Goal: Information Seeking & Learning: Check status

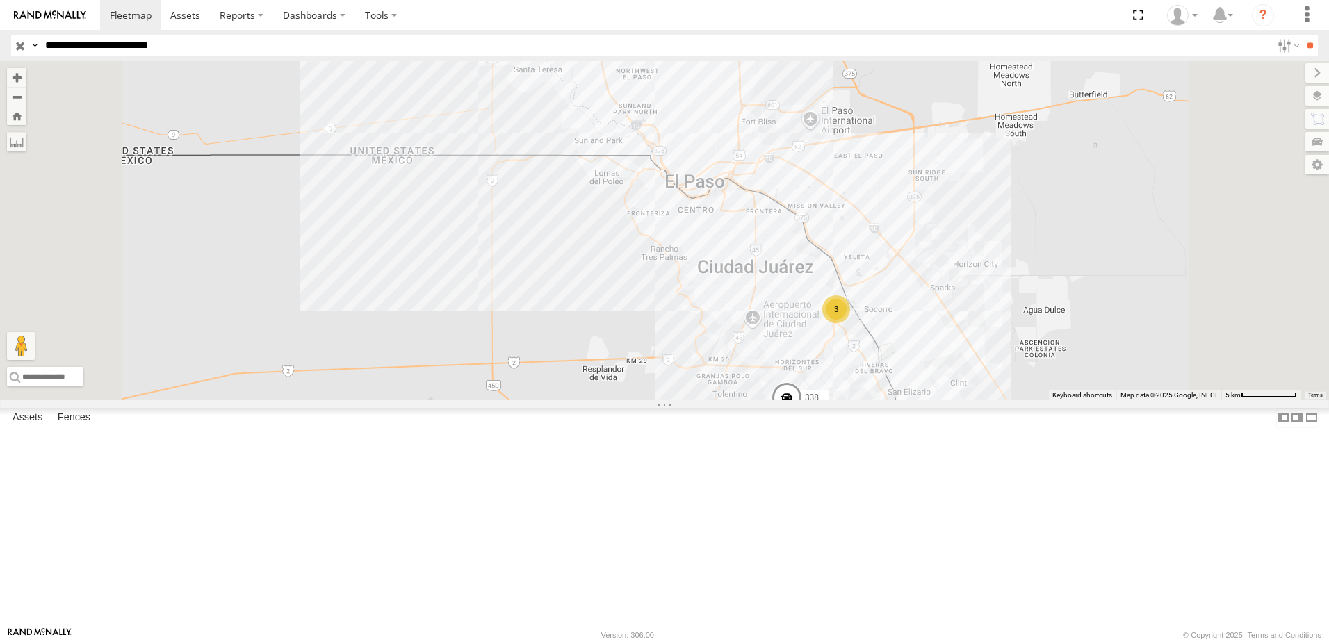
click at [270, 54] on input "**********" at bounding box center [656, 45] width 1232 height 20
click at [1302, 35] on input "**" at bounding box center [1310, 45] width 16 height 20
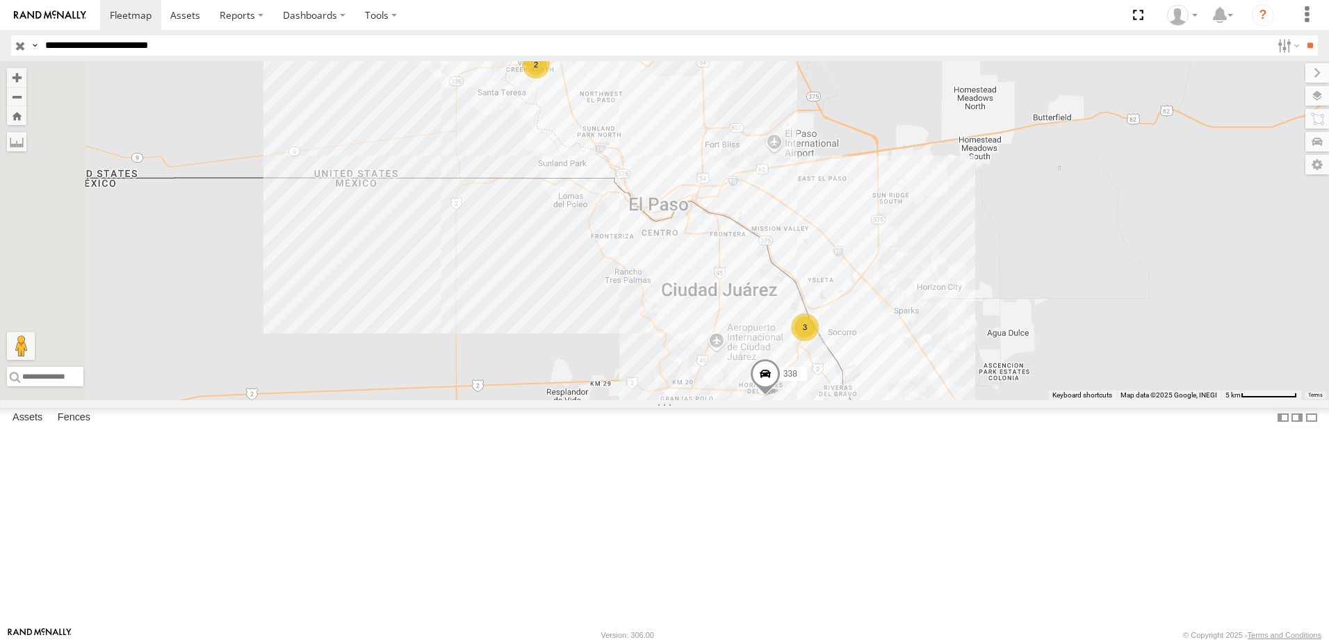
drag, startPoint x: 1063, startPoint y: 511, endPoint x: 1030, endPoint y: 489, distance: 39.5
click at [1030, 400] on div "3 2 338" at bounding box center [664, 230] width 1329 height 339
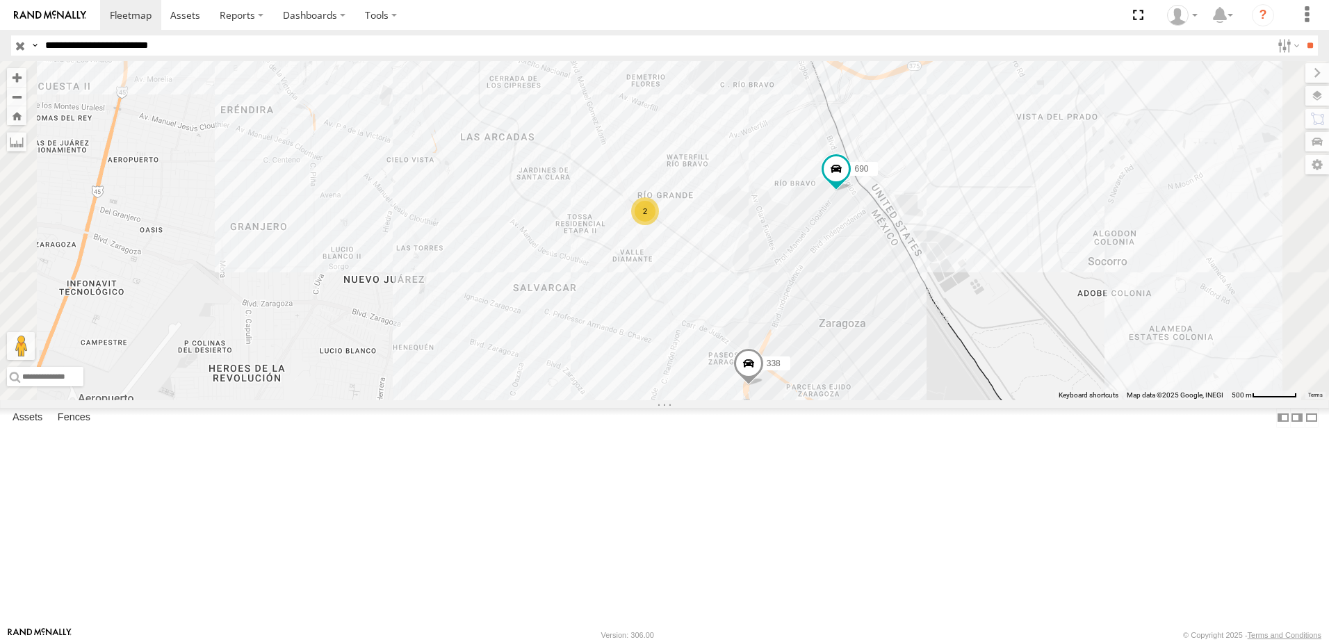
drag, startPoint x: 1003, startPoint y: 453, endPoint x: 1021, endPoint y: 567, distance: 116.1
click at [1021, 400] on div "690 7323 558 338 2" at bounding box center [664, 230] width 1329 height 339
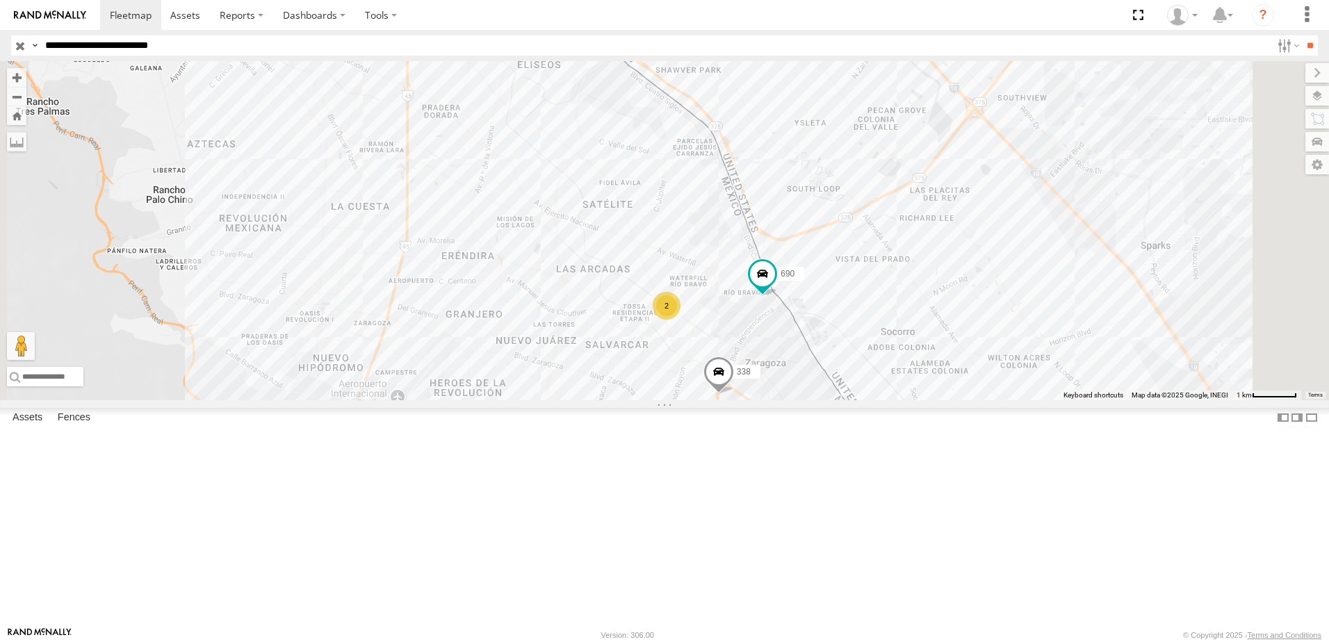
drag, startPoint x: 891, startPoint y: 450, endPoint x: 785, endPoint y: 280, distance: 200.2
click at [785, 280] on div "690 7323 558 338 2" at bounding box center [664, 230] width 1329 height 339
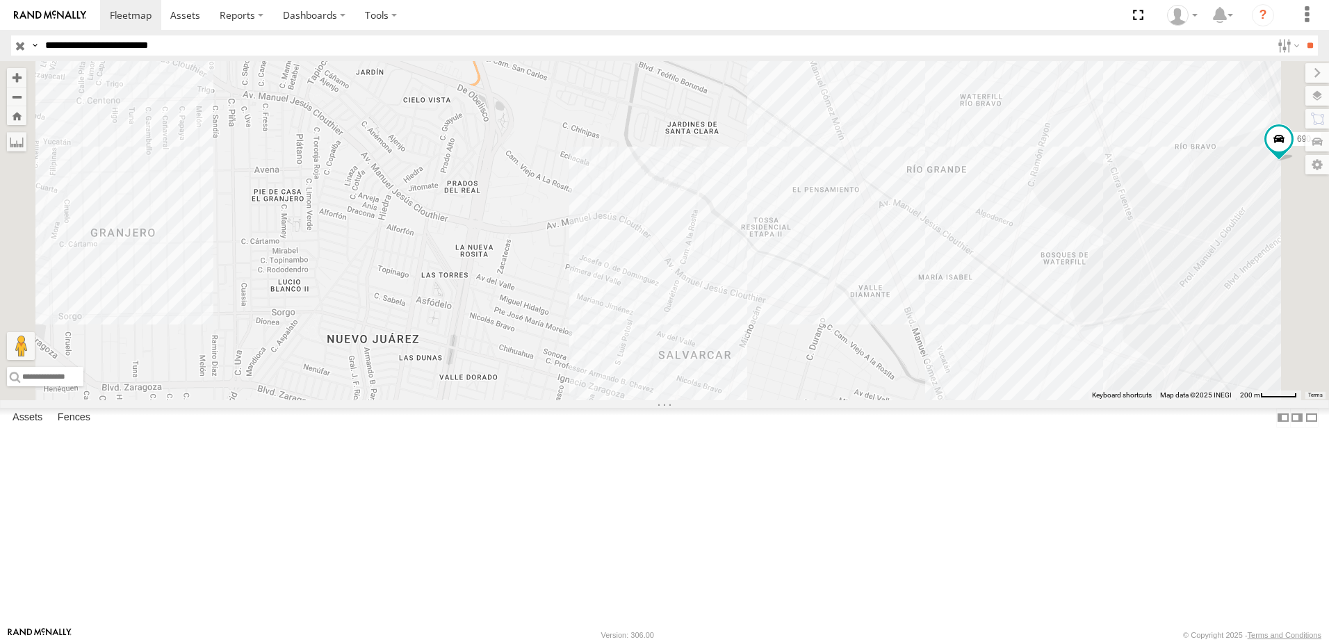
drag, startPoint x: 1263, startPoint y: 390, endPoint x: 964, endPoint y: 361, distance: 300.4
click at [964, 361] on div "690 7323 558 338" at bounding box center [664, 230] width 1329 height 339
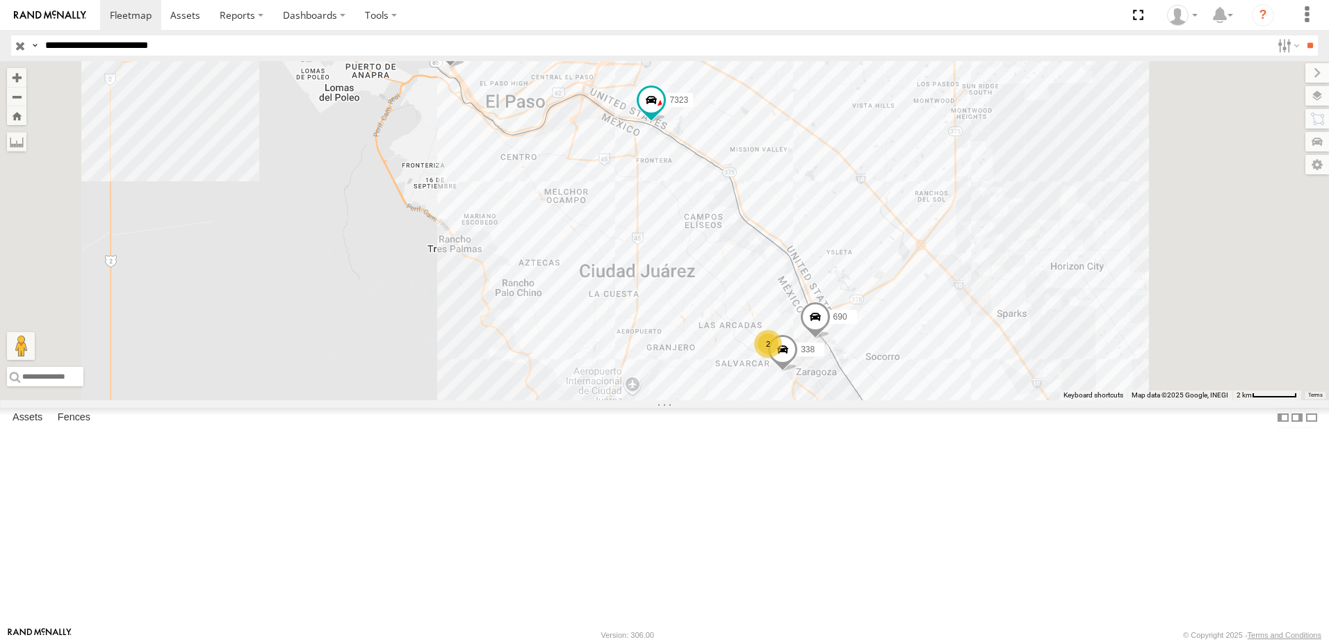
drag, startPoint x: 997, startPoint y: 511, endPoint x: 904, endPoint y: 392, distance: 151.0
click at [910, 191] on div "690 7323 558 338 2" at bounding box center [1274, 191] width 1329 height 0
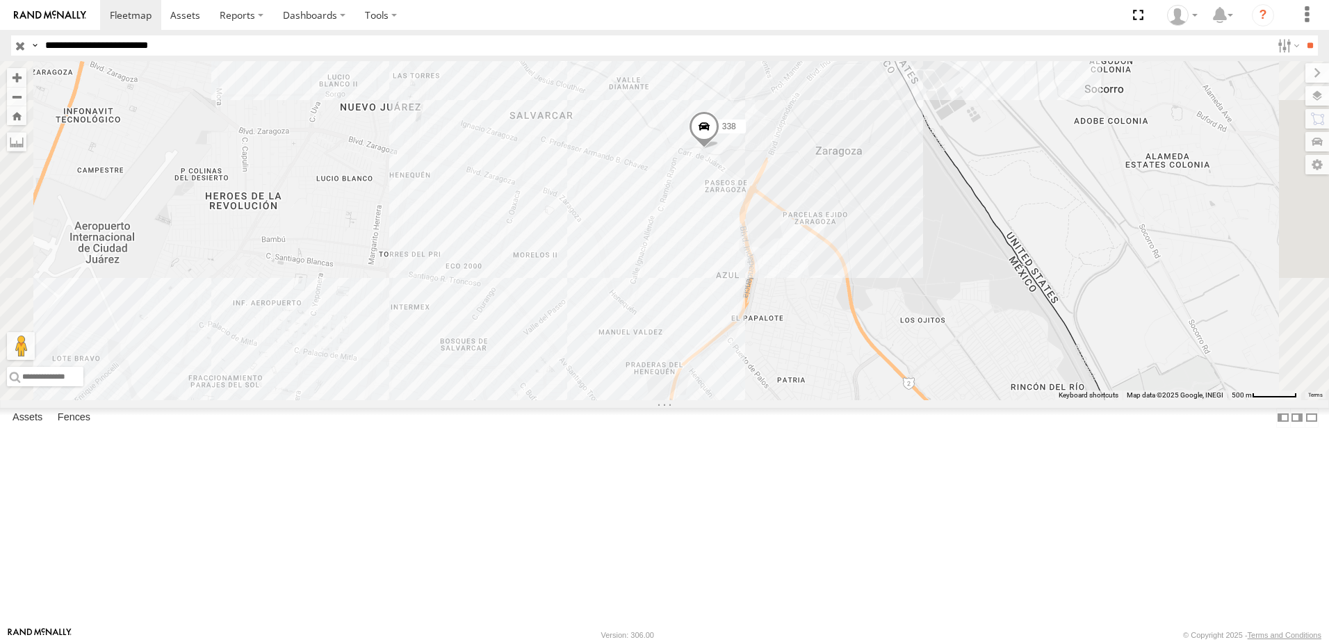
drag, startPoint x: 847, startPoint y: 246, endPoint x: 817, endPoint y: 250, distance: 30.9
click at [817, 250] on div "690 7323 558 338 2" at bounding box center [664, 230] width 1329 height 339
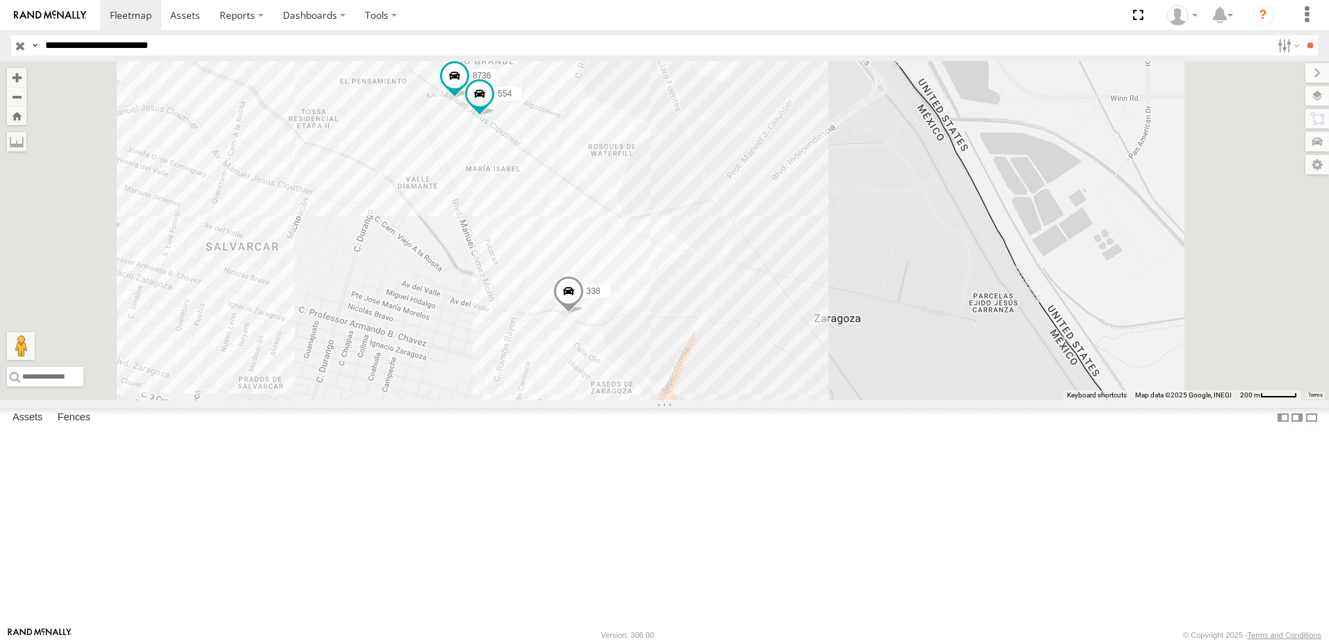
drag, startPoint x: 900, startPoint y: 325, endPoint x: 888, endPoint y: 382, distance: 59.0
click at [888, 382] on div "690 7323 558 338 8736 554" at bounding box center [664, 230] width 1329 height 339
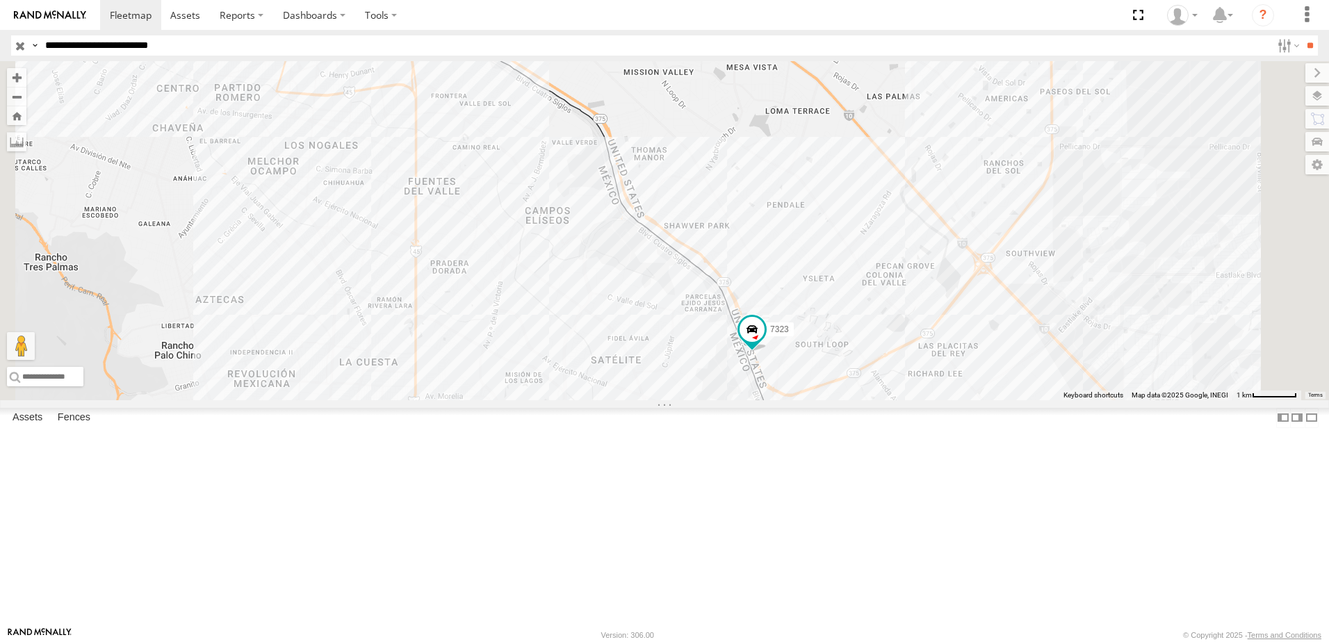
drag, startPoint x: 704, startPoint y: 267, endPoint x: 632, endPoint y: 268, distance: 72.3
click at [644, 267] on div "690 7323 558 3" at bounding box center [664, 230] width 1329 height 339
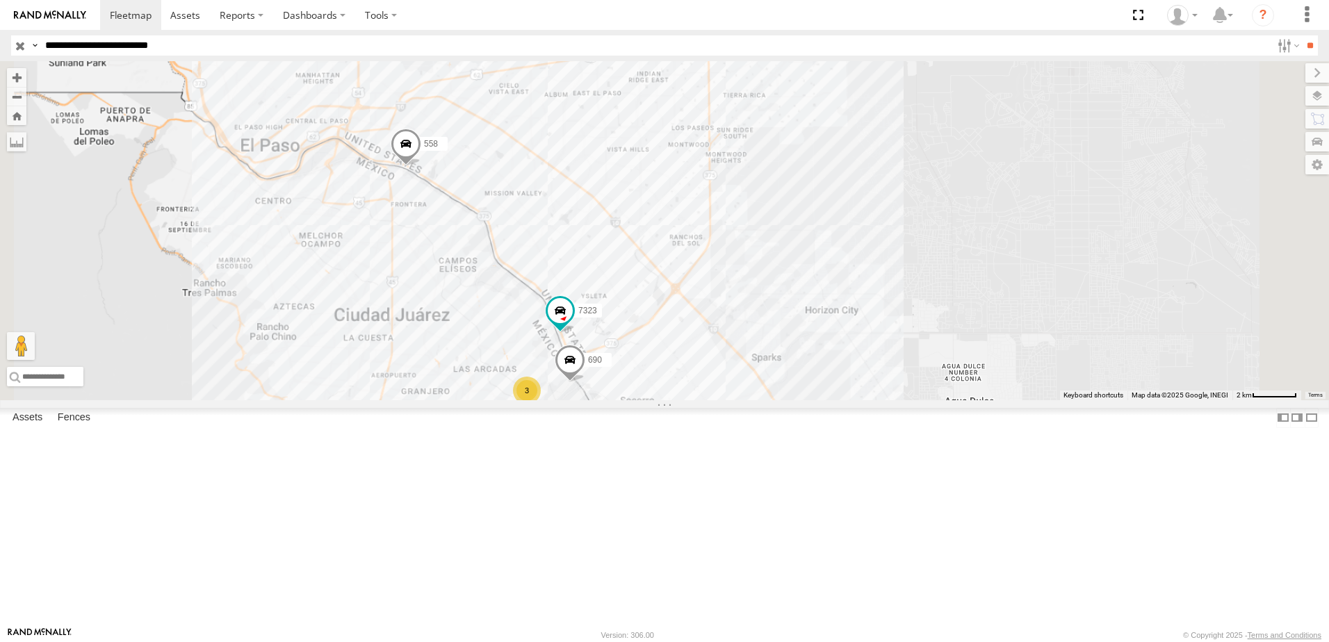
drag, startPoint x: 729, startPoint y: 512, endPoint x: 706, endPoint y: 439, distance: 75.6
click at [674, 400] on div "690 7323 558 3" at bounding box center [664, 230] width 1329 height 339
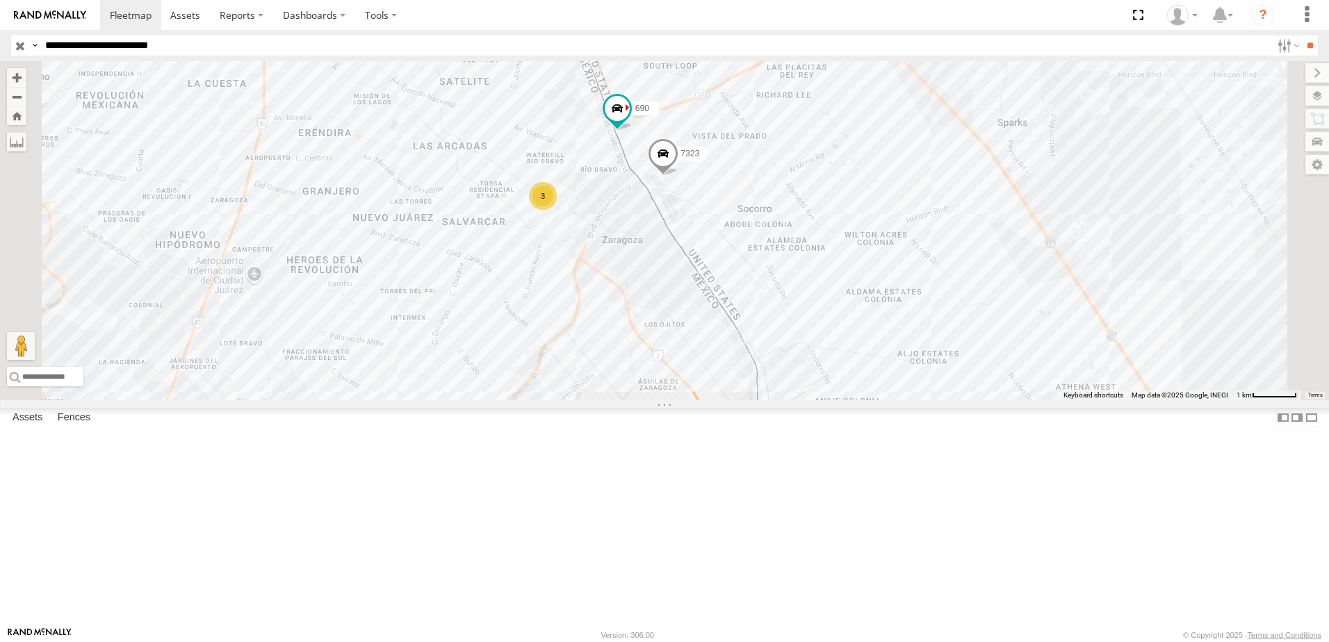
drag, startPoint x: 900, startPoint y: 301, endPoint x: 880, endPoint y: 310, distance: 21.5
click at [880, 310] on div "690 7323 558 3" at bounding box center [664, 230] width 1329 height 339
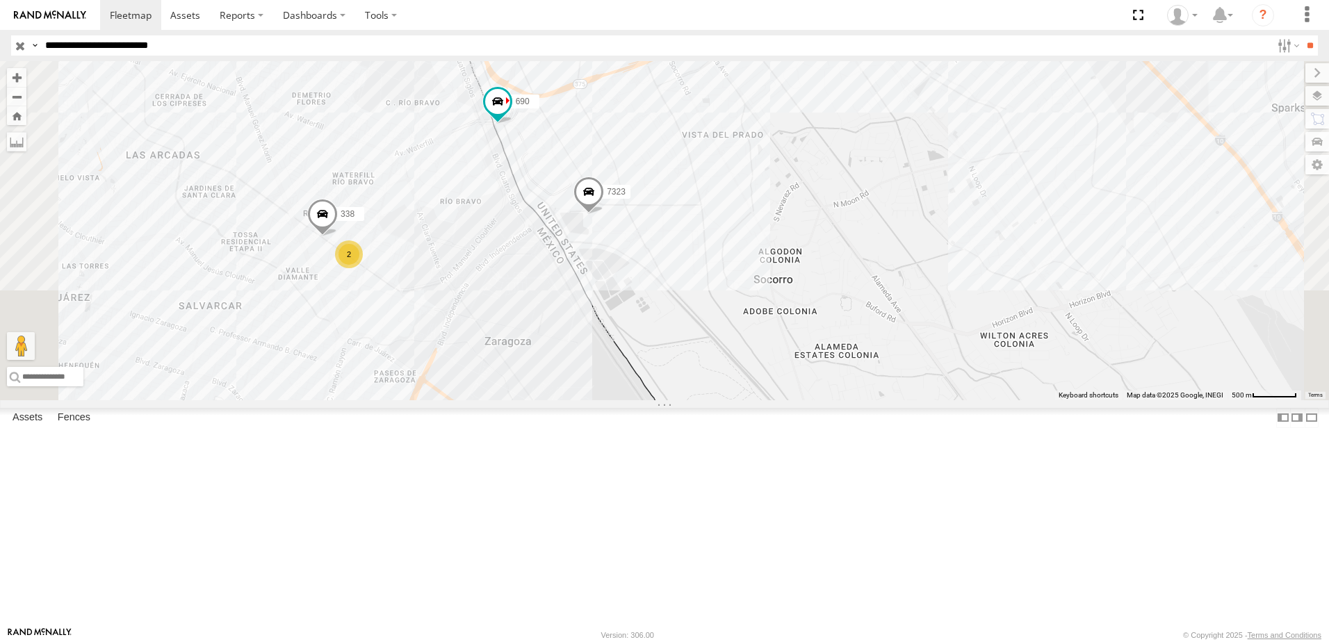
drag, startPoint x: 751, startPoint y: 245, endPoint x: 748, endPoint y: 348, distance: 102.9
click at [748, 348] on div "690 7323 558 2 338" at bounding box center [664, 230] width 1329 height 339
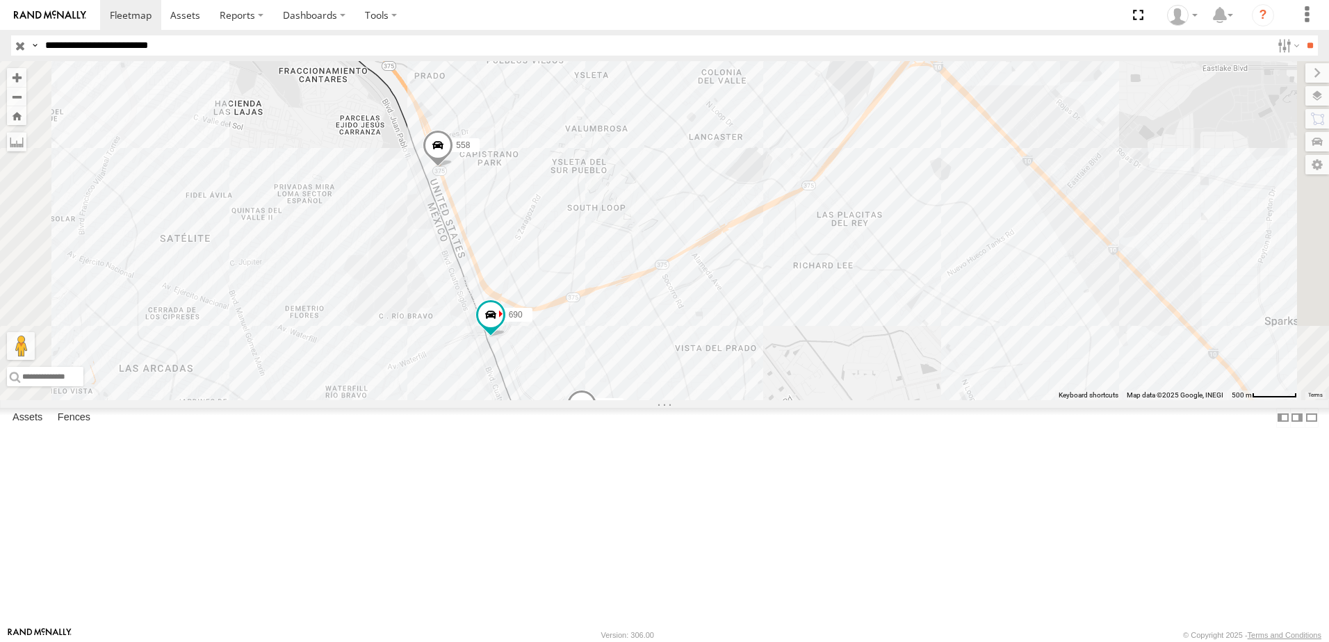
drag, startPoint x: 769, startPoint y: 437, endPoint x: 752, endPoint y: 363, distance: 76.4
click at [752, 363] on div "690 7323 558 2 338" at bounding box center [664, 230] width 1329 height 339
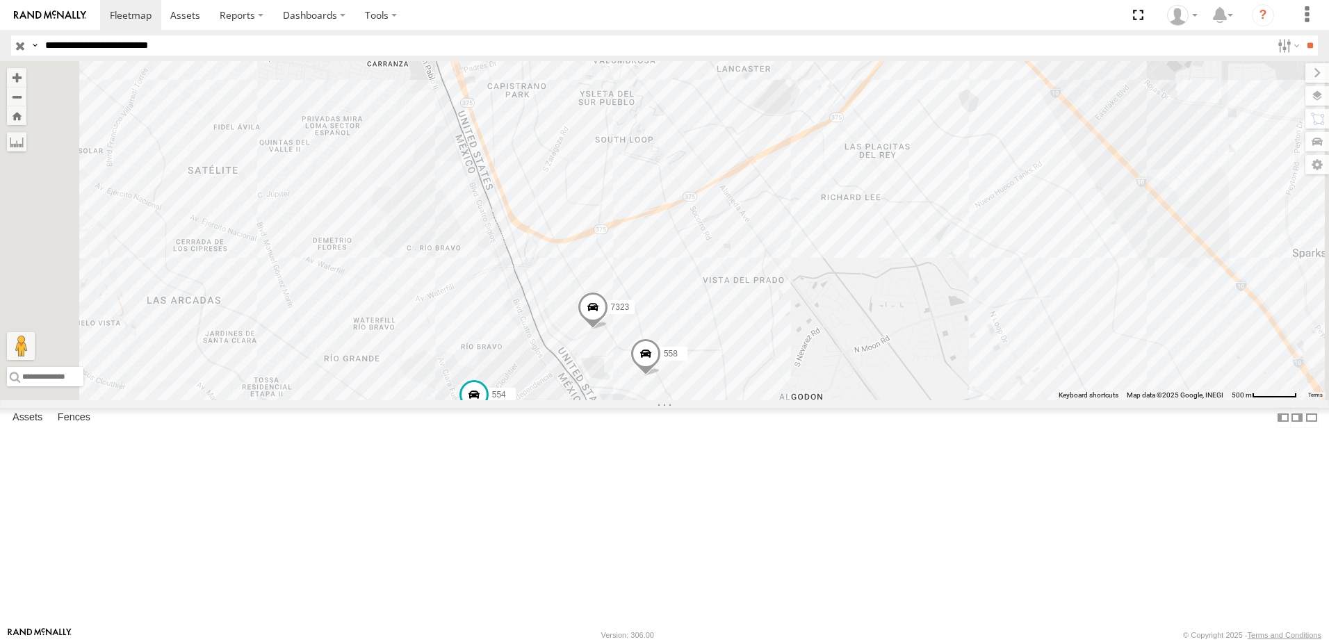
drag, startPoint x: 647, startPoint y: 552, endPoint x: 683, endPoint y: 472, distance: 87.7
click at [681, 400] on div "7323 558 554 2" at bounding box center [664, 230] width 1329 height 339
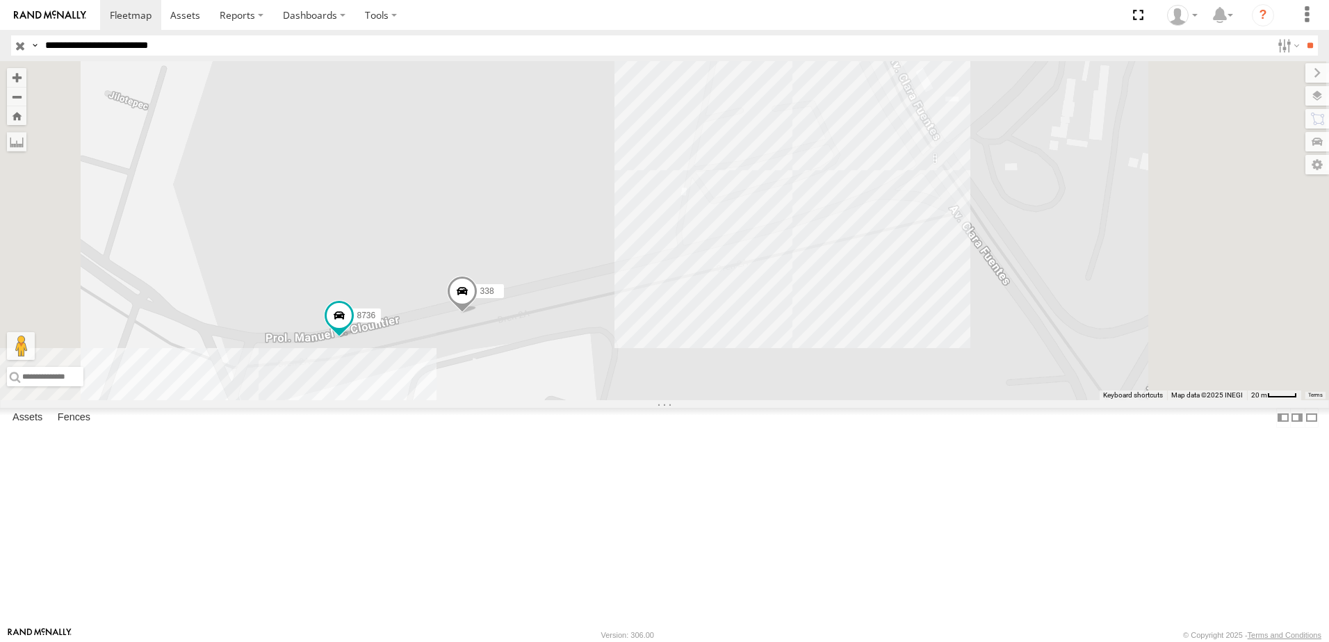
drag, startPoint x: 986, startPoint y: 444, endPoint x: 963, endPoint y: 462, distance: 29.6
click at [963, 400] on div "7323 558 554 8736 338" at bounding box center [664, 230] width 1329 height 339
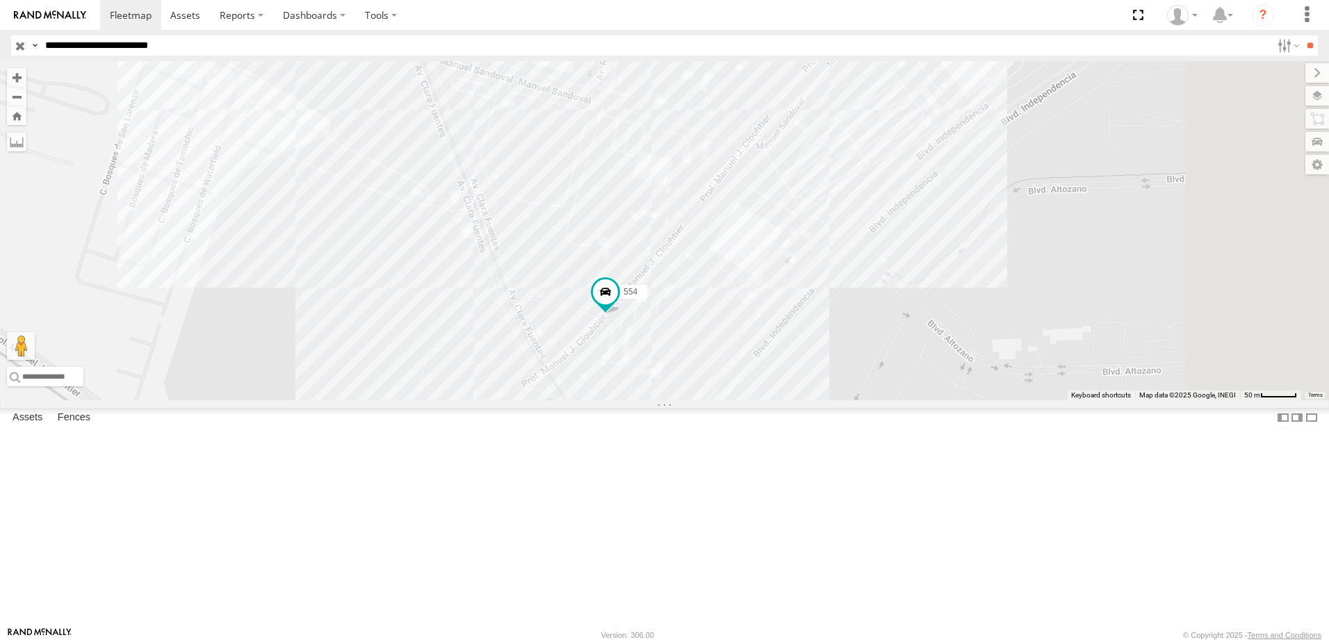
drag, startPoint x: 1065, startPoint y: 387, endPoint x: 759, endPoint y: 499, distance: 325.7
click at [759, 400] on div "7323 558 554 8736 338" at bounding box center [664, 230] width 1329 height 339
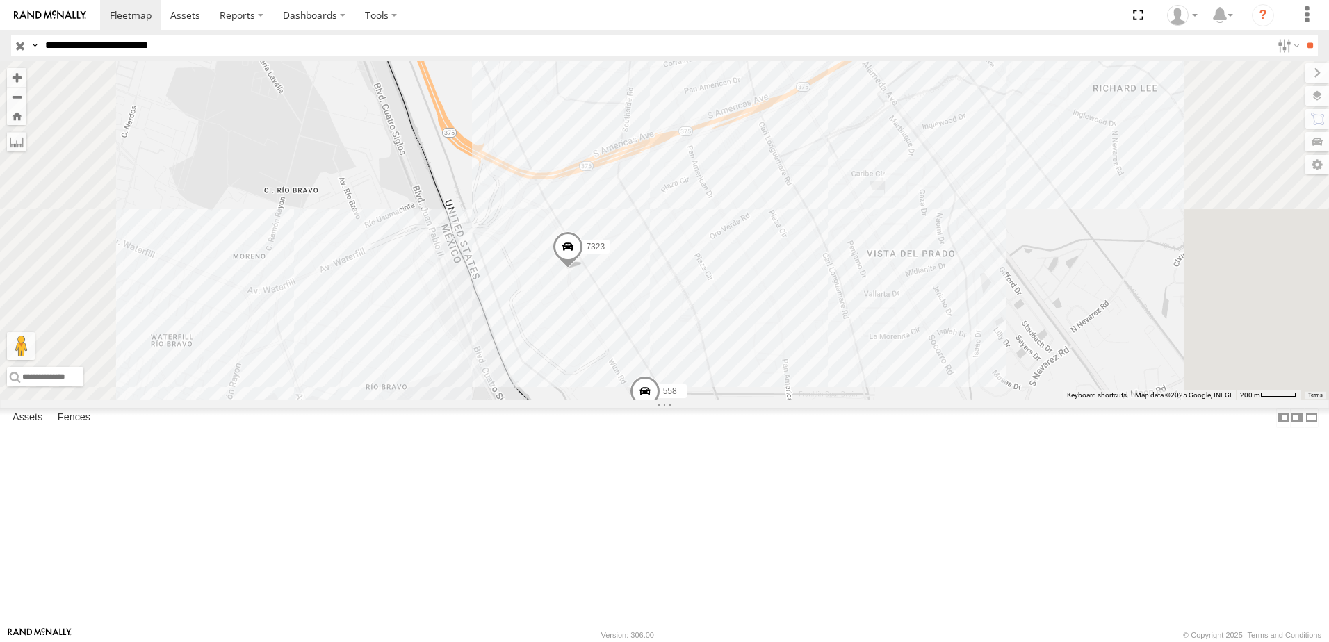
drag, startPoint x: 697, startPoint y: 548, endPoint x: 734, endPoint y: 412, distance: 140.7
click at [734, 400] on div "690 7323 558 3" at bounding box center [664, 230] width 1329 height 339
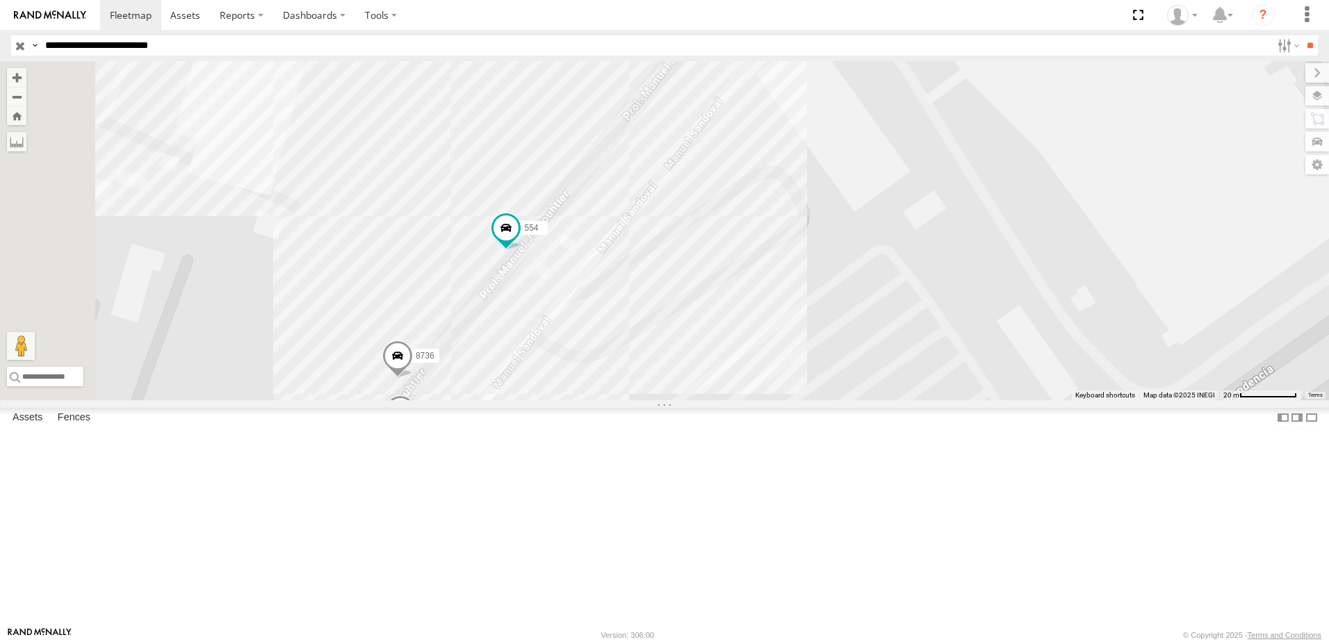
drag, startPoint x: 730, startPoint y: 570, endPoint x: 780, endPoint y: 489, distance: 95.5
click at [780, 400] on div "690 7323 558 8736 338 554" at bounding box center [664, 230] width 1329 height 339
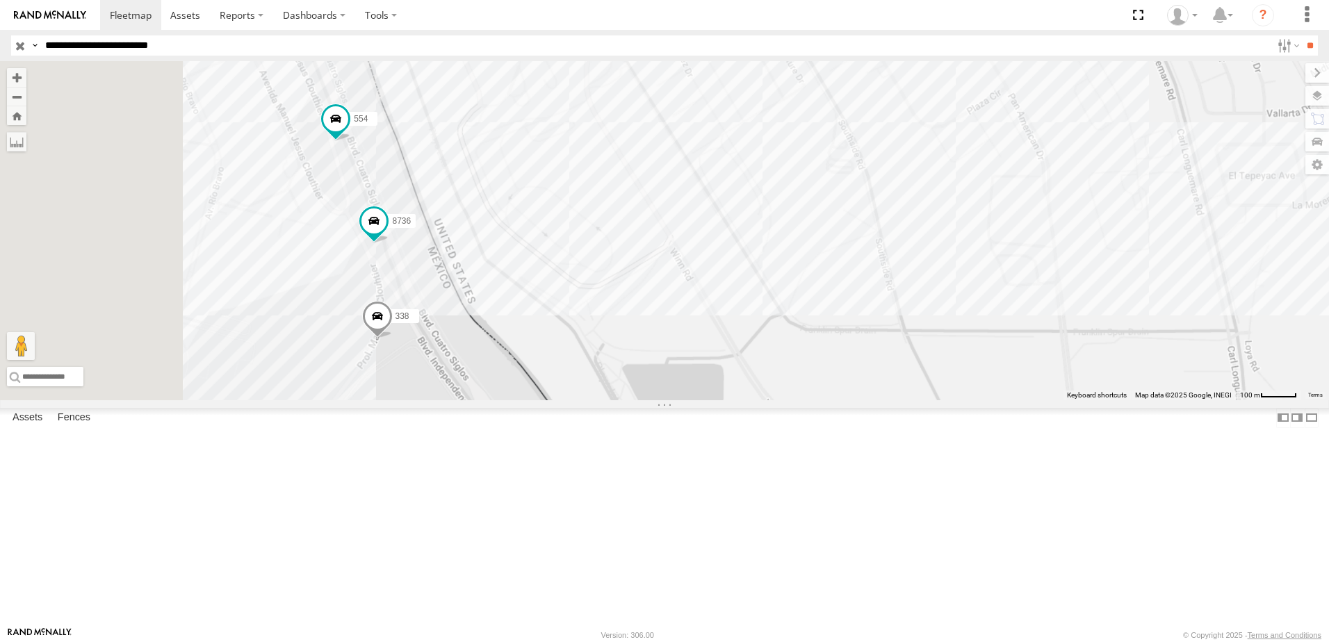
drag, startPoint x: 523, startPoint y: 402, endPoint x: 535, endPoint y: 403, distance: 11.2
click at [535, 400] on div "690 7323 558 338 8736 554" at bounding box center [664, 230] width 1329 height 339
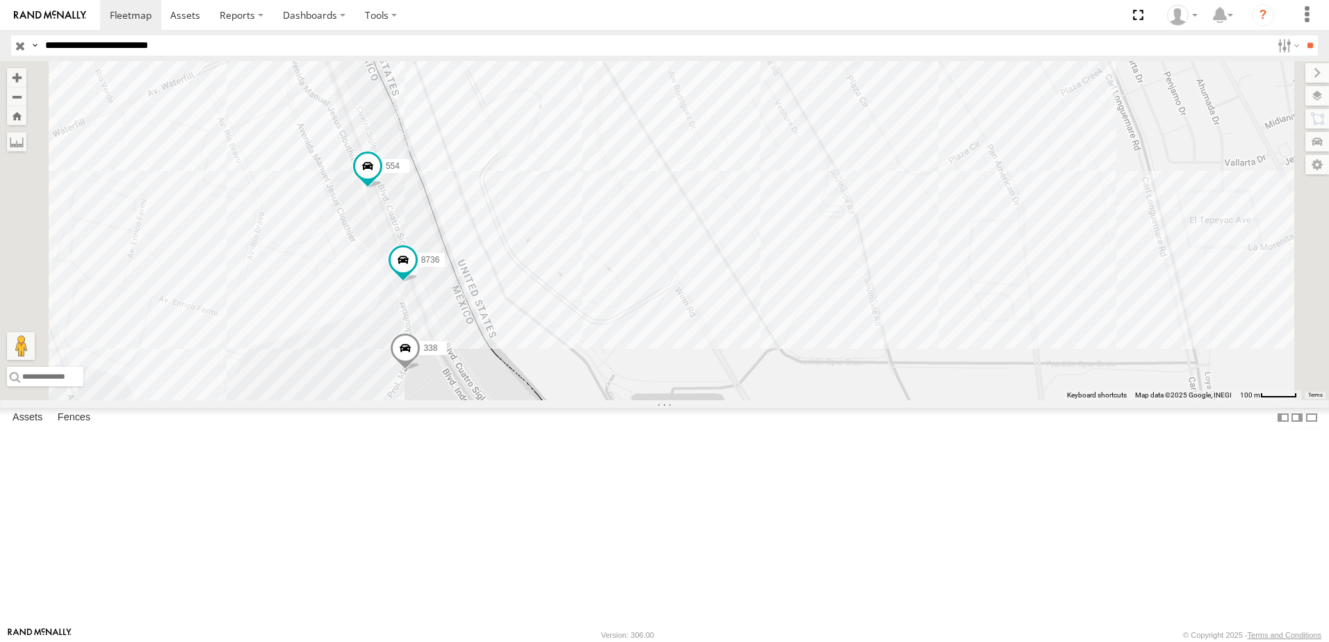
click at [626, 341] on div "690 7323 558 338 8736 554" at bounding box center [664, 230] width 1329 height 339
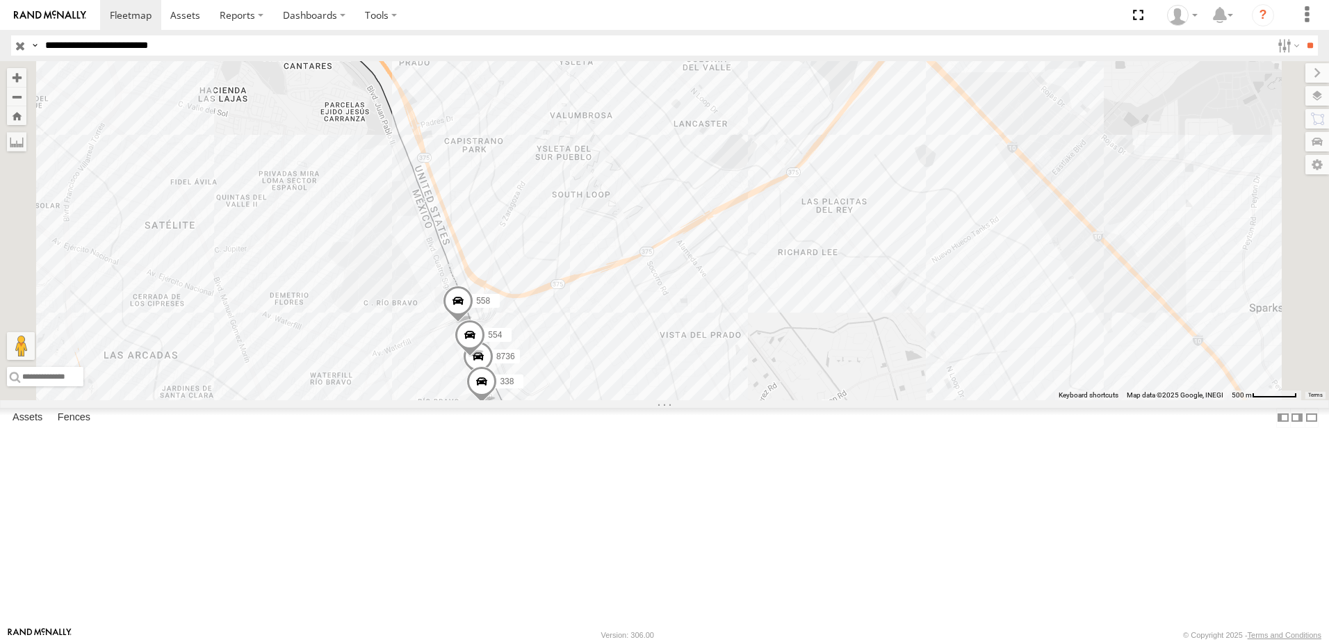
drag, startPoint x: 900, startPoint y: 279, endPoint x: 861, endPoint y: 326, distance: 61.7
click at [861, 326] on div "690 7323 8736 558 338 554" at bounding box center [664, 230] width 1329 height 339
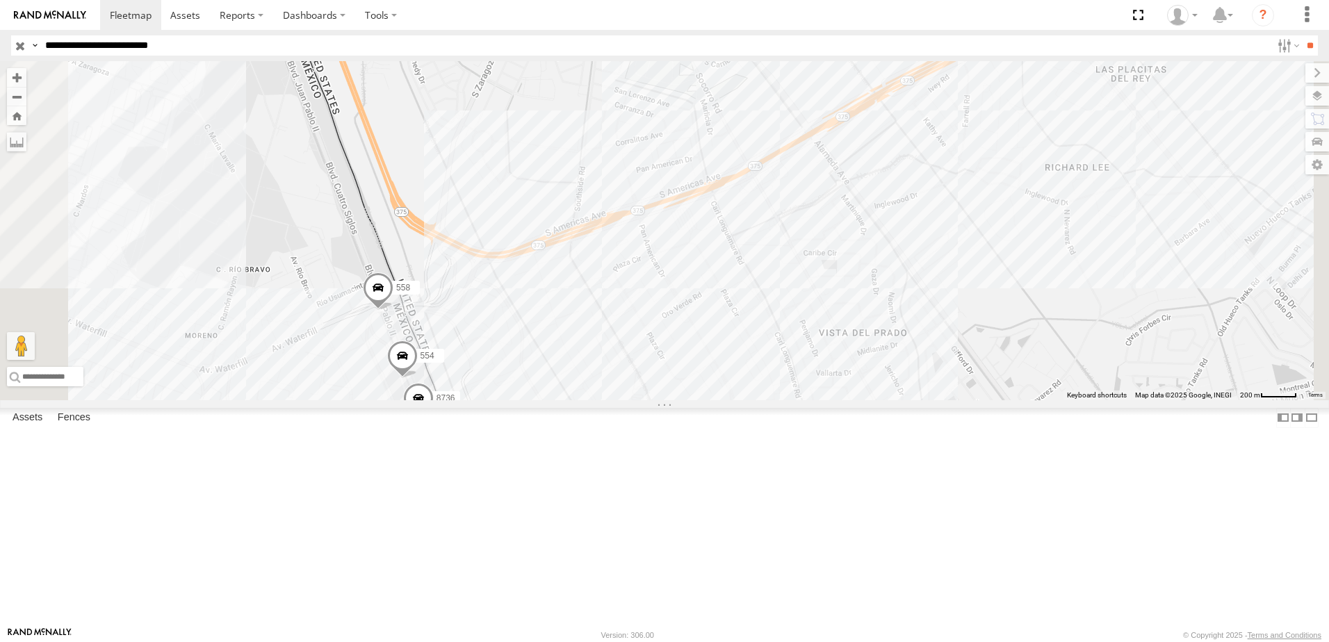
drag, startPoint x: 656, startPoint y: 495, endPoint x: 678, endPoint y: 335, distance: 161.3
click at [676, 352] on div "690 7323 8736 558 338 554" at bounding box center [664, 230] width 1329 height 339
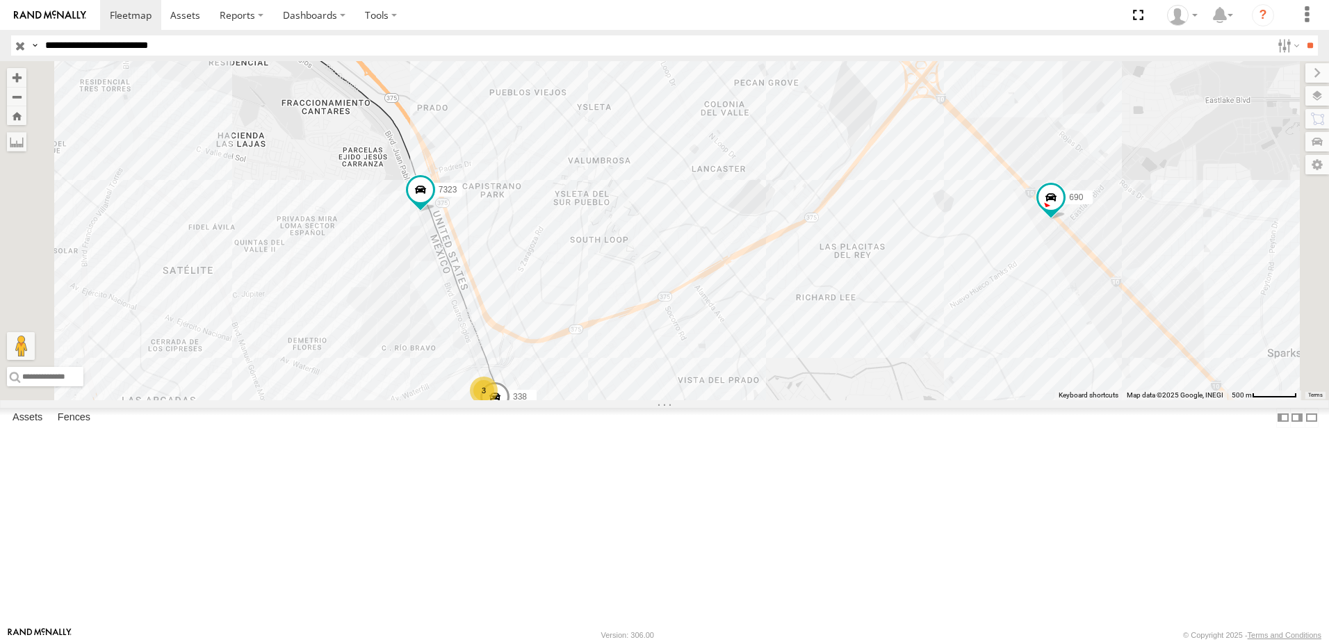
drag, startPoint x: 951, startPoint y: 340, endPoint x: 923, endPoint y: 377, distance: 46.6
click at [923, 377] on div "690 7323 3 338" at bounding box center [664, 230] width 1329 height 339
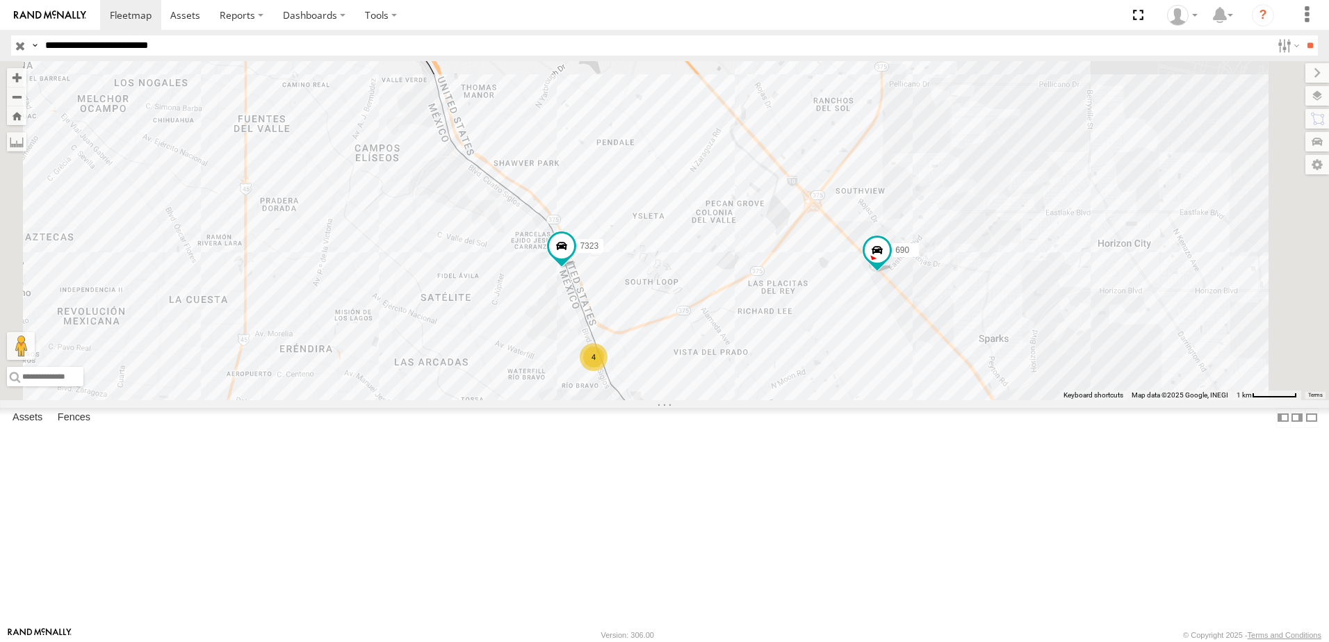
drag, startPoint x: 1055, startPoint y: 403, endPoint x: 981, endPoint y: 415, distance: 74.7
click at [984, 400] on div "690 7323 4" at bounding box center [664, 230] width 1329 height 339
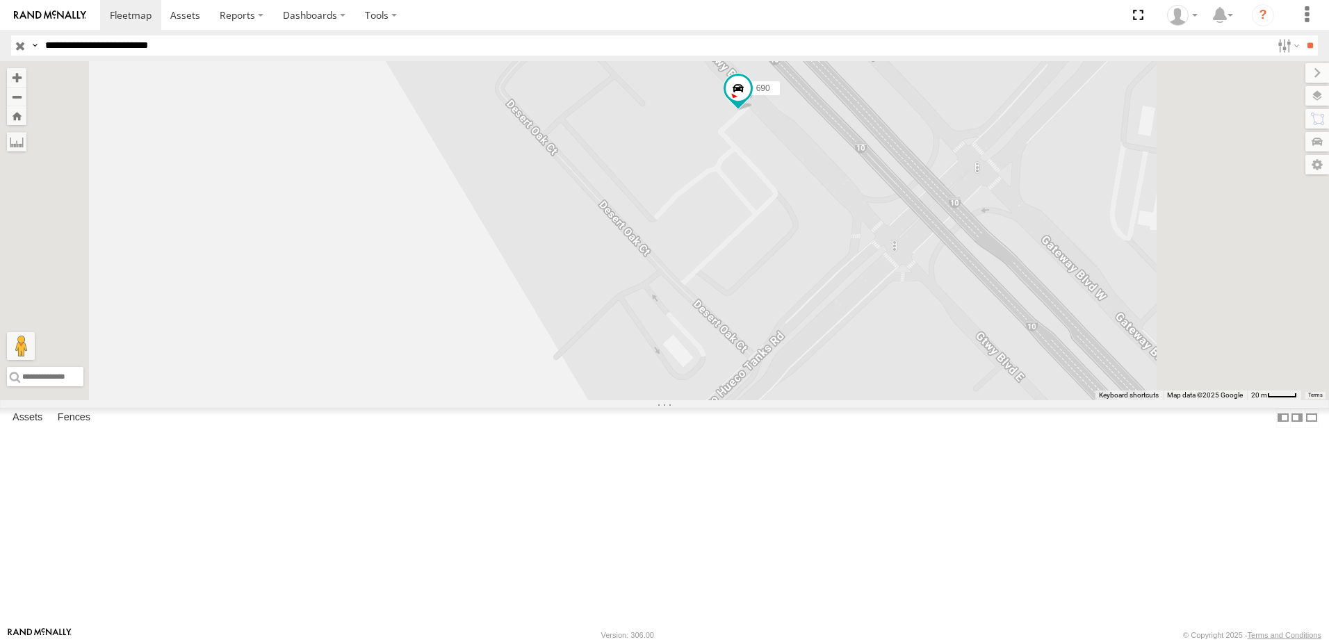
drag, startPoint x: 925, startPoint y: 330, endPoint x: 868, endPoint y: 330, distance: 57.0
click at [891, 333] on div "690 7323 338" at bounding box center [664, 230] width 1329 height 339
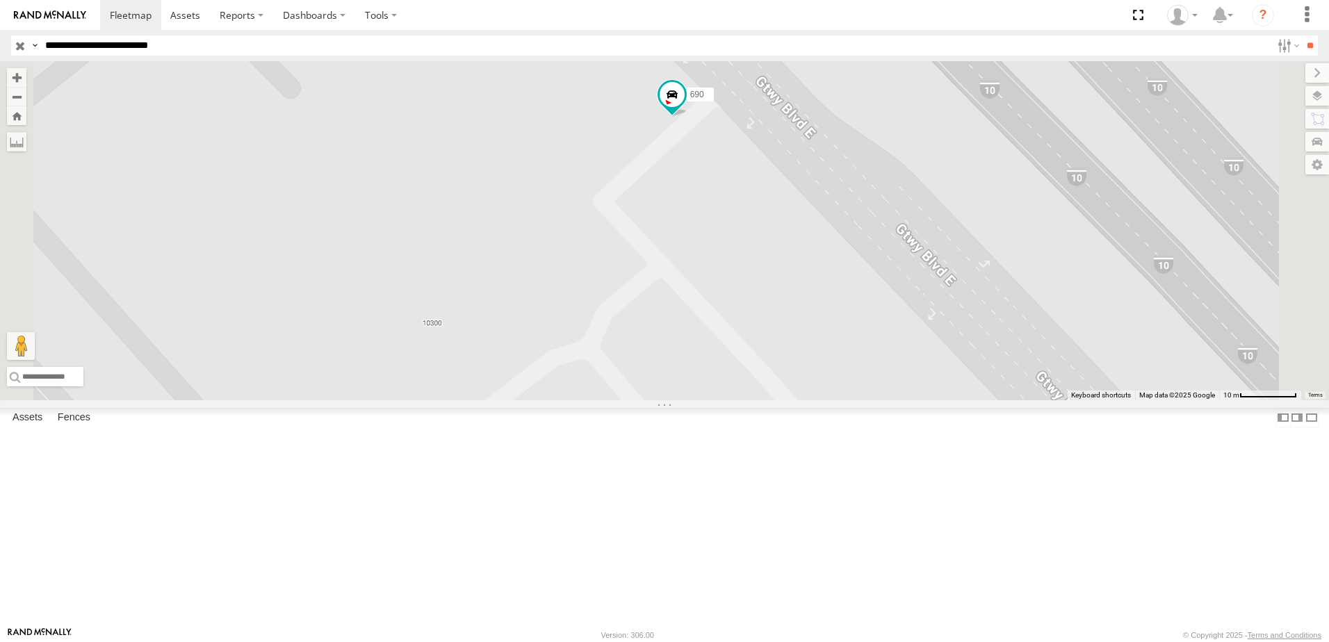
click at [823, 311] on div "690 7323 338" at bounding box center [664, 230] width 1329 height 339
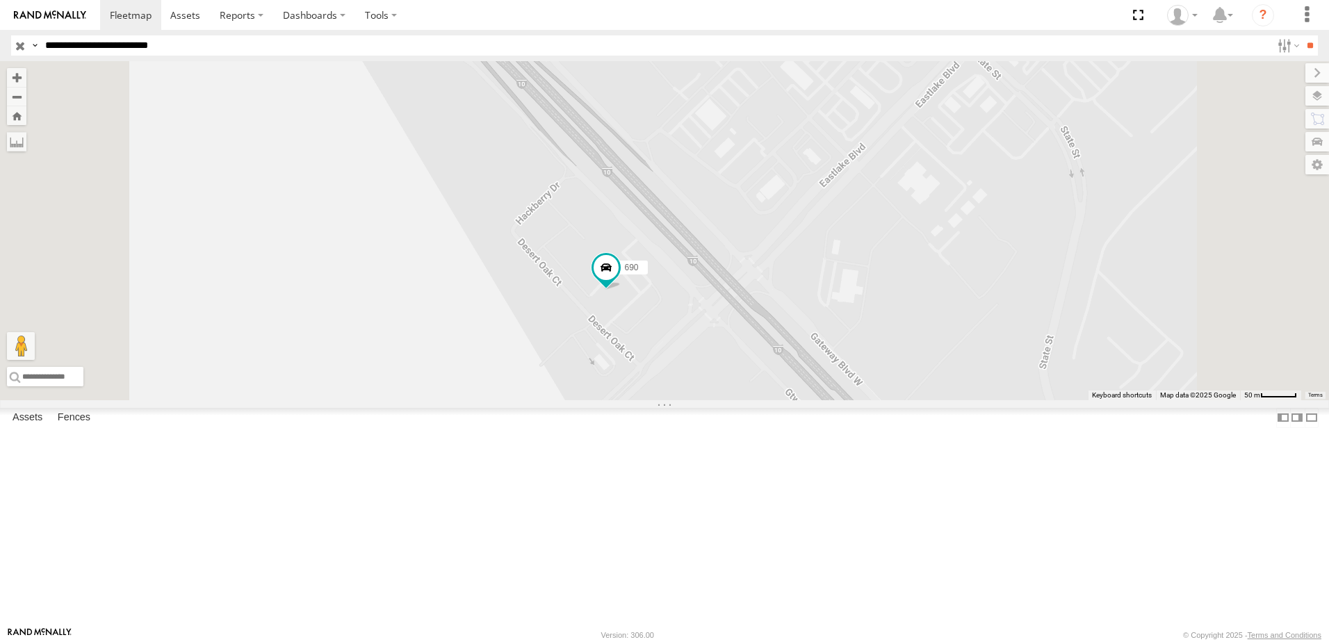
drag, startPoint x: 740, startPoint y: 465, endPoint x: 731, endPoint y: 395, distance: 70.9
click at [731, 398] on div "690 7323 338" at bounding box center [664, 230] width 1329 height 339
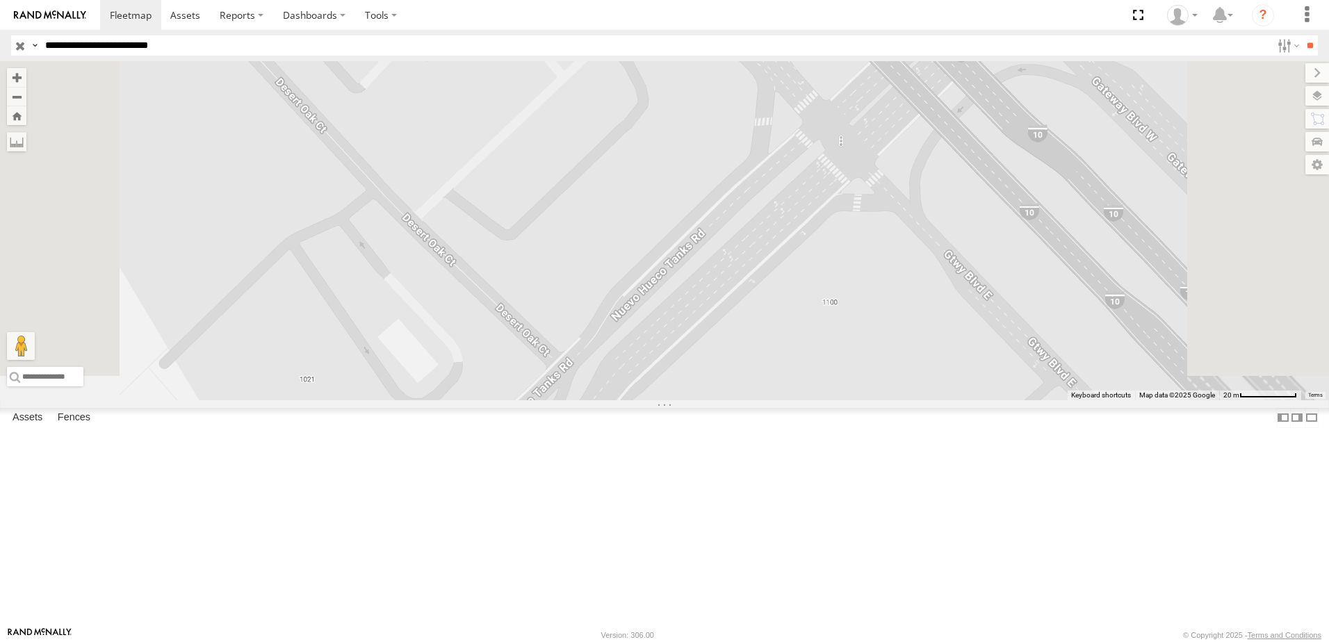
drag, startPoint x: 650, startPoint y: 208, endPoint x: 682, endPoint y: 291, distance: 89.3
click at [679, 288] on div "690 7323 338" at bounding box center [664, 230] width 1329 height 339
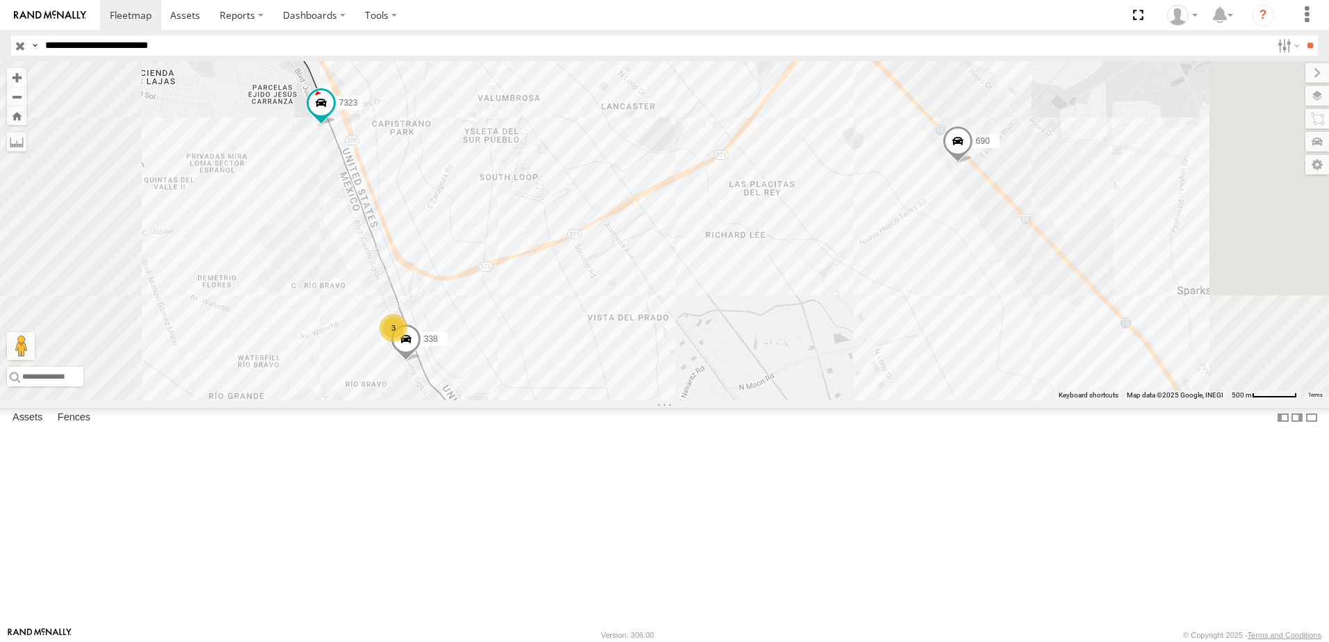
drag, startPoint x: 991, startPoint y: 353, endPoint x: 847, endPoint y: 384, distance: 147.3
click at [847, 384] on div "690 7323 3 338" at bounding box center [664, 230] width 1329 height 339
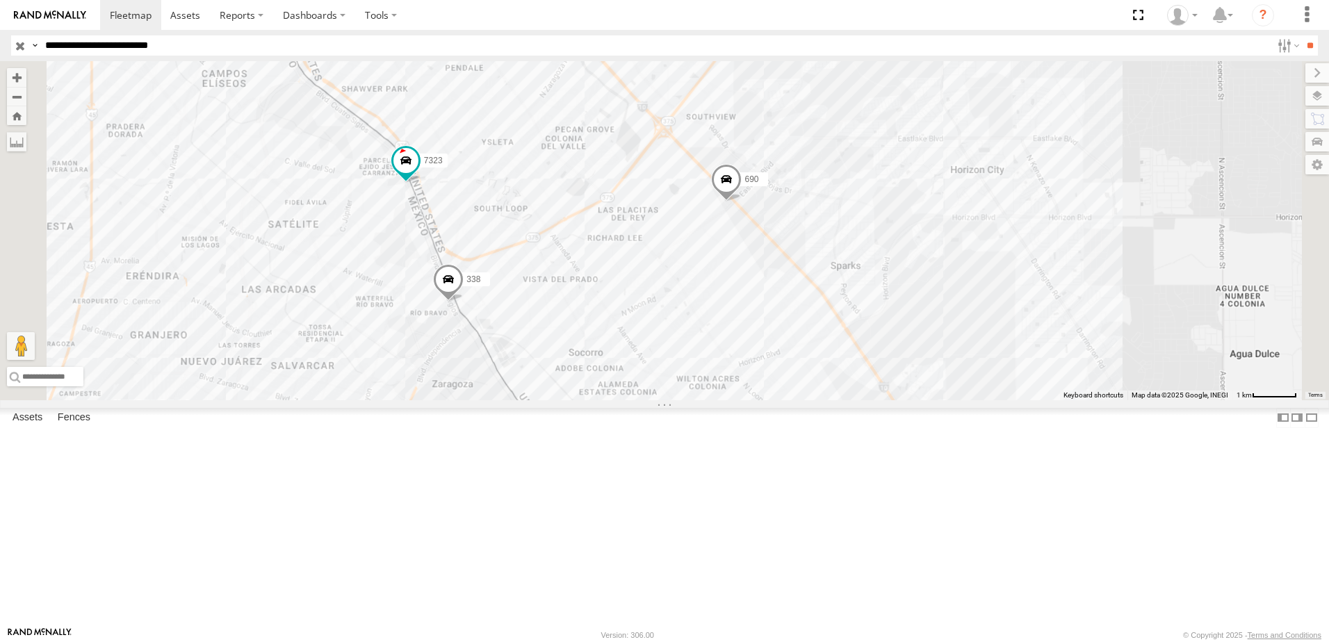
drag, startPoint x: 893, startPoint y: 315, endPoint x: 827, endPoint y: 407, distance: 113.6
click at [742, 202] on span at bounding box center [726, 184] width 31 height 38
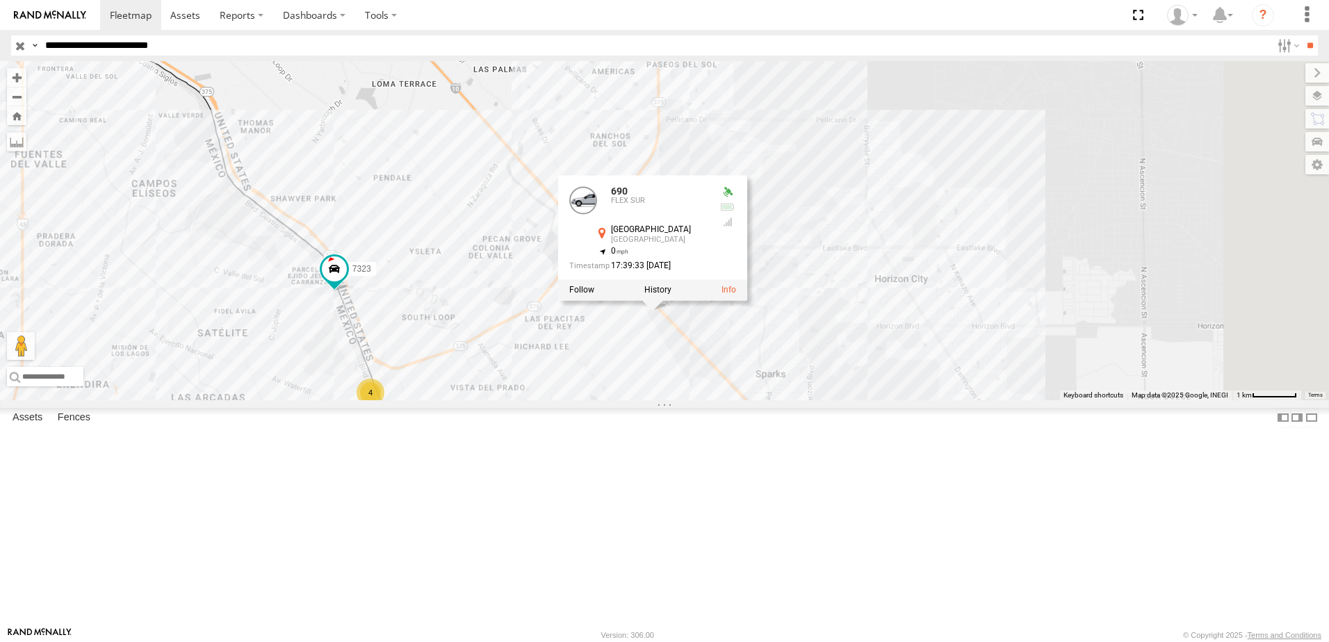
click at [985, 319] on div "690 7323 690 FLEX SUR El Paso El Paso 31.68597 , -106.26888 0 17:39:33 08/29/20…" at bounding box center [664, 230] width 1329 height 339
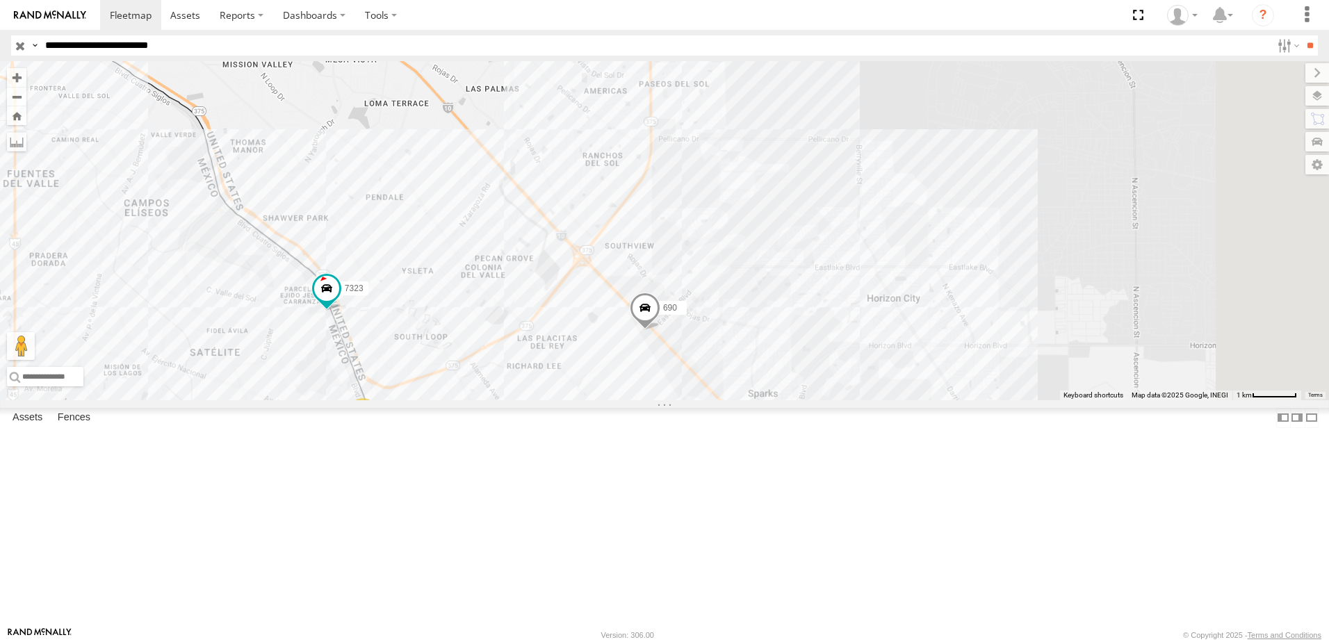
drag, startPoint x: 971, startPoint y: 361, endPoint x: 907, endPoint y: 505, distance: 157.2
click at [910, 400] on div "690 7323 4" at bounding box center [664, 230] width 1329 height 339
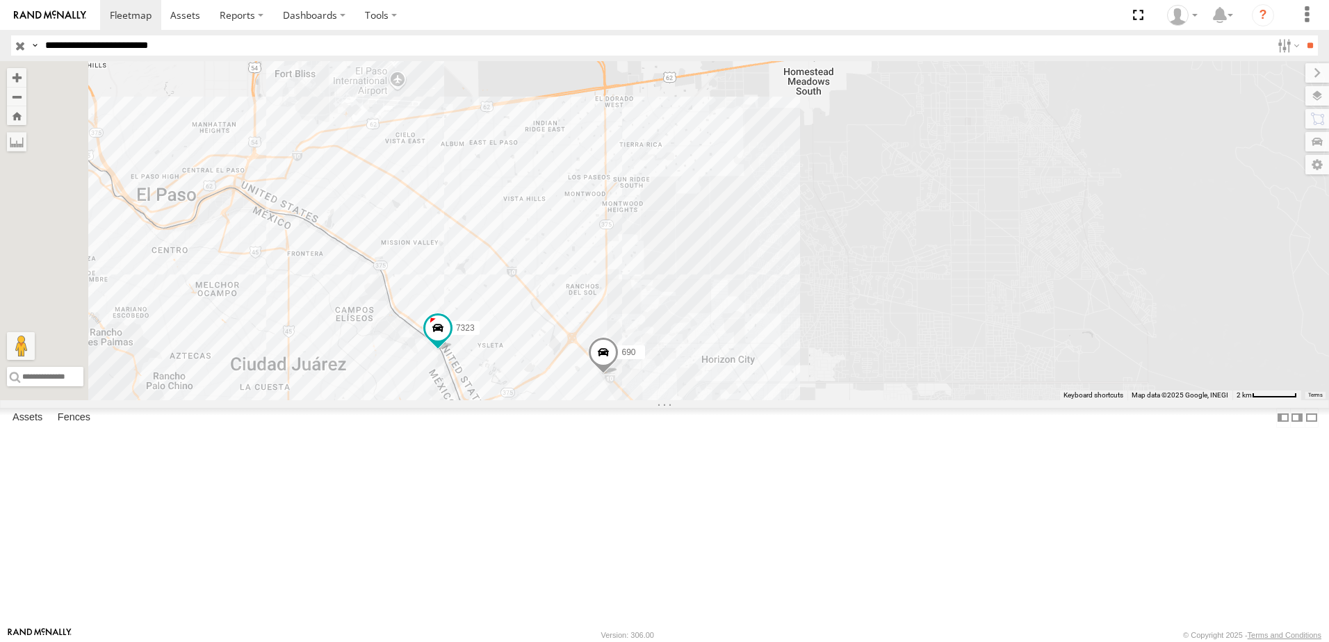
drag, startPoint x: 751, startPoint y: 516, endPoint x: 785, endPoint y: 440, distance: 83.1
click at [785, 400] on div "690 7323 4" at bounding box center [664, 230] width 1329 height 339
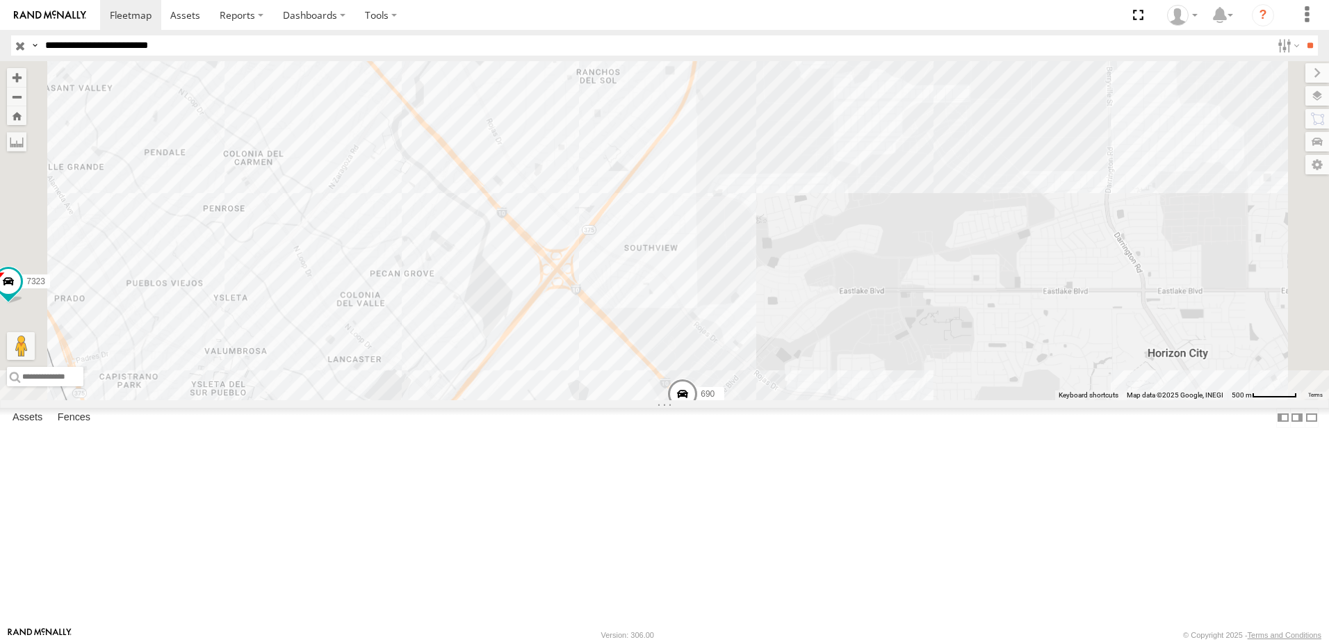
drag, startPoint x: 768, startPoint y: 536, endPoint x: 770, endPoint y: 485, distance: 51.5
click at [770, 400] on div "690 7323" at bounding box center [664, 230] width 1329 height 339
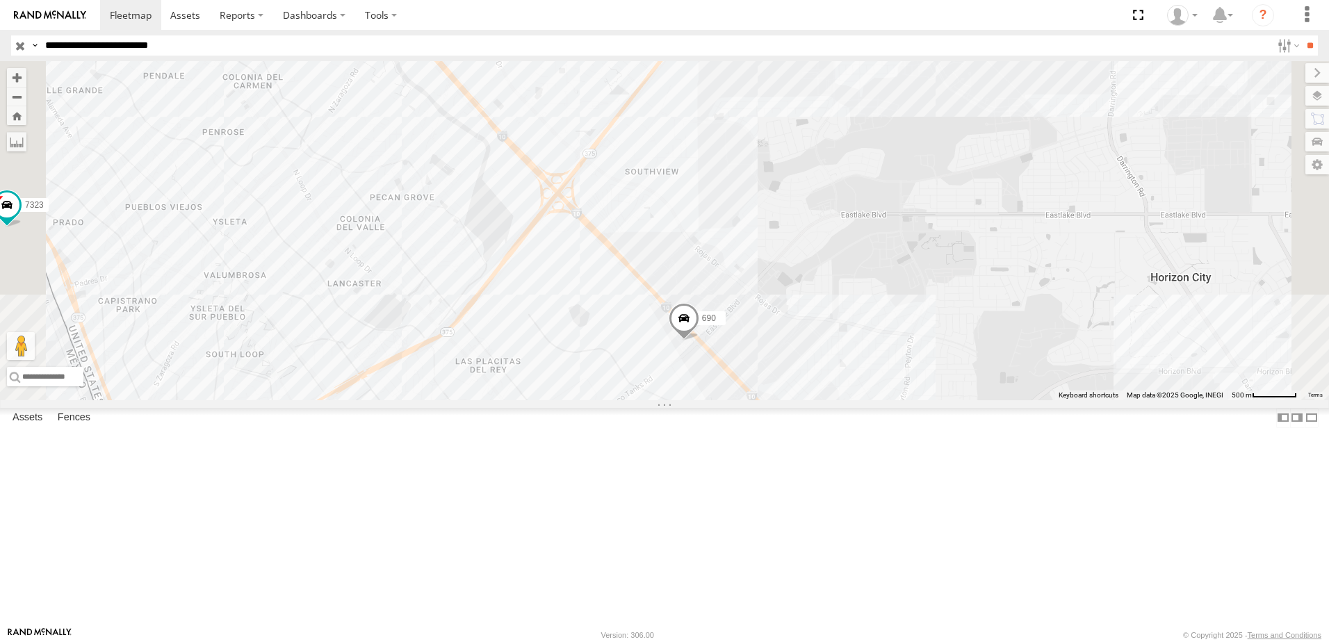
click at [694, 278] on div "690 7323" at bounding box center [664, 230] width 1329 height 339
drag, startPoint x: 748, startPoint y: 394, endPoint x: 749, endPoint y: 384, distance: 9.8
click at [744, 389] on div "690 7323" at bounding box center [664, 230] width 1329 height 339
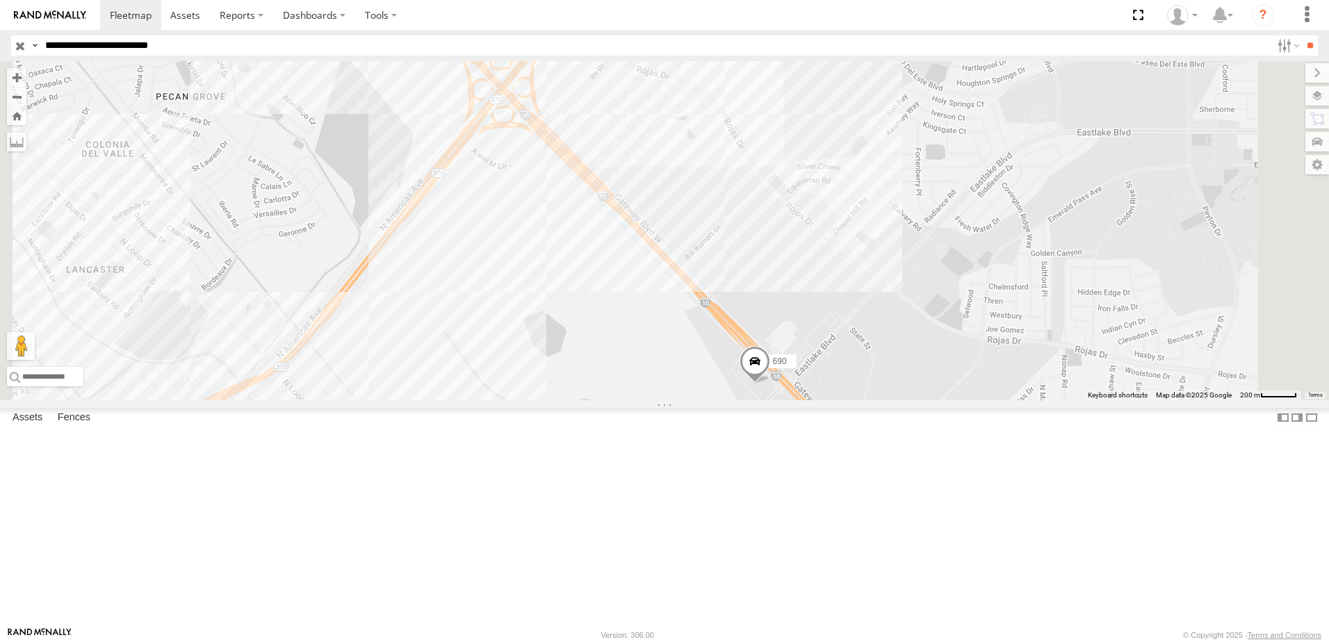
drag, startPoint x: 839, startPoint y: 522, endPoint x: 710, endPoint y: 418, distance: 165.6
click at [694, 400] on div "690 7323" at bounding box center [664, 230] width 1329 height 339
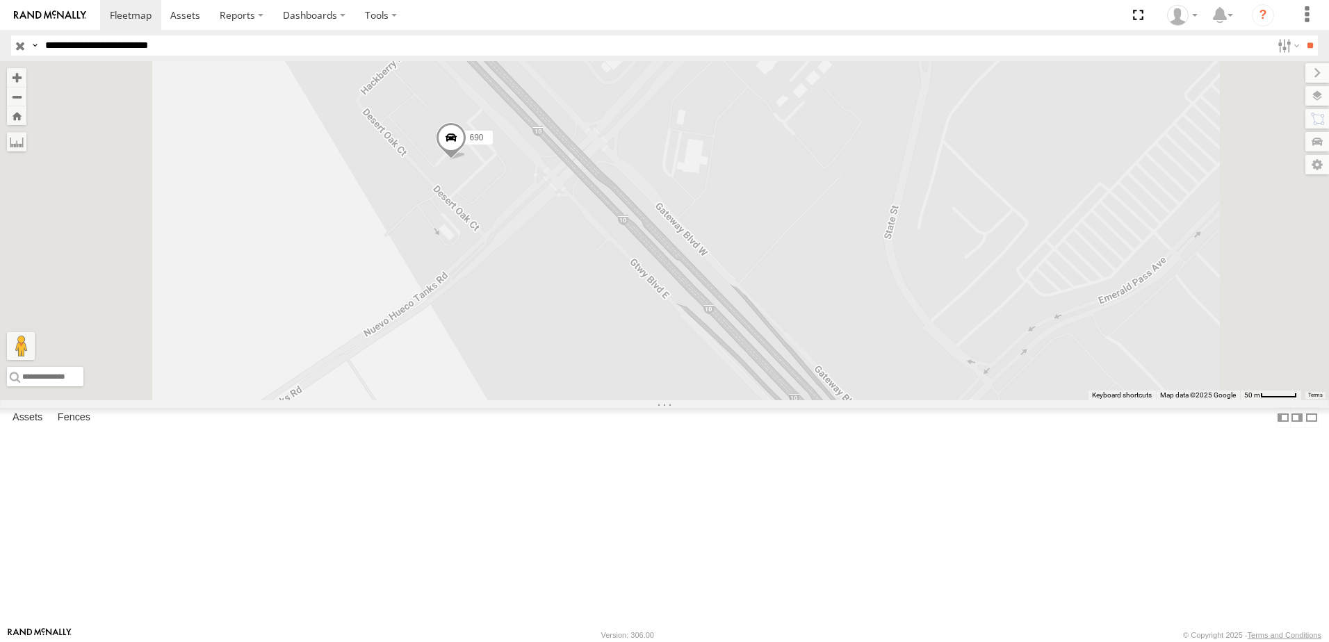
click at [603, 353] on div "690 7323" at bounding box center [664, 230] width 1329 height 339
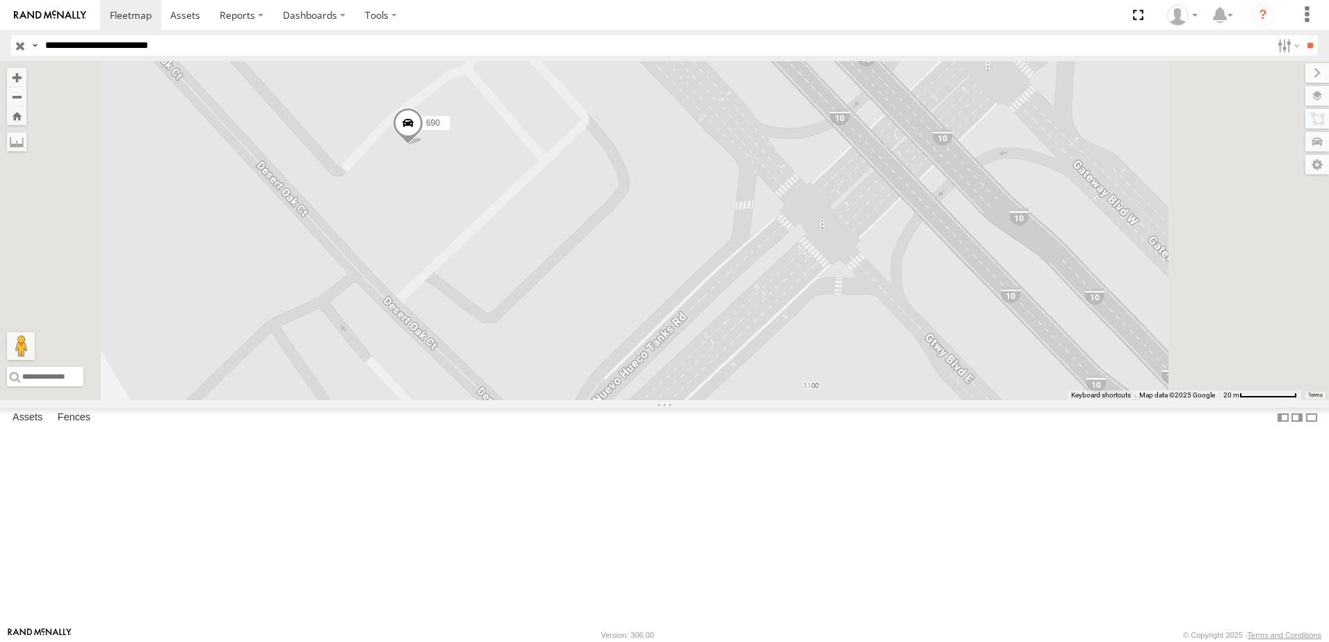
drag, startPoint x: 619, startPoint y: 330, endPoint x: 645, endPoint y: 402, distance: 76.3
click at [639, 393] on div "690 7323" at bounding box center [664, 230] width 1329 height 339
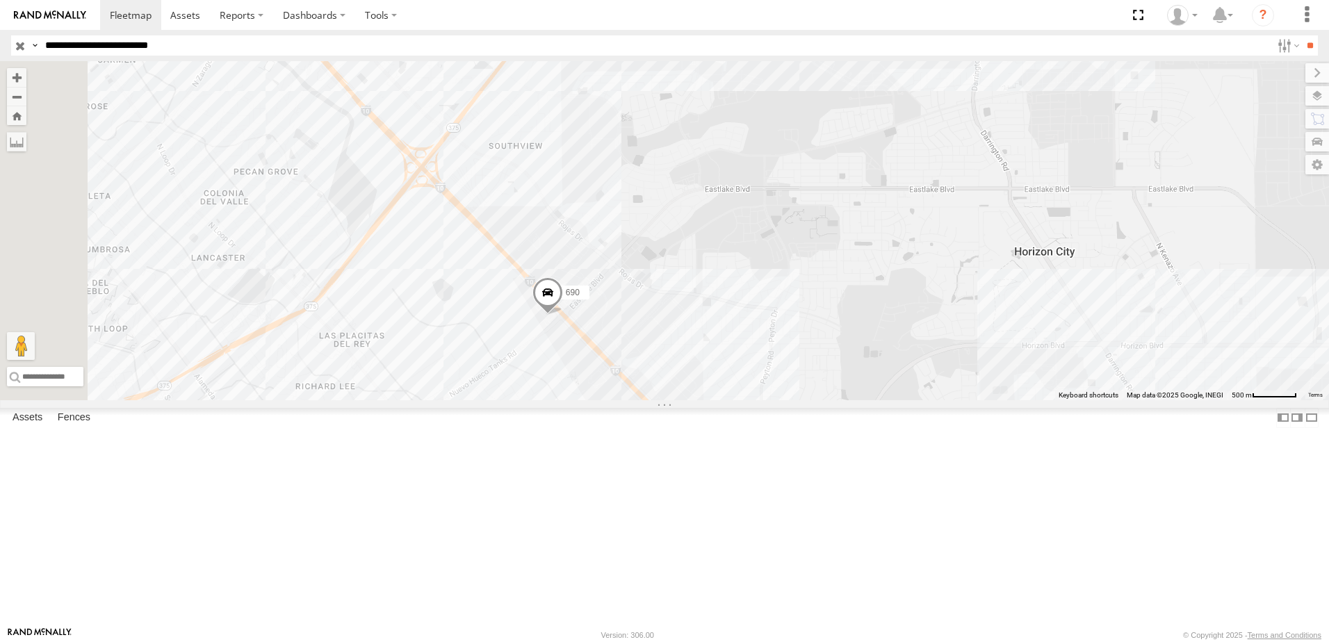
drag, startPoint x: 666, startPoint y: 403, endPoint x: 681, endPoint y: 502, distance: 99.8
click at [679, 400] on div "690 7323" at bounding box center [664, 230] width 1329 height 339
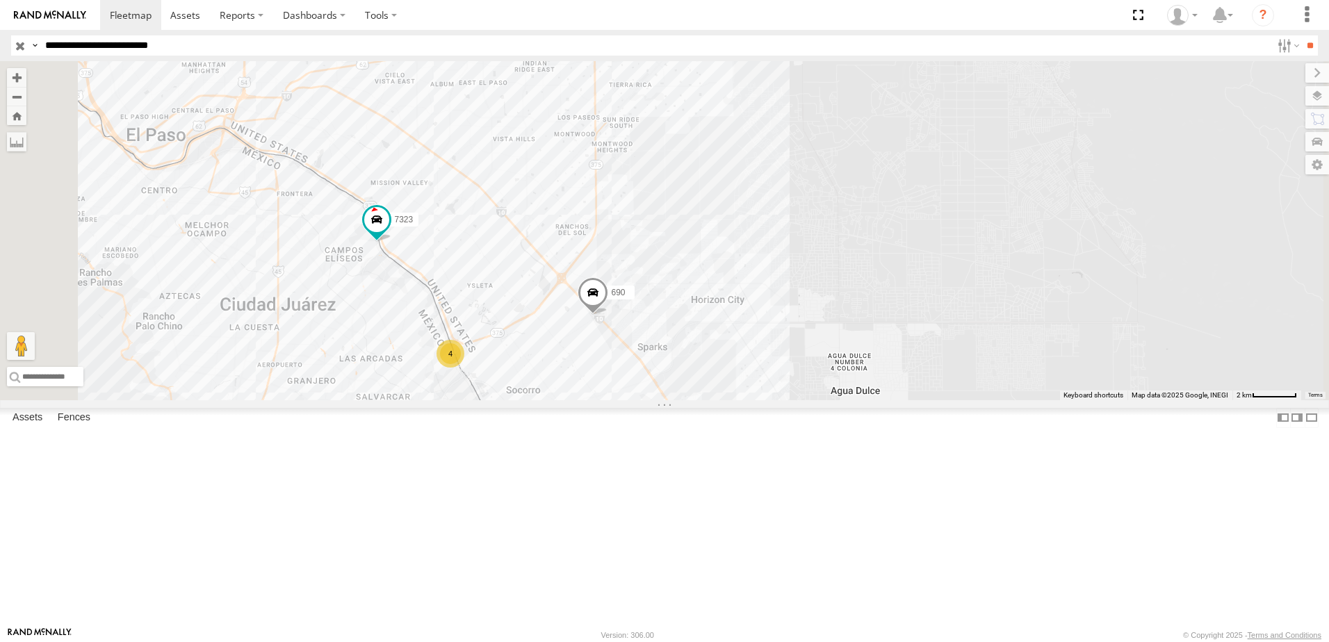
drag, startPoint x: 562, startPoint y: 505, endPoint x: 635, endPoint y: 376, distance: 147.9
click at [635, 376] on div "690 7323 4" at bounding box center [664, 230] width 1329 height 339
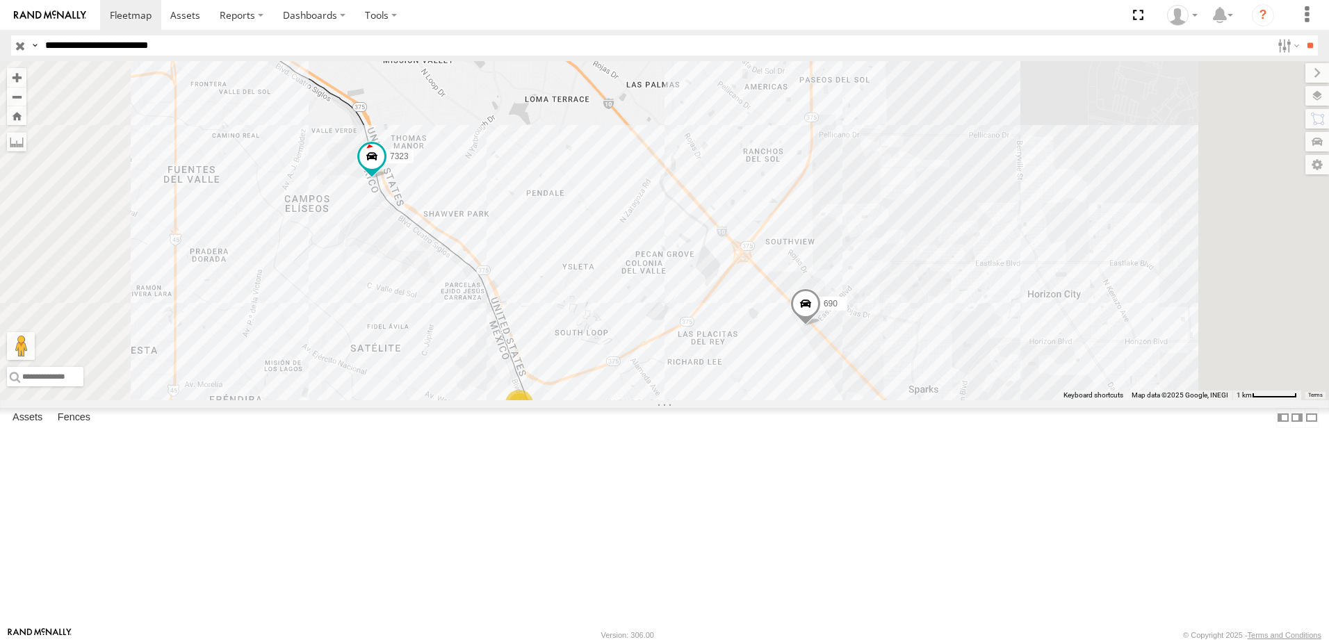
drag, startPoint x: 632, startPoint y: 466, endPoint x: 629, endPoint y: 428, distance: 38.3
click at [627, 400] on div "690 7323 2 2" at bounding box center [664, 230] width 1329 height 339
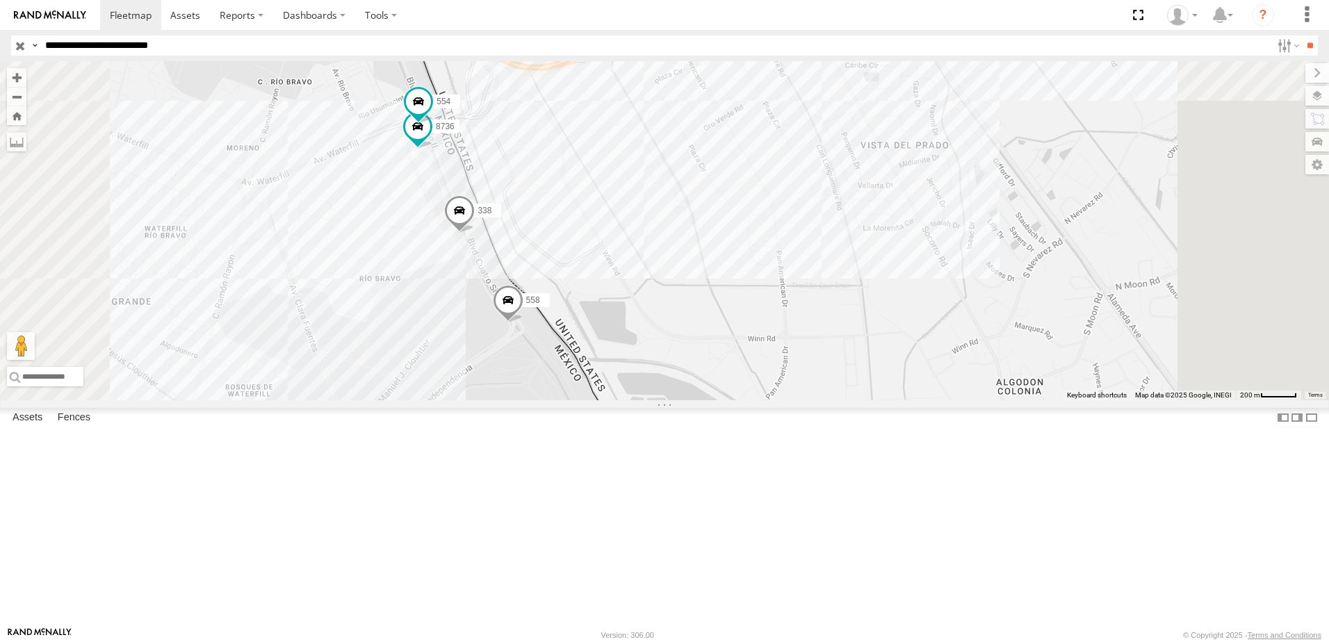
drag, startPoint x: 737, startPoint y: 504, endPoint x: 697, endPoint y: 380, distance: 130.8
click at [697, 380] on div "690 7323 8736 558 338 554" at bounding box center [664, 230] width 1329 height 339
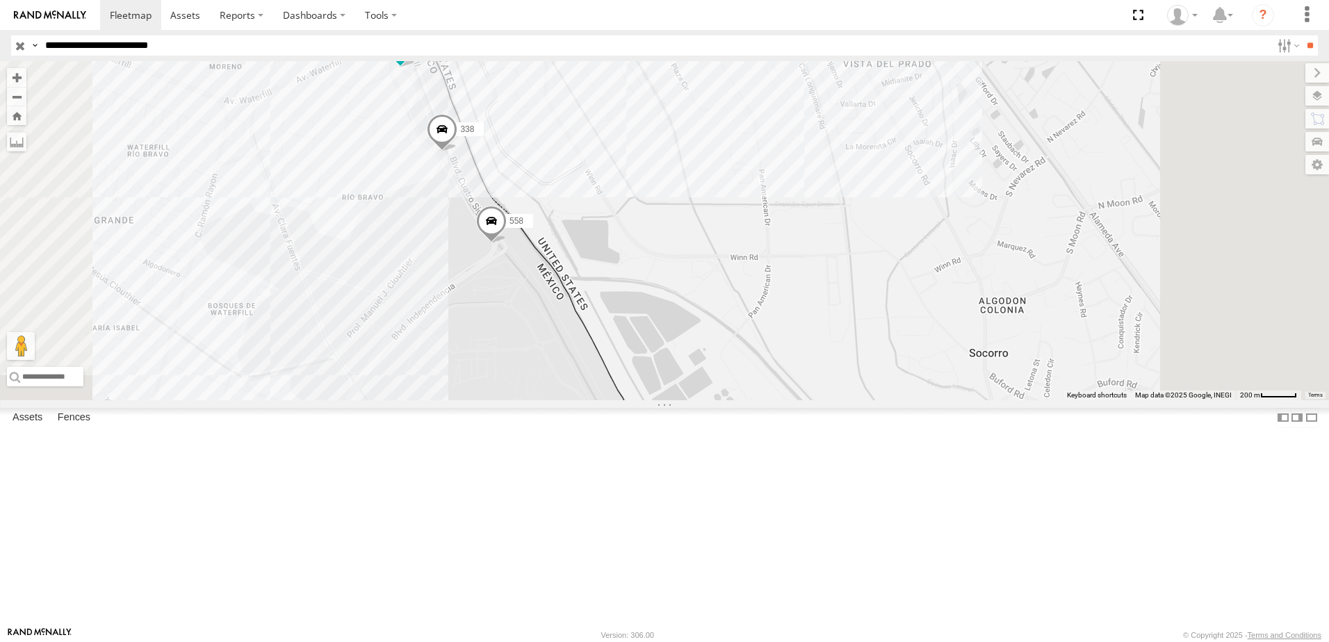
click at [657, 323] on div "690 7323 8736 558 338 554" at bounding box center [664, 230] width 1329 height 339
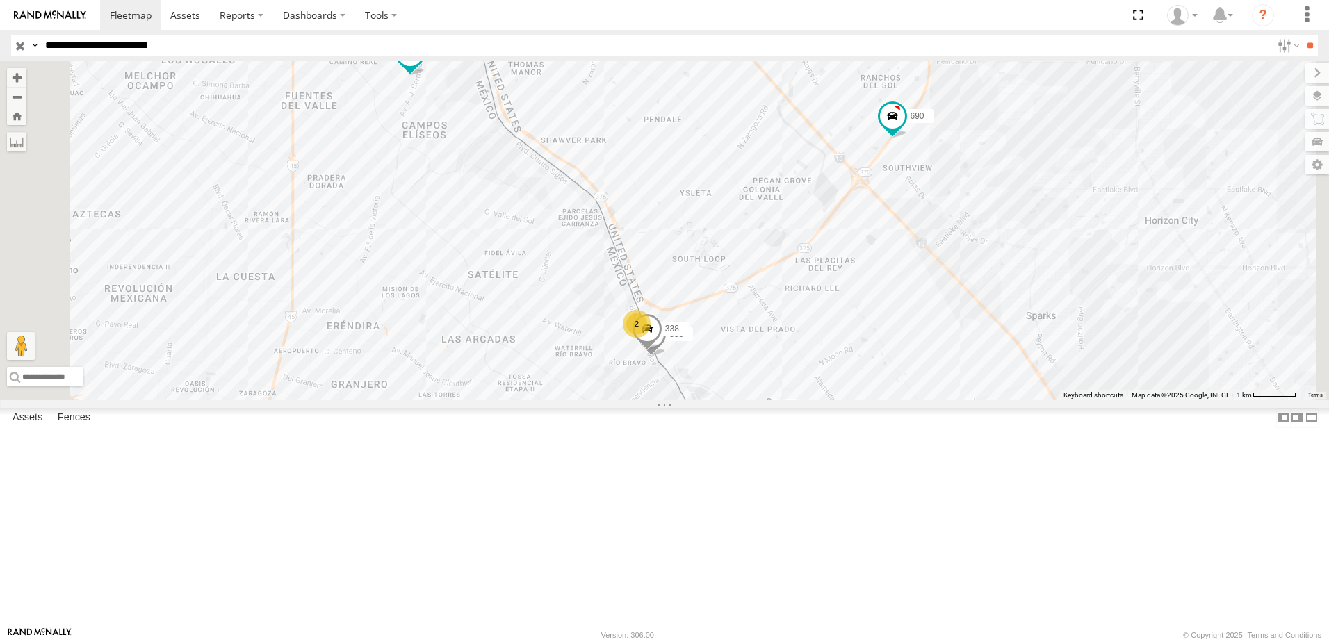
click at [777, 318] on div "690 7323 2 558 338" at bounding box center [664, 230] width 1329 height 339
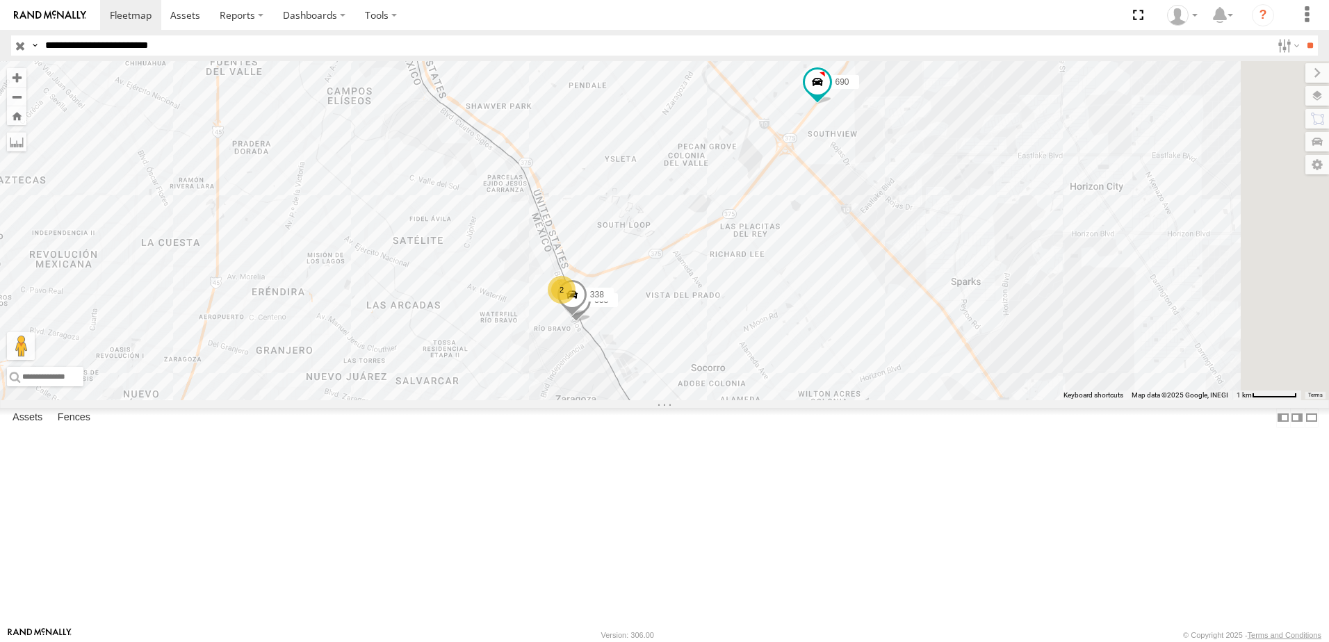
drag, startPoint x: 1036, startPoint y: 466, endPoint x: 729, endPoint y: 350, distance: 328.2
click at [777, 347] on div "690 7323 2 558 338" at bounding box center [664, 230] width 1329 height 339
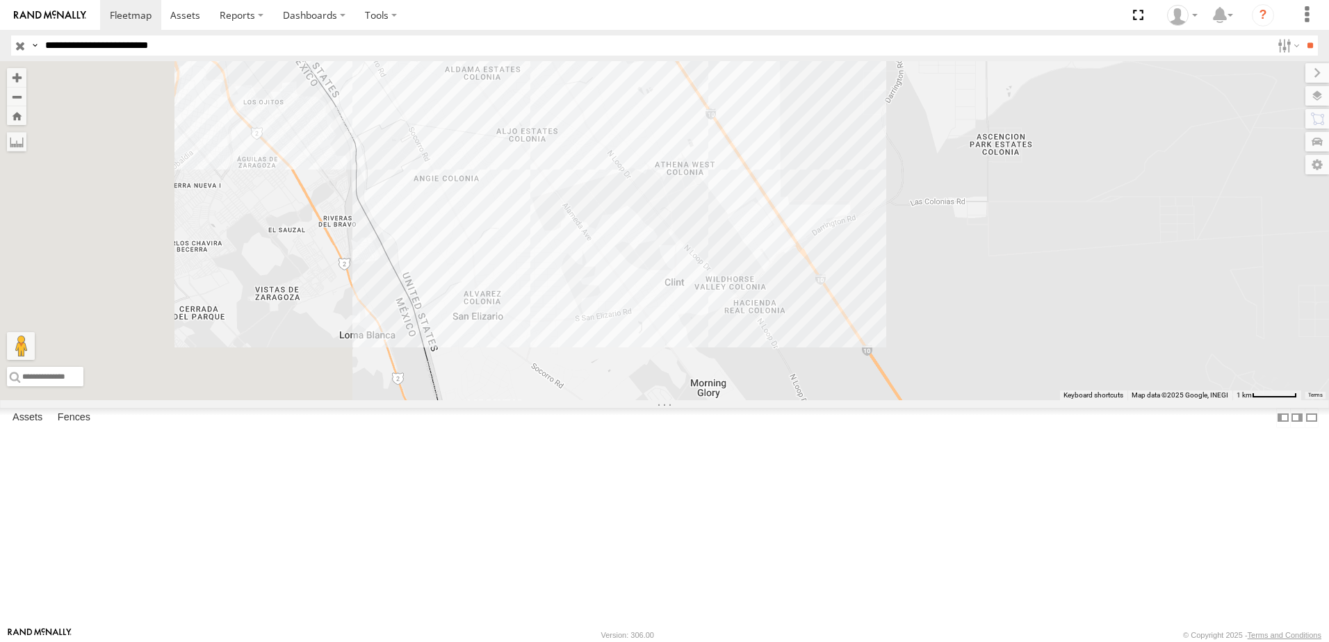
drag, startPoint x: 564, startPoint y: 346, endPoint x: 1098, endPoint y: 337, distance: 534.0
click at [1098, 337] on div "690 7323 2 558 338" at bounding box center [664, 230] width 1329 height 339
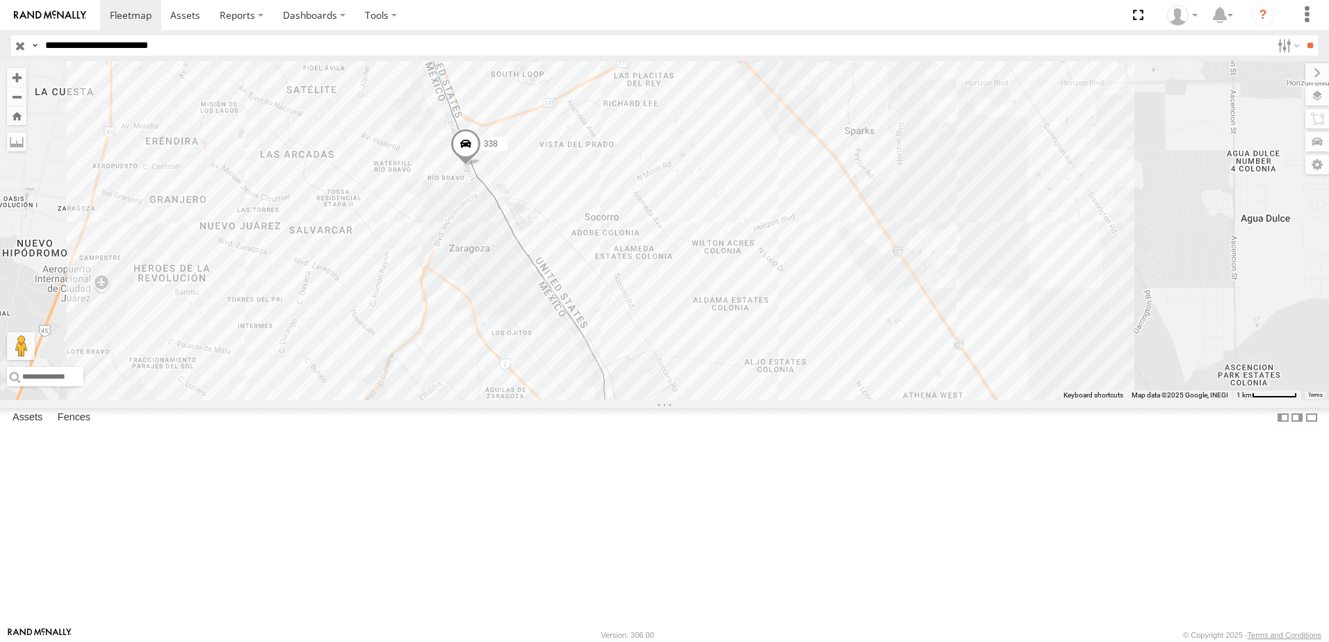
drag, startPoint x: 565, startPoint y: 328, endPoint x: 704, endPoint y: 352, distance: 141.2
click at [704, 352] on div "338" at bounding box center [664, 230] width 1329 height 339
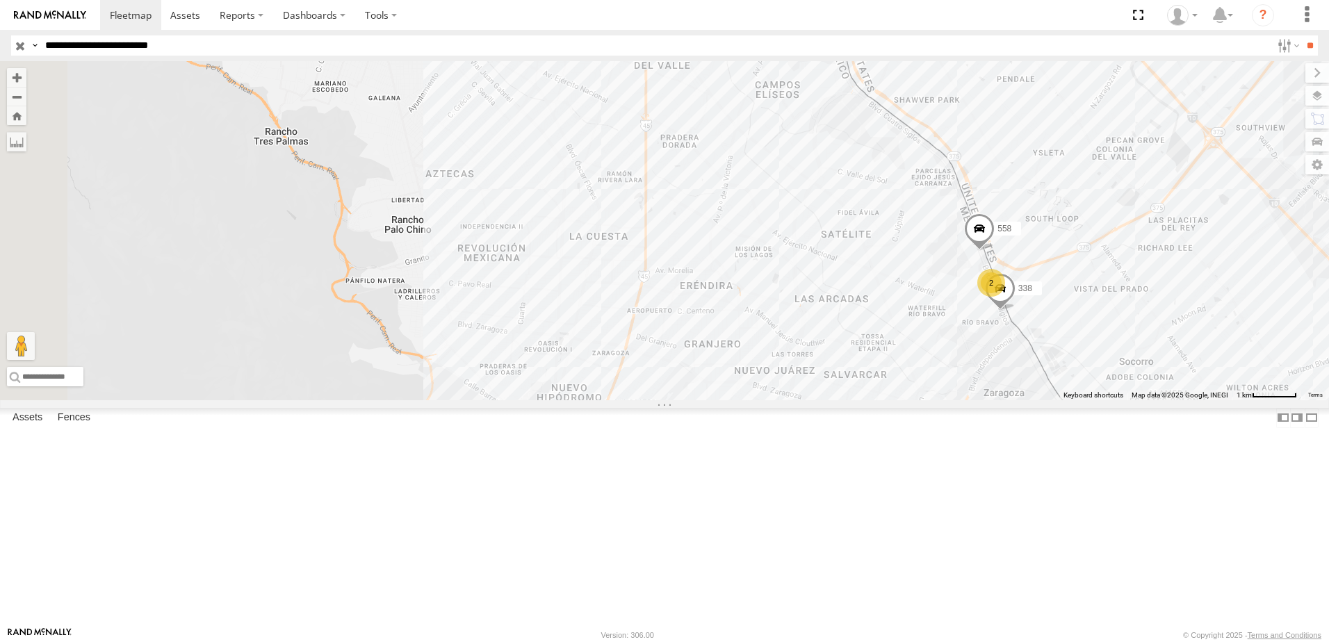
drag, startPoint x: 968, startPoint y: 269, endPoint x: 873, endPoint y: 355, distance: 127.5
click at [873, 355] on div "338 7323 2 558" at bounding box center [664, 230] width 1329 height 339
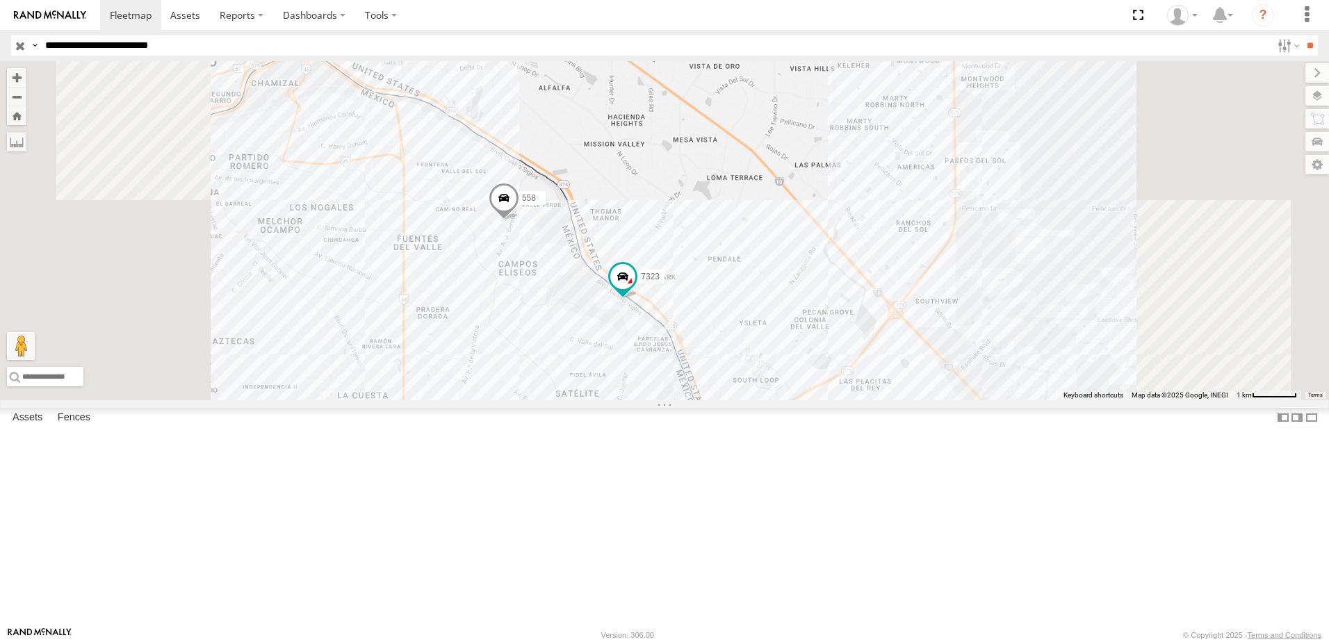
drag, startPoint x: 909, startPoint y: 446, endPoint x: 891, endPoint y: 359, distance: 88.6
click at [892, 359] on div "690 7323 8736 558" at bounding box center [664, 230] width 1329 height 339
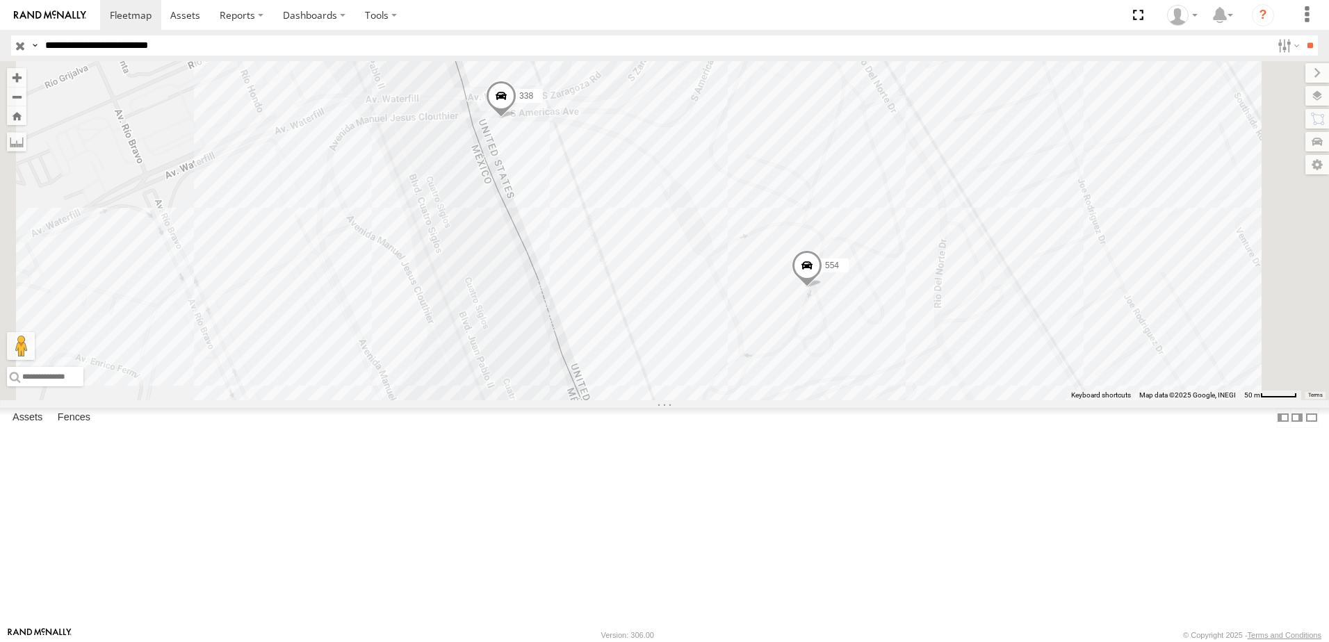
drag, startPoint x: 1054, startPoint y: 499, endPoint x: 980, endPoint y: 407, distance: 118.1
click at [991, 400] on div "690 7323 8736 558 338 554" at bounding box center [664, 230] width 1329 height 339
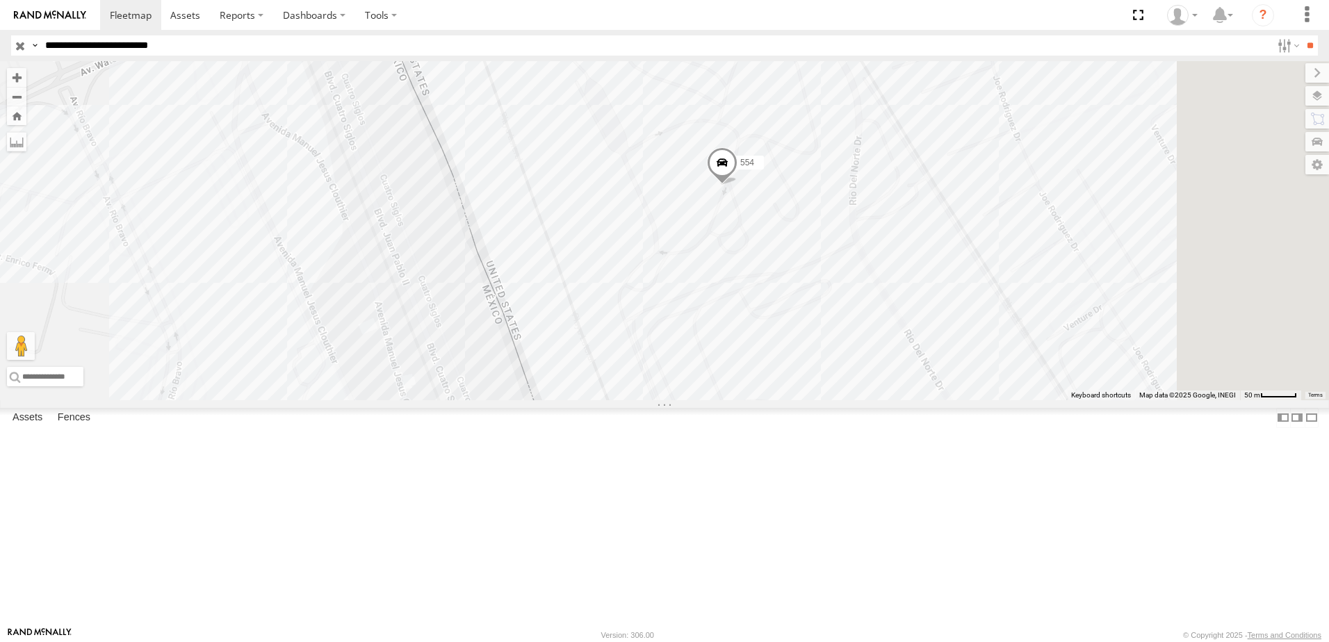
drag, startPoint x: 944, startPoint y: 352, endPoint x: 907, endPoint y: 379, distance: 45.9
click at [907, 379] on div "690 7323 8736 558 338 554" at bounding box center [664, 230] width 1329 height 339
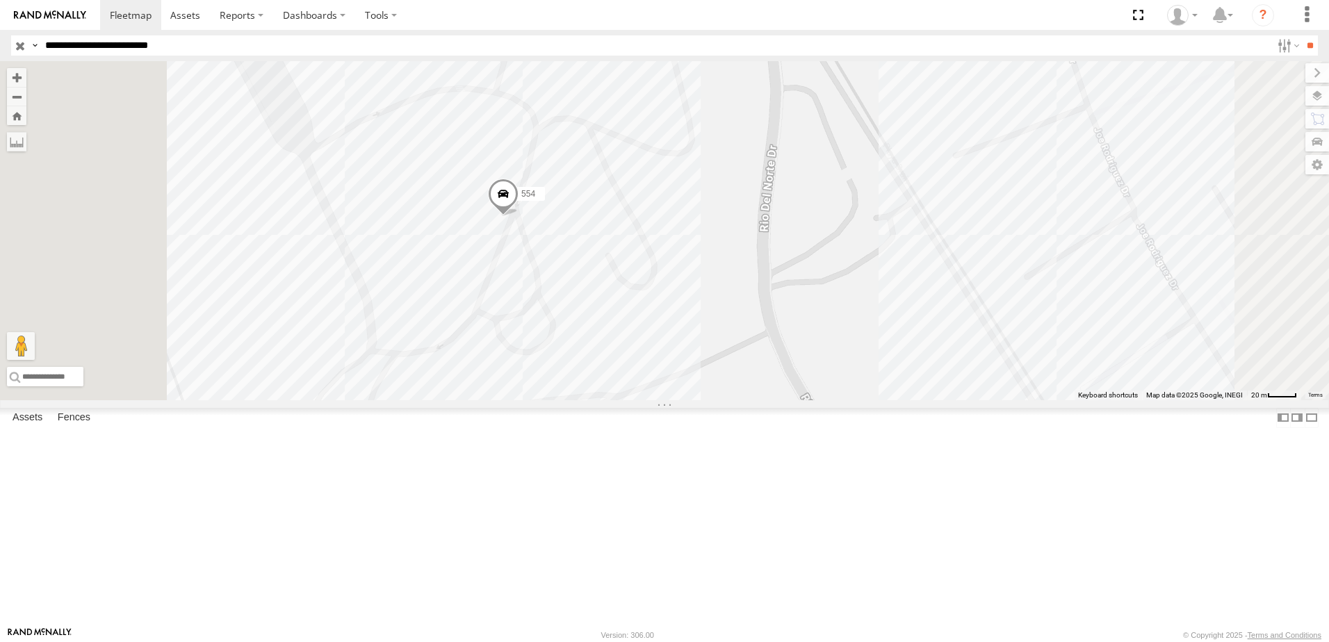
drag, startPoint x: 779, startPoint y: 415, endPoint x: 822, endPoint y: 330, distance: 95.5
click at [822, 330] on div "690 7323 8736 558 338 554" at bounding box center [664, 230] width 1329 height 339
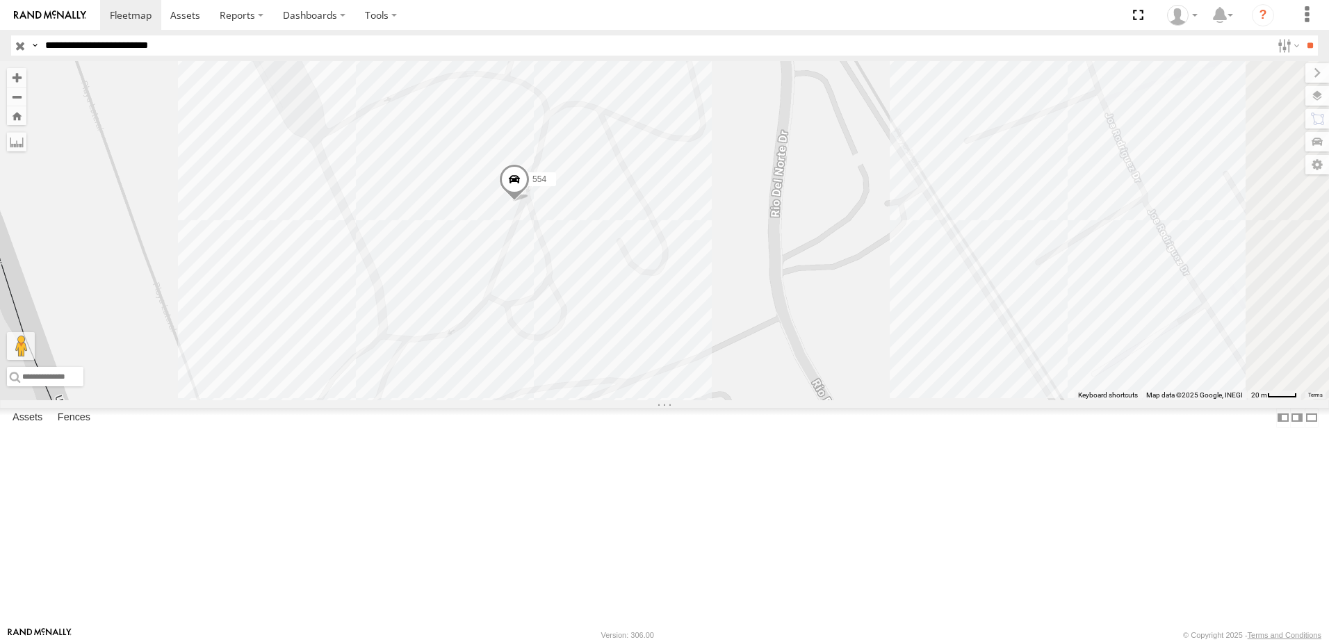
click at [530, 202] on span at bounding box center [514, 183] width 31 height 38
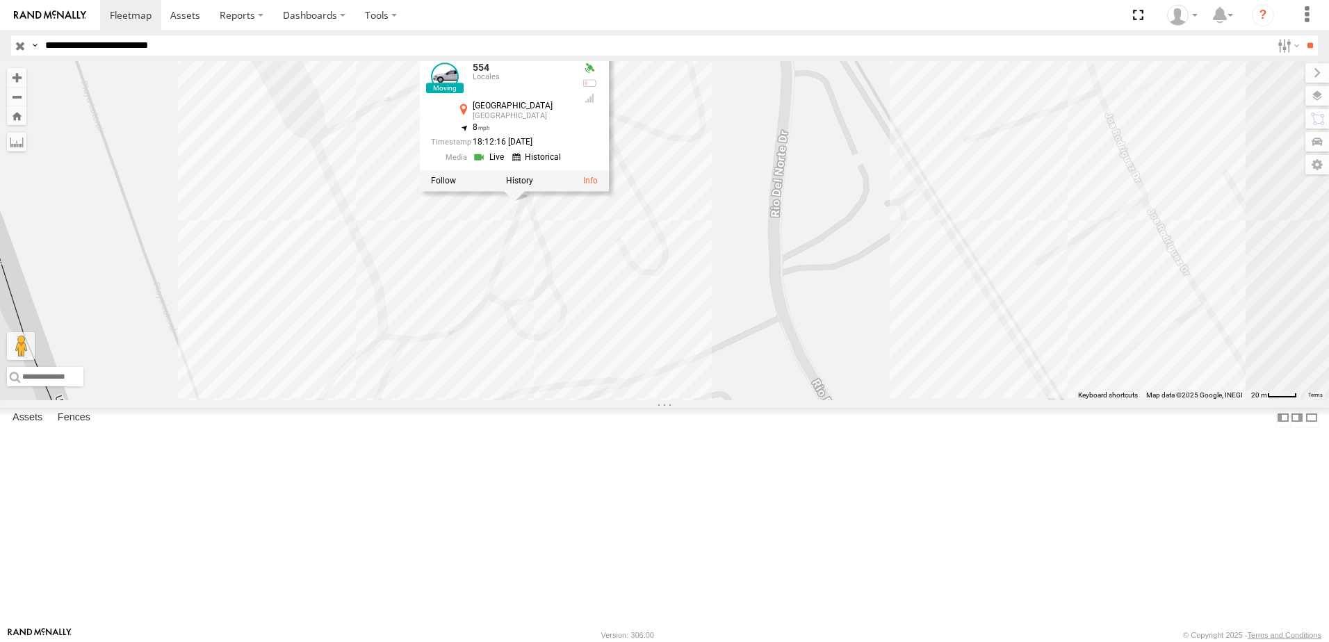
click at [783, 400] on div "690 7323 8736 558 338 554 554 Locales Rio del Norte El Paso 31.6687 , -106.3327…" at bounding box center [664, 230] width 1329 height 339
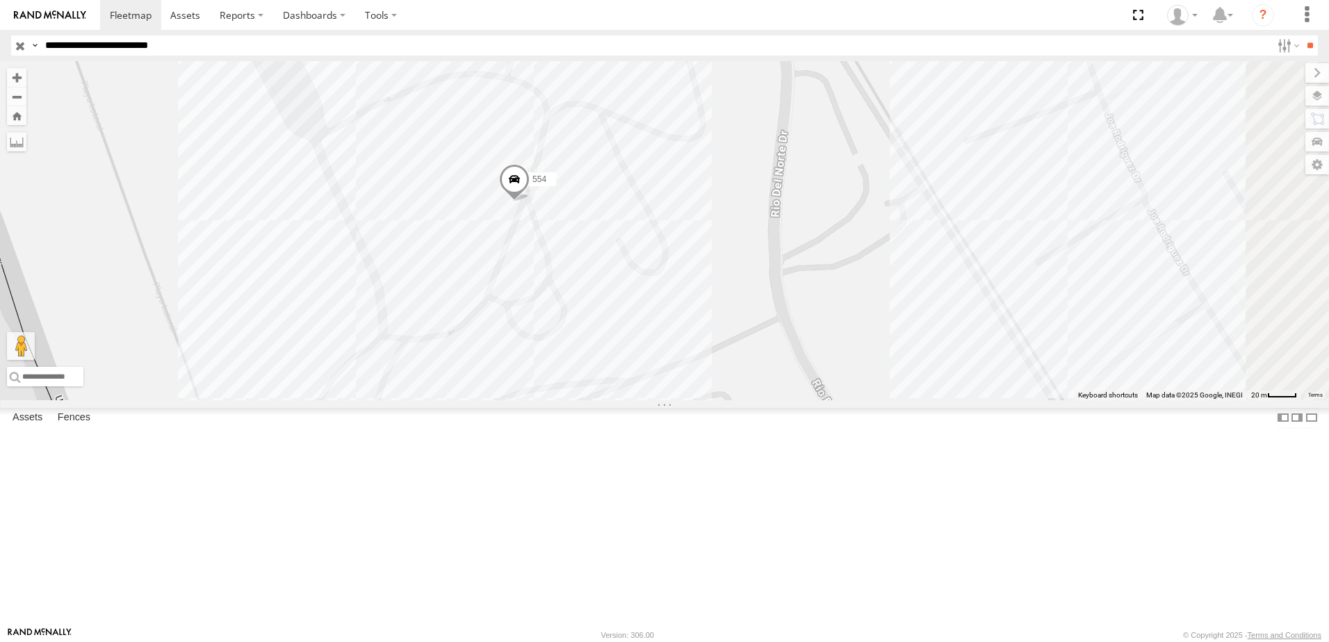
drag, startPoint x: 758, startPoint y: 447, endPoint x: 774, endPoint y: 450, distance: 16.2
click at [770, 400] on div "690 7323 8736 558 338 554" at bounding box center [664, 230] width 1329 height 339
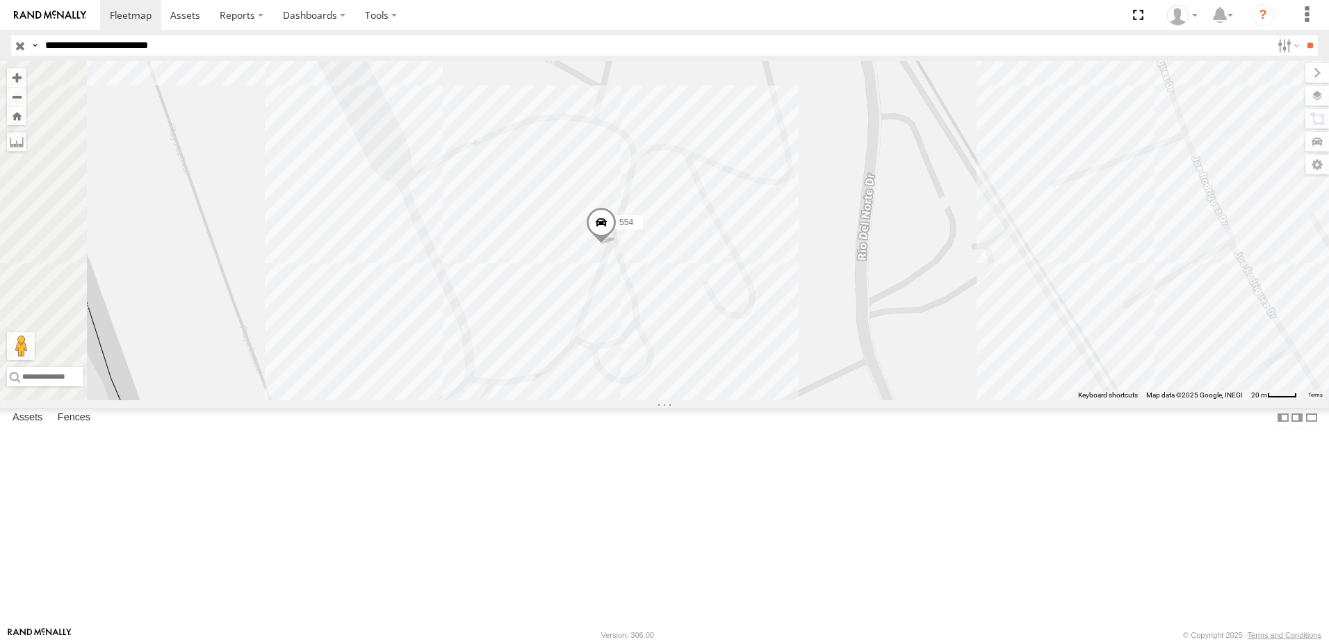
click at [823, 400] on div "690 7323 8736 558 338 554" at bounding box center [664, 230] width 1329 height 339
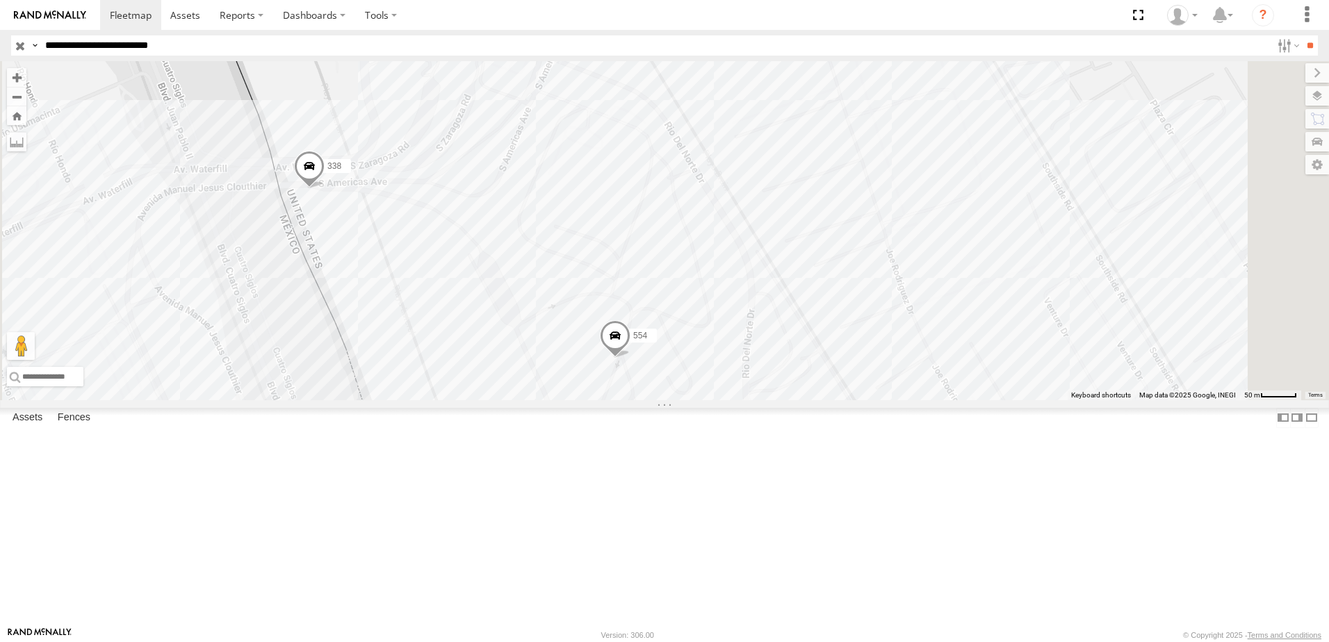
drag, startPoint x: 785, startPoint y: 355, endPoint x: 761, endPoint y: 288, distance: 71.5
click at [761, 288] on div "690 7323 8736 558 338 554" at bounding box center [664, 230] width 1329 height 339
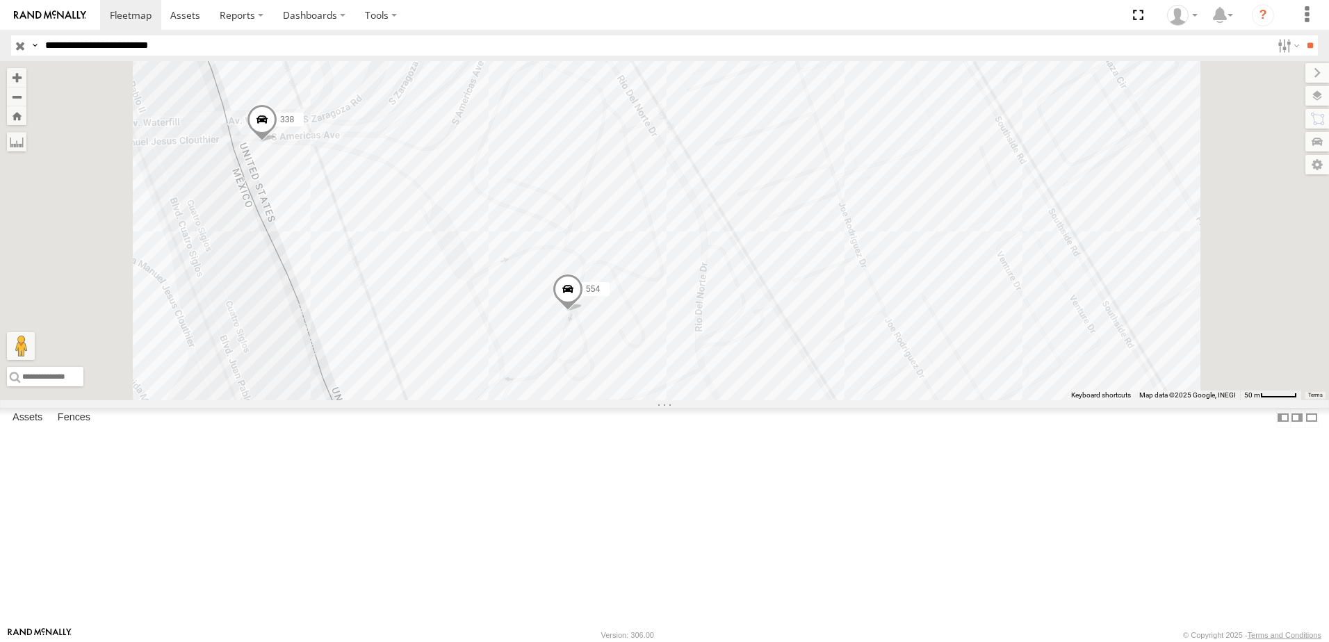
click at [421, 400] on div "690 7323 8736 558 338 554" at bounding box center [664, 230] width 1329 height 339
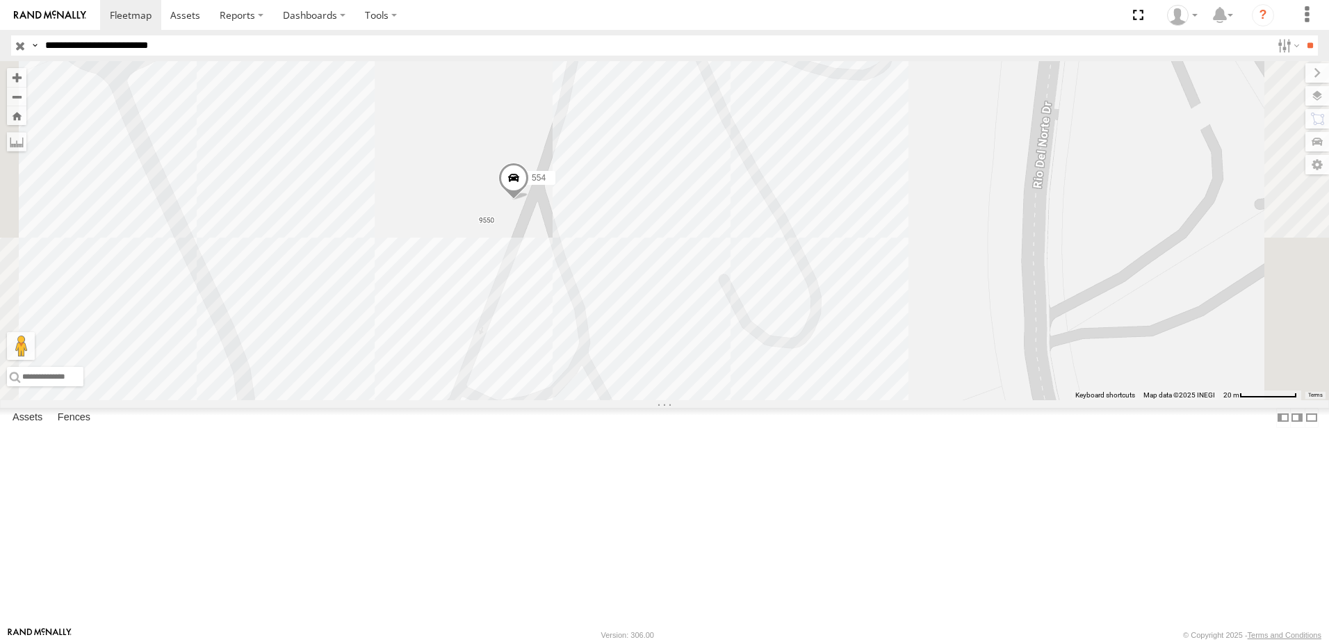
click at [655, 334] on div "690 7323 8736 558 338 554" at bounding box center [664, 230] width 1329 height 339
click at [529, 201] on span at bounding box center [513, 182] width 31 height 38
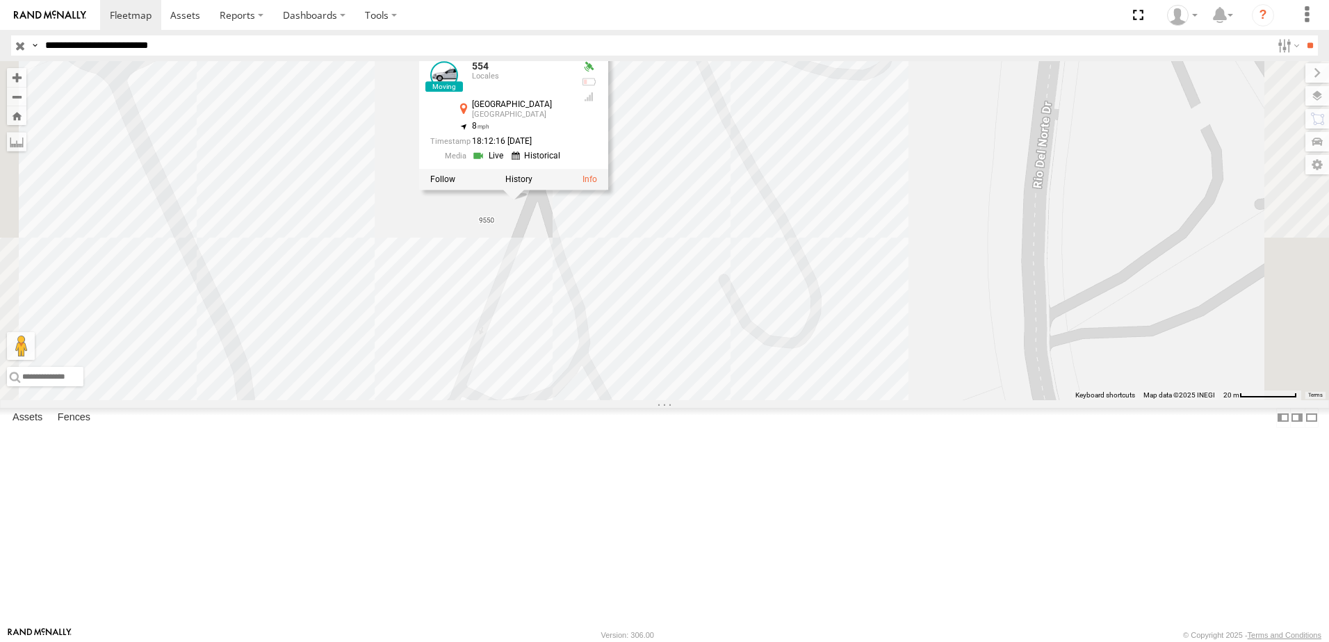
click at [831, 400] on div "690 7323 8736 558 338 554 554 Locales Rio del Norte El Paso 31.6687 , -106.3327…" at bounding box center [664, 230] width 1329 height 339
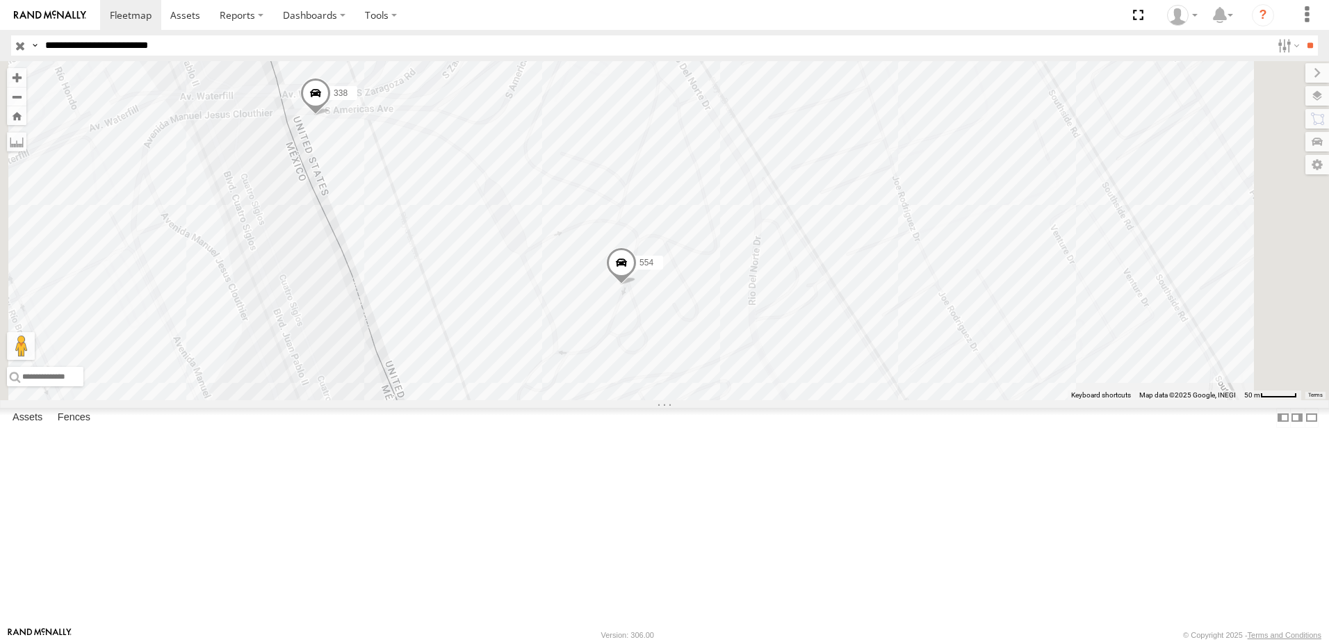
click at [867, 400] on div "690 7323 8736 558 338 554" at bounding box center [664, 230] width 1329 height 339
click at [856, 400] on div "690 7323 8736 558 338 554 DOT ZARAGOZA DOT ZARAGOZA 0" at bounding box center [664, 230] width 1329 height 339
drag, startPoint x: 847, startPoint y: 523, endPoint x: 841, endPoint y: 387, distance: 135.7
click at [841, 387] on div "690 7323 8736 558 338 554" at bounding box center [664, 230] width 1329 height 339
click at [823, 400] on div "690 7323 8736 558 338 554" at bounding box center [664, 230] width 1329 height 339
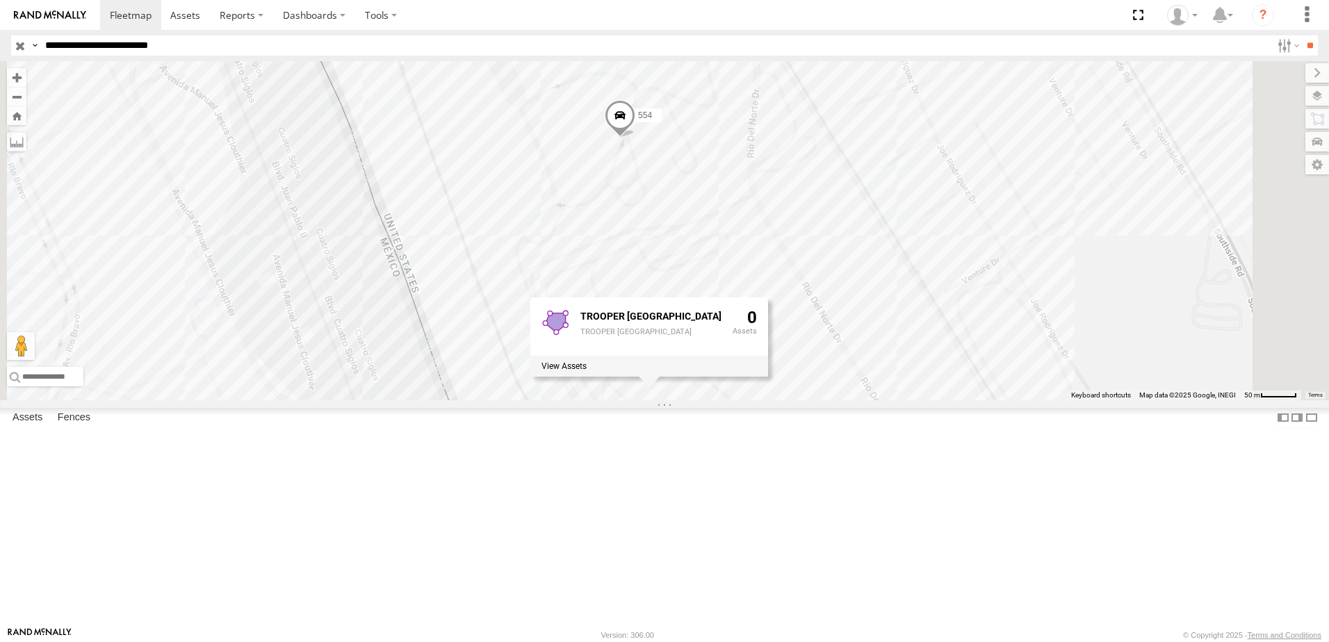
click at [948, 334] on div "690 7323 8736 558 338 554 TROOPER ZARAGOZA TROOPER ZARAGOZA 0" at bounding box center [664, 230] width 1329 height 339
drag, startPoint x: 916, startPoint y: 352, endPoint x: 898, endPoint y: 373, distance: 27.1
click at [910, 369] on div "690 7323 8736 558 338 554" at bounding box center [664, 230] width 1329 height 339
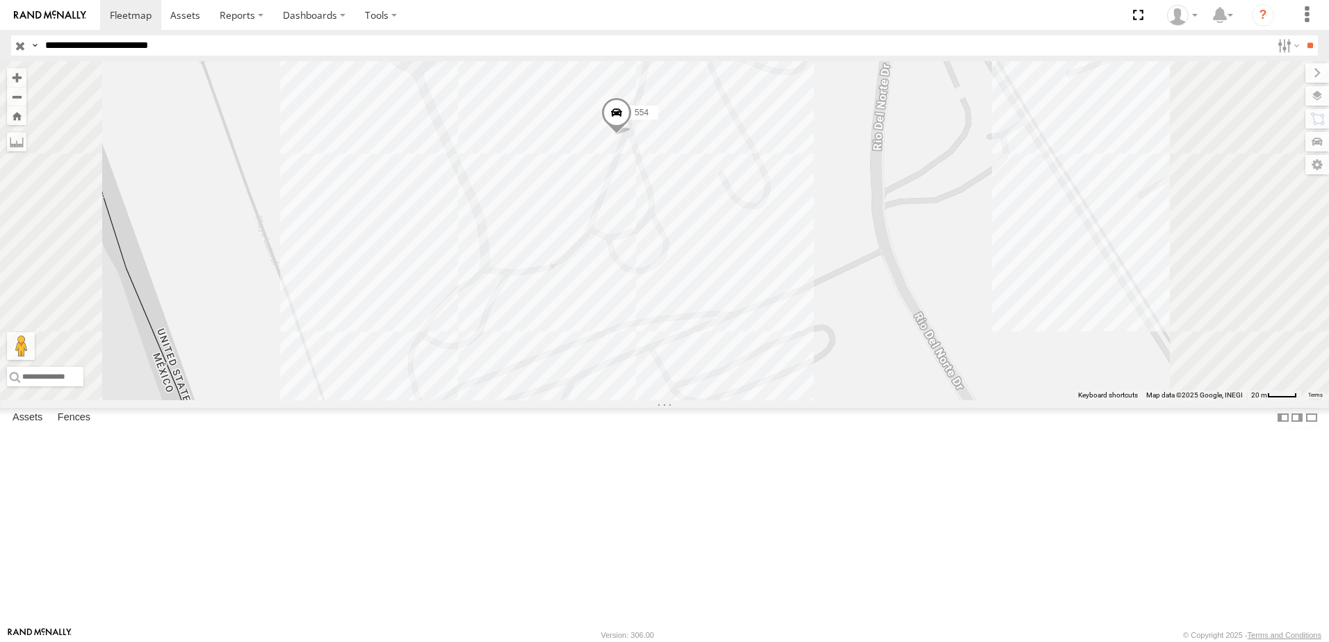
drag, startPoint x: 833, startPoint y: 406, endPoint x: 834, endPoint y: 464, distance: 58.4
click at [834, 400] on div "690 7323 8736 558 338 554" at bounding box center [664, 230] width 1329 height 339
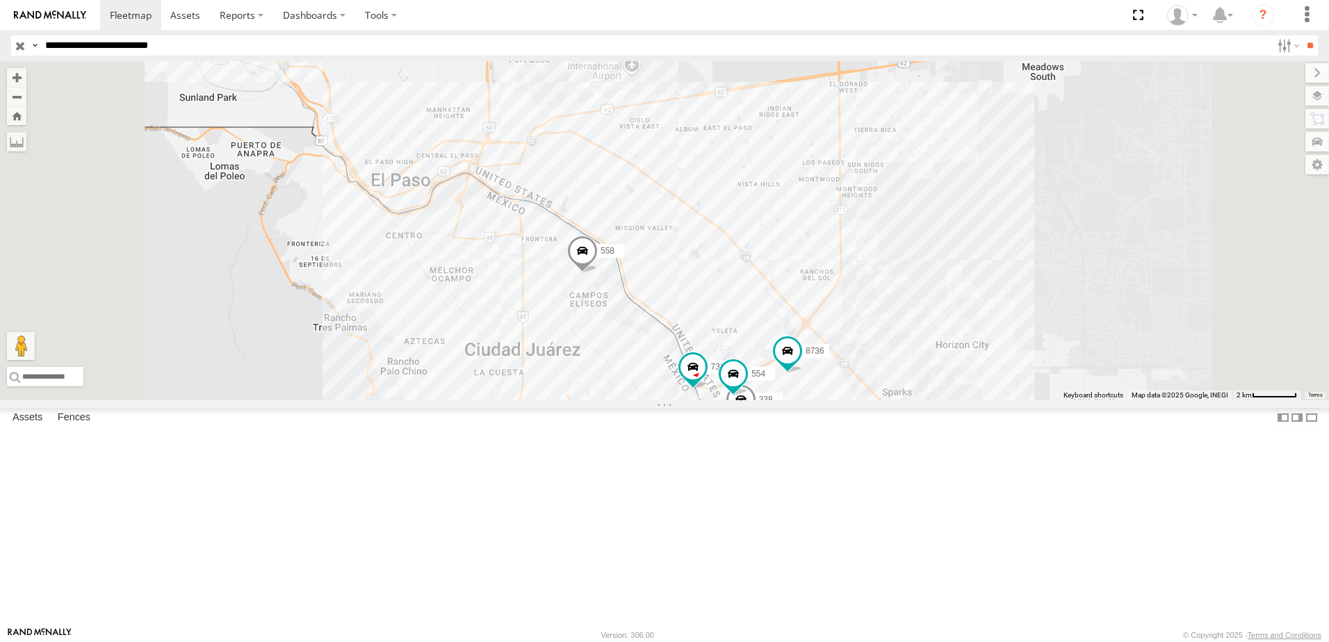
drag, startPoint x: 886, startPoint y: 441, endPoint x: 856, endPoint y: 398, distance: 52.1
click at [858, 396] on div "690 7323 8736 558 338 554" at bounding box center [664, 230] width 1329 height 339
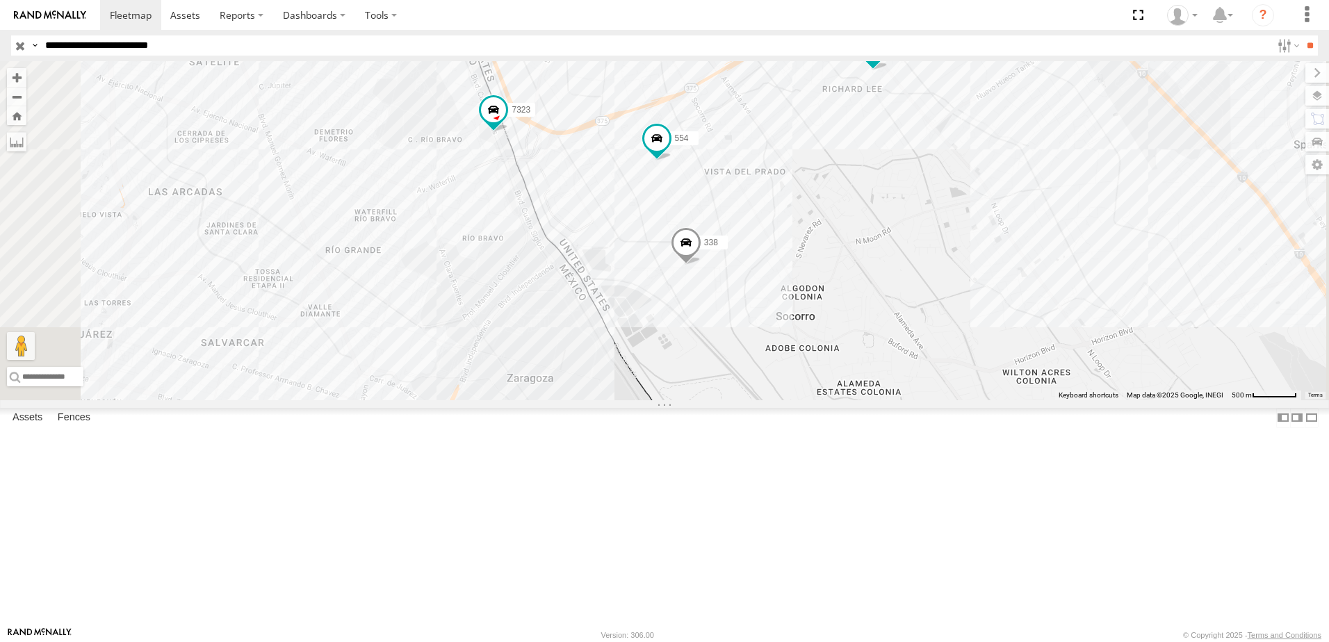
click at [820, 400] on div "690 7323 8736 558 338 554" at bounding box center [664, 230] width 1329 height 339
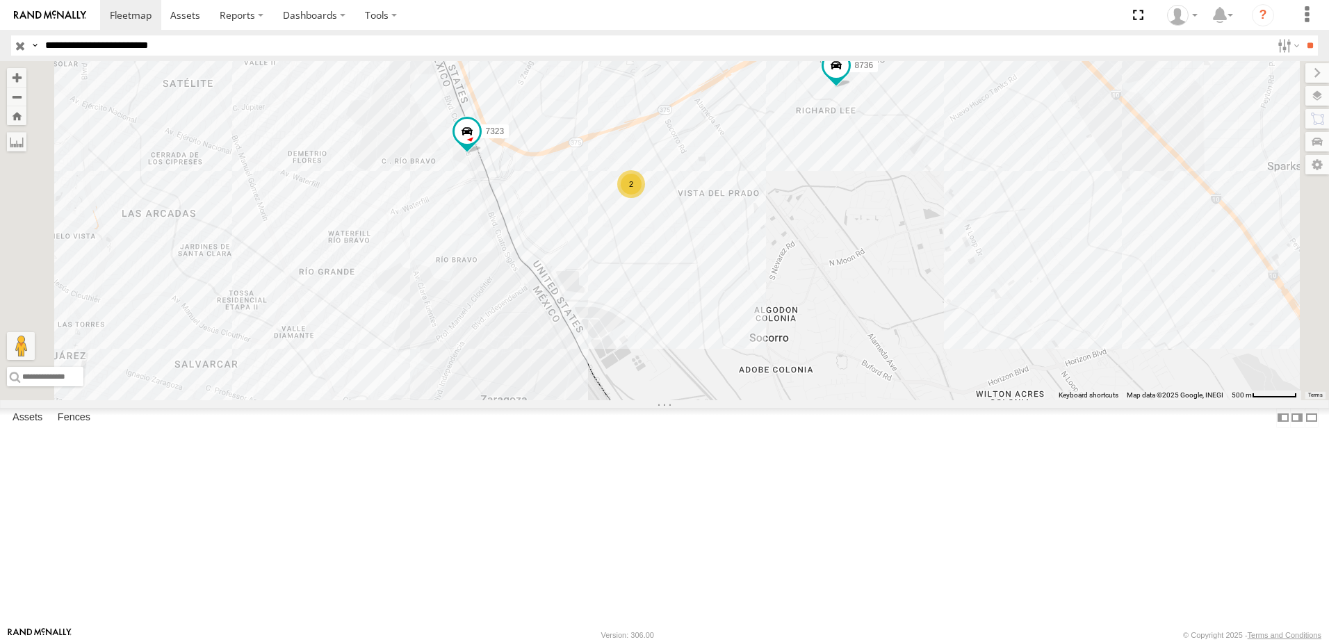
click at [0, 0] on div "Asset Current Location" at bounding box center [0, 0] width 0 height 0
click at [281, 39] on input "**********" at bounding box center [656, 45] width 1232 height 20
click at [1302, 35] on input "**" at bounding box center [1310, 45] width 16 height 20
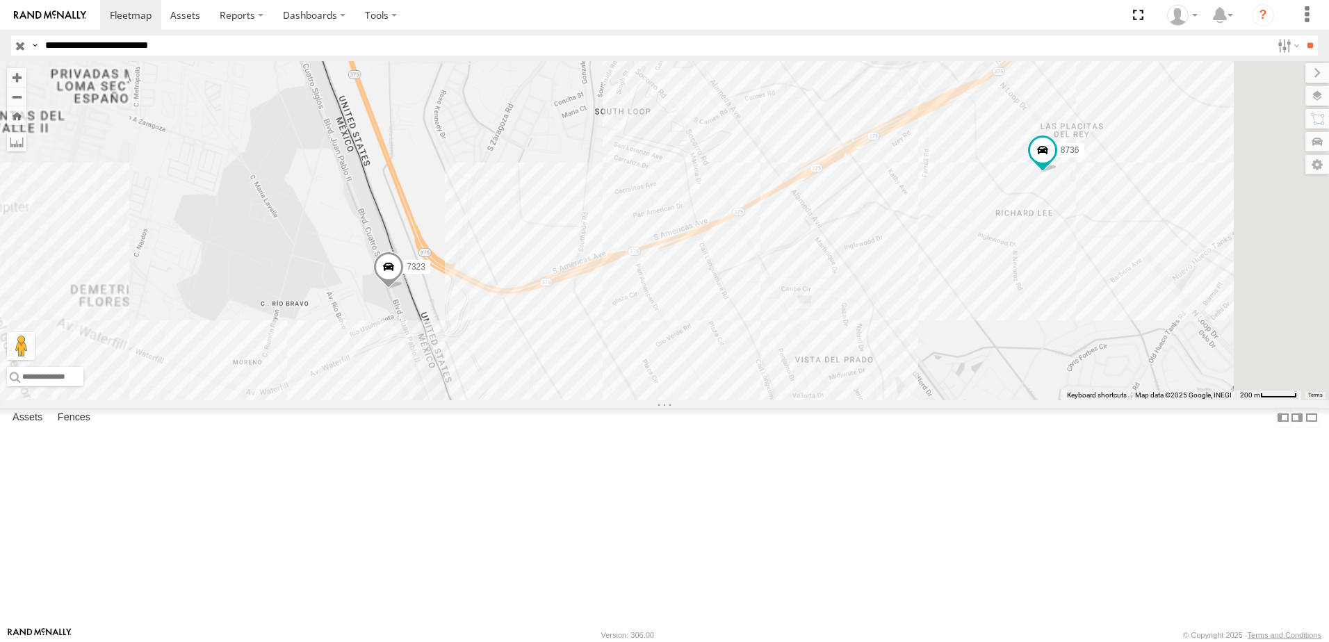
drag, startPoint x: 876, startPoint y: 515, endPoint x: 868, endPoint y: 405, distance: 110.2
click at [868, 400] on div "7323 8736" at bounding box center [664, 230] width 1329 height 339
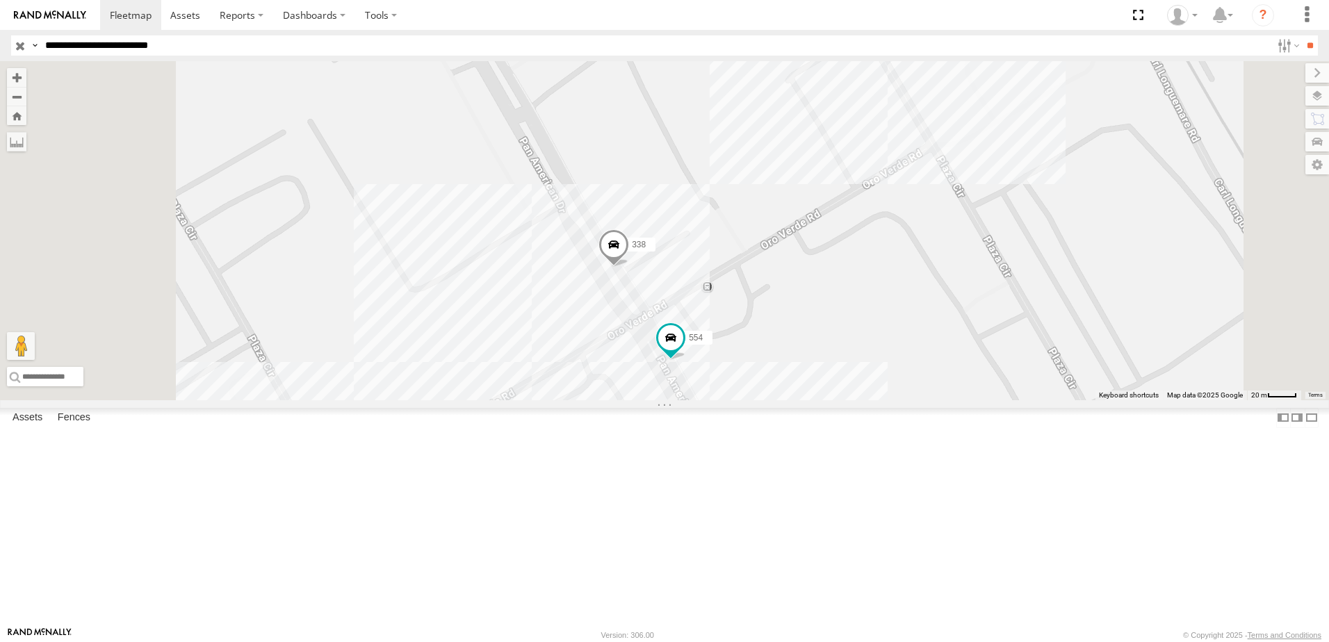
drag, startPoint x: 576, startPoint y: 177, endPoint x: 631, endPoint y: 406, distance: 236.1
click at [631, 400] on div "7323 8736 338 554" at bounding box center [664, 230] width 1329 height 339
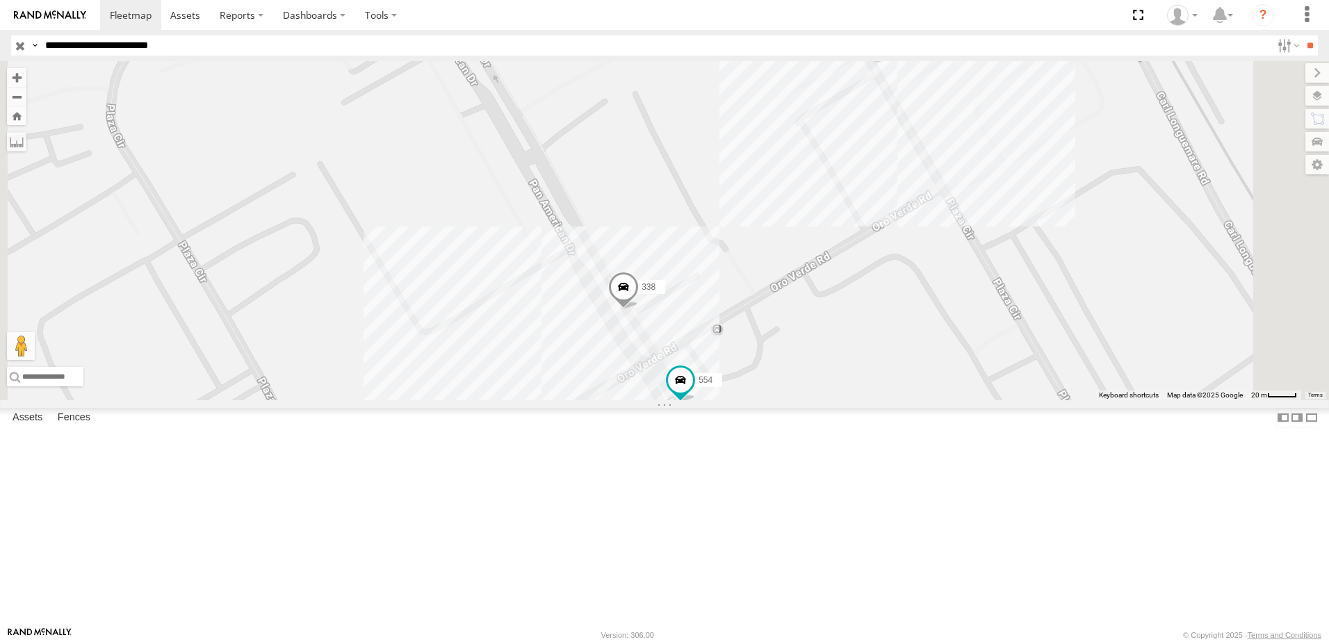
click at [202, 46] on input "**********" at bounding box center [656, 45] width 1232 height 20
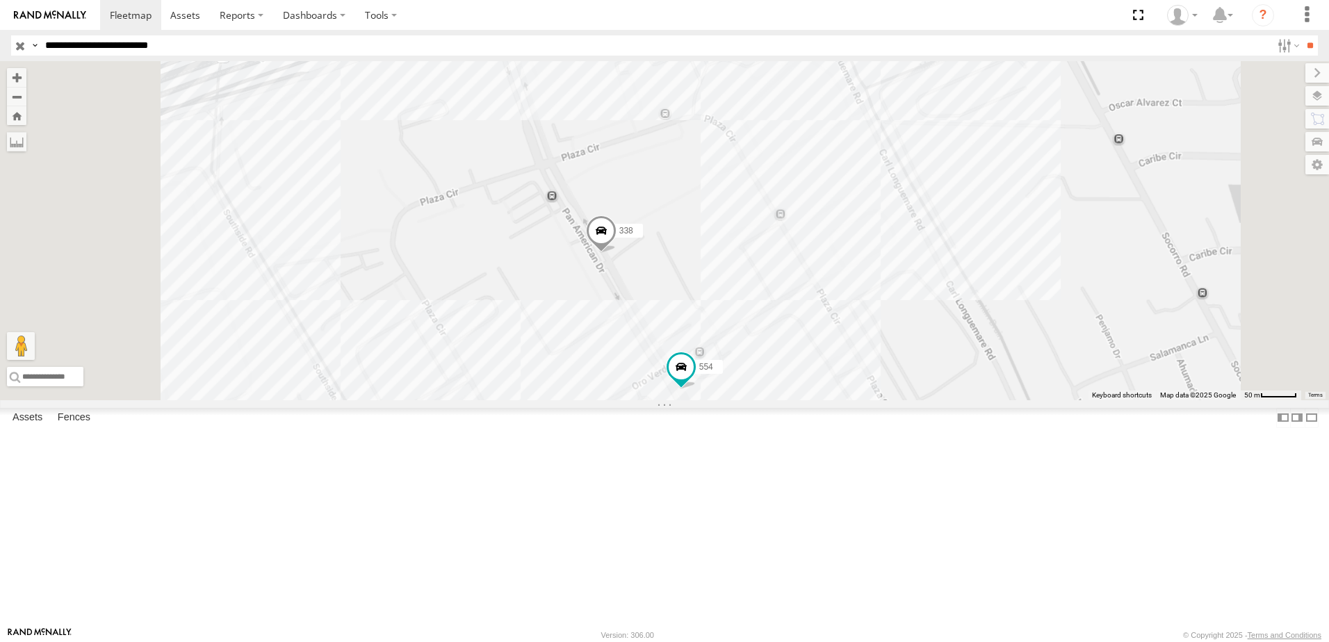
drag, startPoint x: 744, startPoint y: 300, endPoint x: 766, endPoint y: 428, distance: 130.5
click at [766, 400] on div "7323 8736 338 554" at bounding box center [664, 230] width 1329 height 339
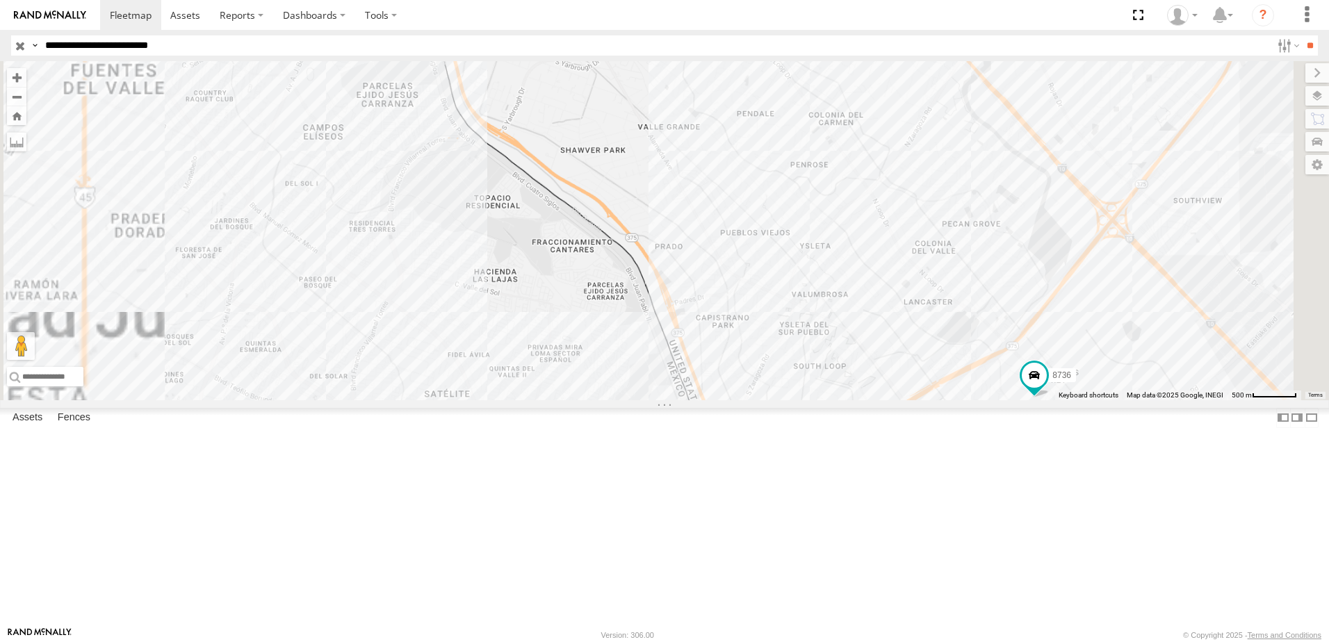
drag, startPoint x: 954, startPoint y: 522, endPoint x: 870, endPoint y: 362, distance: 180.4
click at [870, 363] on div "690 7323 8736 558" at bounding box center [664, 230] width 1329 height 339
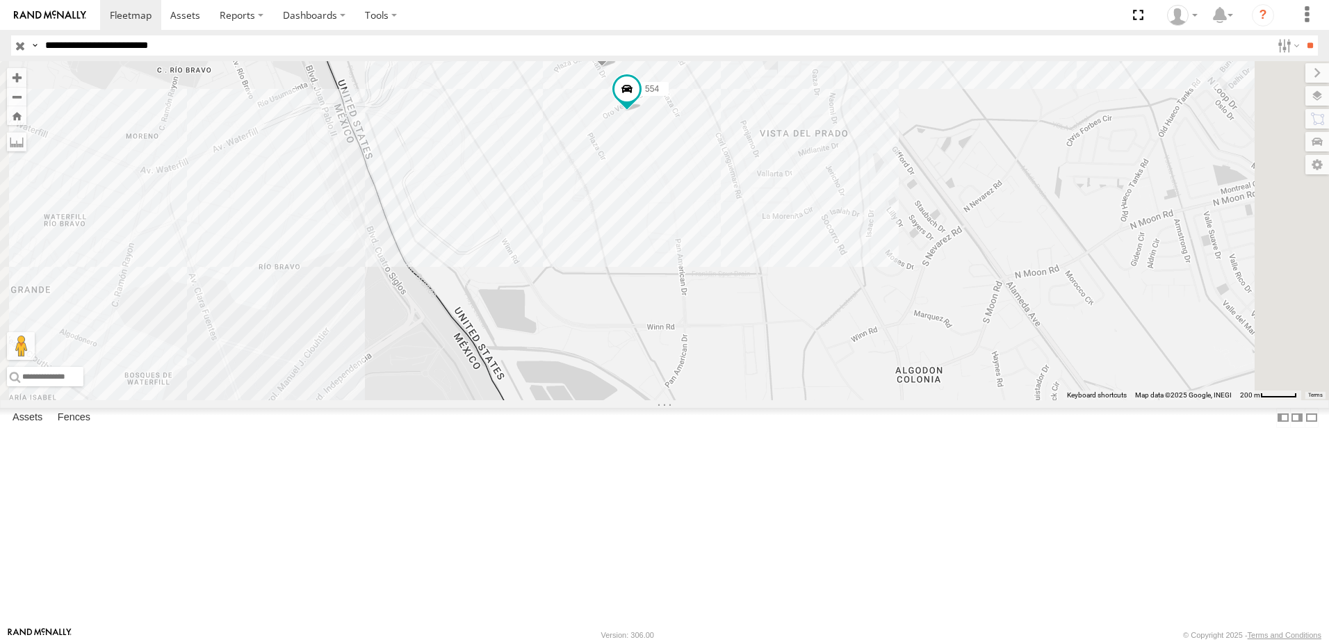
drag, startPoint x: 749, startPoint y: 264, endPoint x: 749, endPoint y: 309, distance: 45.2
click at [749, 309] on div "690 7323 8736 558 338 554" at bounding box center [664, 230] width 1329 height 339
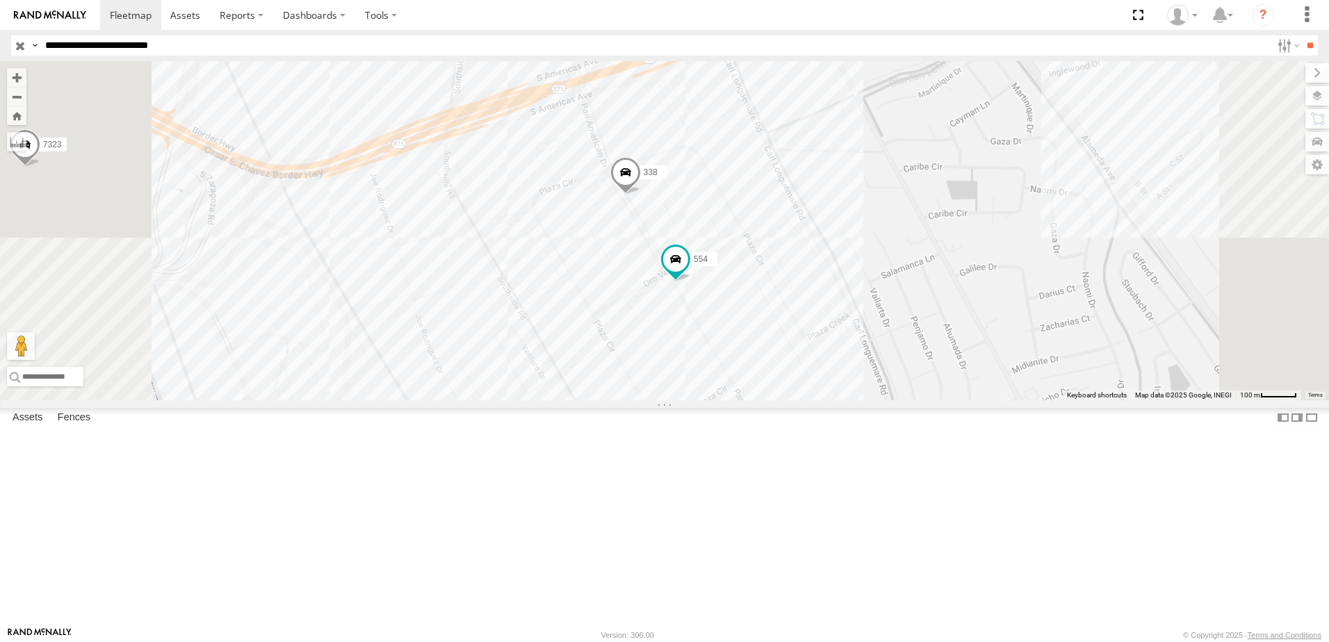
drag, startPoint x: 752, startPoint y: 277, endPoint x: 752, endPoint y: 358, distance: 81.3
click at [752, 358] on div "690 7323 8736 558 338 554" at bounding box center [664, 230] width 1329 height 339
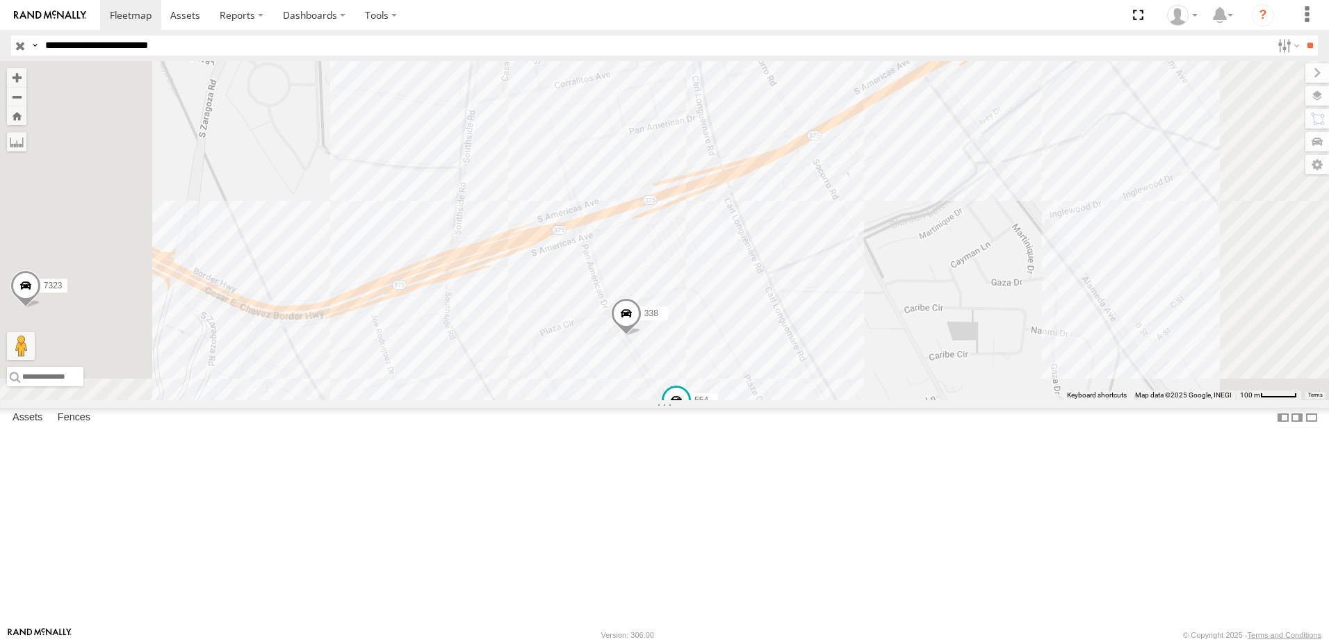
click at [201, 47] on input "**********" at bounding box center [656, 45] width 1232 height 20
type input "**********"
click at [1302, 35] on input "**" at bounding box center [1310, 45] width 16 height 20
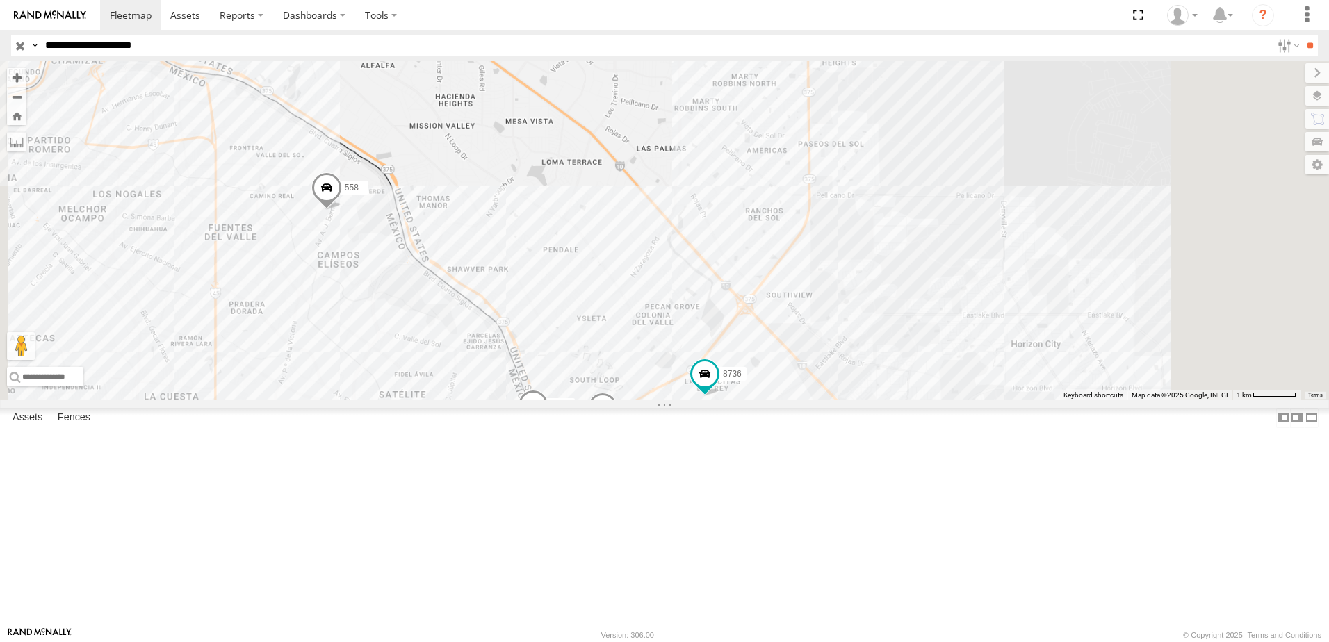
drag, startPoint x: 969, startPoint y: 427, endPoint x: 941, endPoint y: 340, distance: 91.5
click at [948, 351] on div "338 690 7323 8736 558" at bounding box center [664, 230] width 1329 height 339
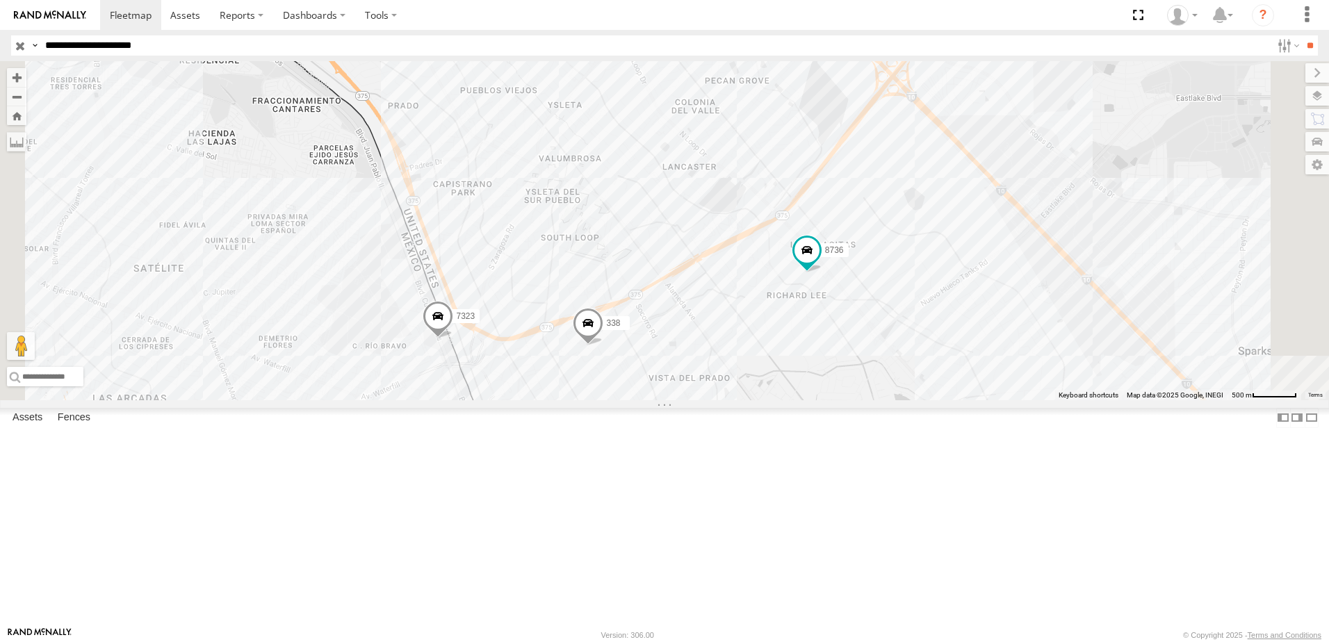
drag, startPoint x: 754, startPoint y: 476, endPoint x: 744, endPoint y: 448, distance: 29.5
click at [744, 400] on div "338 690 7323 8736 558" at bounding box center [664, 230] width 1329 height 339
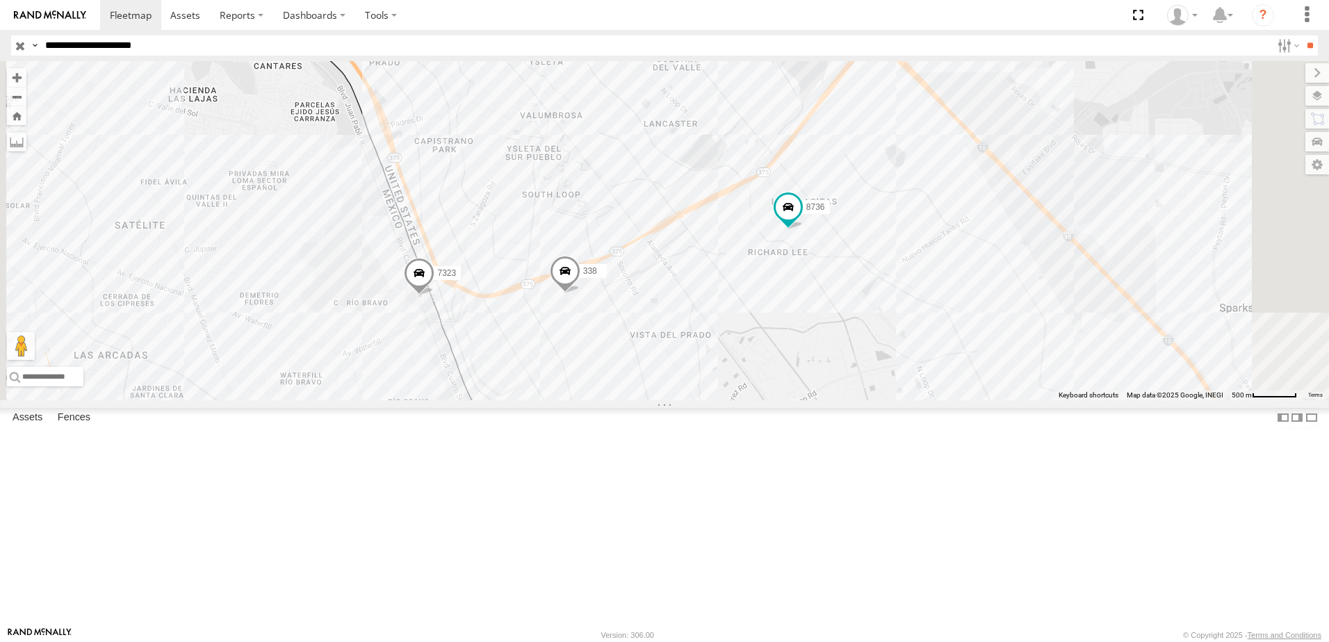
drag, startPoint x: 359, startPoint y: 321, endPoint x: 399, endPoint y: 302, distance: 44.8
click at [359, 321] on div "338 690 7323 8736 558" at bounding box center [664, 230] width 1329 height 339
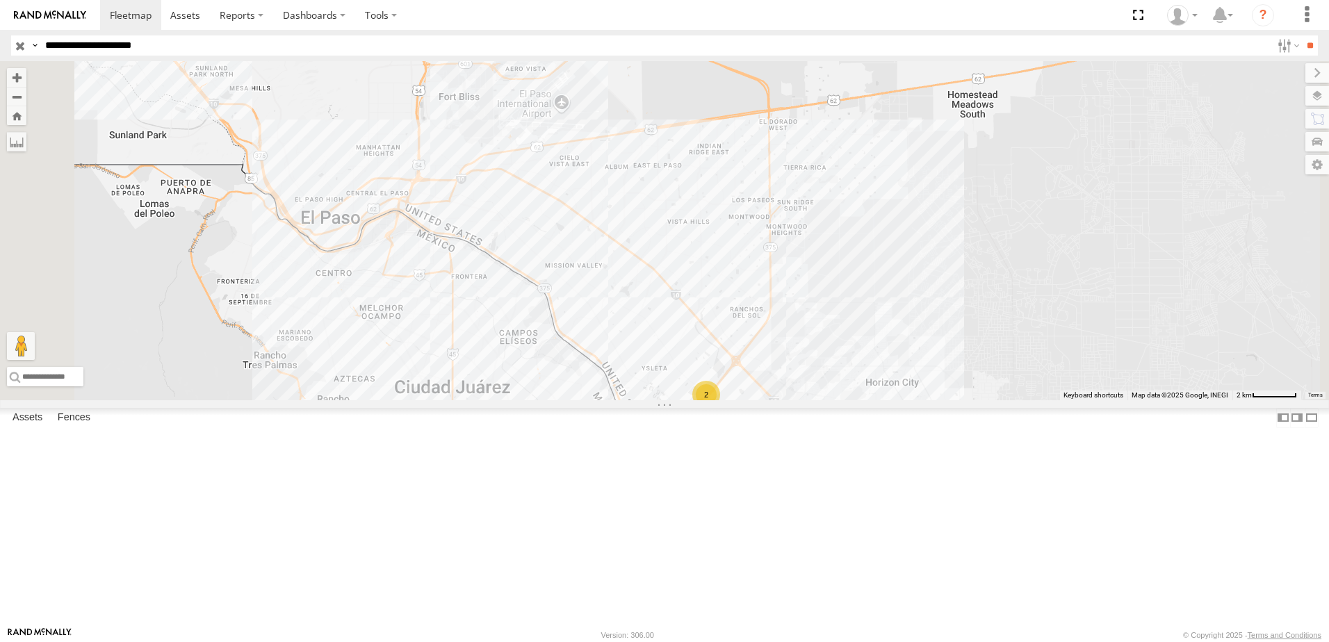
drag, startPoint x: 768, startPoint y: 286, endPoint x: 756, endPoint y: 336, distance: 50.9
click at [756, 335] on div "690 2 2" at bounding box center [664, 230] width 1329 height 339
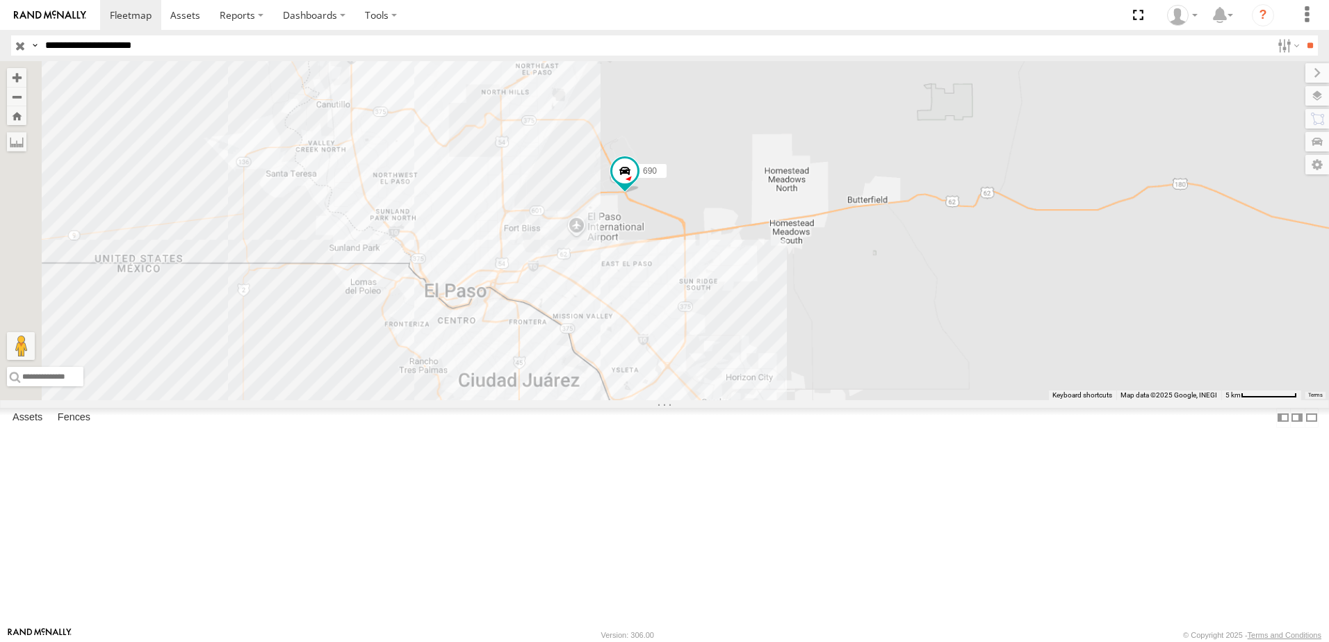
drag, startPoint x: 818, startPoint y: 414, endPoint x: 804, endPoint y: 373, distance: 42.9
click at [804, 373] on div "690" at bounding box center [664, 230] width 1329 height 339
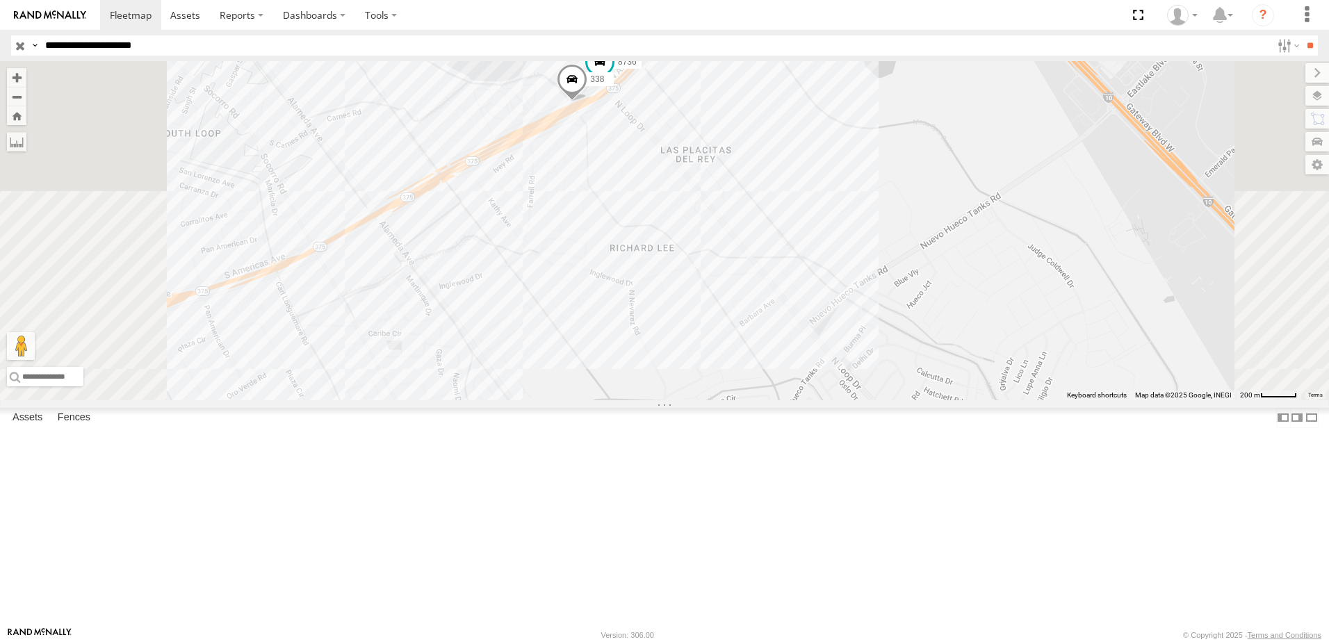
drag, startPoint x: 740, startPoint y: 358, endPoint x: 872, endPoint y: 256, distance: 167.0
click at [870, 258] on div "690 8736 338" at bounding box center [664, 230] width 1329 height 339
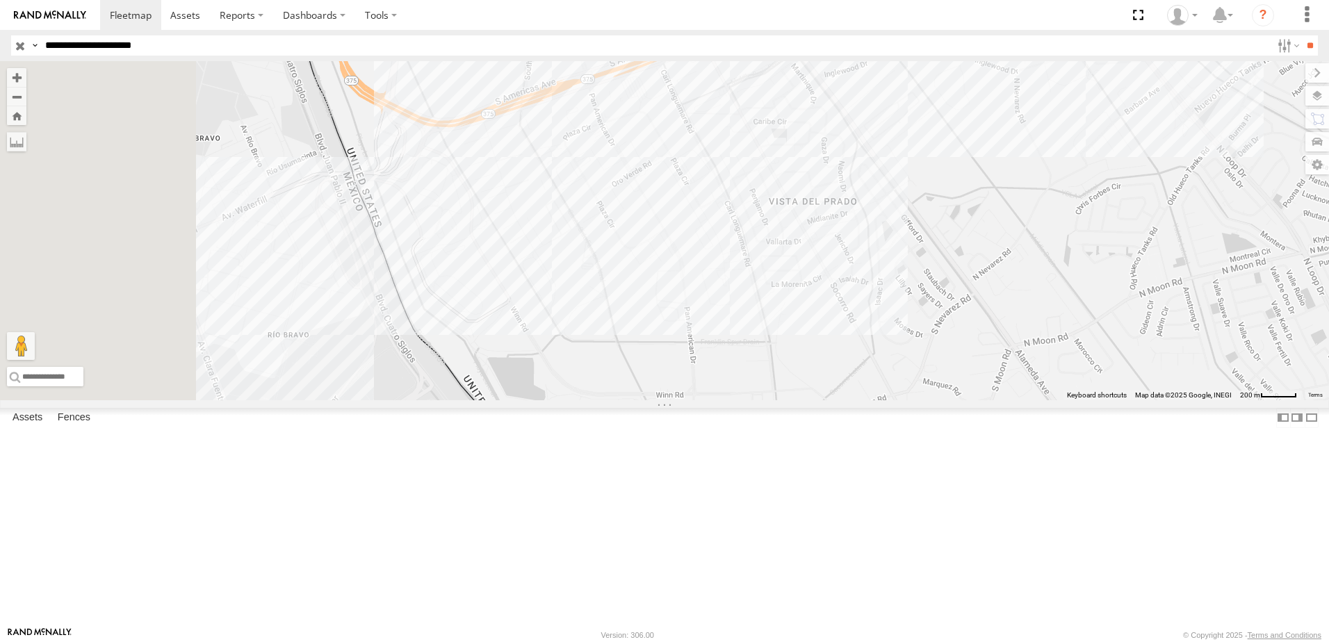
drag, startPoint x: 854, startPoint y: 387, endPoint x: 962, endPoint y: 343, distance: 116.1
click at [962, 343] on div "690 8736 338" at bounding box center [664, 230] width 1329 height 339
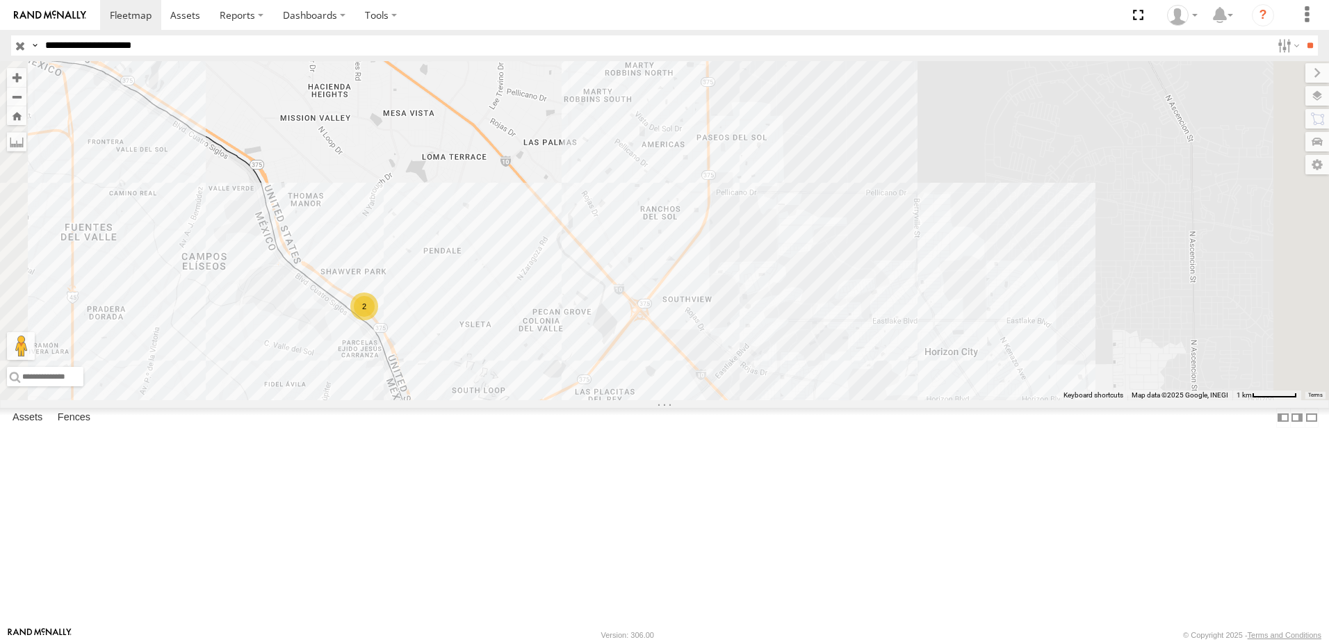
drag, startPoint x: 722, startPoint y: 488, endPoint x: 715, endPoint y: 444, distance: 44.9
click at [715, 400] on div "690 2 2" at bounding box center [664, 230] width 1329 height 339
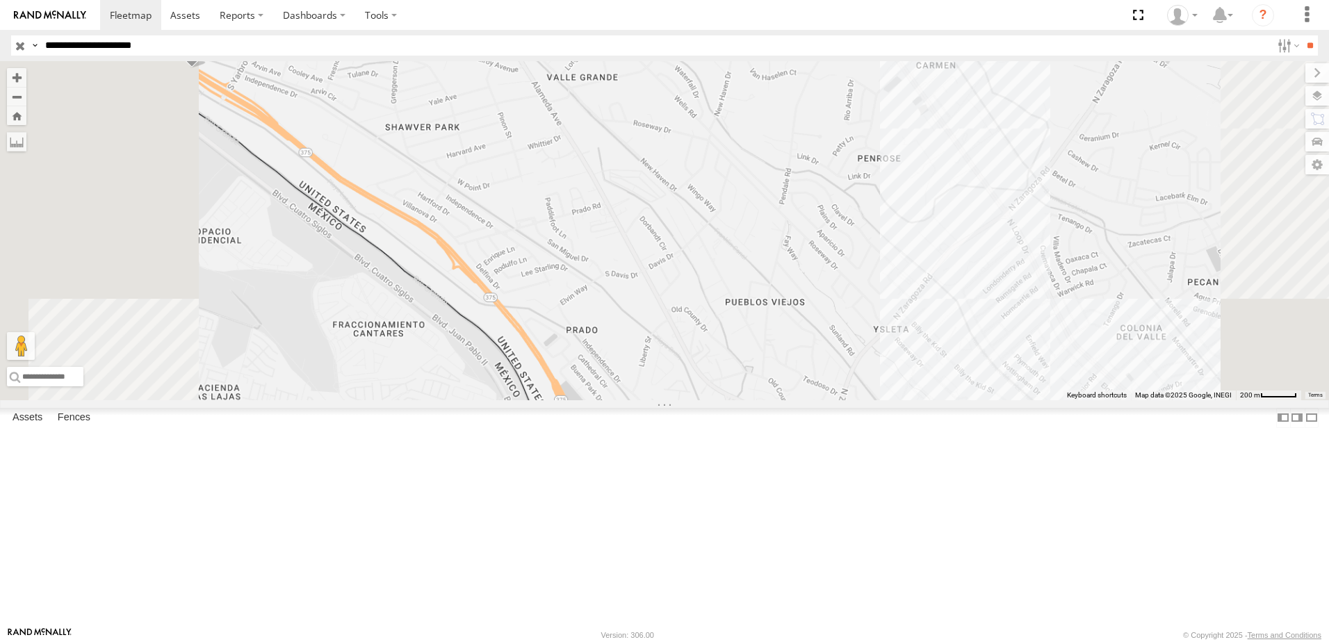
drag, startPoint x: 542, startPoint y: 305, endPoint x: 606, endPoint y: 348, distance: 76.6
click at [599, 347] on div "690 338" at bounding box center [664, 230] width 1329 height 339
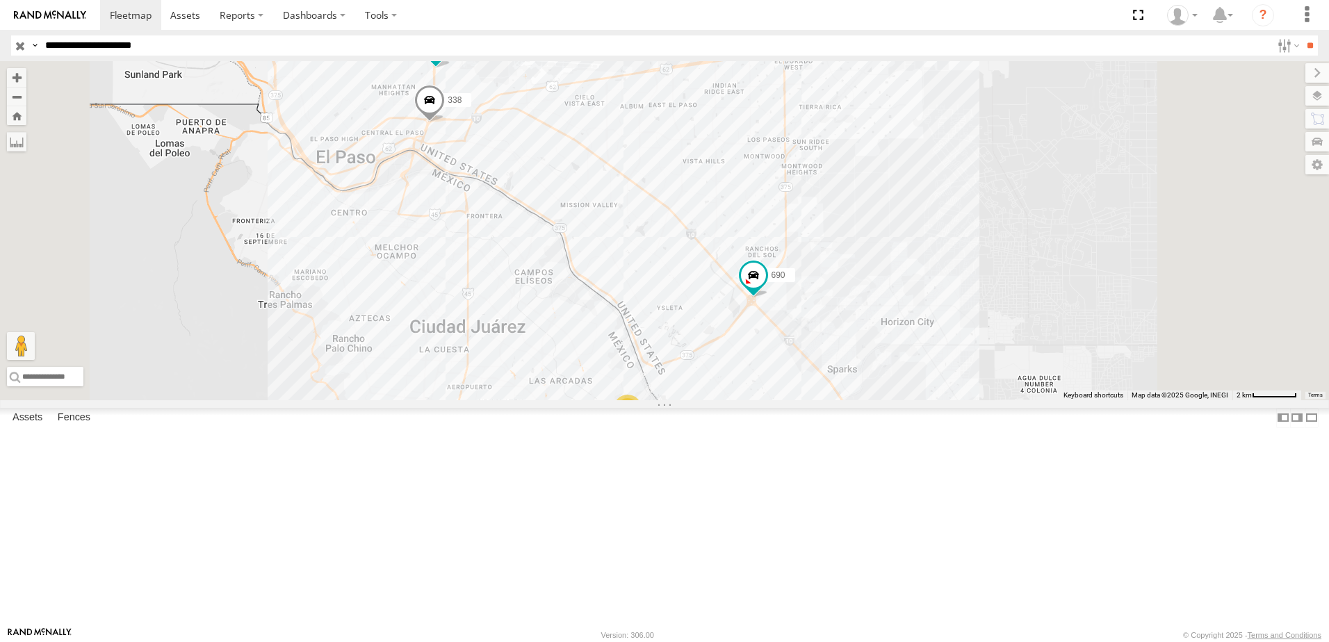
drag, startPoint x: 833, startPoint y: 320, endPoint x: 775, endPoint y: 327, distance: 58.2
click at [775, 327] on div "690 2 8736 338" at bounding box center [664, 230] width 1329 height 339
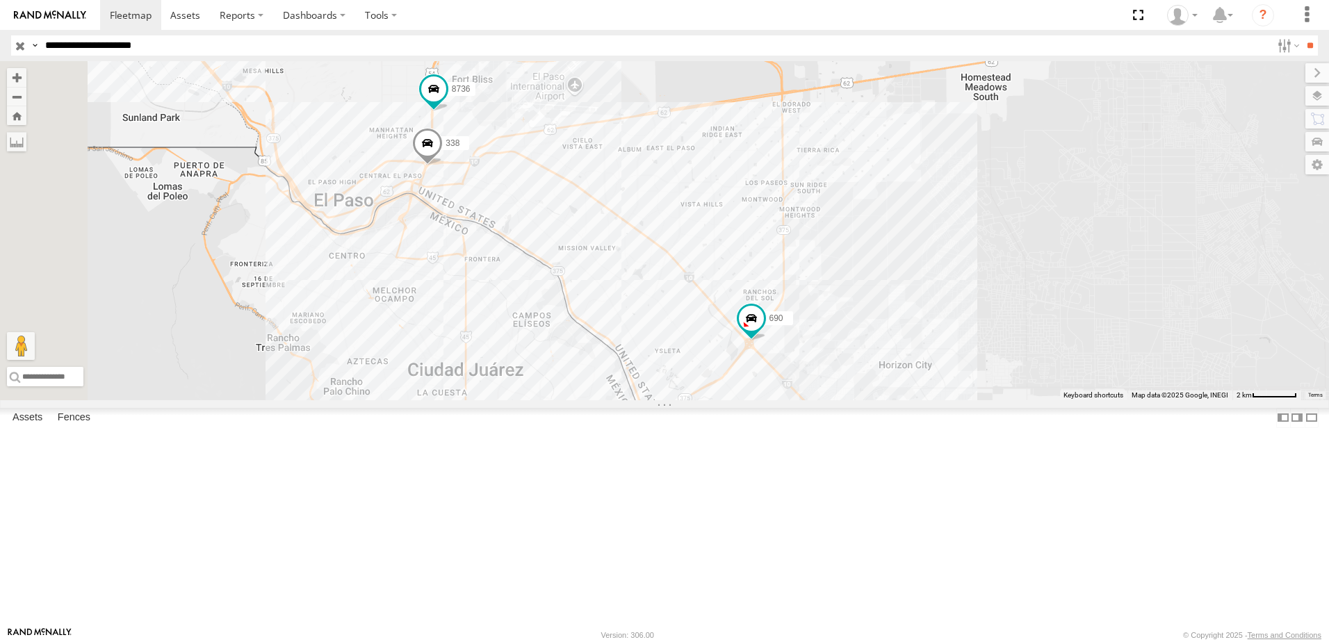
drag, startPoint x: 681, startPoint y: 200, endPoint x: 681, endPoint y: 241, distance: 41.0
click at [681, 235] on div "690 2 8736 338" at bounding box center [664, 230] width 1329 height 339
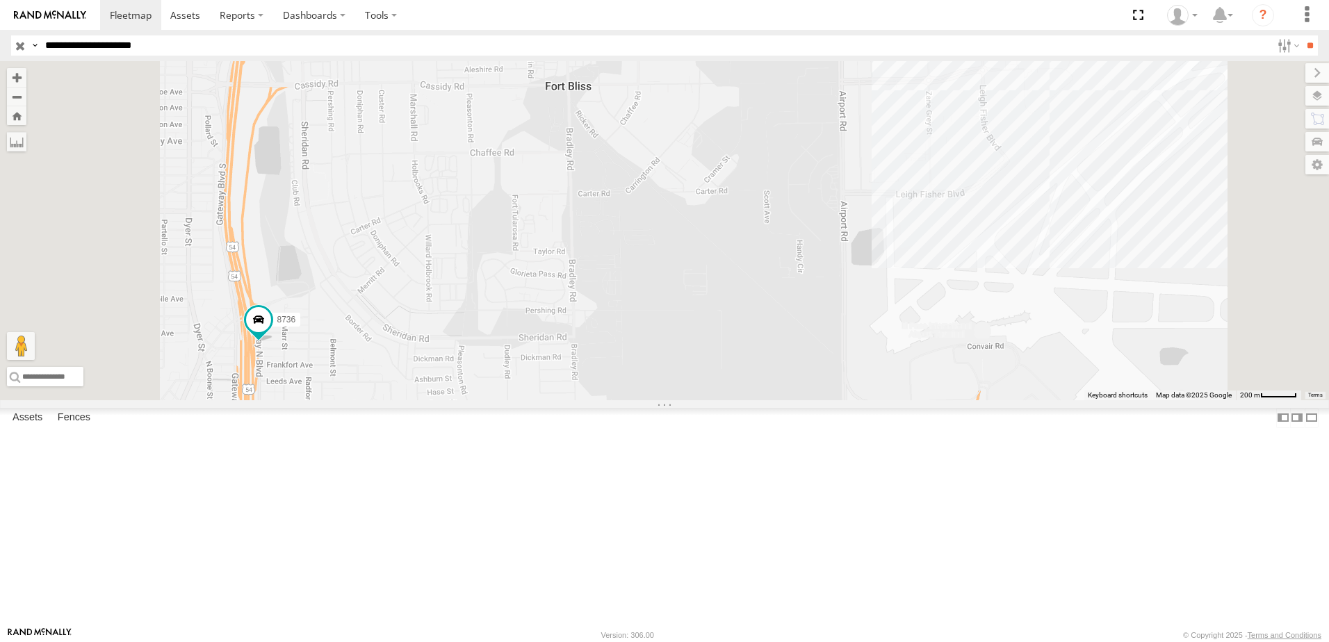
drag, startPoint x: 542, startPoint y: 451, endPoint x: 653, endPoint y: 430, distance: 113.3
click at [653, 400] on div "690 8736 338" at bounding box center [664, 230] width 1329 height 339
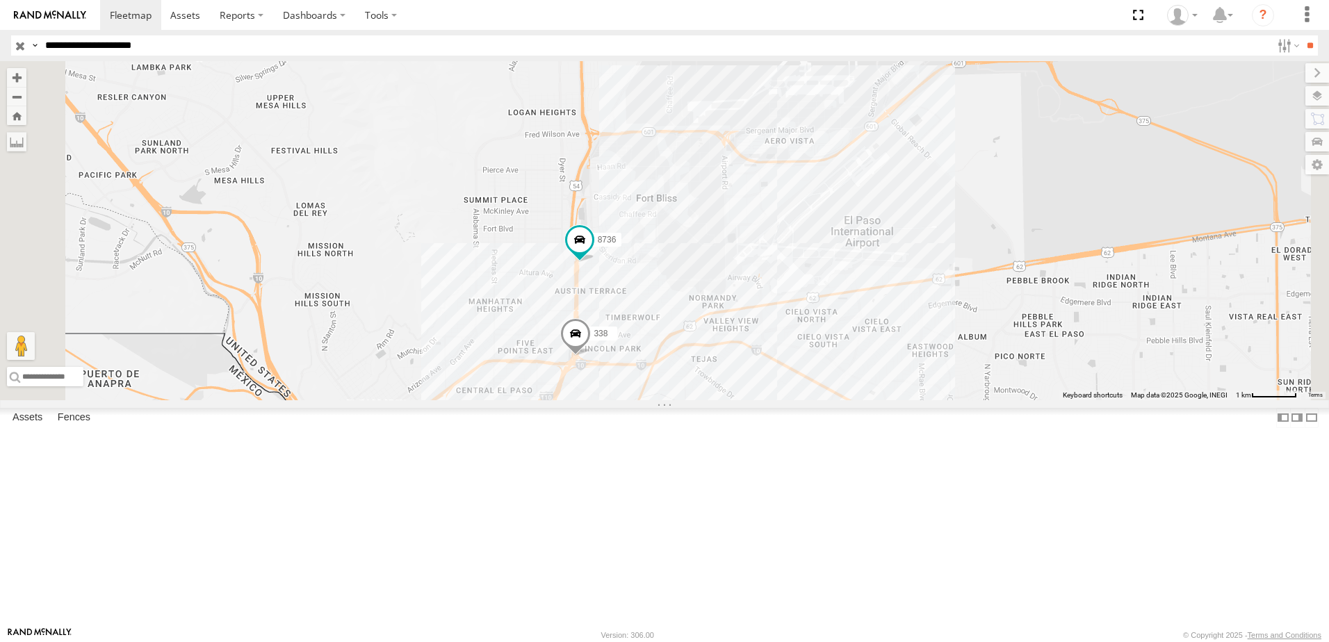
drag, startPoint x: 897, startPoint y: 392, endPoint x: 731, endPoint y: 312, distance: 183.8
click at [779, 334] on div "690 8736 338" at bounding box center [664, 230] width 1329 height 339
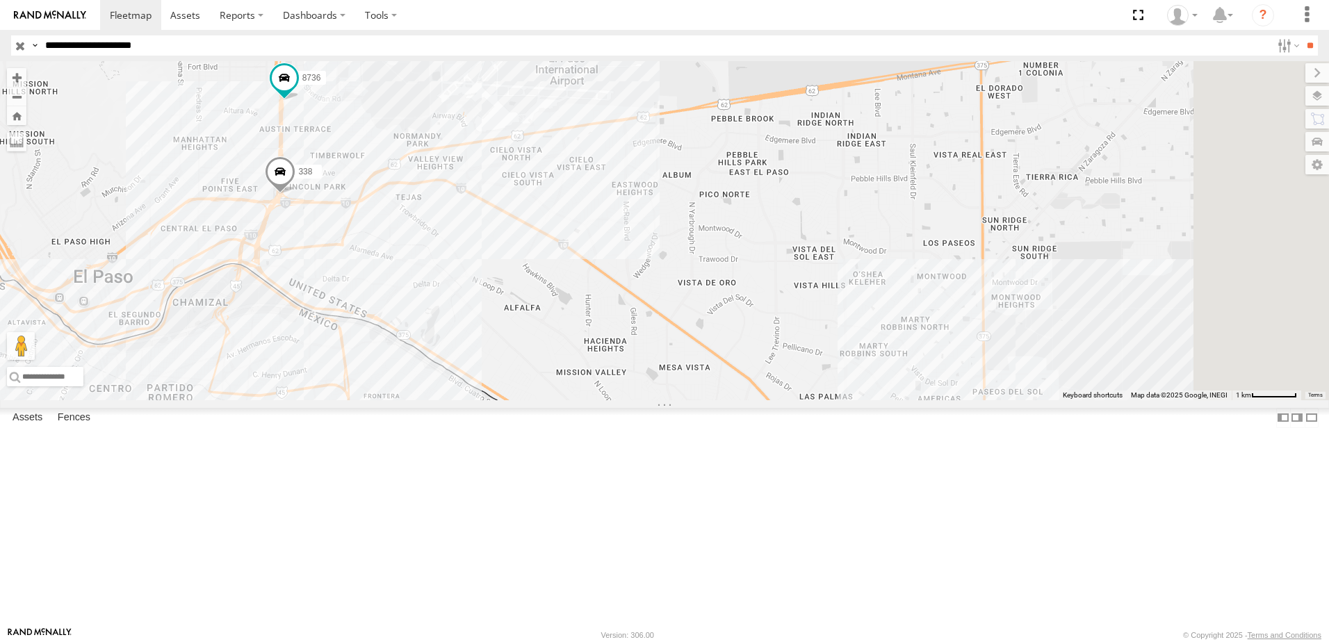
drag, startPoint x: 1000, startPoint y: 392, endPoint x: 918, endPoint y: 336, distance: 98.9
click at [918, 337] on div "690 8736 338" at bounding box center [664, 230] width 1329 height 339
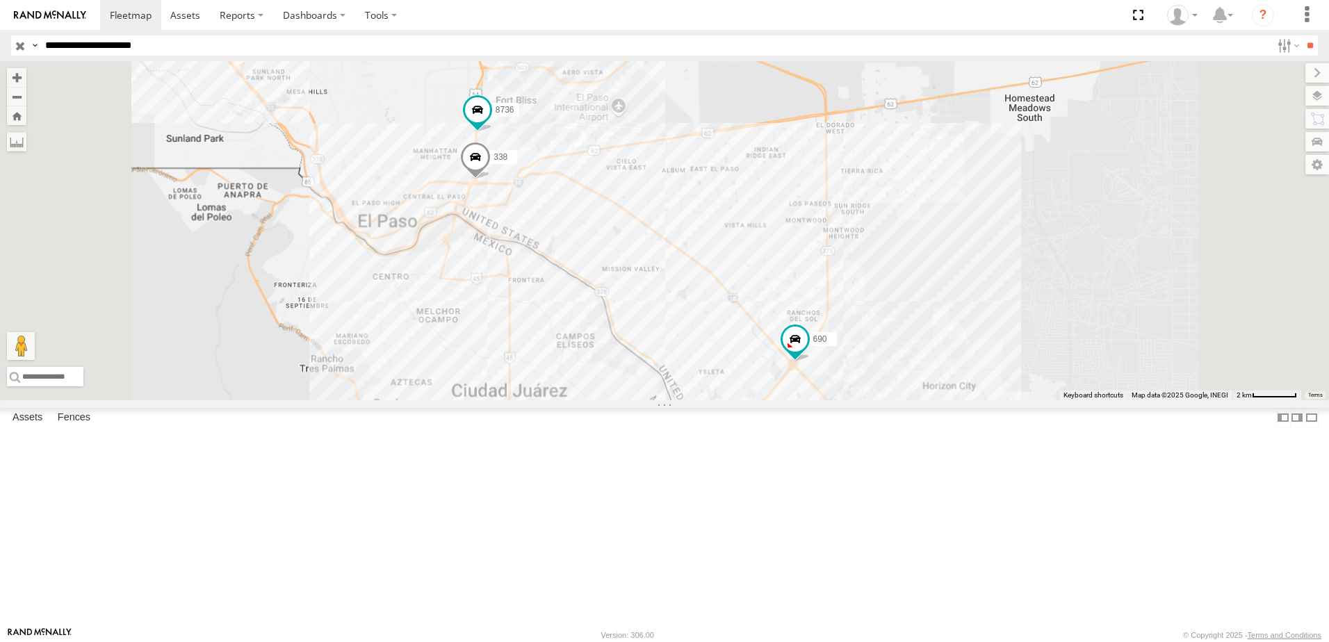
drag, startPoint x: 977, startPoint y: 419, endPoint x: 948, endPoint y: 399, distance: 35.5
click at [948, 399] on div "690 8736 338 2" at bounding box center [664, 230] width 1329 height 339
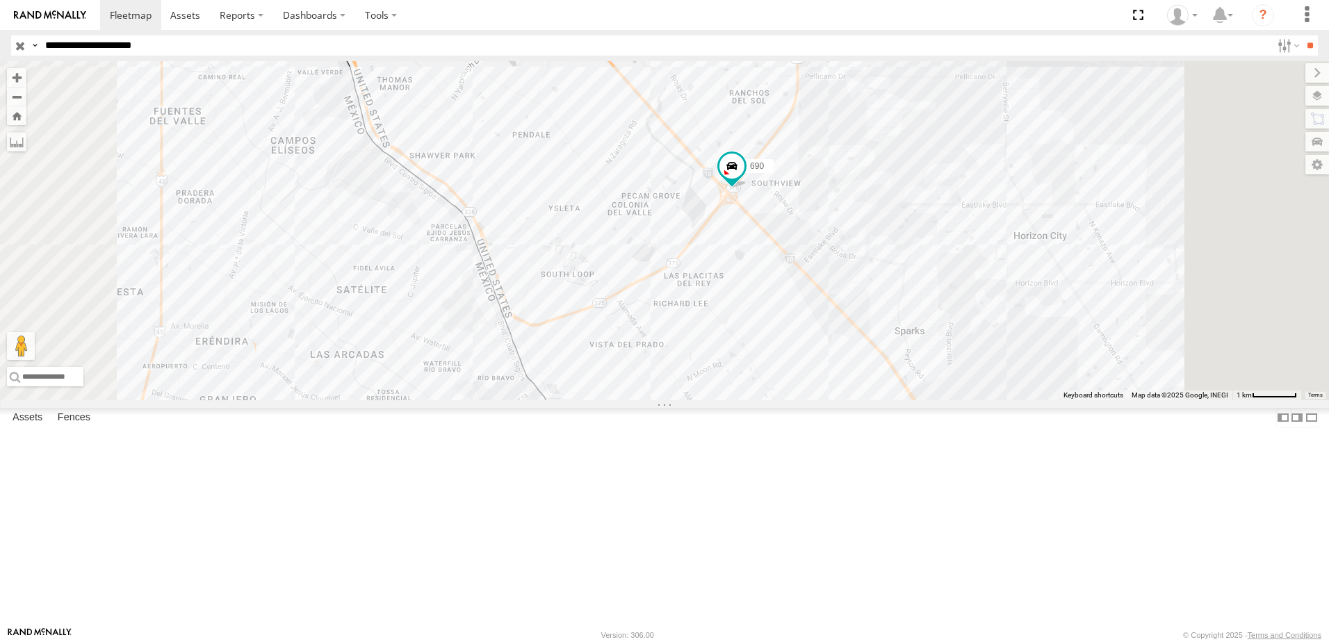
drag, startPoint x: 923, startPoint y: 452, endPoint x: 879, endPoint y: 259, distance: 198.2
click at [879, 259] on div "690 8736 338" at bounding box center [664, 230] width 1329 height 339
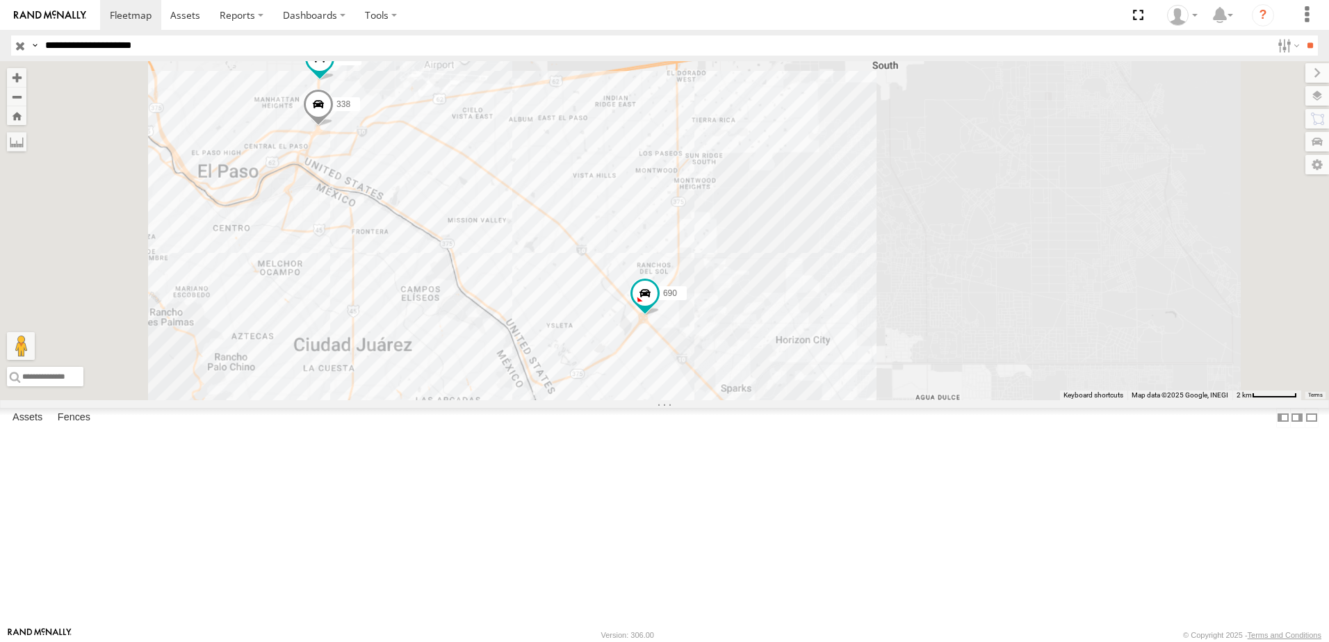
drag, startPoint x: 669, startPoint y: 298, endPoint x: 674, endPoint y: 395, distance: 97.4
click at [673, 395] on div "690 8736 338" at bounding box center [664, 230] width 1329 height 339
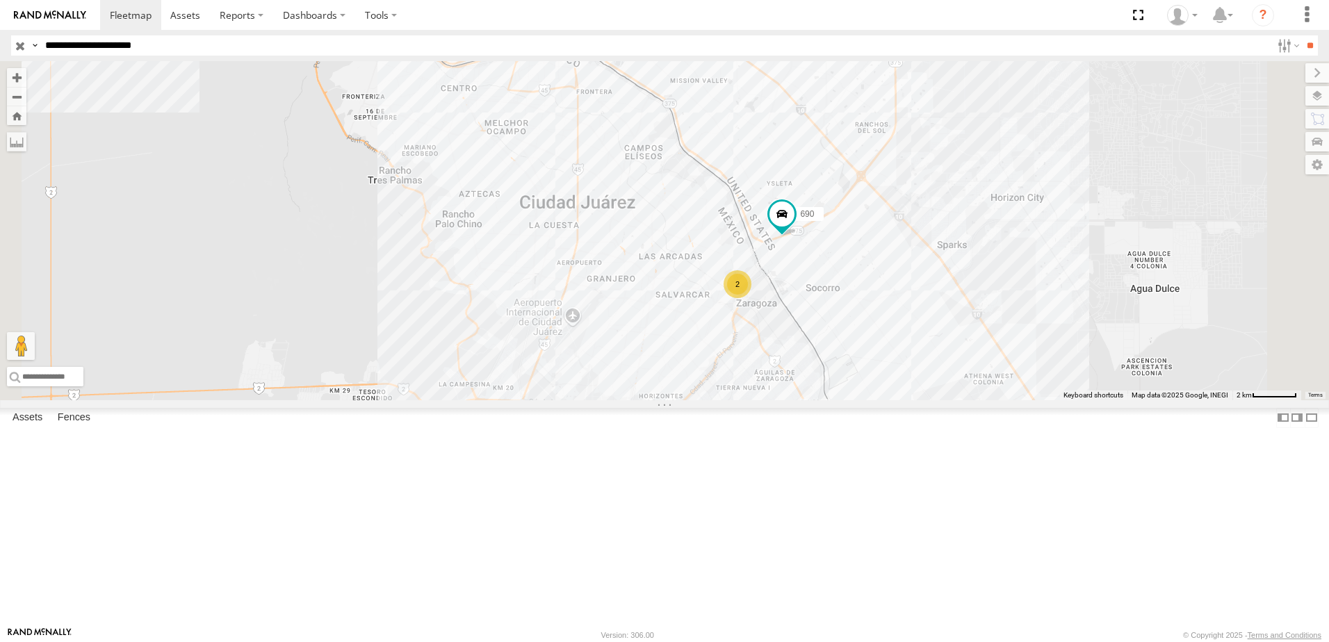
drag, startPoint x: 952, startPoint y: 284, endPoint x: 902, endPoint y: 387, distance: 114.1
click at [902, 386] on div "690 8736 338 2" at bounding box center [664, 230] width 1329 height 339
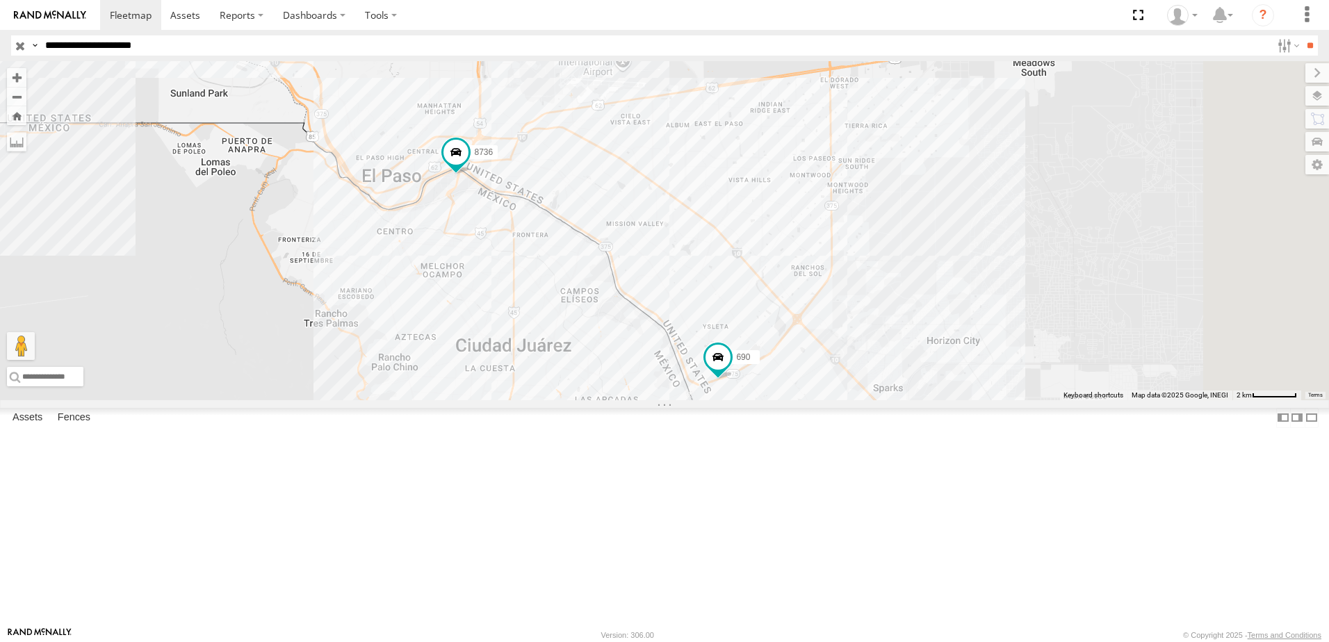
drag, startPoint x: 869, startPoint y: 250, endPoint x: 848, endPoint y: 337, distance: 89.4
click at [848, 337] on div "690 8736 338 2" at bounding box center [664, 230] width 1329 height 339
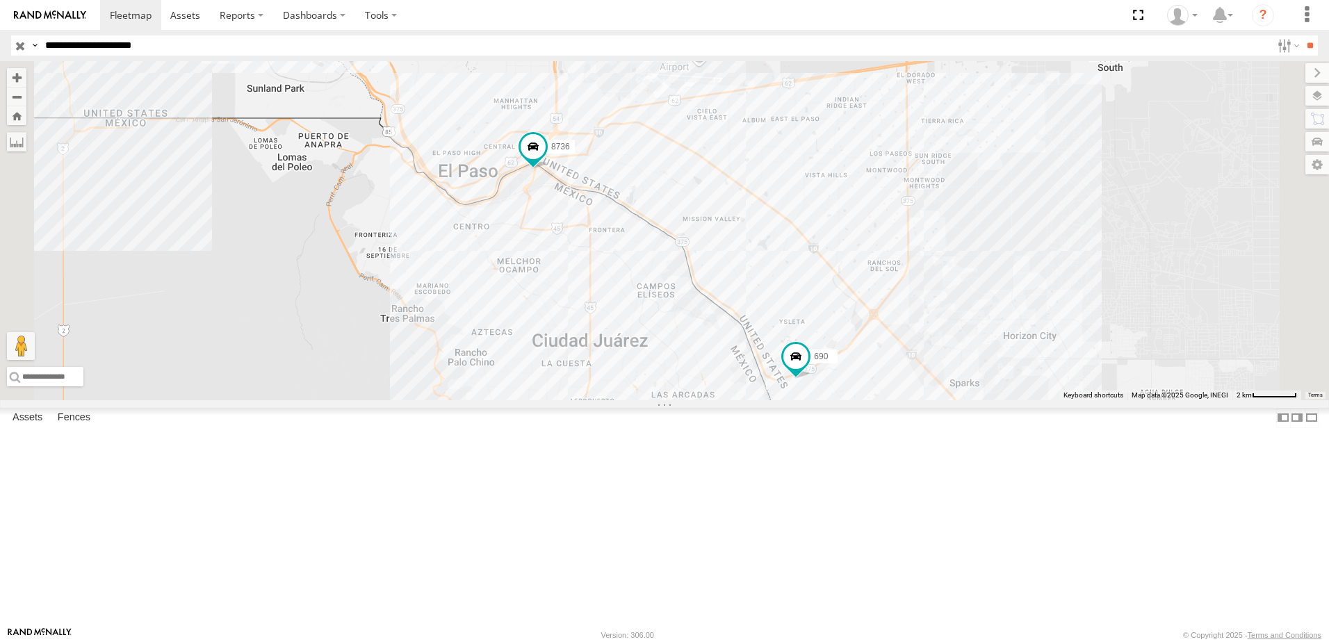
drag, startPoint x: 897, startPoint y: 350, endPoint x: 806, endPoint y: 255, distance: 131.3
click at [806, 255] on div "338 690 2 8736" at bounding box center [664, 230] width 1329 height 339
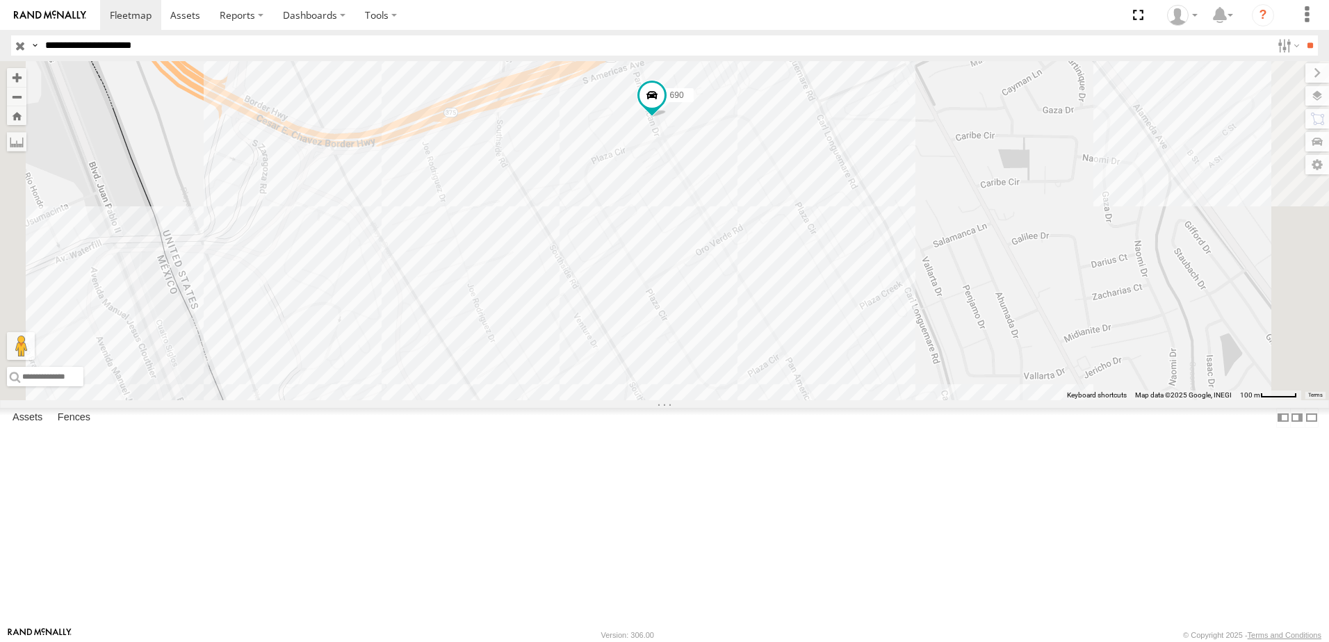
drag, startPoint x: 767, startPoint y: 307, endPoint x: 815, endPoint y: 307, distance: 48.7
click at [815, 307] on div "338 690 8736" at bounding box center [664, 230] width 1329 height 339
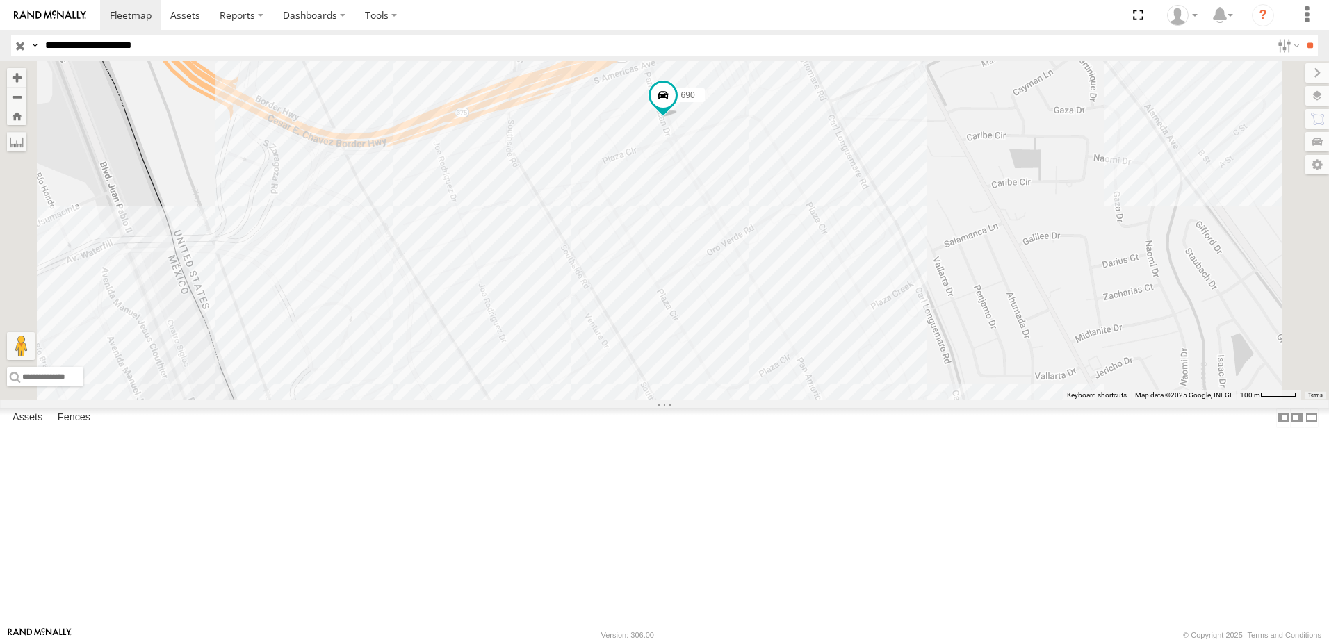
click at [918, 297] on div "338 690 8736" at bounding box center [664, 230] width 1329 height 339
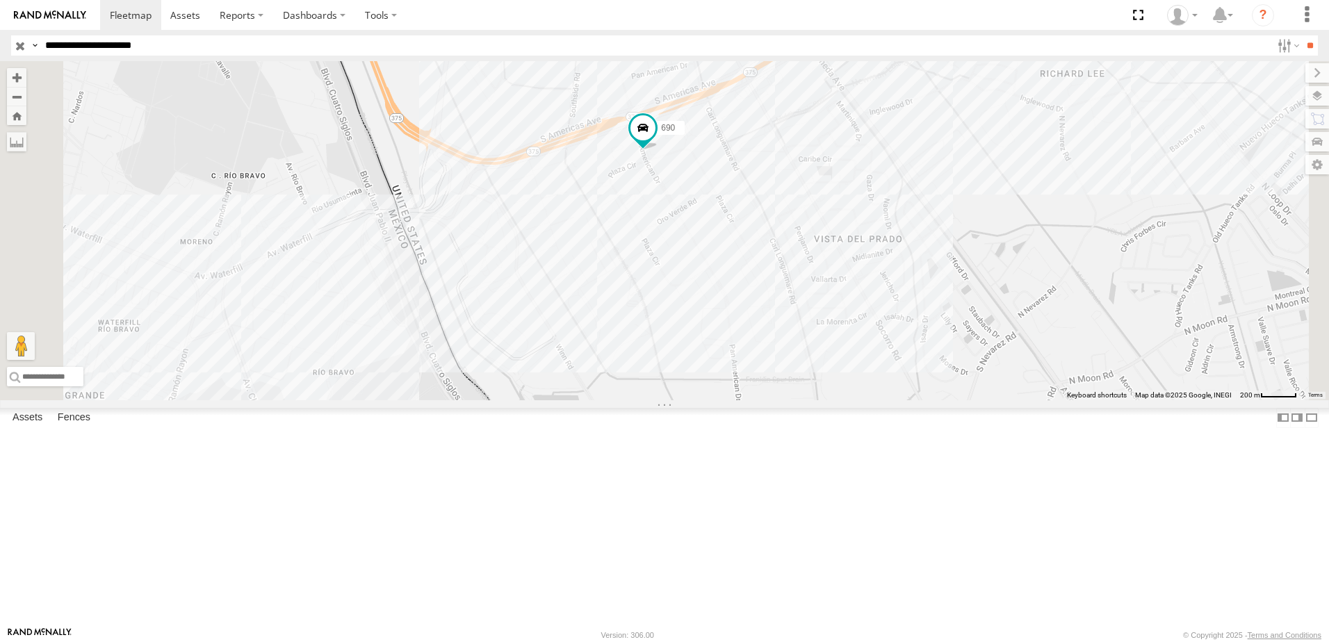
drag, startPoint x: 776, startPoint y: 417, endPoint x: 786, endPoint y: 372, distance: 46.2
click at [786, 372] on div "338 690 8736 2" at bounding box center [664, 230] width 1329 height 339
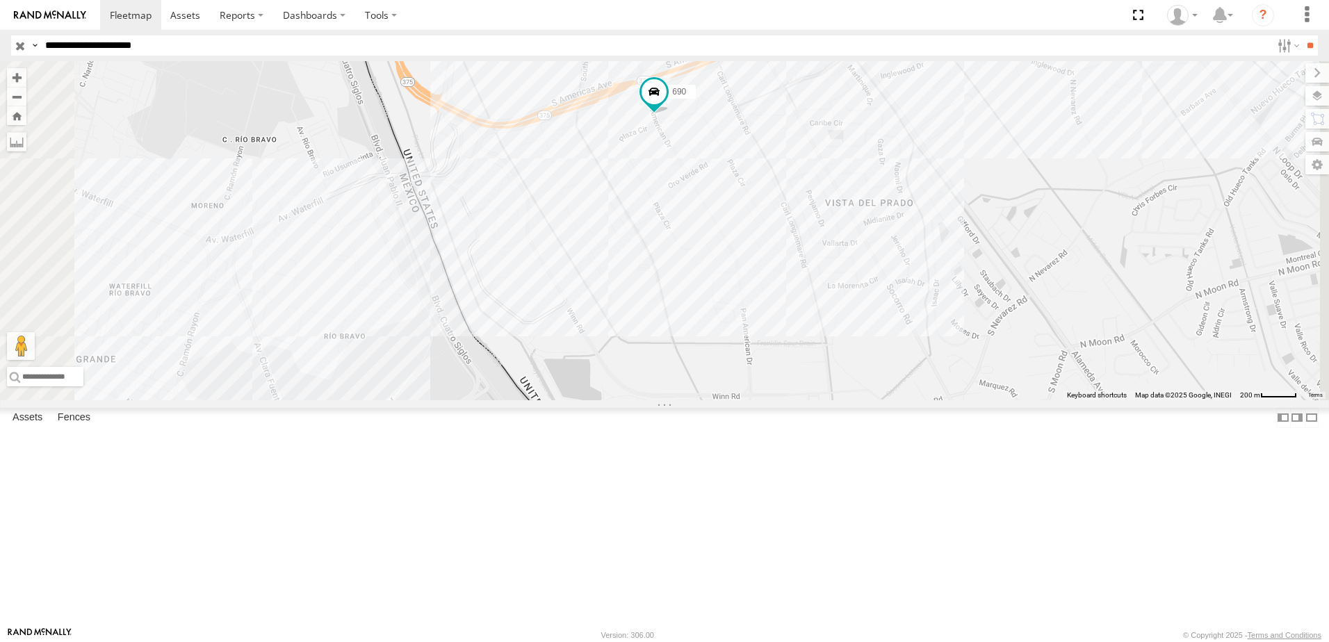
drag, startPoint x: 804, startPoint y: 262, endPoint x: 801, endPoint y: 290, distance: 27.9
click at [801, 290] on div "338 690 8736 2" at bounding box center [664, 230] width 1329 height 339
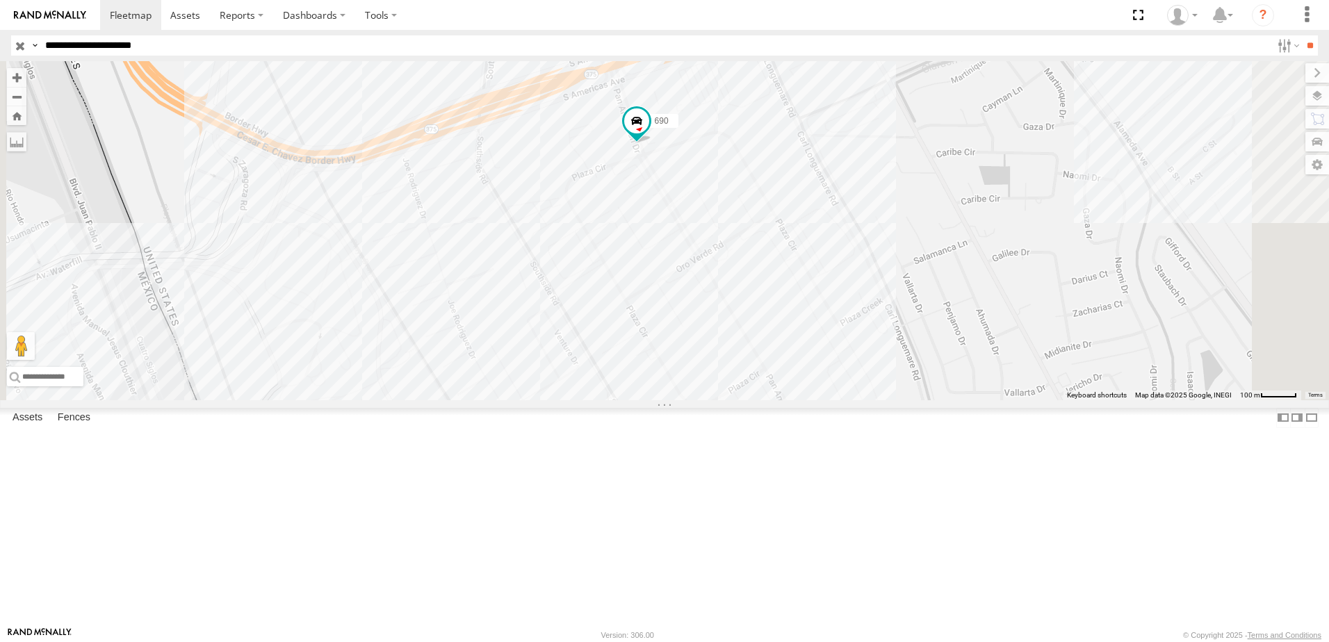
click at [886, 400] on div "338 690 8736" at bounding box center [664, 230] width 1329 height 339
click at [991, 400] on div "338 690 8736 EP LOGISTIC TRANSPLACE 0" at bounding box center [664, 230] width 1329 height 339
click at [1040, 396] on div "338 690 8736" at bounding box center [664, 230] width 1329 height 339
click at [1014, 340] on div "338 690 8736" at bounding box center [664, 230] width 1329 height 339
click at [968, 298] on div "338 690 8736" at bounding box center [664, 230] width 1329 height 339
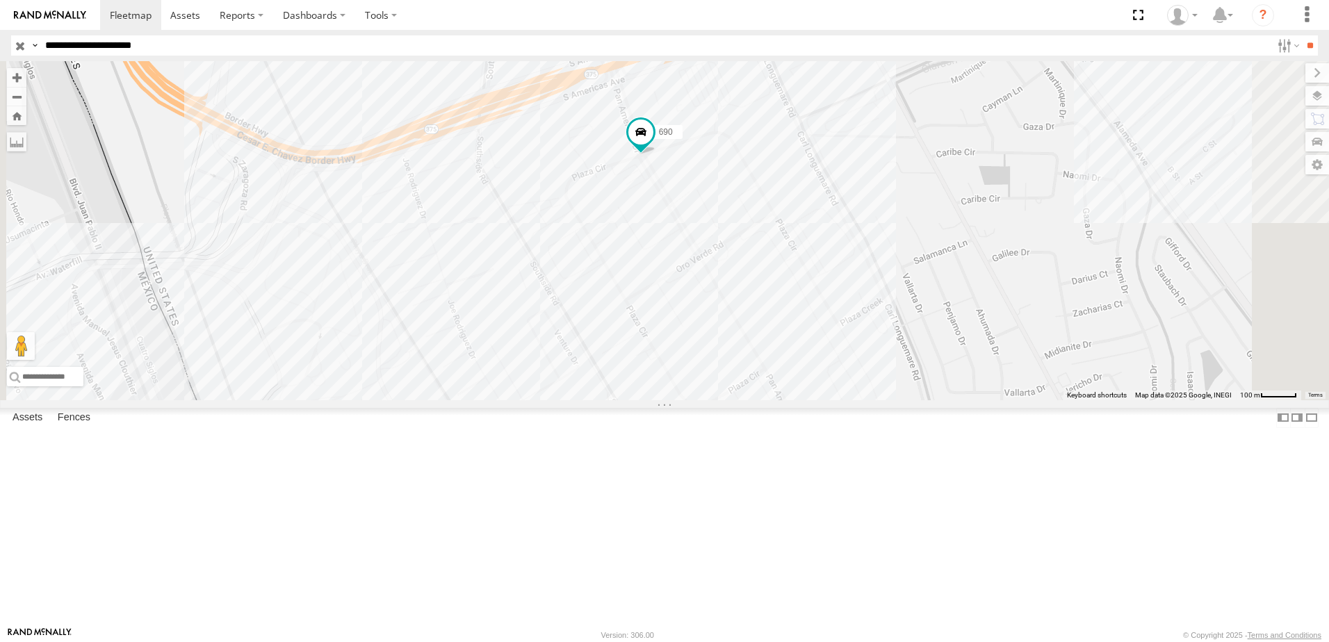
drag, startPoint x: 877, startPoint y: 327, endPoint x: 884, endPoint y: 329, distance: 7.3
click at [879, 327] on div "338 690 8736" at bounding box center [664, 230] width 1329 height 339
drag, startPoint x: 948, startPoint y: 393, endPoint x: 1030, endPoint y: 364, distance: 86.4
click at [952, 393] on div "338 690 8736" at bounding box center [664, 230] width 1329 height 339
click at [1030, 364] on div "338 690 8736" at bounding box center [664, 230] width 1329 height 339
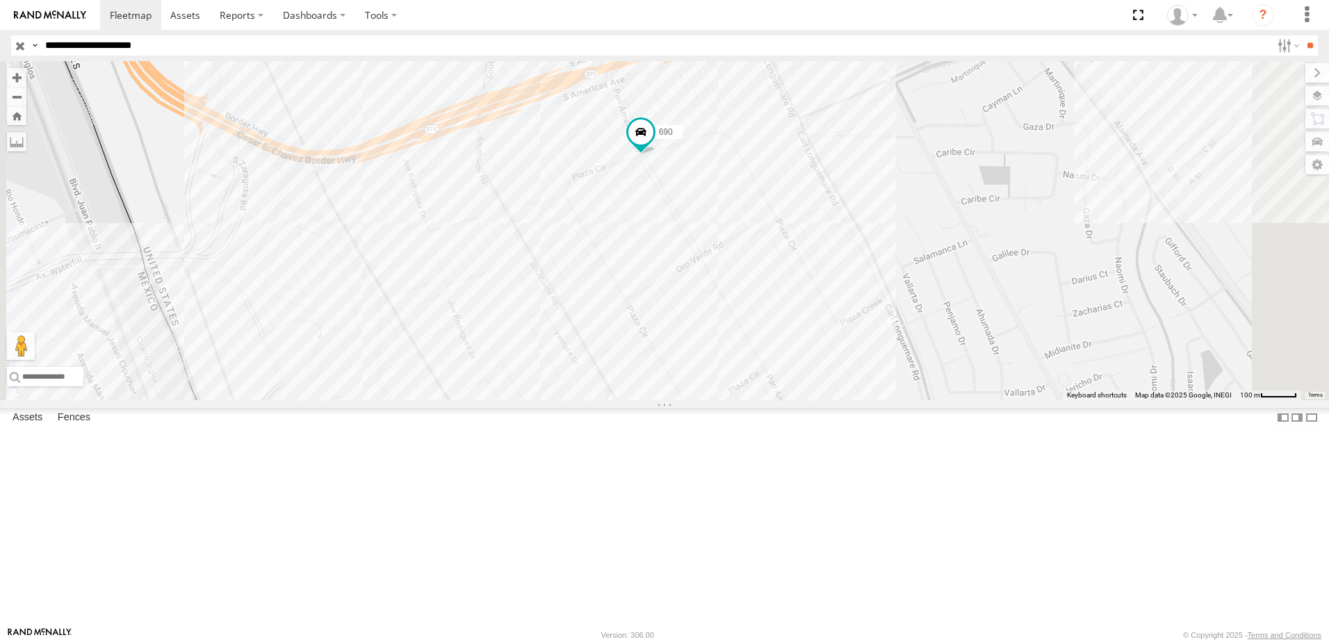
drag, startPoint x: 993, startPoint y: 304, endPoint x: 867, endPoint y: 298, distance: 126.0
click at [986, 304] on div "338 690 8736" at bounding box center [664, 230] width 1329 height 339
click at [867, 297] on div "338 690 8736" at bounding box center [664, 230] width 1329 height 339
click at [923, 380] on div "338 690 8736" at bounding box center [664, 230] width 1329 height 339
drag, startPoint x: 941, startPoint y: 400, endPoint x: 1008, endPoint y: 397, distance: 67.5
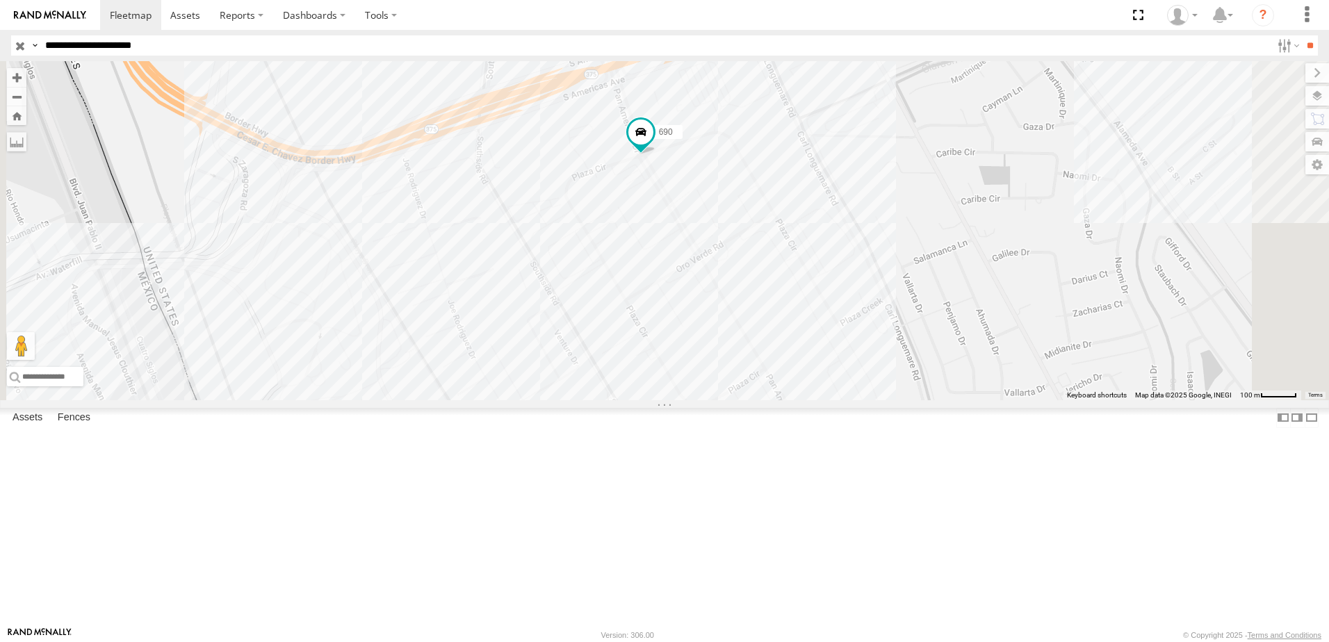
click at [941, 400] on div "338 690 8736" at bounding box center [664, 230] width 1329 height 339
drag, startPoint x: 1013, startPoint y: 364, endPoint x: 997, endPoint y: 351, distance: 20.7
click at [1012, 364] on div "338 690 8736" at bounding box center [664, 230] width 1329 height 339
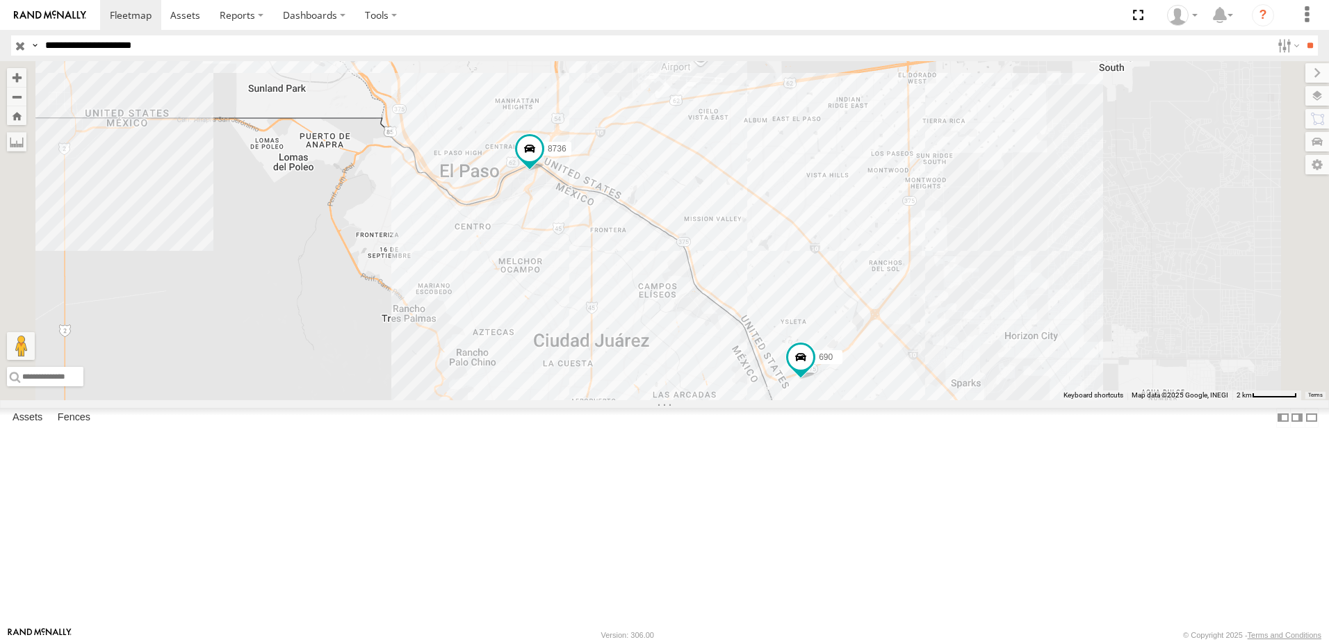
drag, startPoint x: 776, startPoint y: 377, endPoint x: 734, endPoint y: 330, distance: 62.5
click at [734, 330] on div "690 2 8736 338" at bounding box center [664, 230] width 1329 height 339
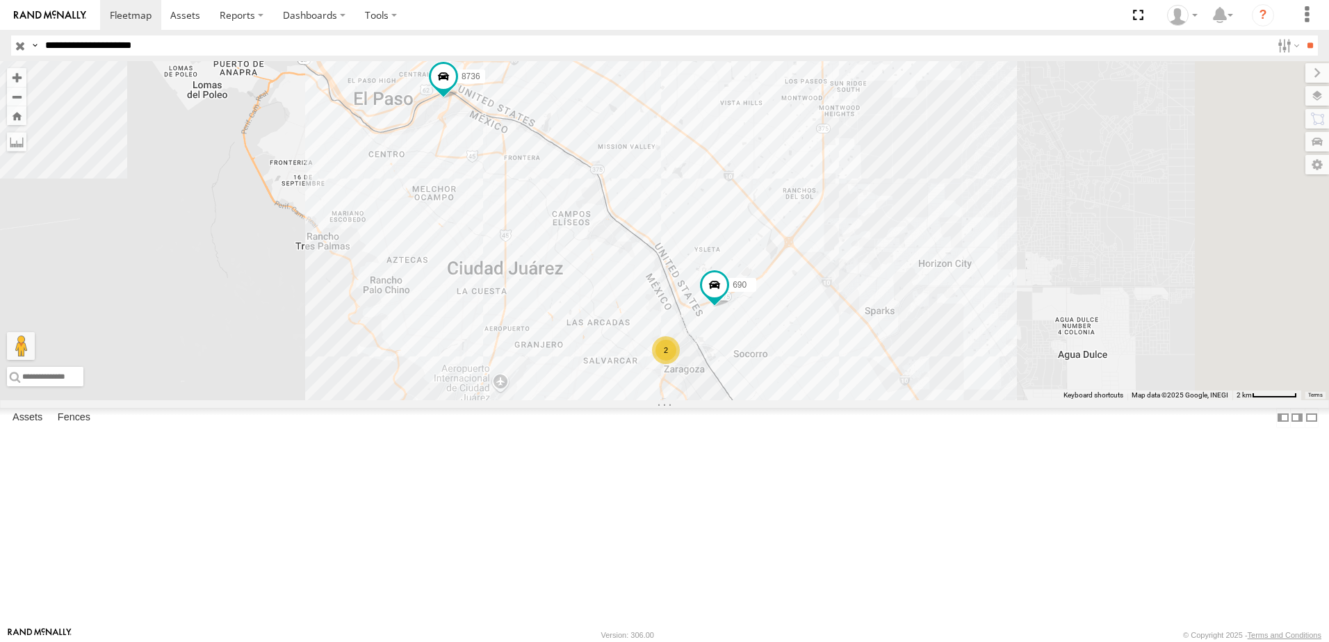
click at [900, 379] on div "690 2 8736 338" at bounding box center [664, 230] width 1329 height 339
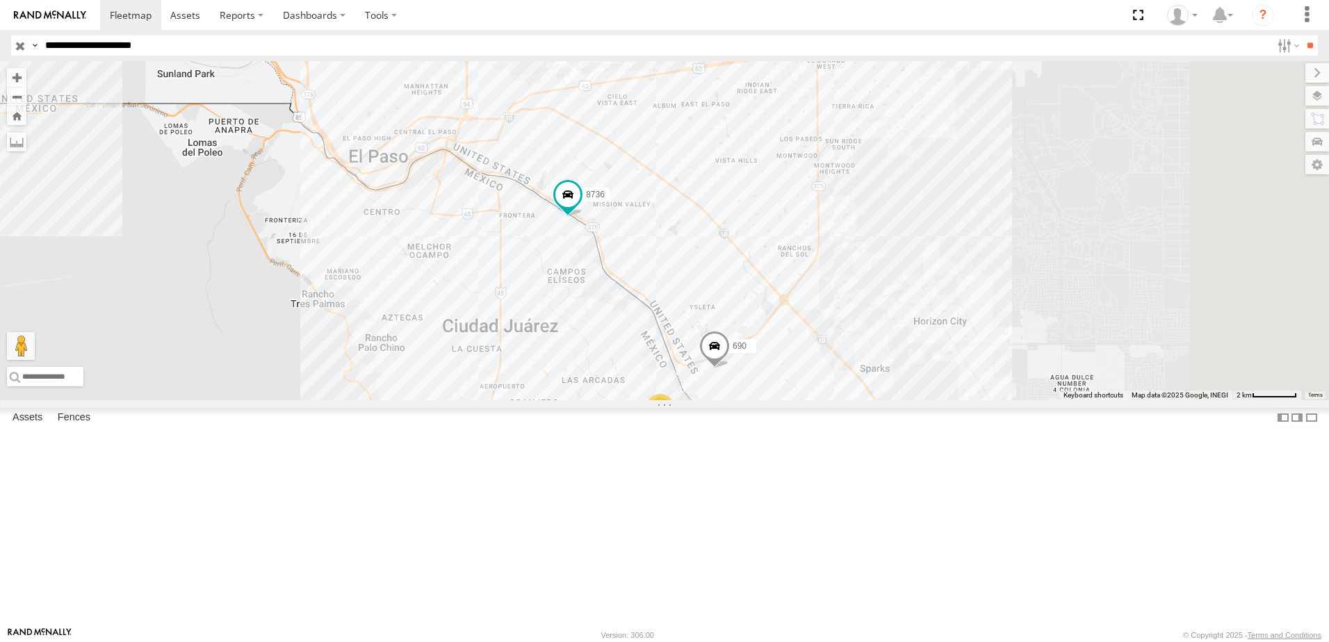
drag, startPoint x: 970, startPoint y: 461, endPoint x: 919, endPoint y: 444, distance: 53.4
click at [932, 400] on div "690 2 8736 338" at bounding box center [664, 230] width 1329 height 339
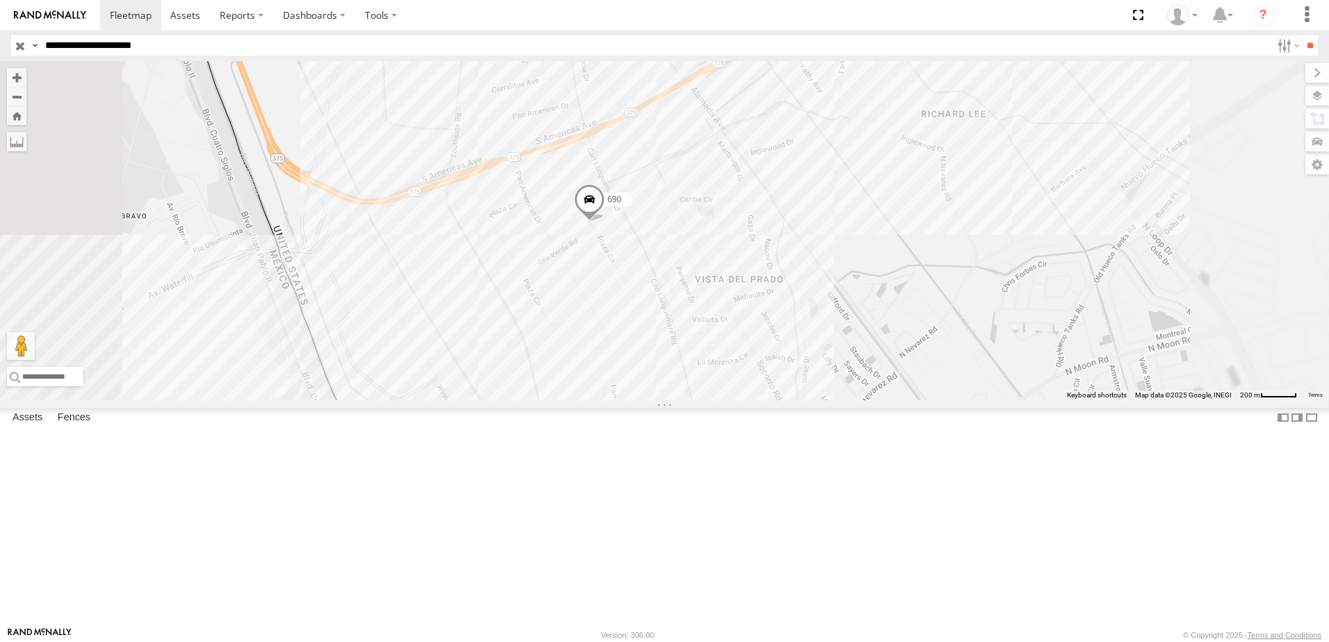
drag, startPoint x: 792, startPoint y: 373, endPoint x: 793, endPoint y: 405, distance: 32.7
click at [793, 400] on div "690 8736 338" at bounding box center [664, 230] width 1329 height 339
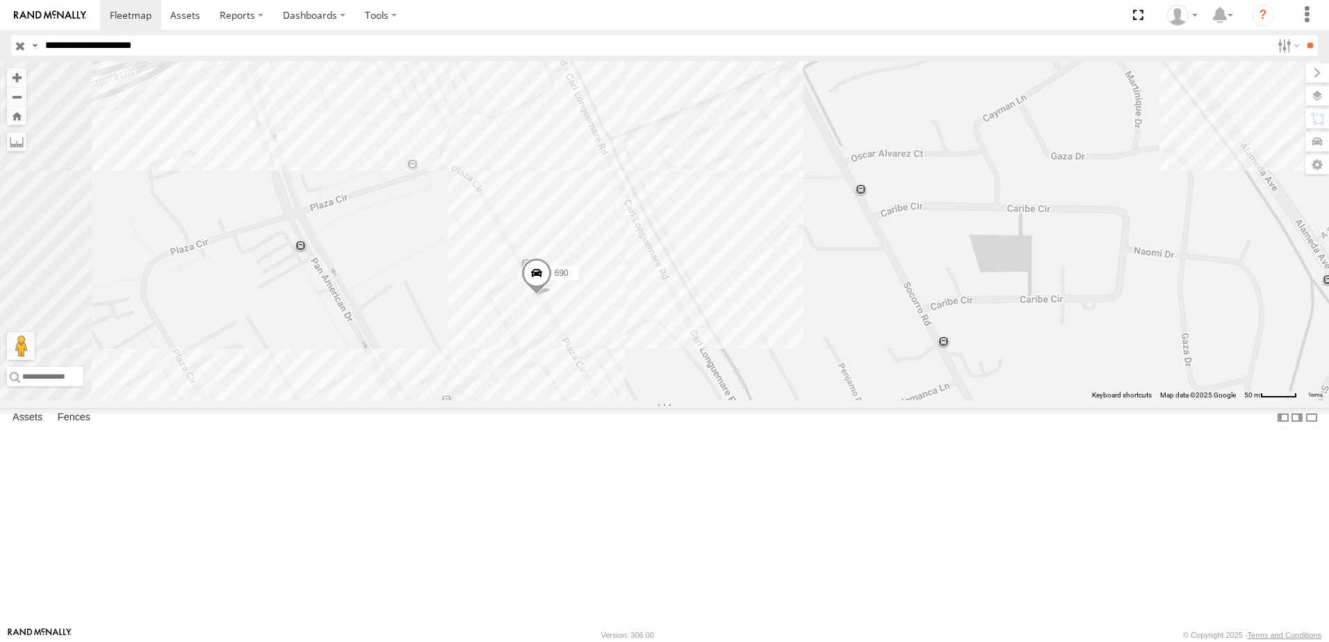
click at [742, 400] on div "690 8736 338" at bounding box center [664, 230] width 1329 height 339
drag, startPoint x: 417, startPoint y: 310, endPoint x: 444, endPoint y: 99, distance: 213.1
click at [416, 310] on div "690 8736 338" at bounding box center [664, 230] width 1329 height 339
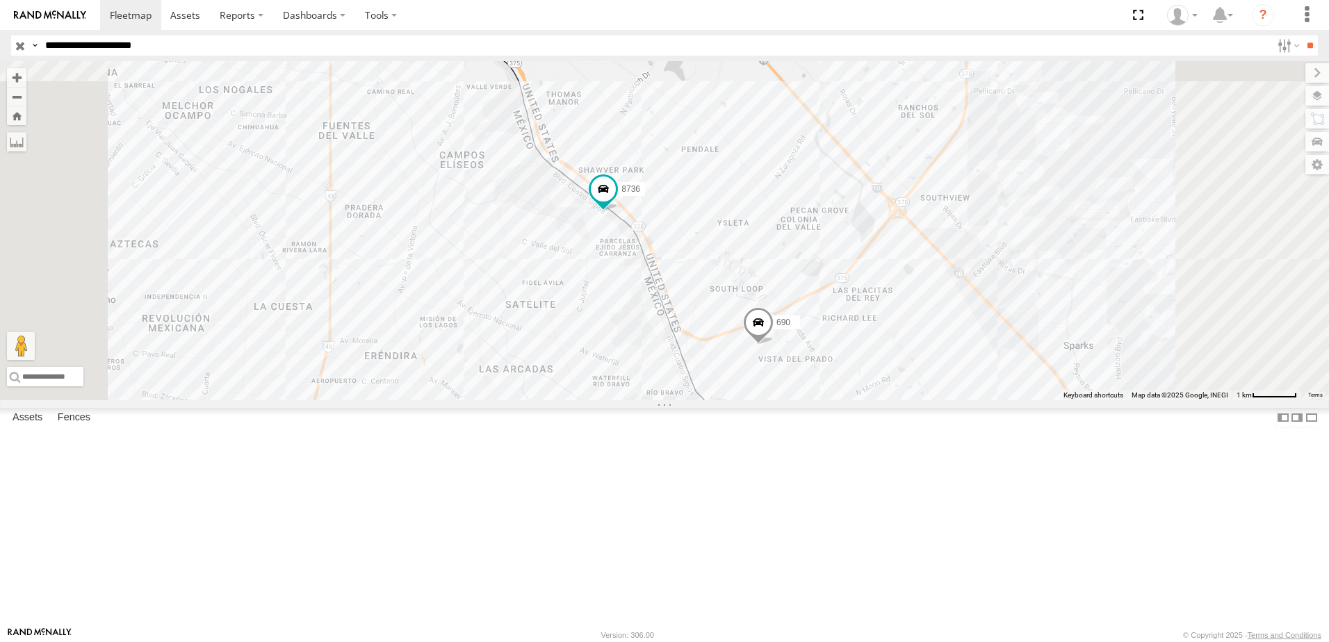
drag, startPoint x: 925, startPoint y: 495, endPoint x: 893, endPoint y: 375, distance: 123.6
click at [774, 345] on span at bounding box center [758, 326] width 31 height 38
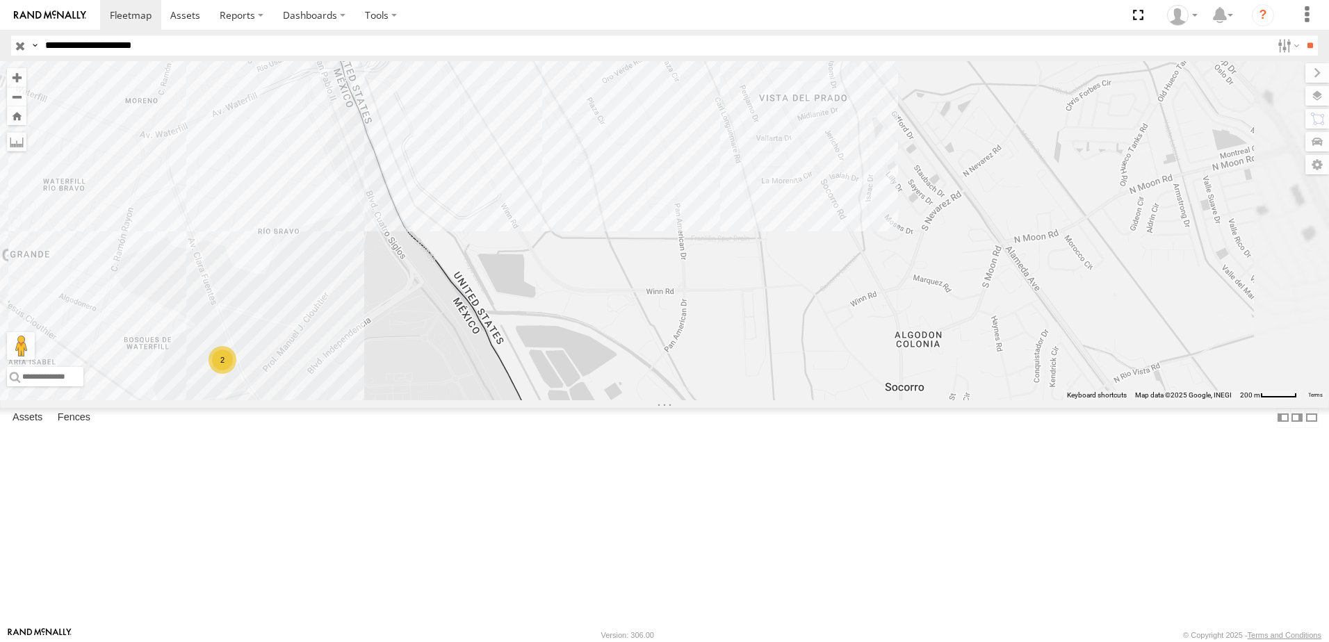
drag, startPoint x: 850, startPoint y: 393, endPoint x: 850, endPoint y: 526, distance: 133.5
click at [850, 400] on div "690 8736 338 690 FLEX SUR Plaza Cir El Paso 31.67286 , -106.31882 0 19:34:31 08…" at bounding box center [664, 230] width 1329 height 339
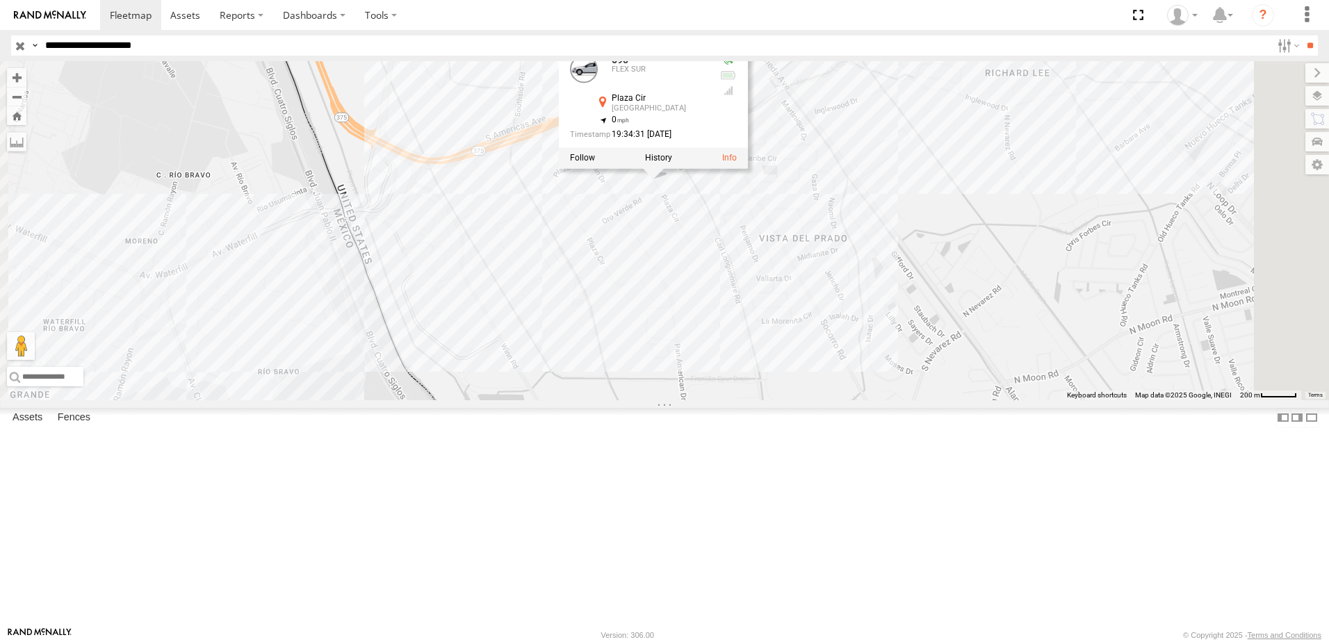
click at [1000, 395] on div "690 8736 338 690 FLEX SUR Plaza Cir El Paso 31.67286 , -106.31882 0 19:34:31 08…" at bounding box center [664, 230] width 1329 height 339
drag, startPoint x: 955, startPoint y: 352, endPoint x: 936, endPoint y: 410, distance: 61.6
click at [936, 400] on div "690 8736 338 2" at bounding box center [664, 230] width 1329 height 339
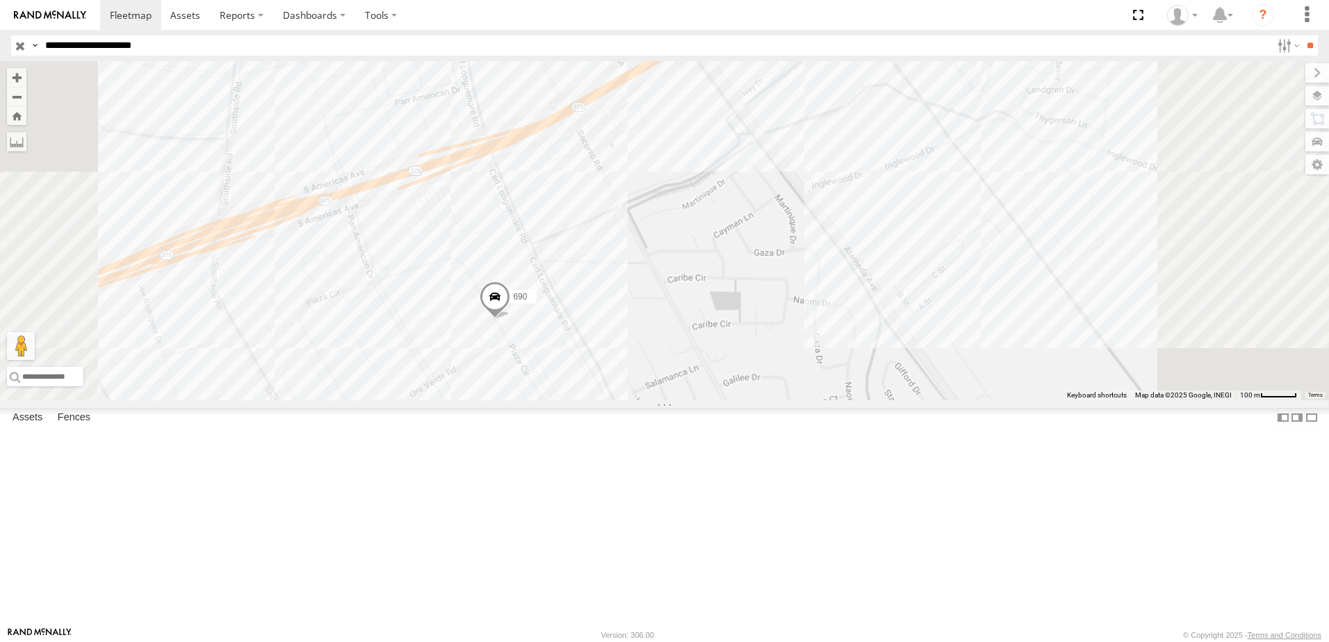
drag, startPoint x: 874, startPoint y: 473, endPoint x: 974, endPoint y: 374, distance: 140.6
click at [967, 381] on div "690 8736 338" at bounding box center [664, 230] width 1329 height 339
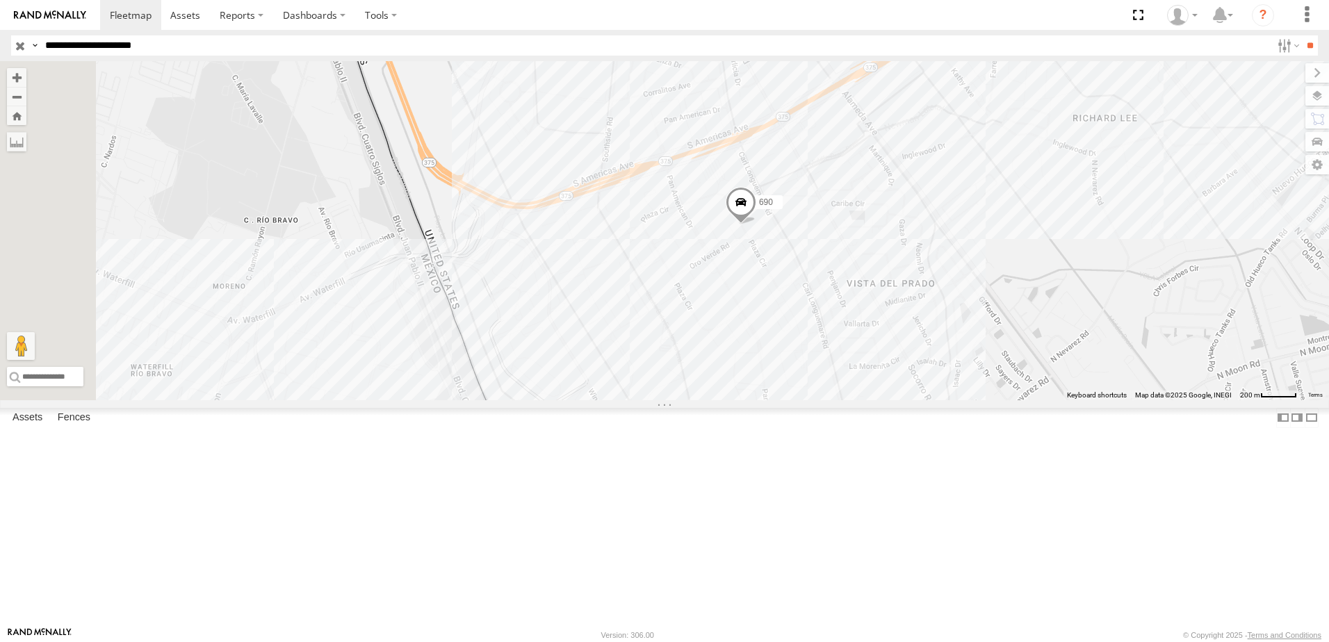
click at [1030, 400] on div "690 8736 338" at bounding box center [664, 230] width 1329 height 339
click at [414, 250] on div "690 8736 338" at bounding box center [664, 230] width 1329 height 339
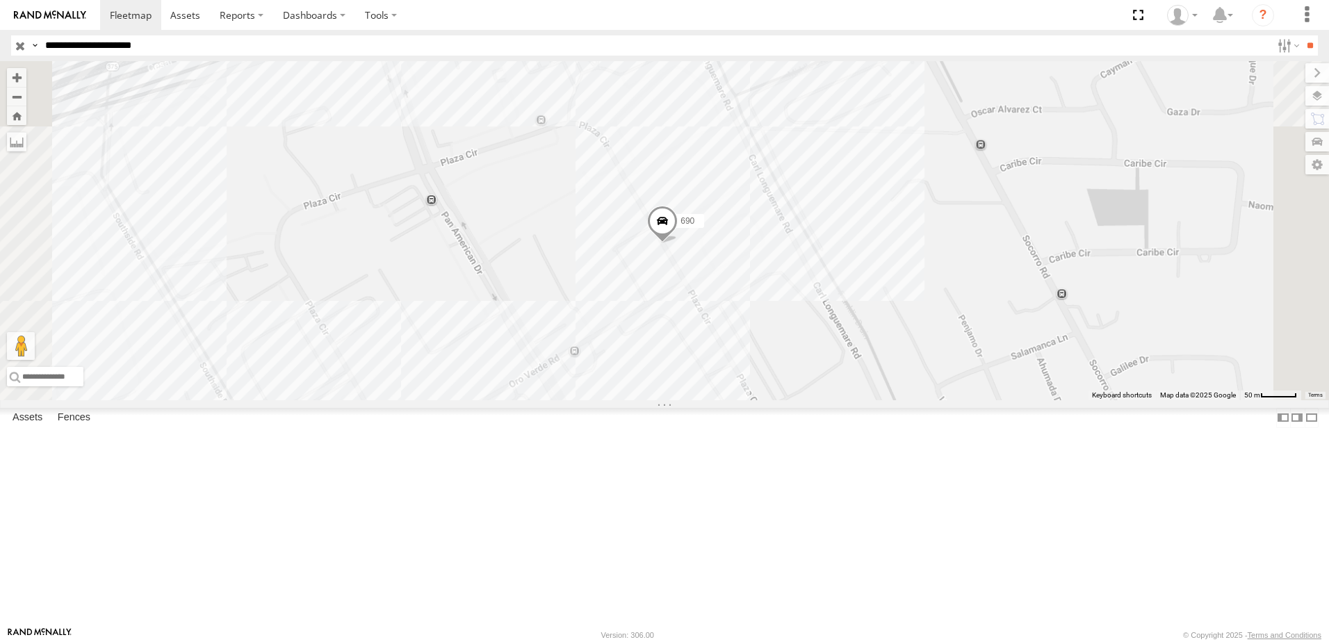
drag, startPoint x: 1009, startPoint y: 374, endPoint x: 966, endPoint y: 340, distance: 54.4
click at [969, 340] on div "690 8736 338" at bounding box center [664, 230] width 1329 height 339
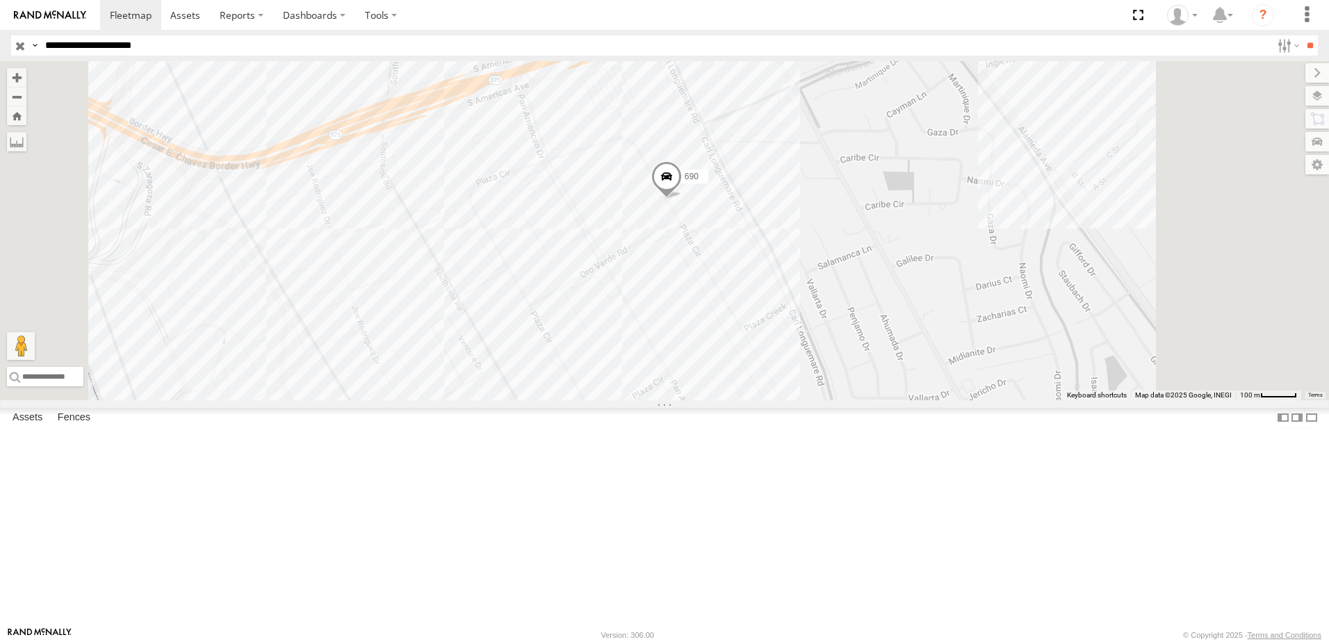
click at [929, 396] on div "690 8736 338" at bounding box center [664, 230] width 1329 height 339
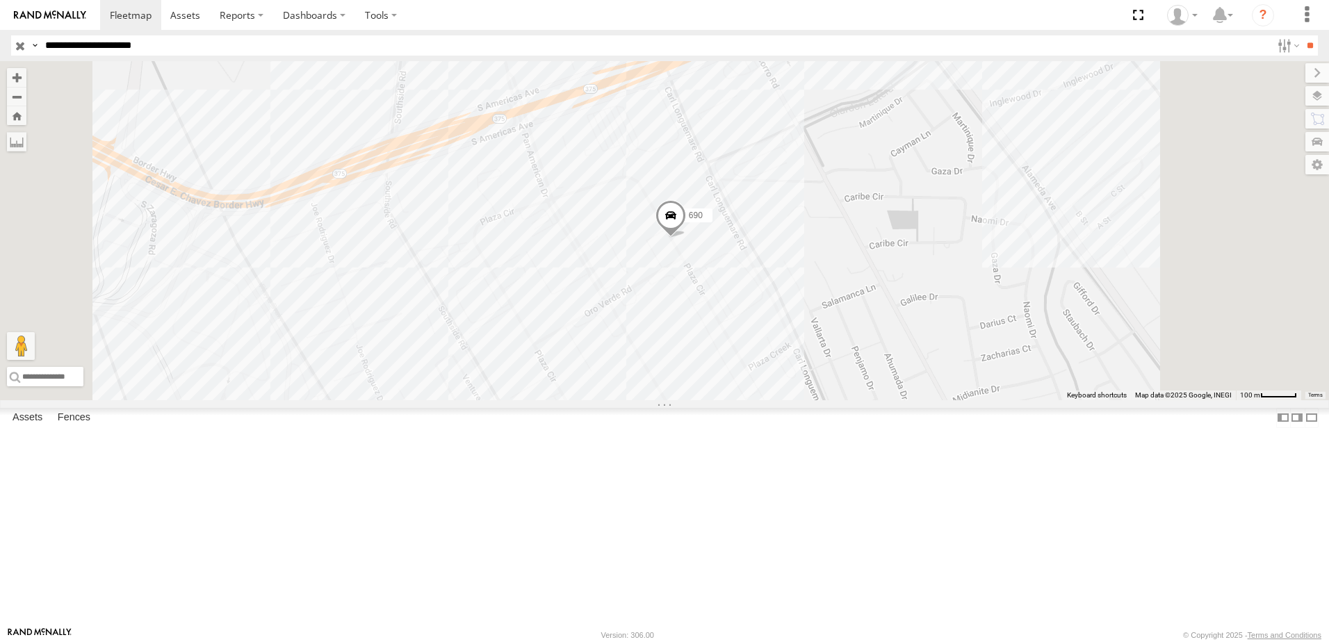
drag, startPoint x: 398, startPoint y: 227, endPoint x: 423, endPoint y: 127, distance: 103.0
click at [398, 227] on div "690 8736 338" at bounding box center [664, 230] width 1329 height 339
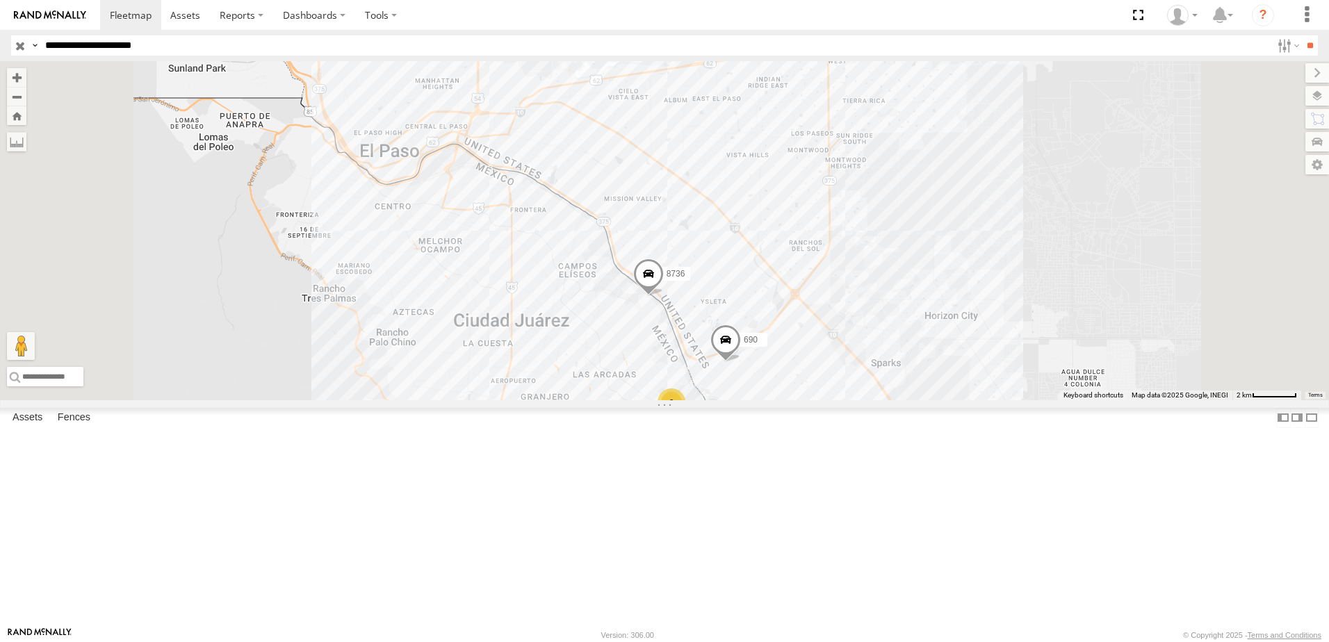
drag, startPoint x: 916, startPoint y: 458, endPoint x: 838, endPoint y: 380, distance: 110.6
click at [856, 211] on div "690 8736 2 338" at bounding box center [1315, 211] width 1329 height 0
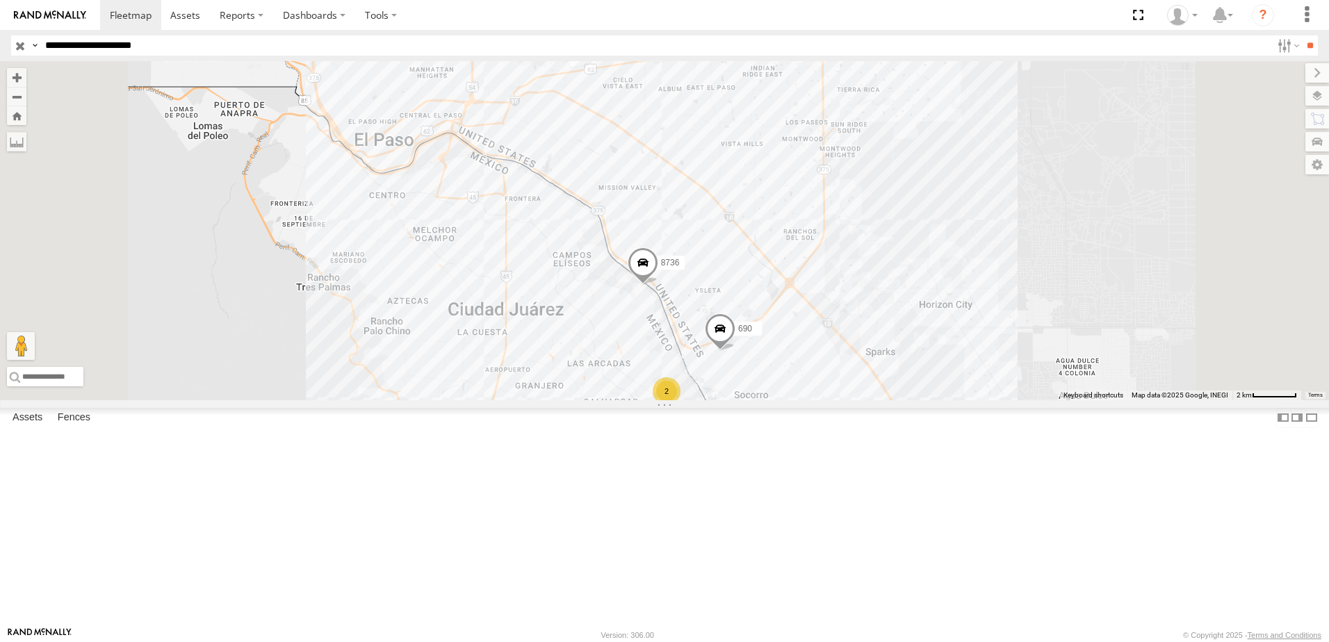
drag, startPoint x: 906, startPoint y: 390, endPoint x: 881, endPoint y: 328, distance: 66.7
click at [888, 335] on div "690 8736 2 338" at bounding box center [664, 230] width 1329 height 339
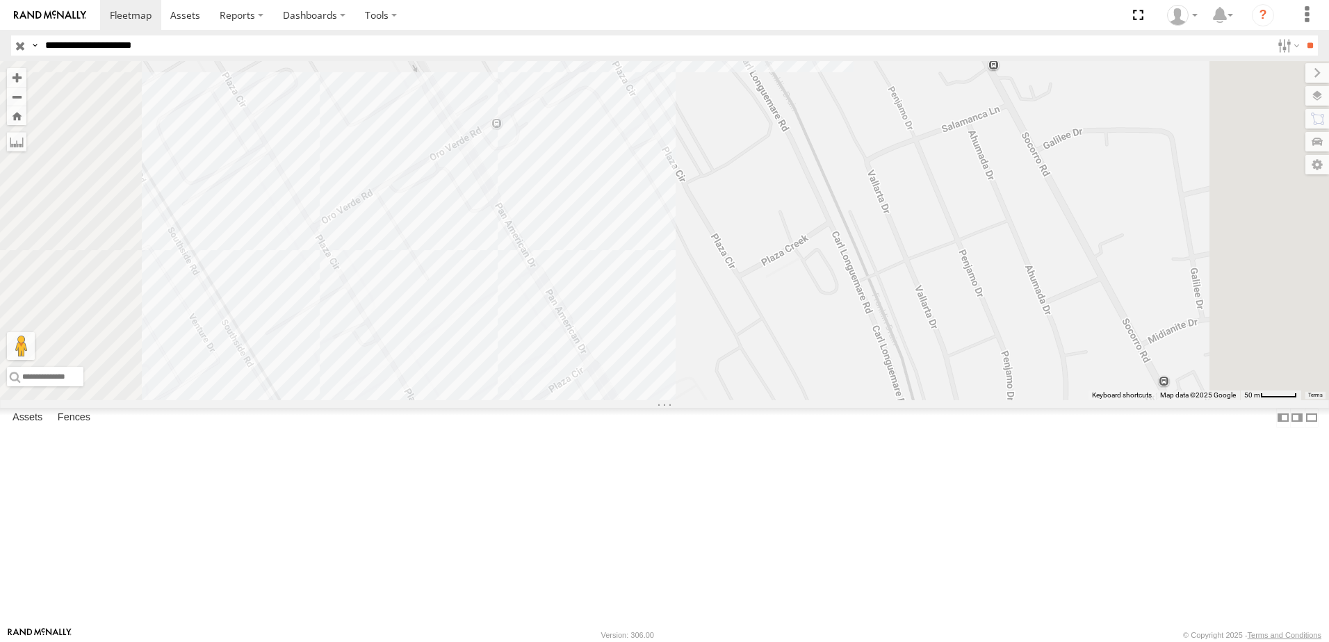
drag, startPoint x: 822, startPoint y: 241, endPoint x: 812, endPoint y: 325, distance: 84.7
click at [816, 311] on div "690 8736 338" at bounding box center [664, 230] width 1329 height 339
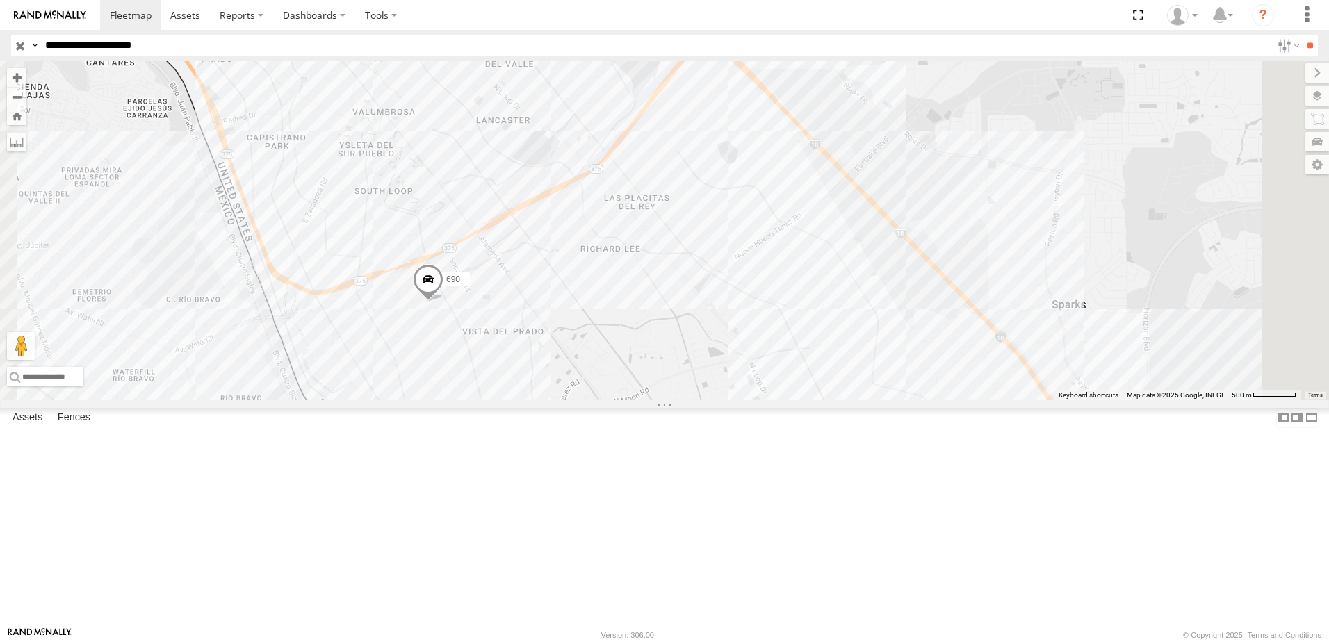
drag, startPoint x: 721, startPoint y: 455, endPoint x: 780, endPoint y: 455, distance: 59.1
click at [773, 400] on div "690 8736 338 2" at bounding box center [664, 230] width 1329 height 339
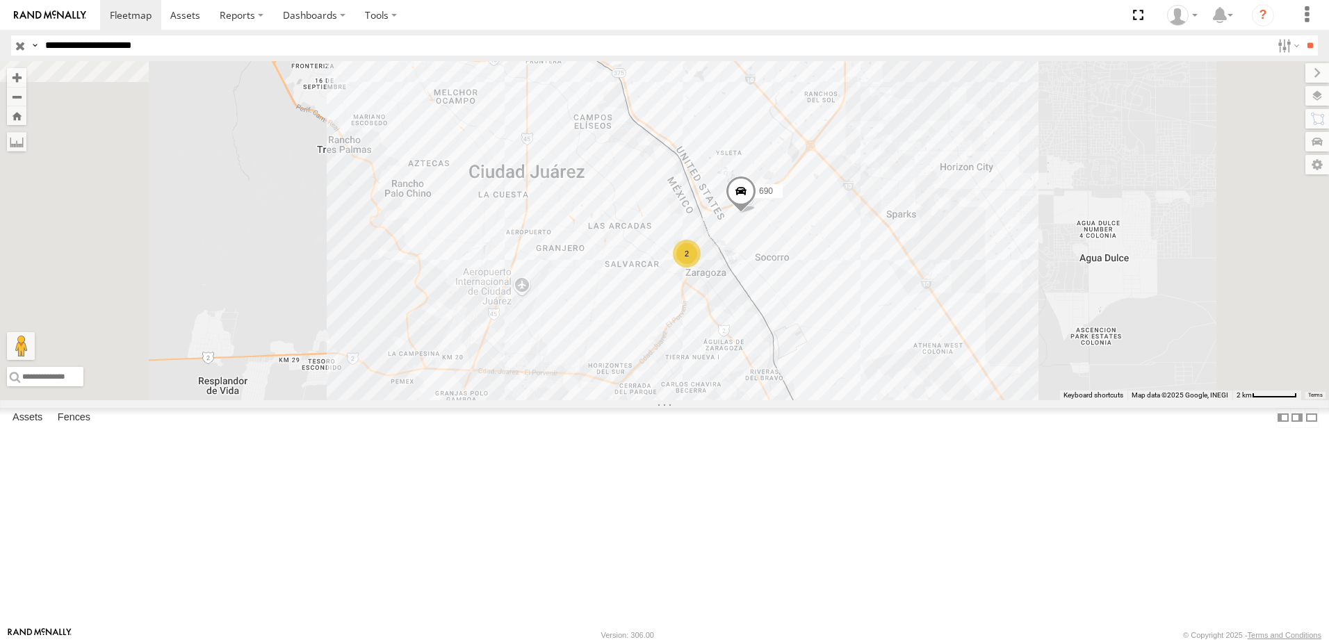
drag, startPoint x: 774, startPoint y: 295, endPoint x: 754, endPoint y: 386, distance: 92.6
click at [754, 386] on div "690 8736 338 2" at bounding box center [664, 230] width 1329 height 339
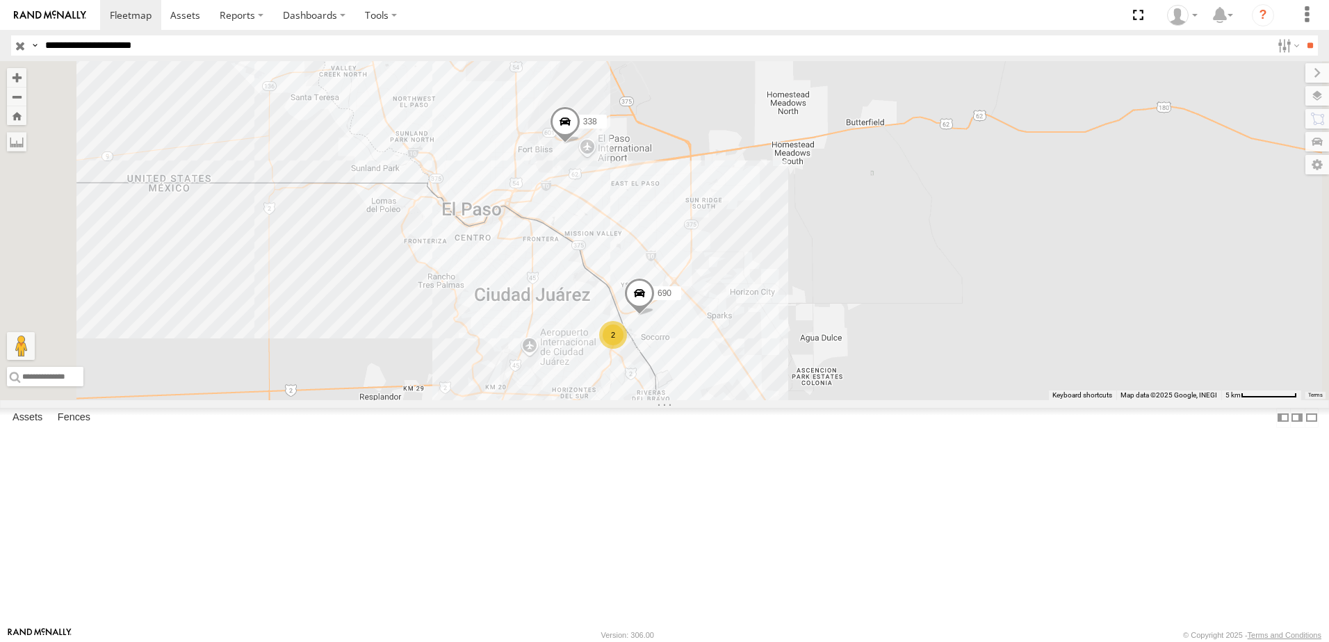
drag, startPoint x: 195, startPoint y: 38, endPoint x: 206, endPoint y: 38, distance: 10.4
click at [197, 38] on input "**********" at bounding box center [656, 45] width 1232 height 20
click at [211, 38] on input "**********" at bounding box center [656, 45] width 1232 height 20
click at [1302, 35] on input "**" at bounding box center [1310, 45] width 16 height 20
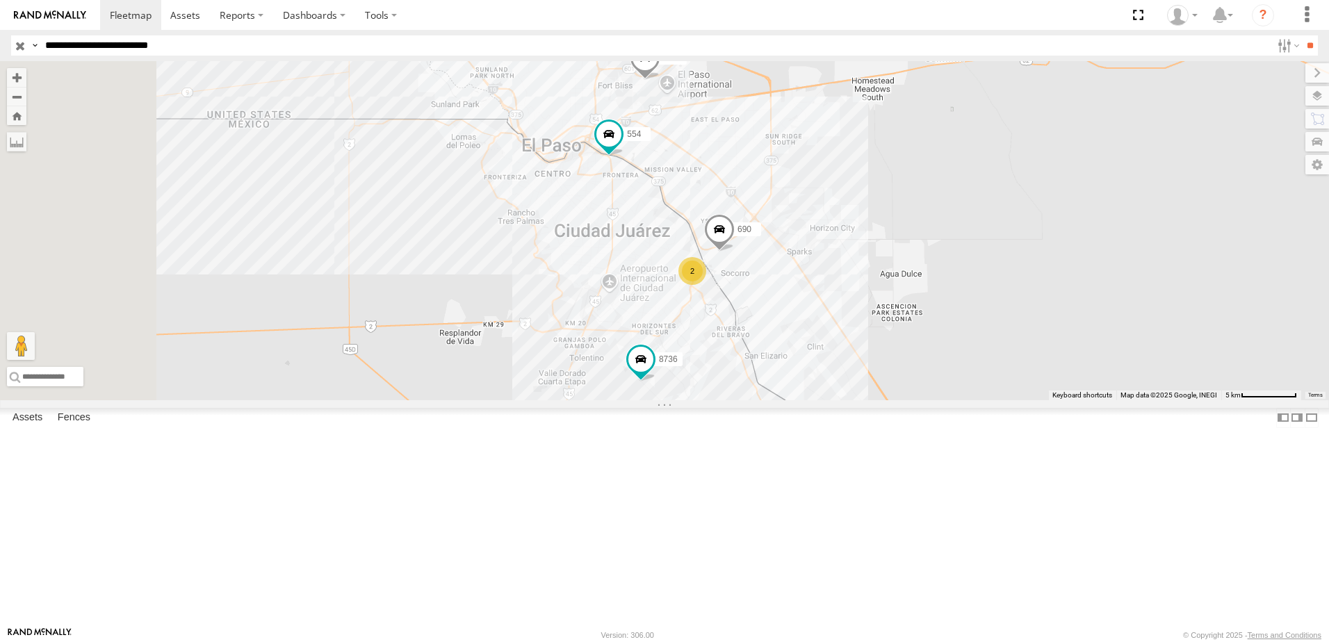
click at [0, 0] on div "554 Locales" at bounding box center [0, 0] width 0 height 0
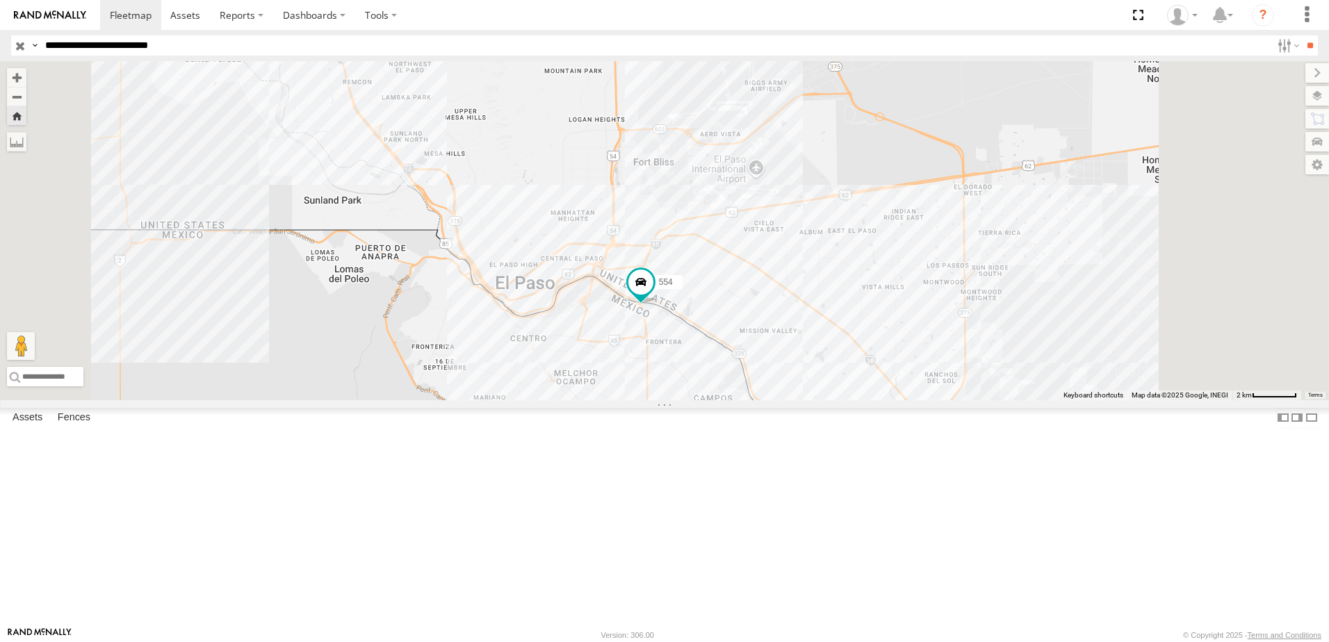
drag, startPoint x: 919, startPoint y: 553, endPoint x: 810, endPoint y: 420, distance: 171.9
click at [858, 400] on div "554" at bounding box center [664, 230] width 1329 height 339
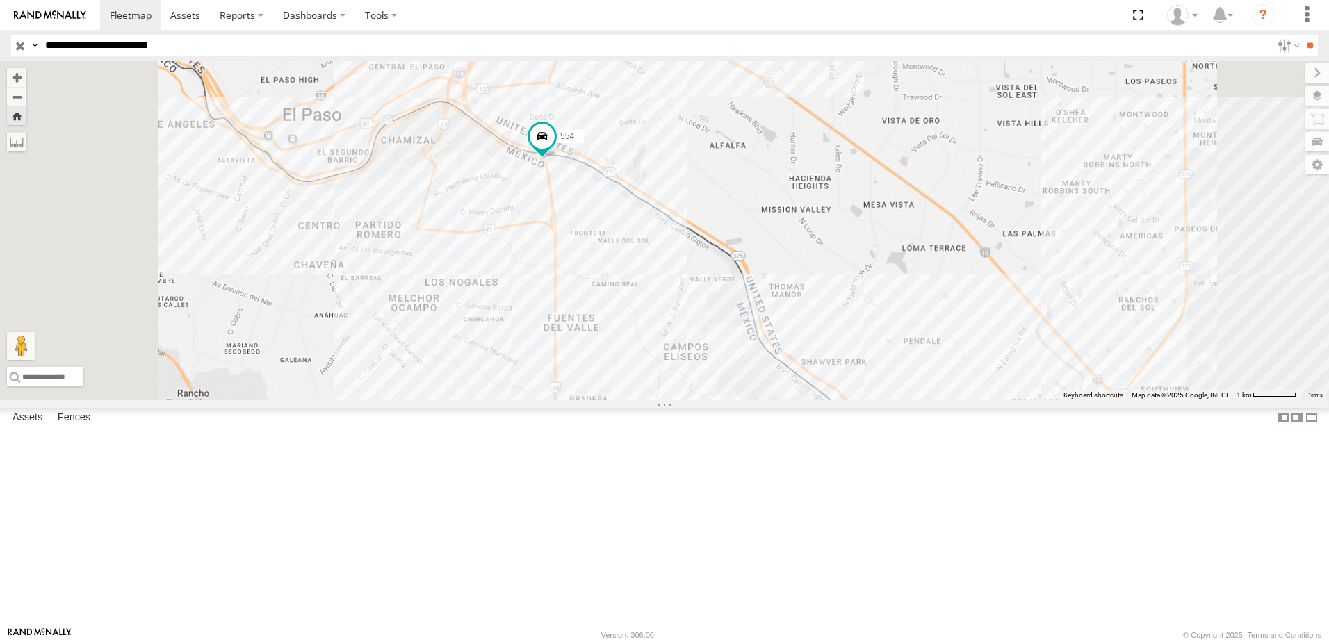
drag, startPoint x: 859, startPoint y: 476, endPoint x: 764, endPoint y: 371, distance: 141.3
click at [782, 400] on div "554" at bounding box center [664, 230] width 1329 height 339
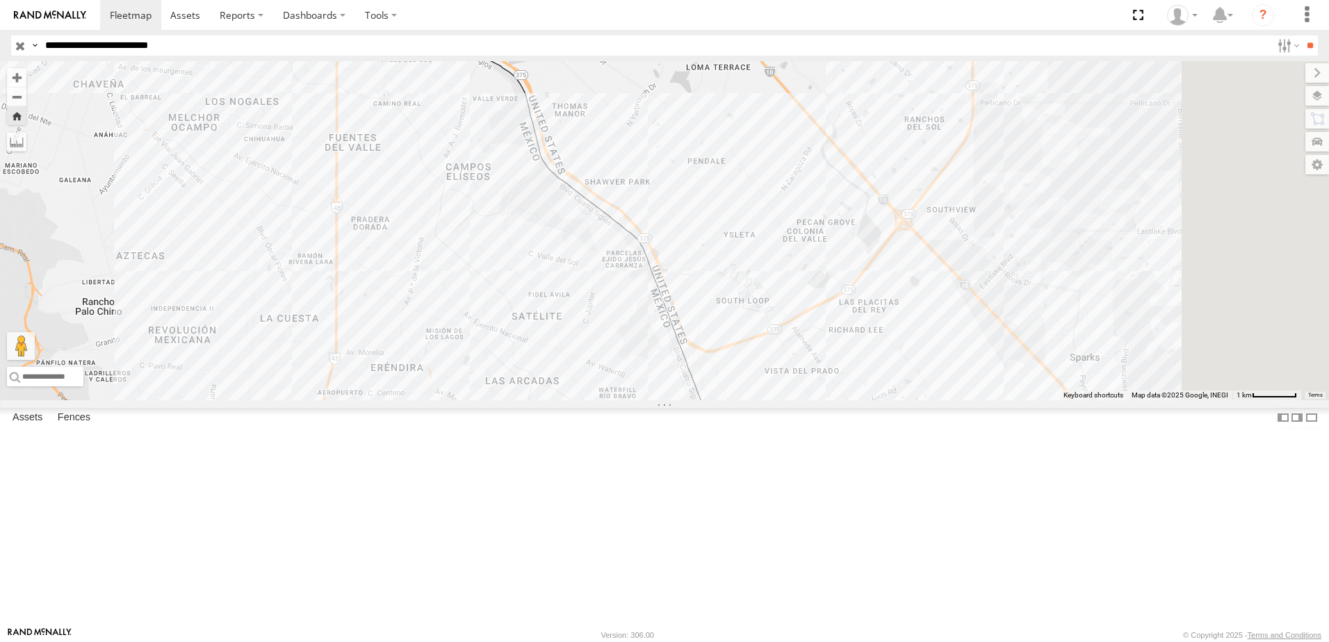
click at [733, 400] on div "554" at bounding box center [664, 230] width 1329 height 339
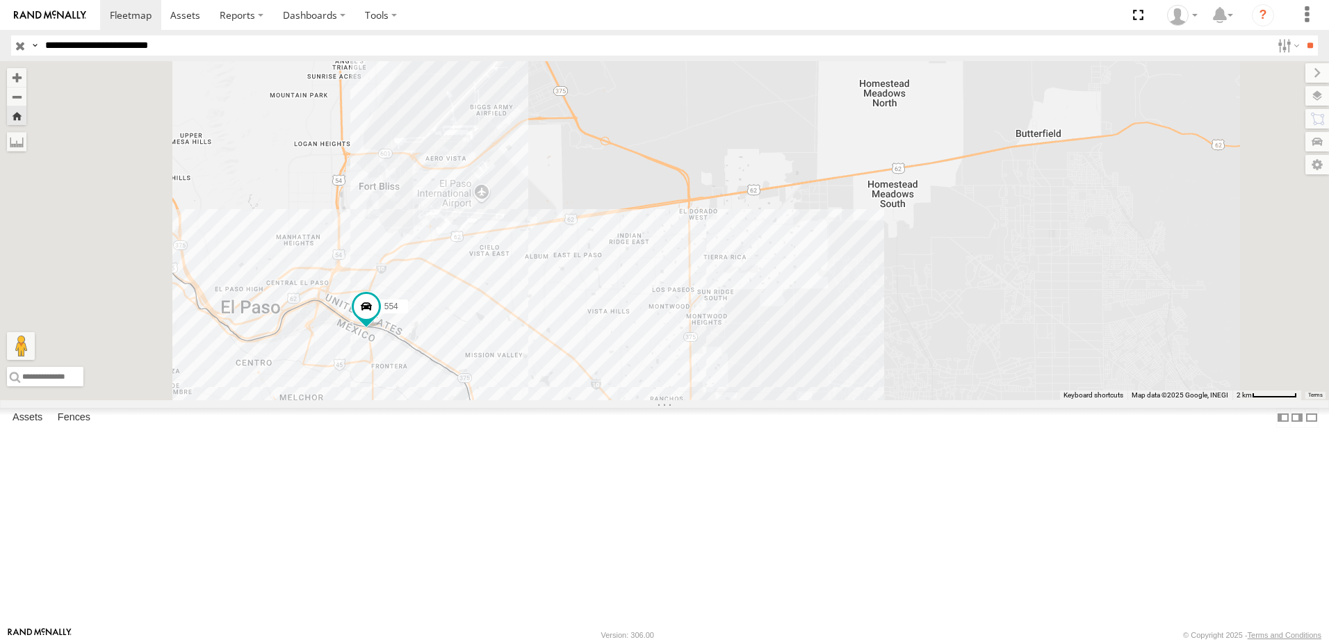
drag, startPoint x: 687, startPoint y: 454, endPoint x: 720, endPoint y: 425, distance: 43.8
click at [720, 400] on div "554" at bounding box center [664, 230] width 1329 height 339
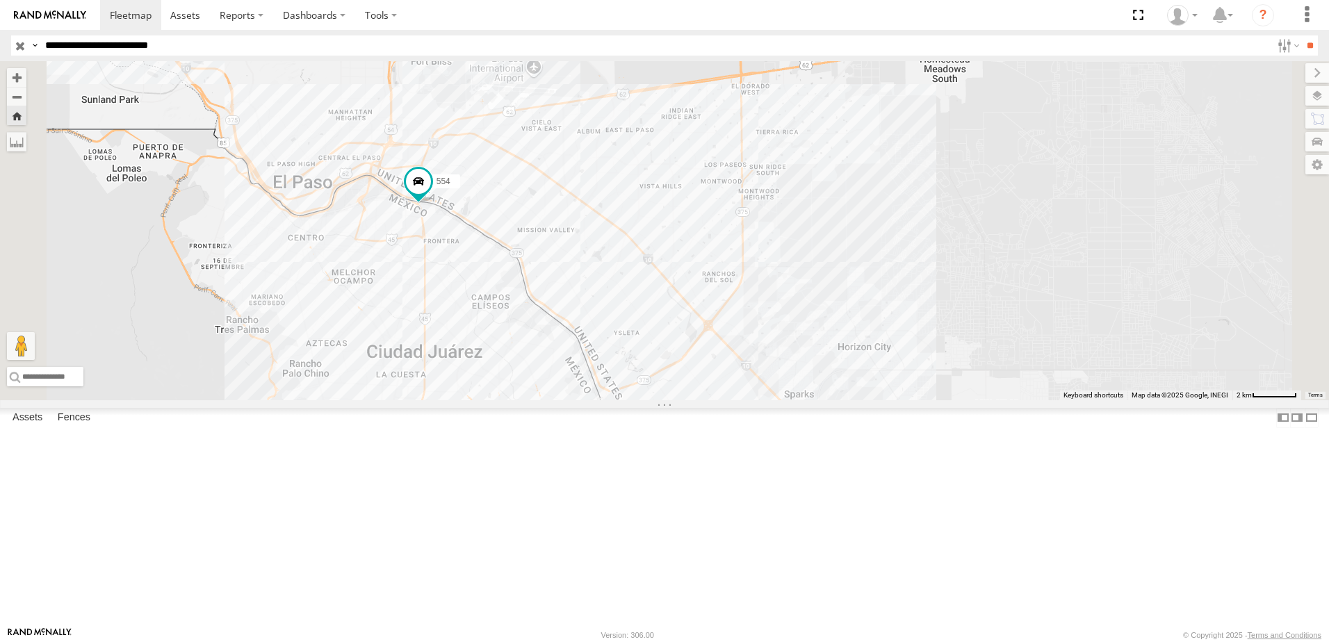
drag, startPoint x: 790, startPoint y: 496, endPoint x: 775, endPoint y: 395, distance: 102.0
click at [775, 395] on div "554" at bounding box center [664, 230] width 1329 height 339
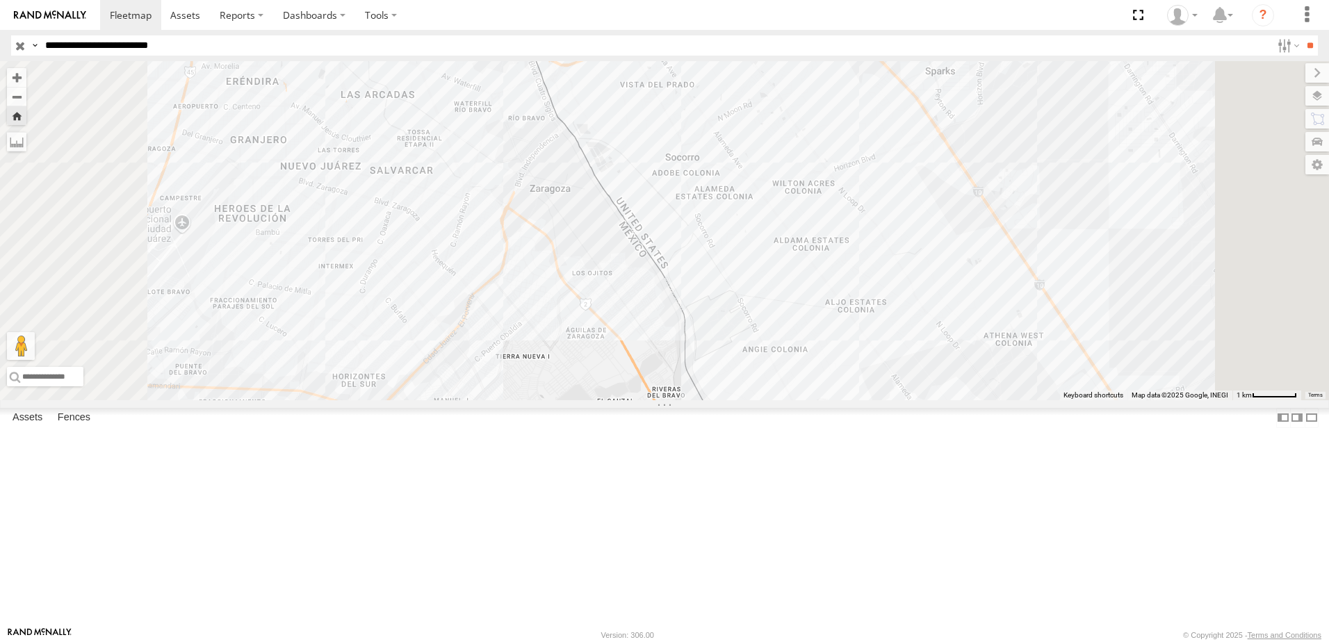
drag, startPoint x: 765, startPoint y: 408, endPoint x: 779, endPoint y: 255, distance: 153.6
click at [769, 366] on div "554" at bounding box center [664, 230] width 1329 height 339
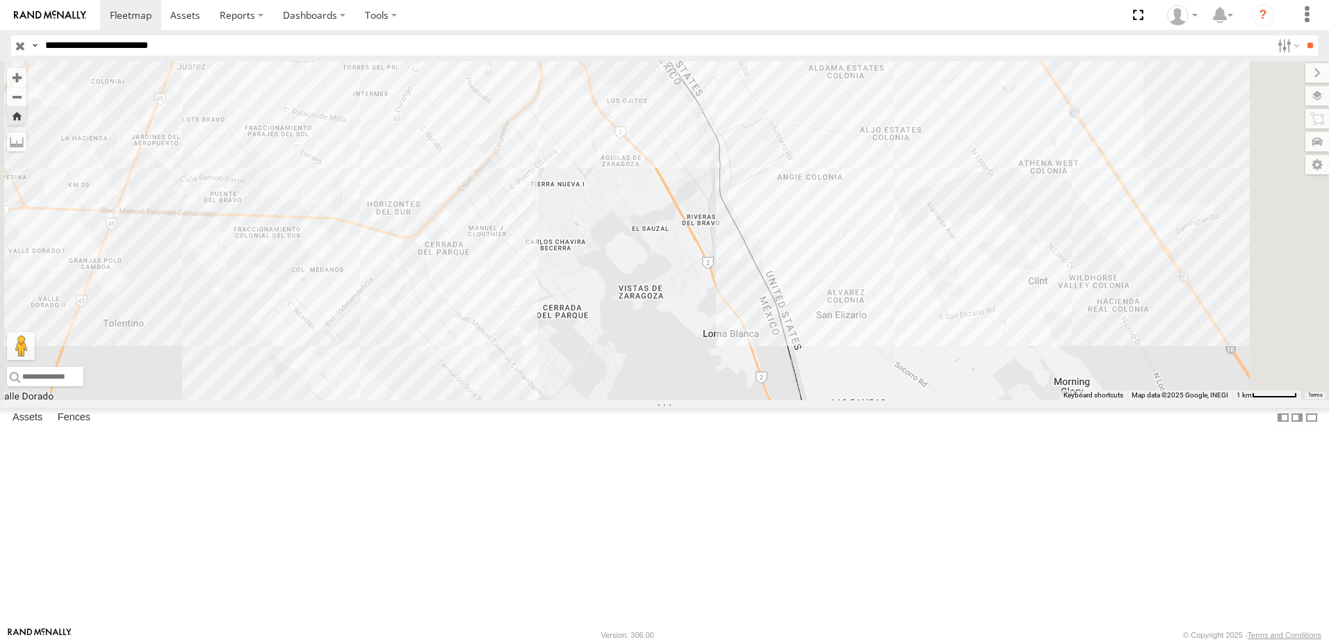
drag, startPoint x: 658, startPoint y: 493, endPoint x: 669, endPoint y: 455, distance: 39.6
click at [669, 400] on div "554" at bounding box center [664, 230] width 1329 height 339
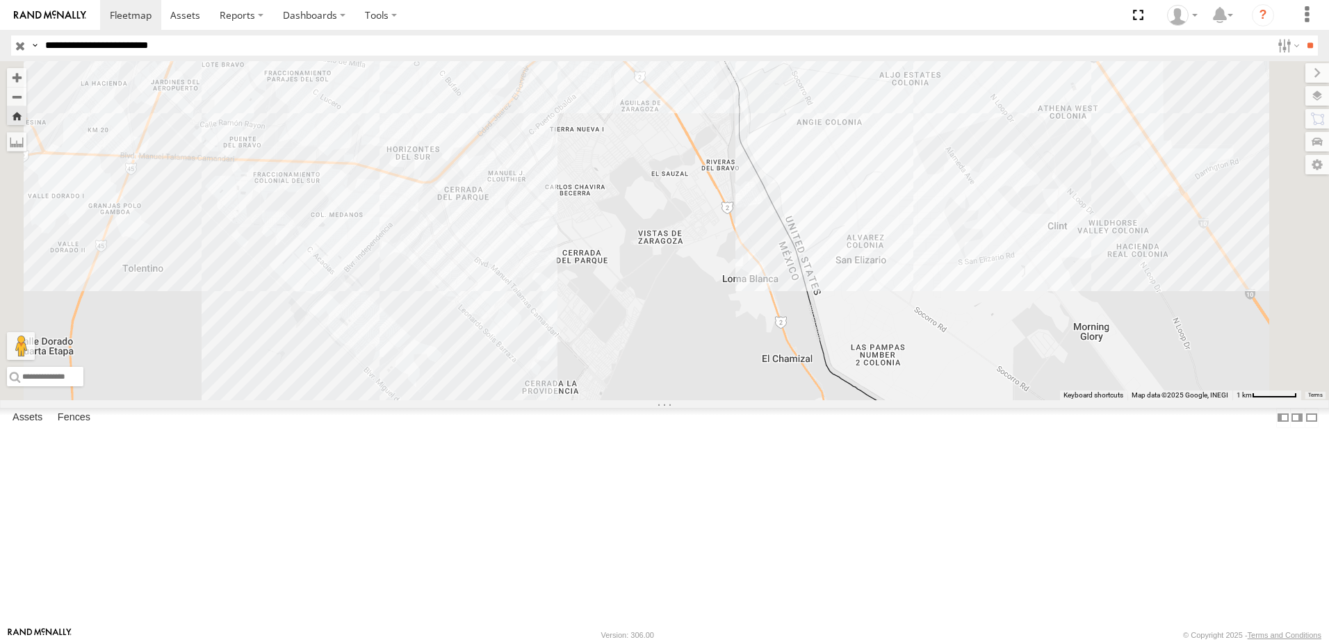
click at [275, 57] on header "Search Query Asset ID Asset Label Registration Manufacturer Model VIN Job ID IP" at bounding box center [664, 45] width 1329 height 31
click at [276, 46] on input "**********" at bounding box center [656, 45] width 1232 height 20
click at [1302, 35] on input "**" at bounding box center [1310, 45] width 16 height 20
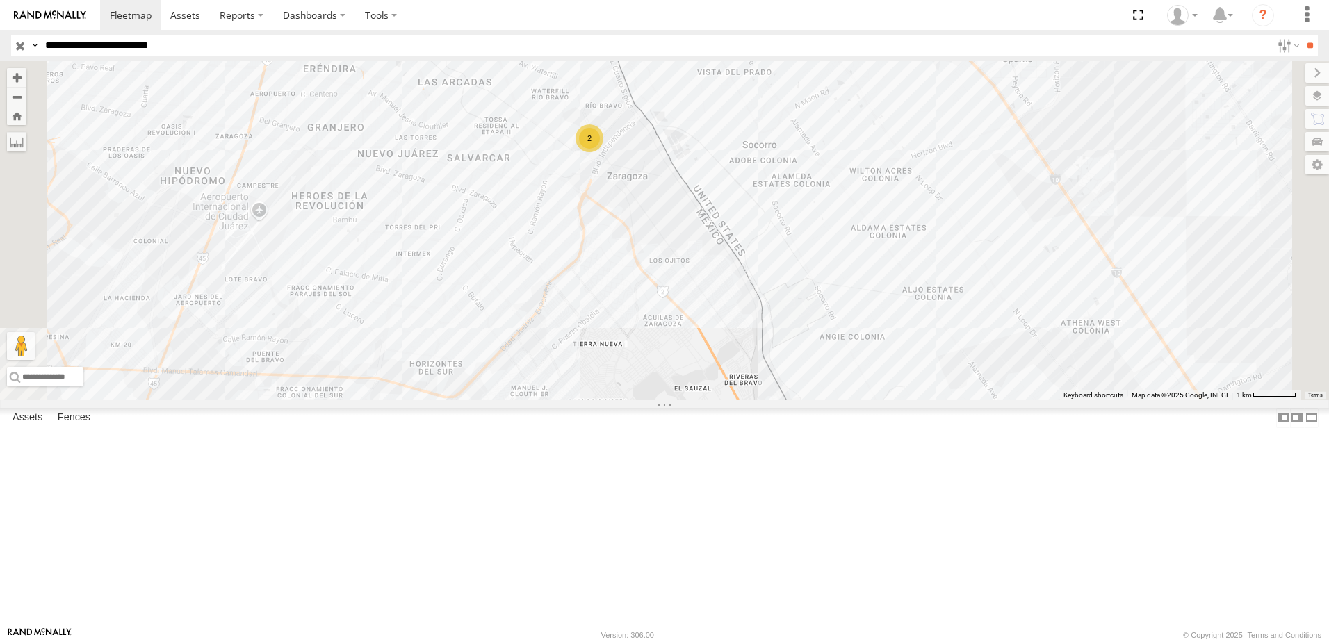
drag, startPoint x: 803, startPoint y: 280, endPoint x: 803, endPoint y: 288, distance: 7.6
click at [803, 288] on div "554 690 8736 338 2" at bounding box center [664, 230] width 1329 height 339
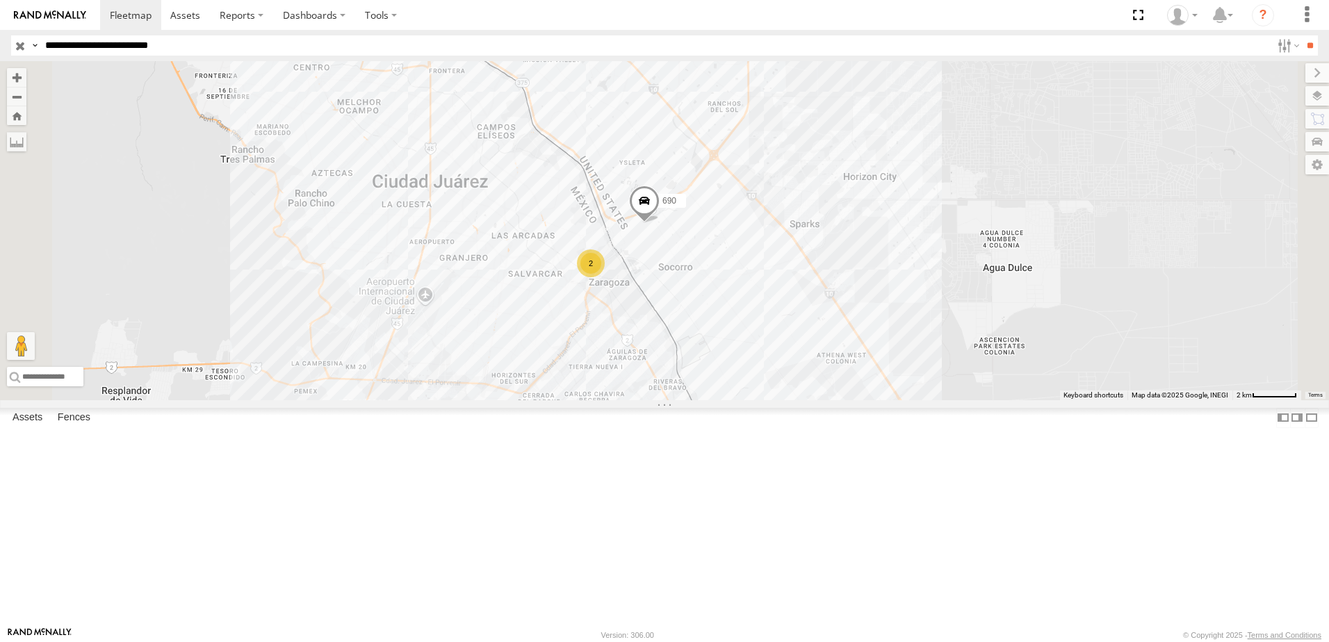
drag, startPoint x: 119, startPoint y: 47, endPoint x: 65, endPoint y: 46, distance: 54.2
click at [65, 46] on div "Search Query Asset ID Asset Label Registration Manufacturer Model VIN Job ID Dr…" at bounding box center [656, 45] width 1291 height 20
click at [156, 47] on input "**********" at bounding box center [656, 45] width 1232 height 20
type input "**********"
click at [1302, 35] on input "**" at bounding box center [1310, 45] width 16 height 20
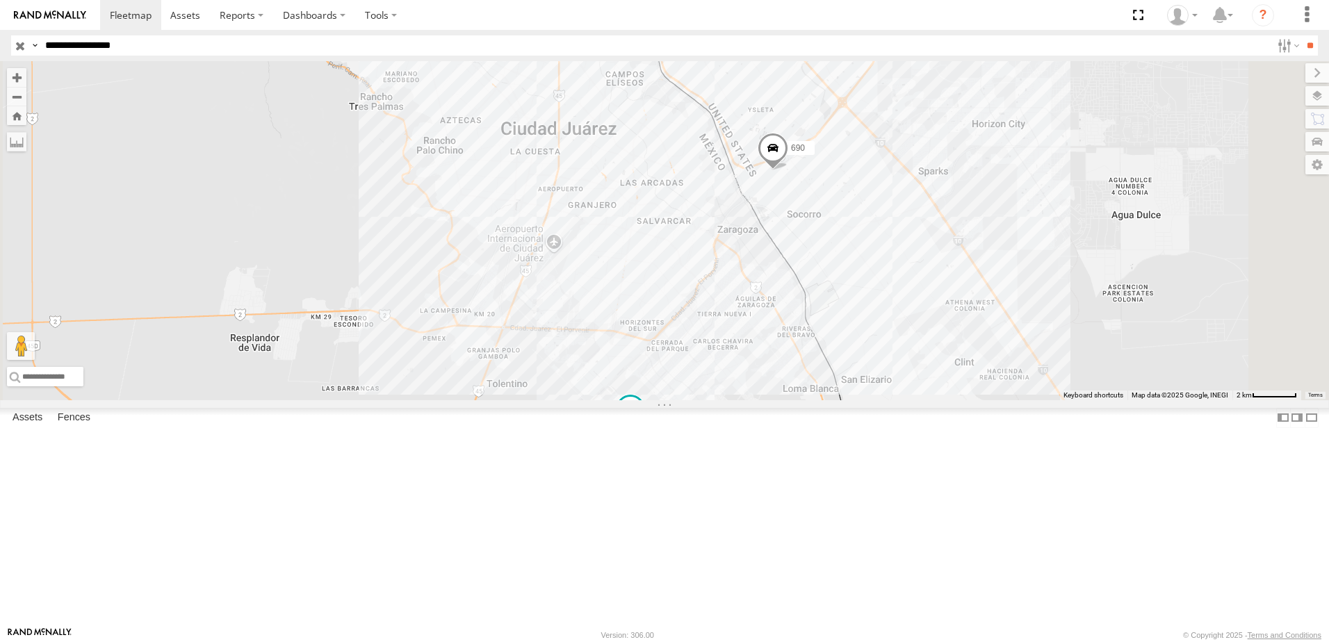
drag, startPoint x: 969, startPoint y: 455, endPoint x: 931, endPoint y: 461, distance: 38.7
click at [931, 400] on div "690 8736 554 338" at bounding box center [664, 230] width 1329 height 339
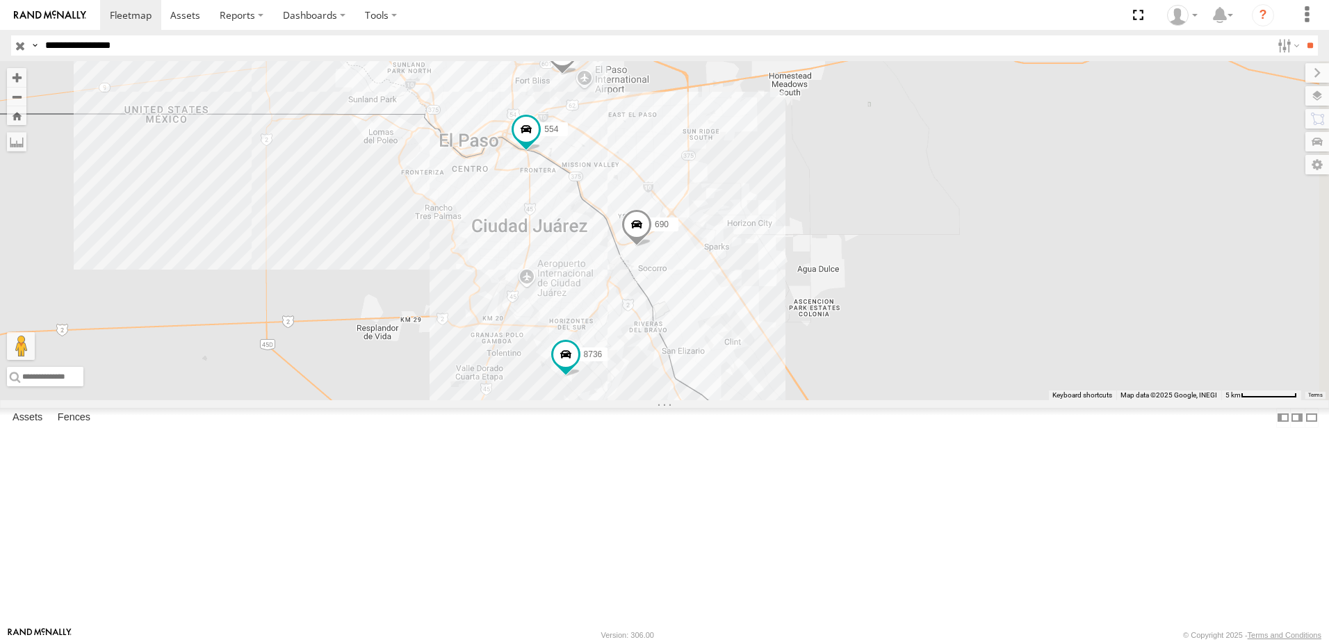
drag, startPoint x: 782, startPoint y: 283, endPoint x: 651, endPoint y: 206, distance: 151.8
click at [651, 206] on div "690 8736 554 338" at bounding box center [664, 230] width 1329 height 339
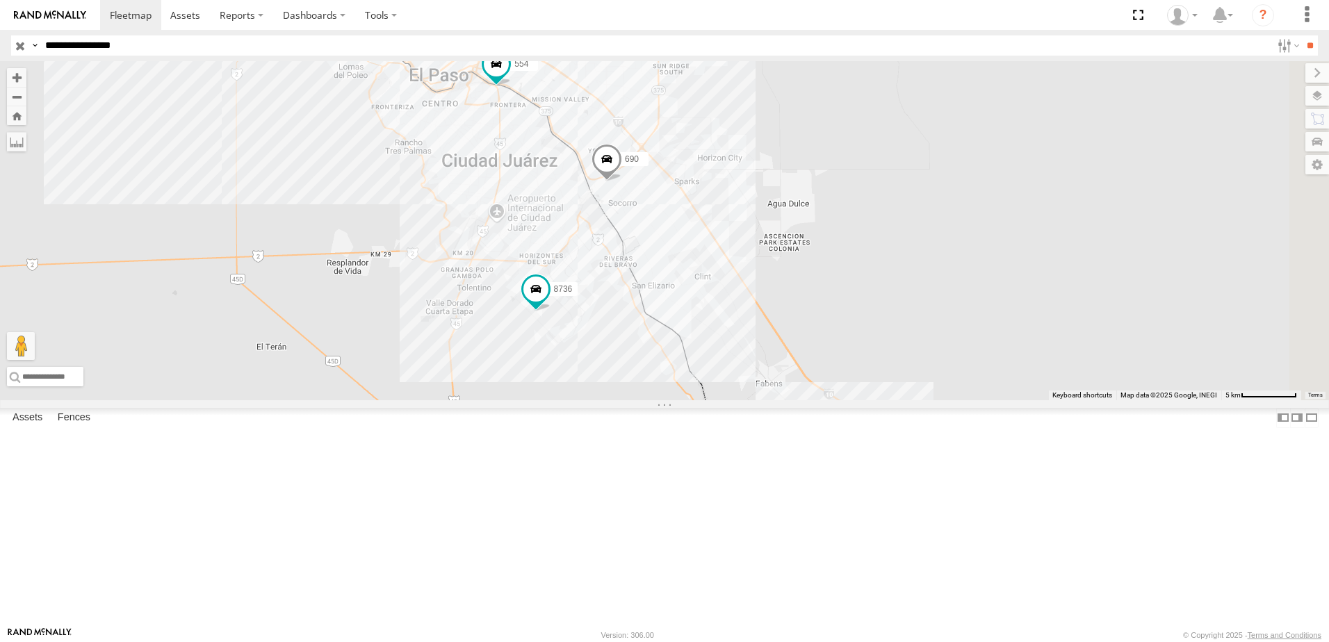
drag, startPoint x: 754, startPoint y: 254, endPoint x: 736, endPoint y: 314, distance: 62.7
click at [737, 311] on div "690 8736 554 338" at bounding box center [664, 230] width 1329 height 339
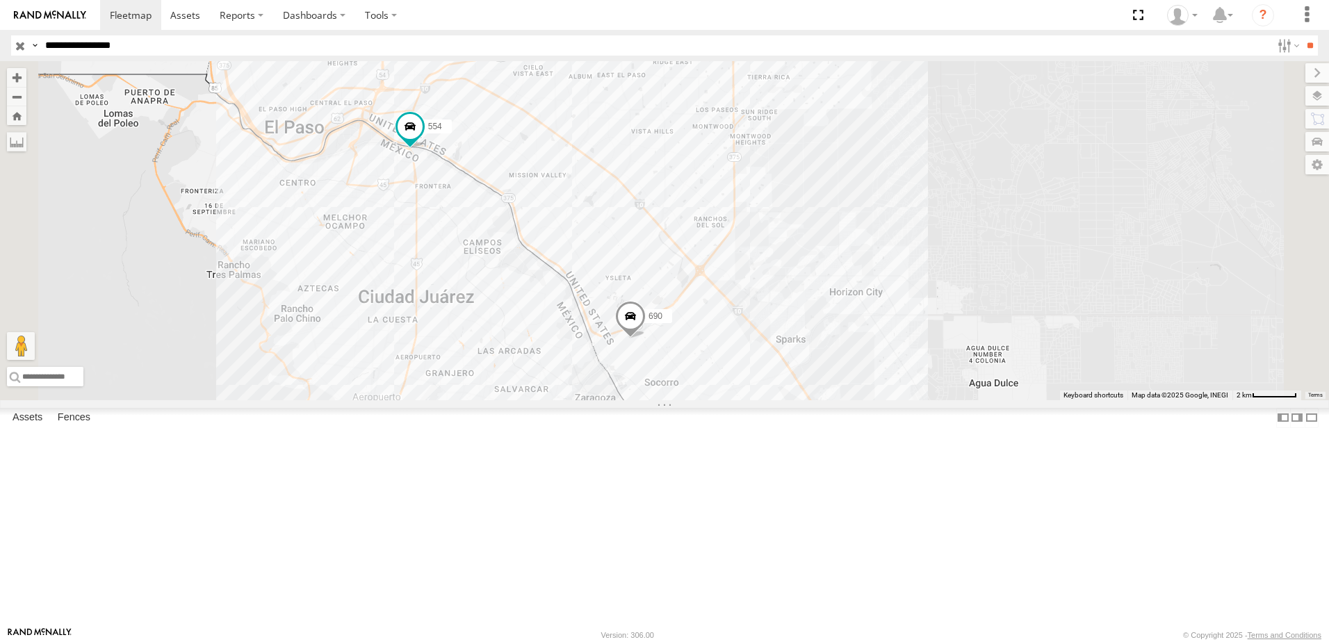
drag, startPoint x: 738, startPoint y: 330, endPoint x: 797, endPoint y: 284, distance: 74.7
click at [797, 284] on div "690 8736 554 338" at bounding box center [664, 230] width 1329 height 339
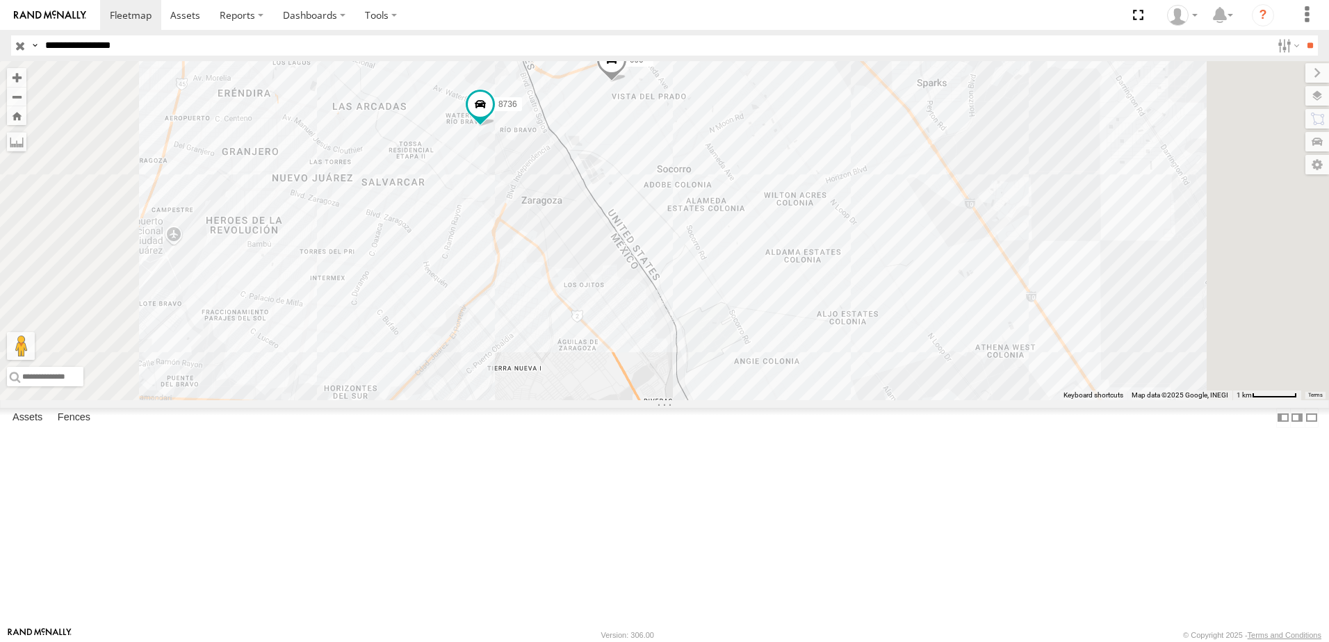
click at [777, 250] on div "690 8736 338 554" at bounding box center [664, 230] width 1329 height 339
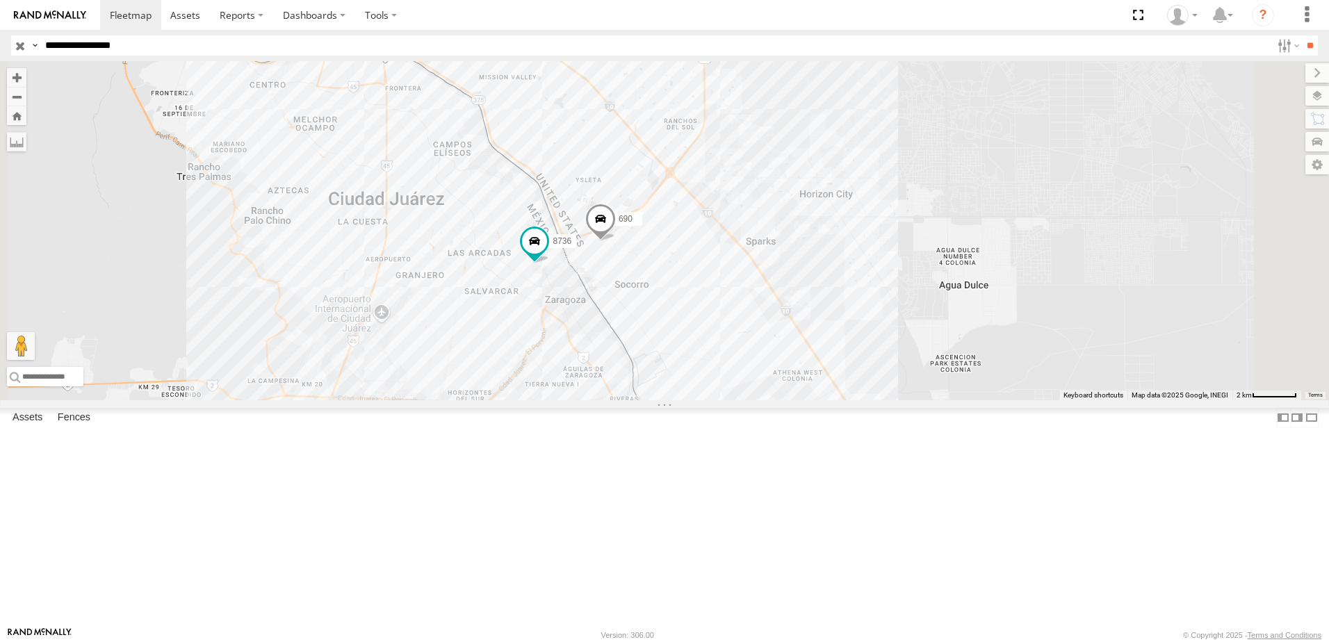
drag, startPoint x: 749, startPoint y: 508, endPoint x: 754, endPoint y: 452, distance: 56.5
click at [753, 400] on div "690 8736 338 554" at bounding box center [664, 230] width 1329 height 339
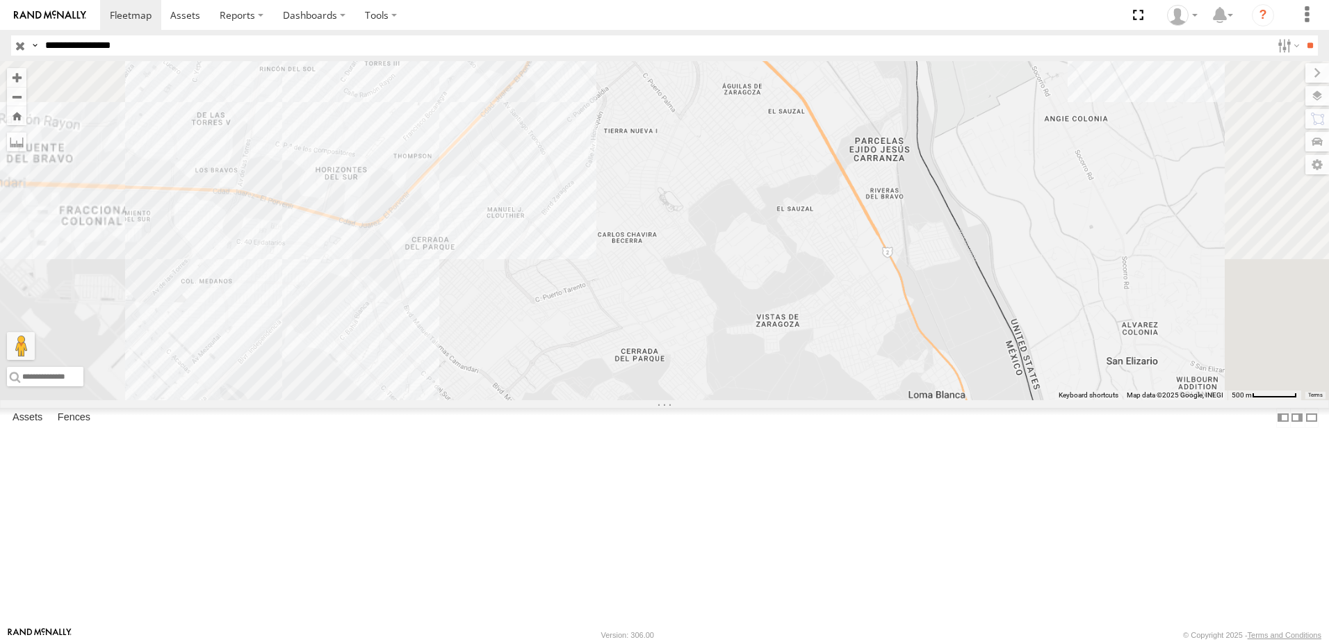
drag, startPoint x: 714, startPoint y: 485, endPoint x: 866, endPoint y: 284, distance: 251.1
click at [850, 313] on div "690 8736 338 554" at bounding box center [664, 230] width 1329 height 339
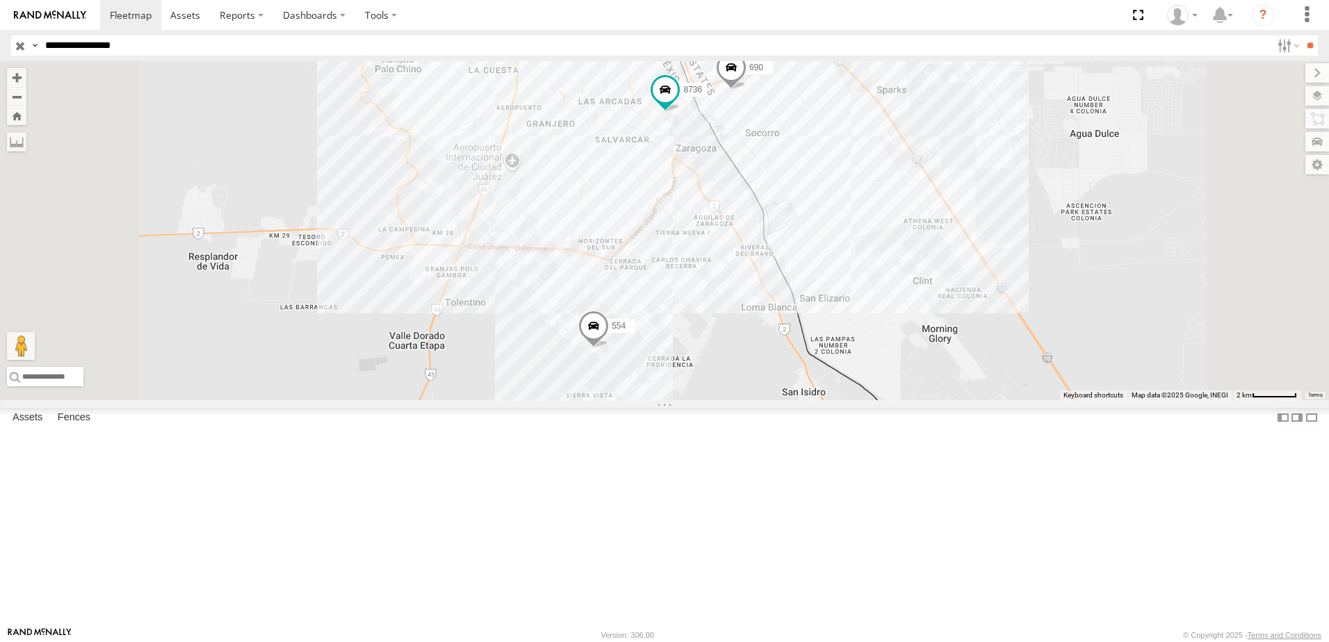
drag, startPoint x: 929, startPoint y: 301, endPoint x: 925, endPoint y: 355, distance: 53.8
click at [923, 352] on div "690 8736 338 554" at bounding box center [664, 230] width 1329 height 339
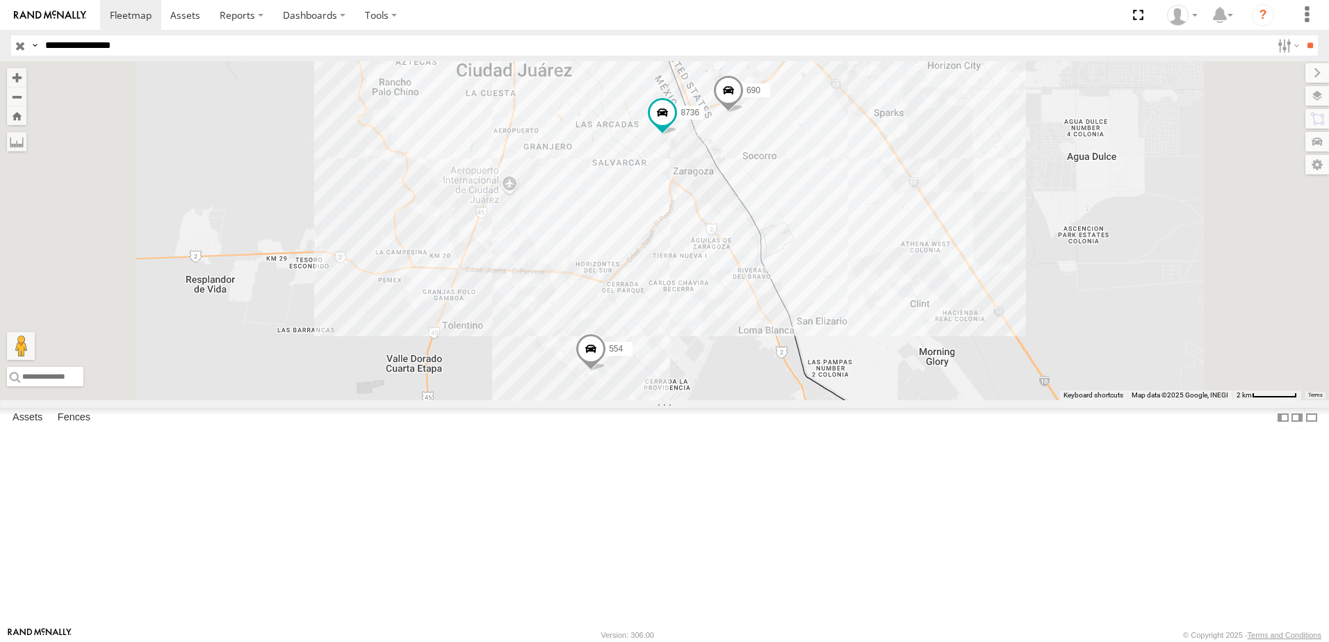
click at [1015, 290] on div "338 554 690 8736" at bounding box center [664, 230] width 1329 height 339
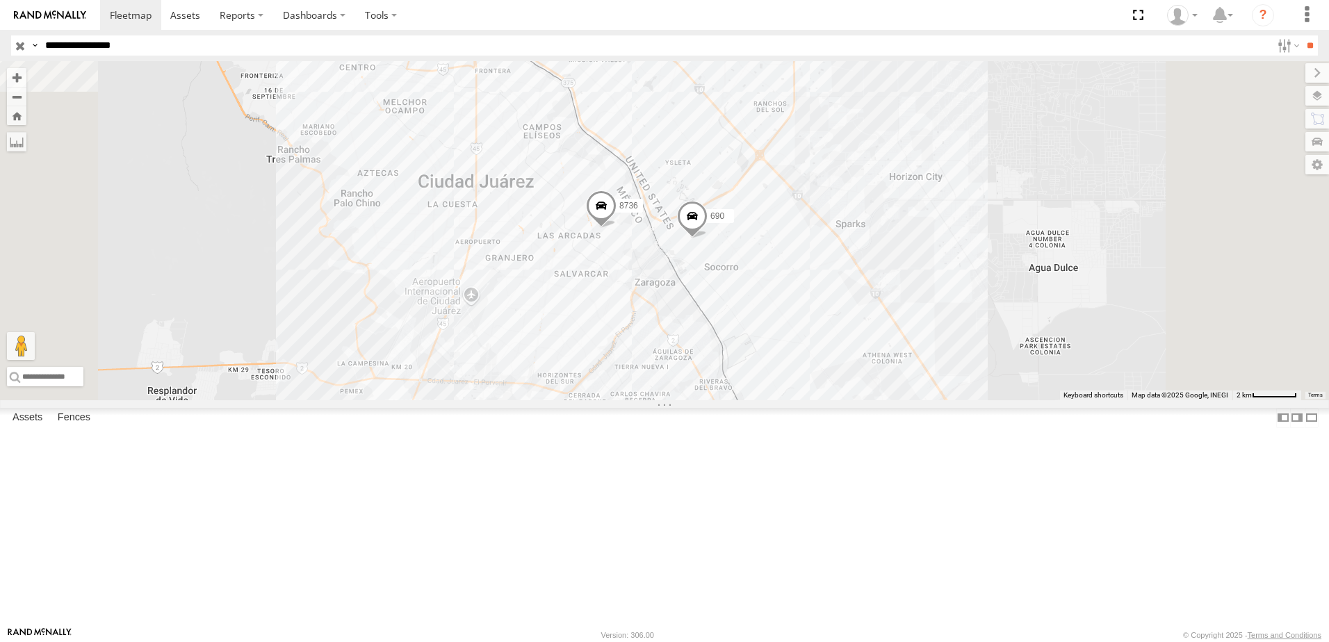
click at [994, 400] on div "690 8736 338 554" at bounding box center [664, 230] width 1329 height 339
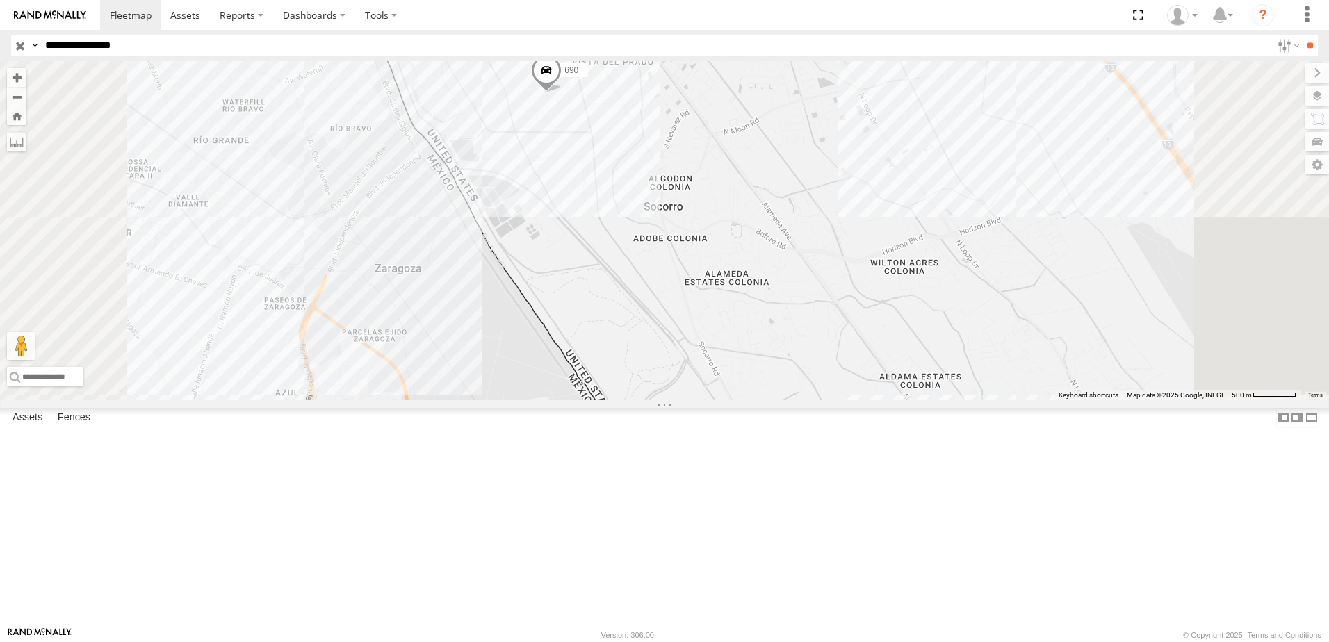
click at [764, 330] on div "690 8736 338 554" at bounding box center [664, 230] width 1329 height 339
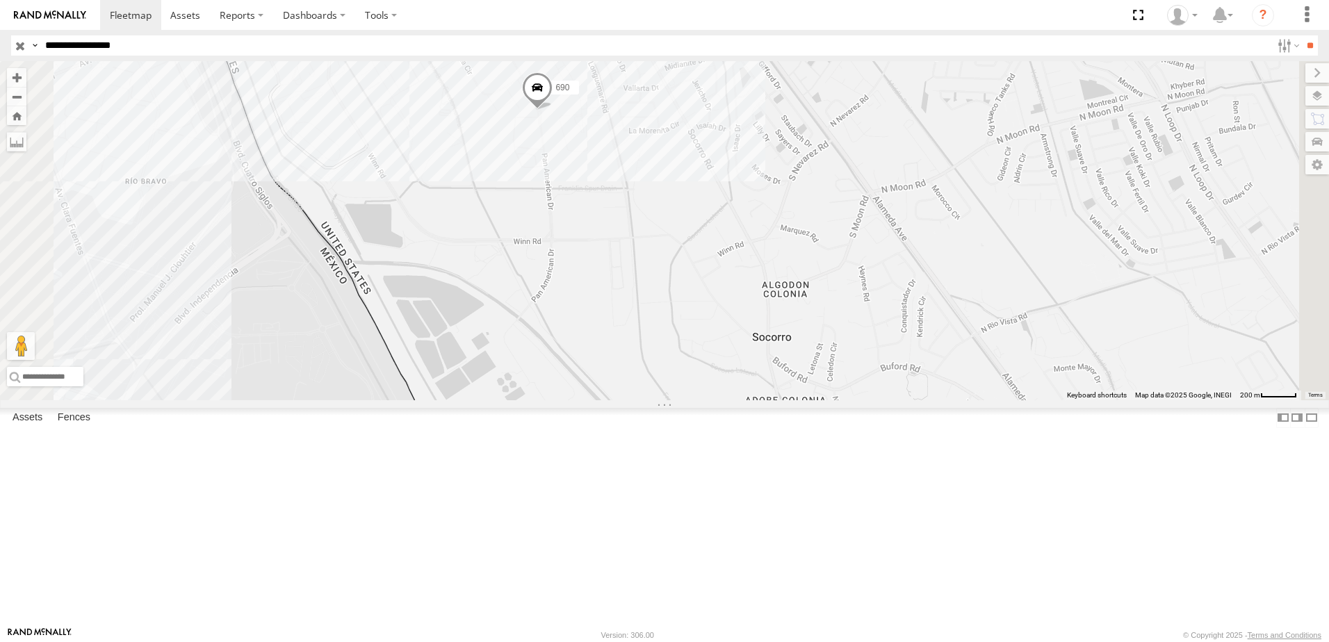
click at [758, 400] on div "690 8736 338 554" at bounding box center [664, 230] width 1329 height 339
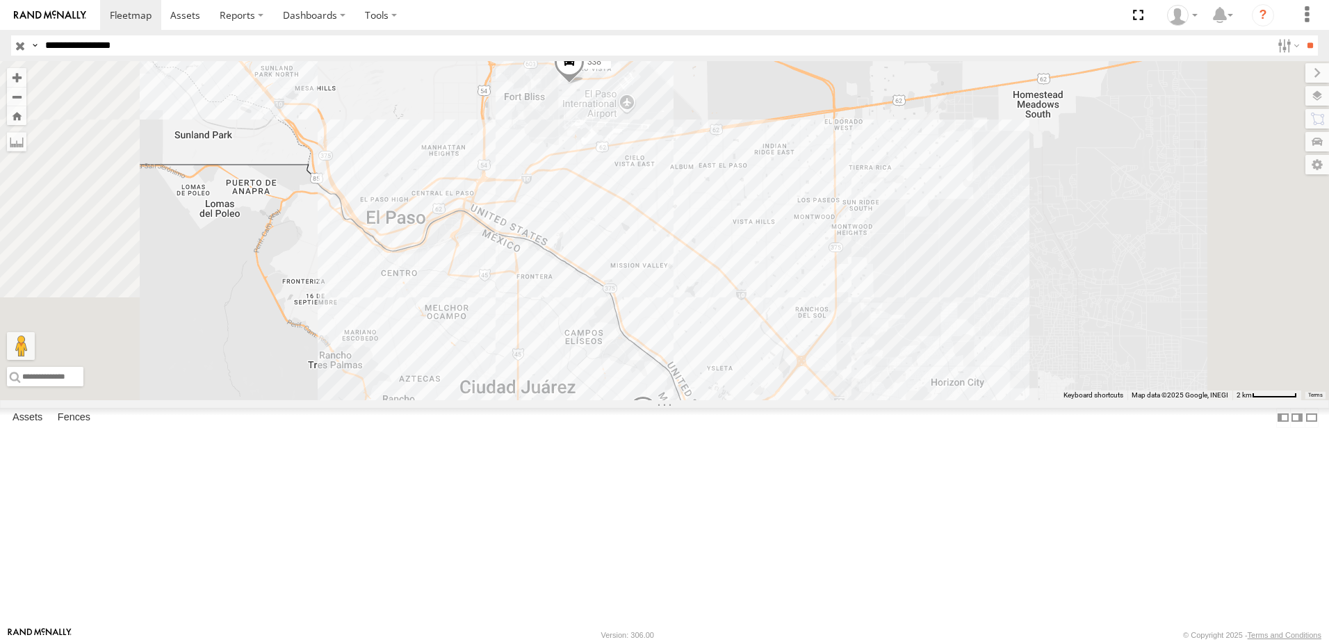
drag, startPoint x: 886, startPoint y: 161, endPoint x: 877, endPoint y: 362, distance: 201.1
click at [877, 362] on div "690 8736 338 554" at bounding box center [664, 230] width 1329 height 339
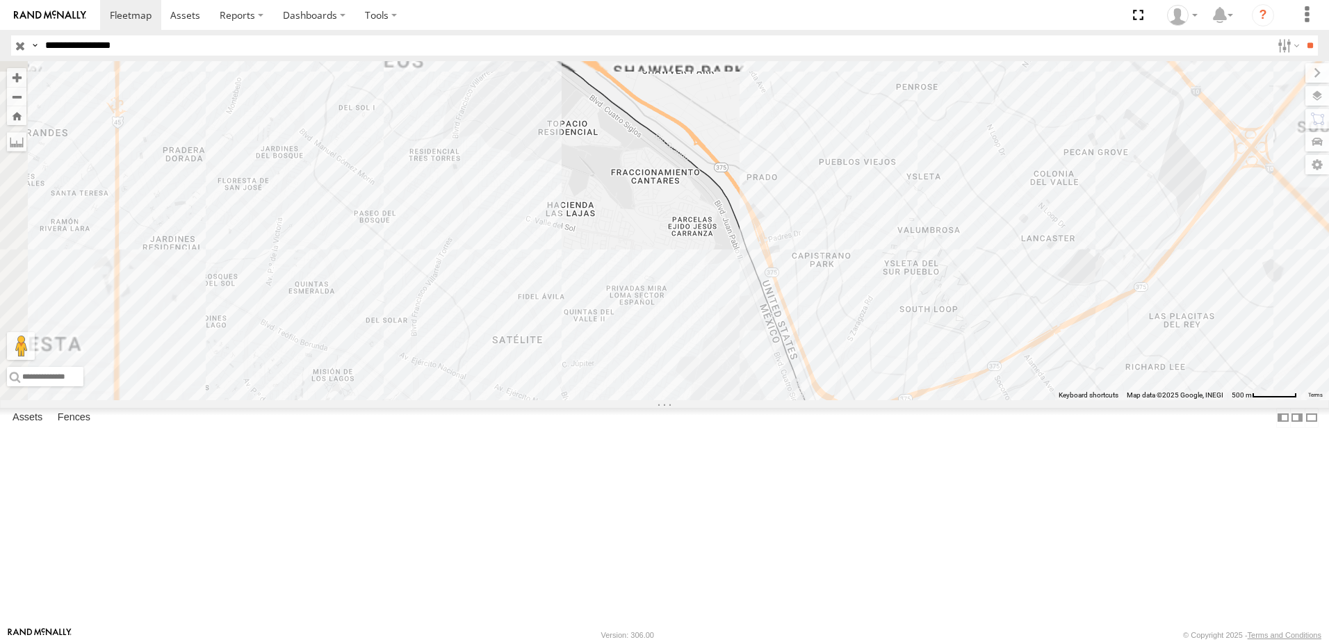
drag, startPoint x: 1021, startPoint y: 483, endPoint x: 998, endPoint y: 430, distance: 57.6
click at [1000, 400] on div "690 8736 338 554" at bounding box center [664, 230] width 1329 height 339
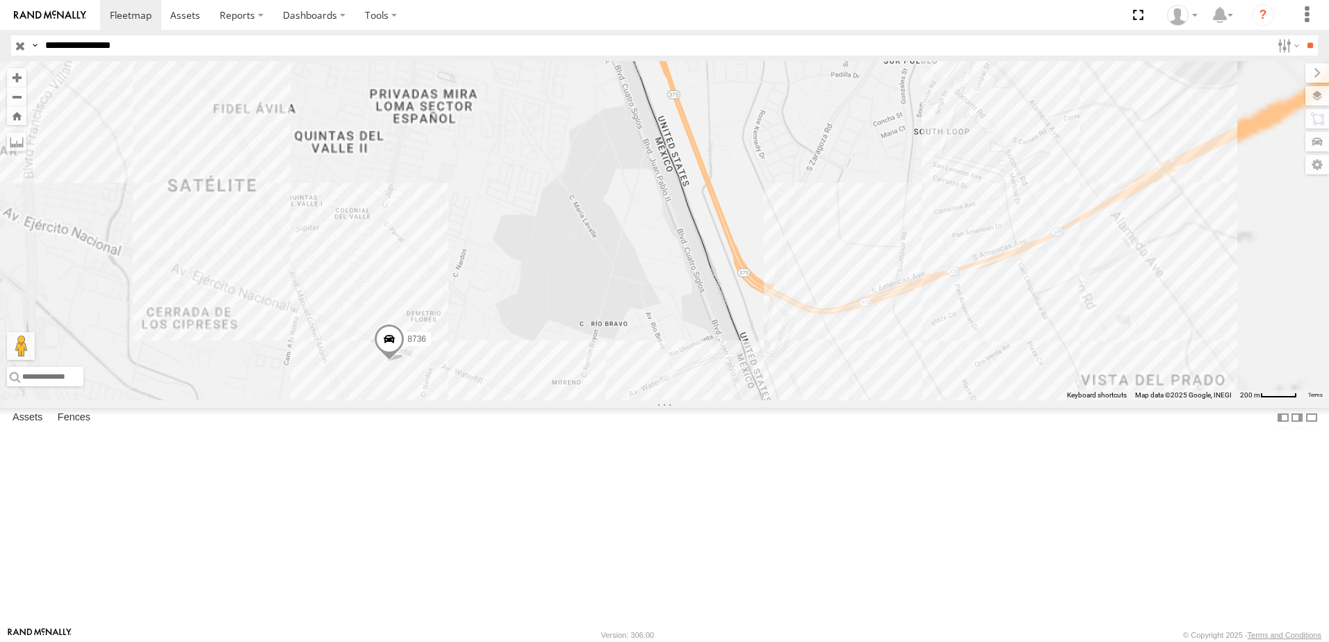
drag, startPoint x: 1045, startPoint y: 479, endPoint x: 1017, endPoint y: 435, distance: 52.5
click at [1018, 400] on div "690 8736 338 554" at bounding box center [664, 230] width 1329 height 339
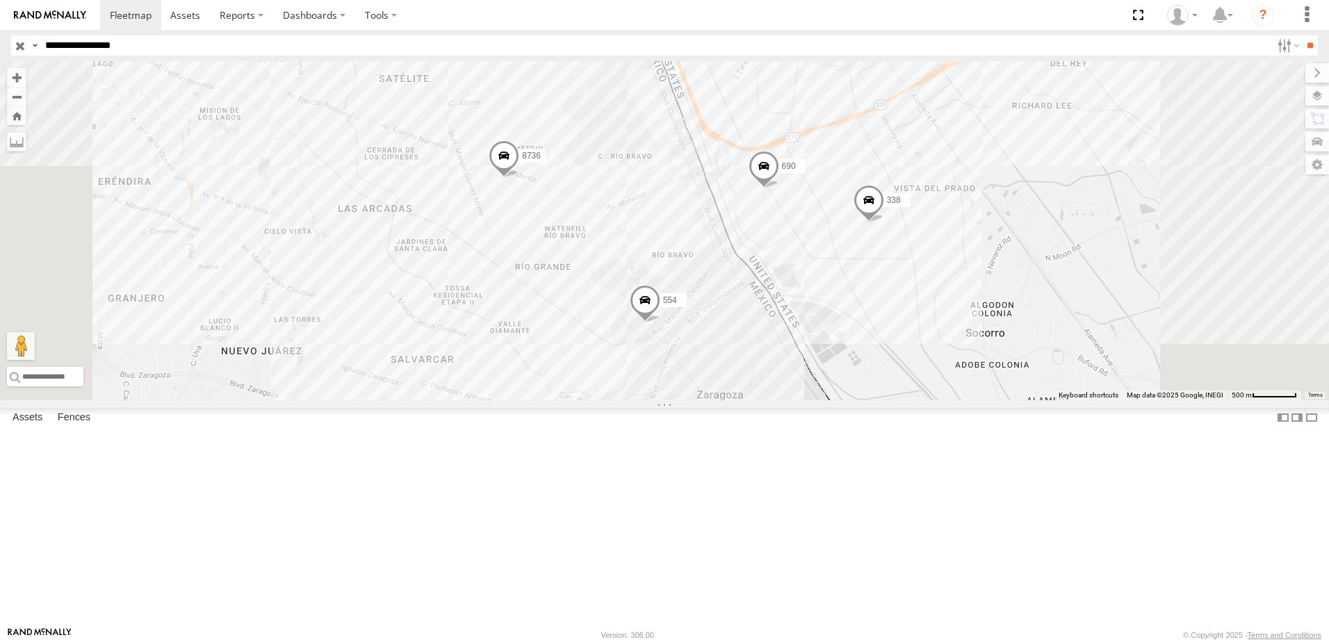
click at [186, 42] on input "**********" at bounding box center [656, 45] width 1232 height 20
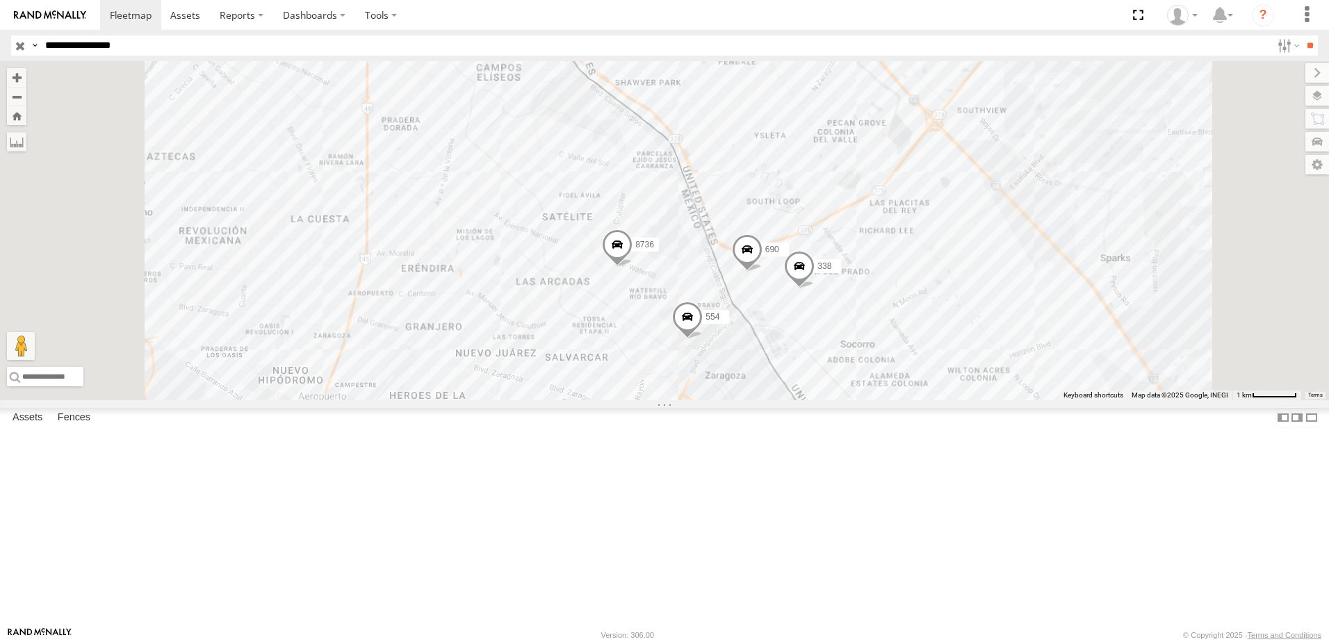
click at [703, 339] on span at bounding box center [687, 321] width 31 height 38
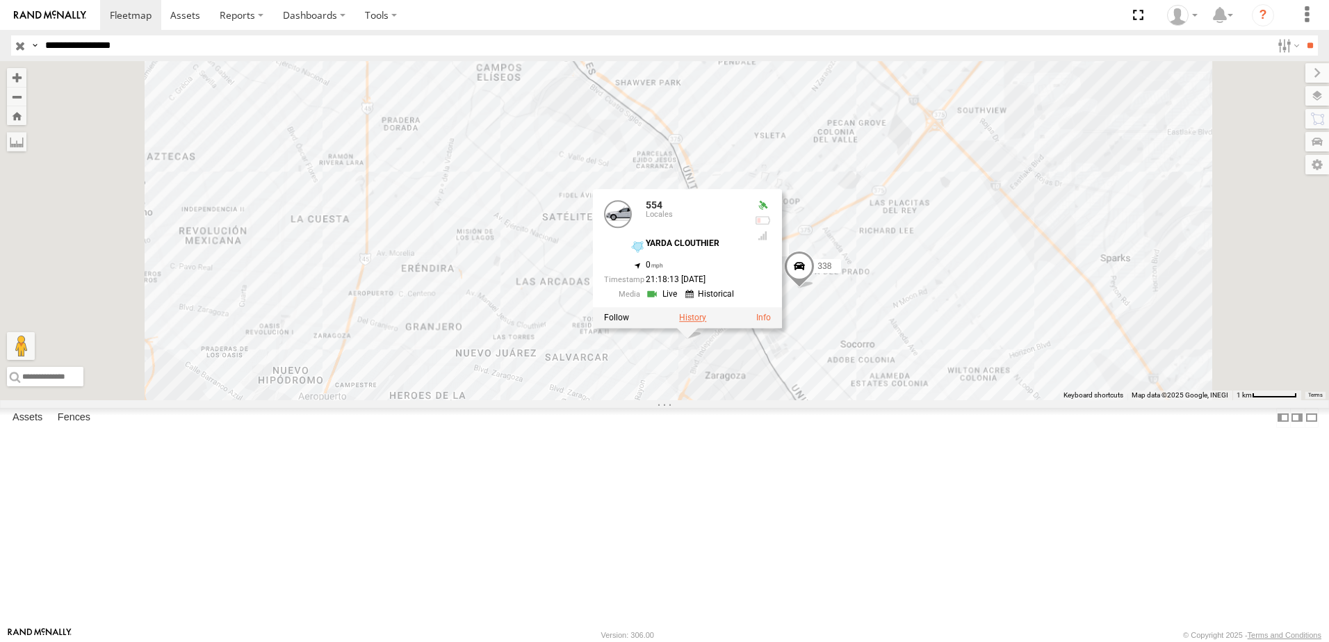
click at [706, 323] on label at bounding box center [692, 319] width 27 height 10
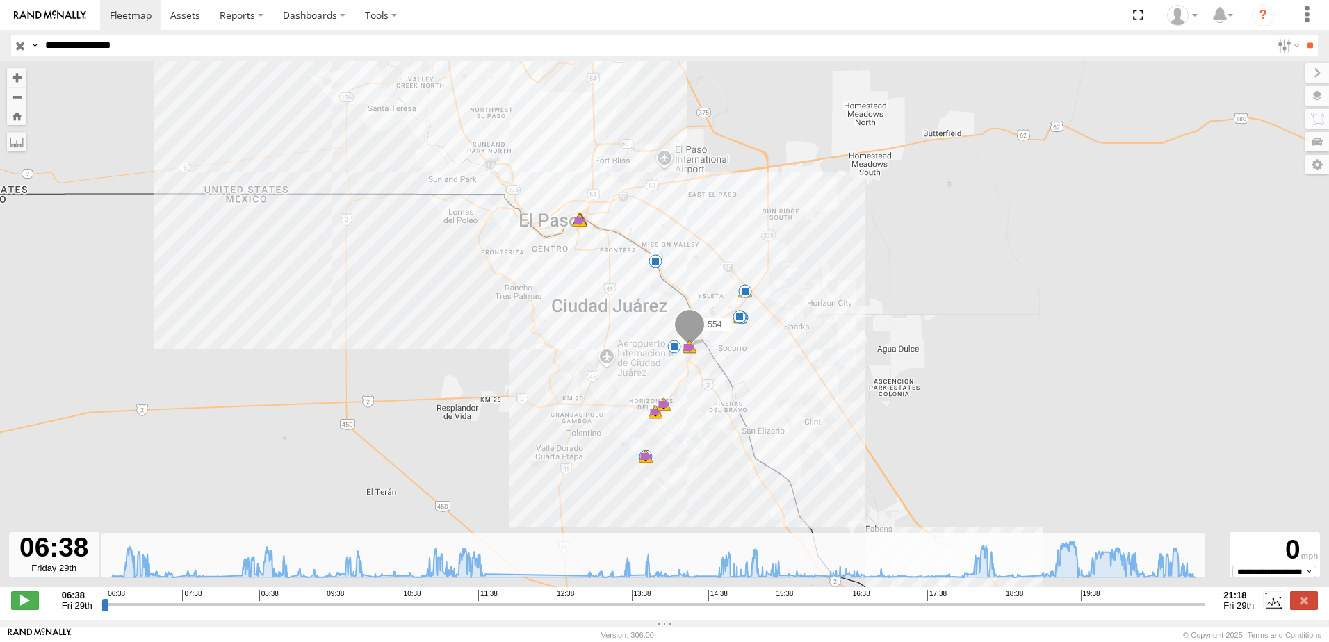
click at [1193, 611] on input "range" at bounding box center [653, 604] width 1105 height 13
drag, startPoint x: 1187, startPoint y: 608, endPoint x: 991, endPoint y: 365, distance: 311.9
type input "**********"
click at [1039, 611] on input "range" at bounding box center [653, 604] width 1105 height 13
click at [1302, 610] on label at bounding box center [1304, 601] width 28 height 18
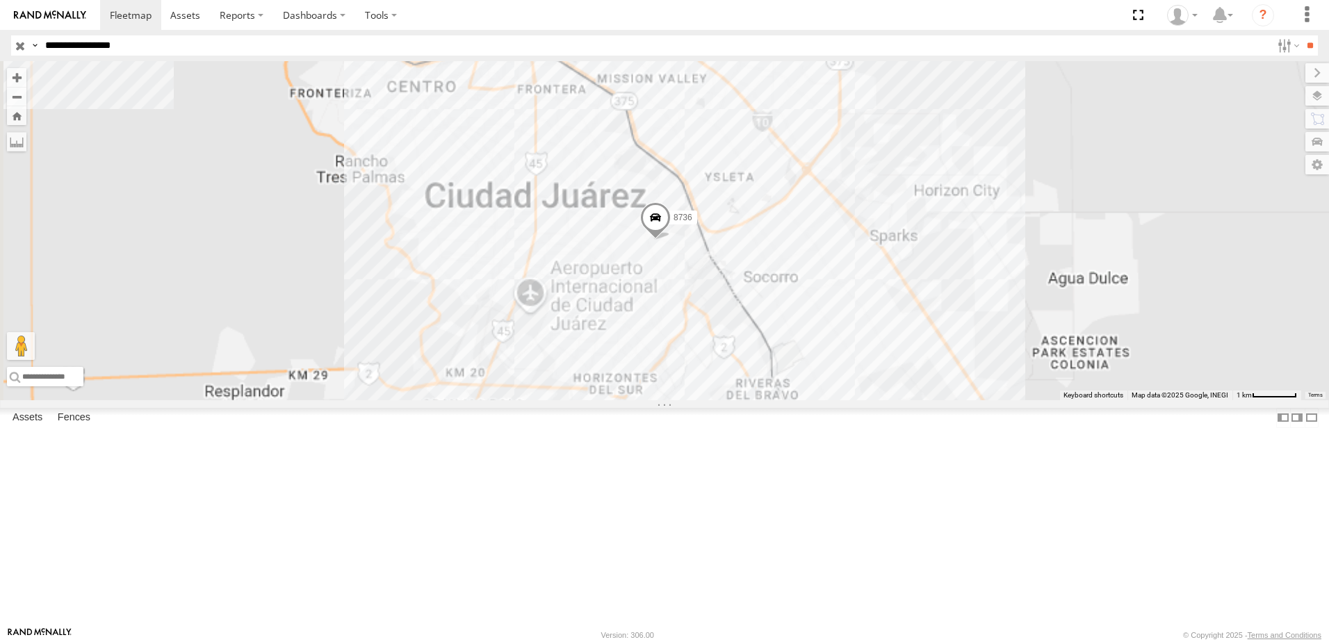
click at [646, 243] on div "8736" at bounding box center [664, 230] width 1329 height 339
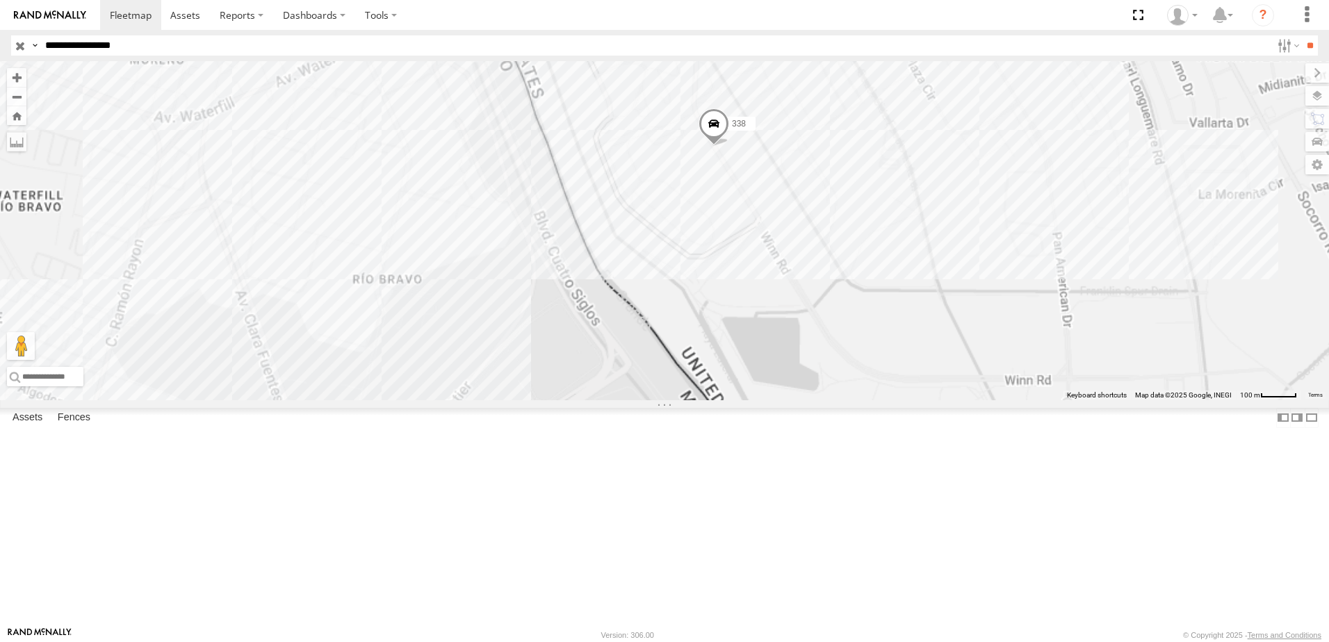
click at [966, 332] on div "690 8736 338 554" at bounding box center [664, 230] width 1329 height 339
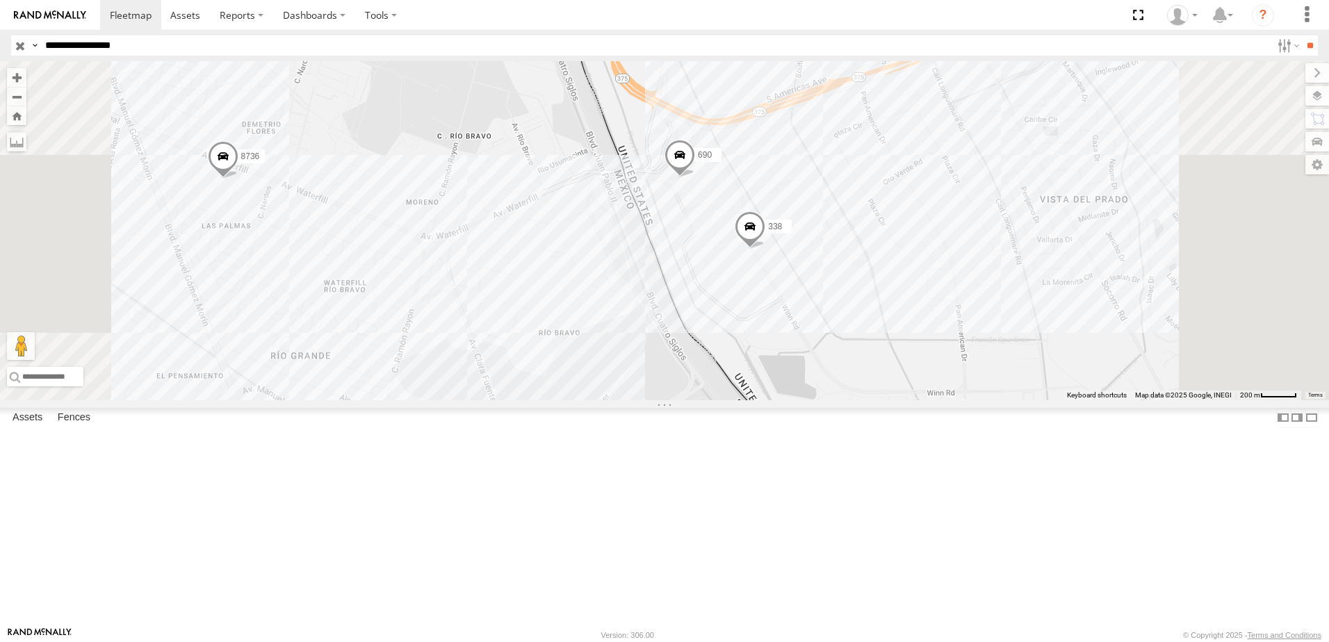
click at [189, 41] on input "**********" at bounding box center [656, 45] width 1232 height 20
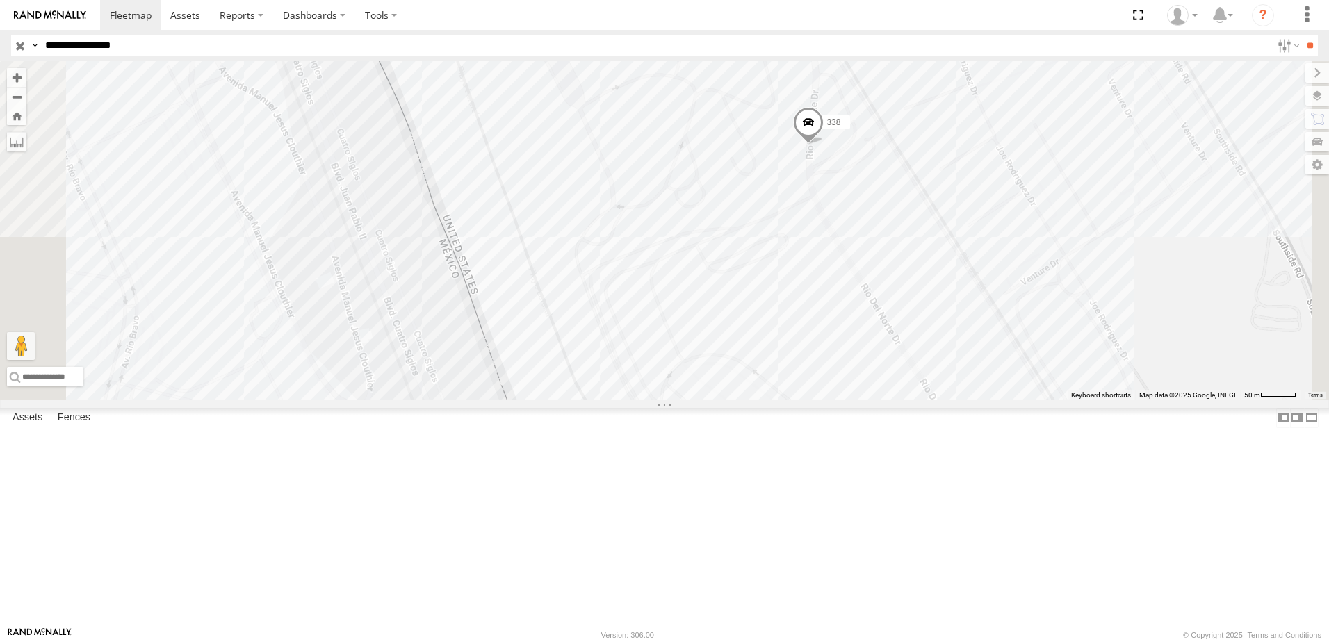
drag, startPoint x: 948, startPoint y: 284, endPoint x: 942, endPoint y: 334, distance: 50.4
click at [945, 327] on div "690 8736 338 554" at bounding box center [664, 230] width 1329 height 339
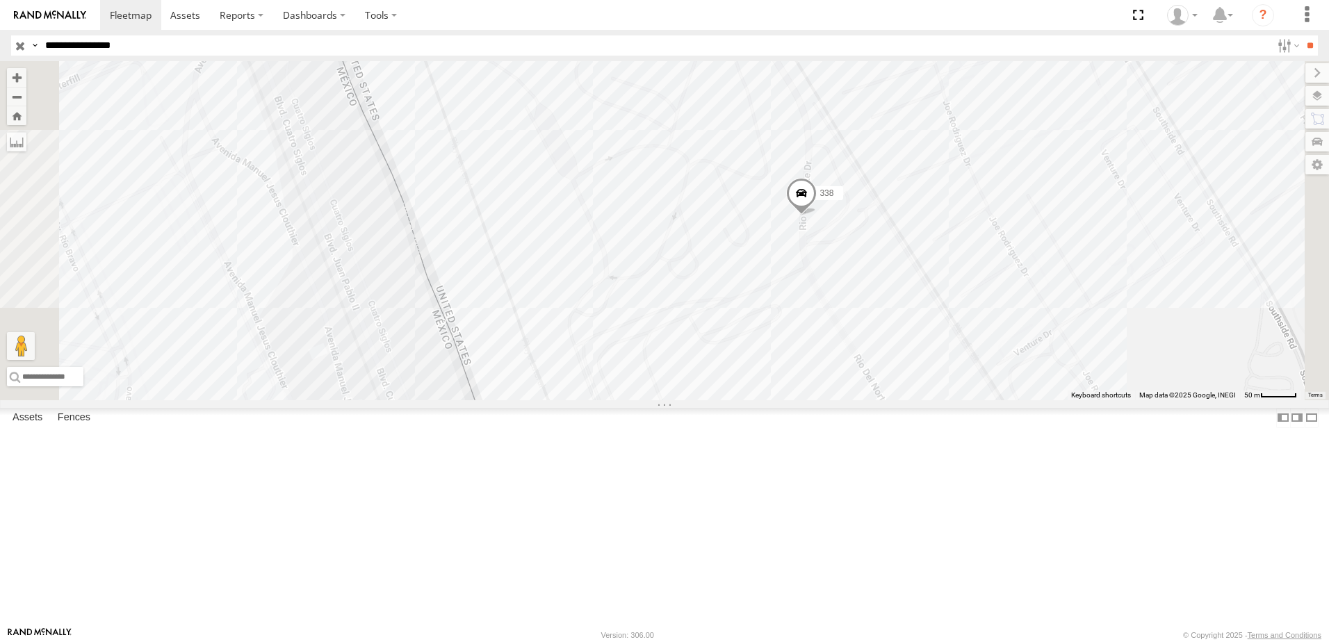
click at [890, 346] on div "690 8736 338 554" at bounding box center [664, 230] width 1329 height 339
click at [913, 342] on div "690 8736 338 554" at bounding box center [664, 230] width 1329 height 339
click at [1105, 400] on div "690 8736 338 554 DOT ZARAGOZA DOT ZARAGOZA 0" at bounding box center [664, 230] width 1329 height 339
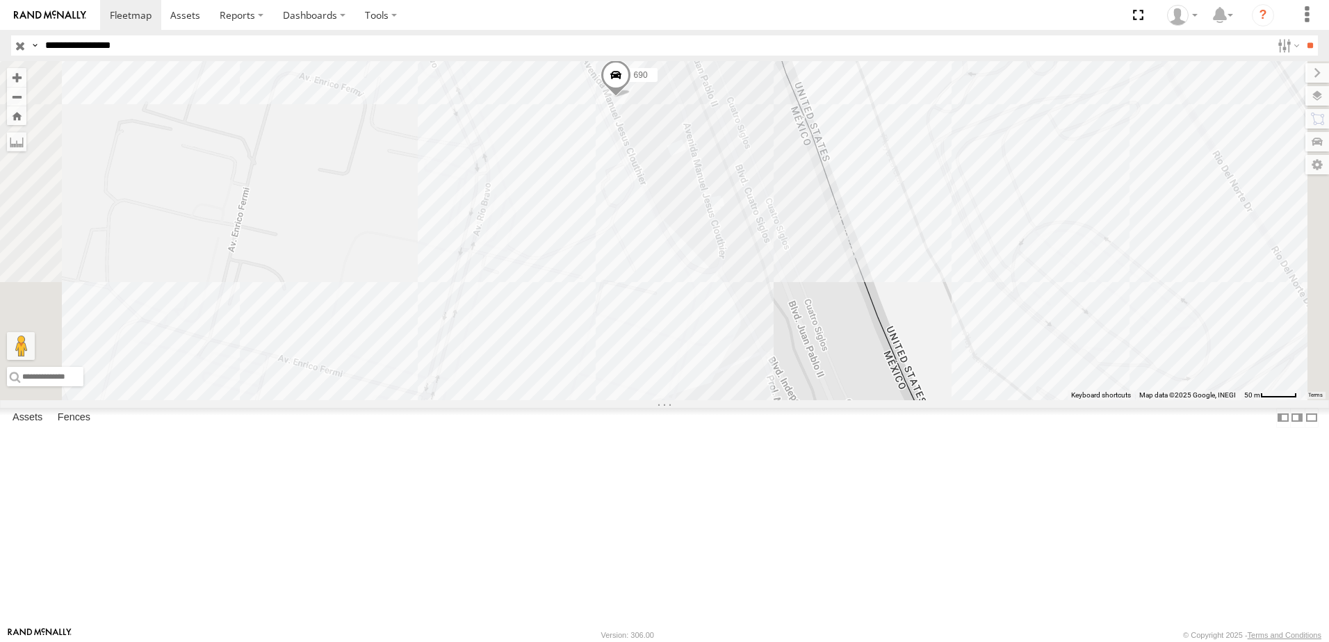
drag, startPoint x: 729, startPoint y: 284, endPoint x: 726, endPoint y: 303, distance: 19.8
click at [726, 300] on div "690 8736 338 554" at bounding box center [664, 230] width 1329 height 339
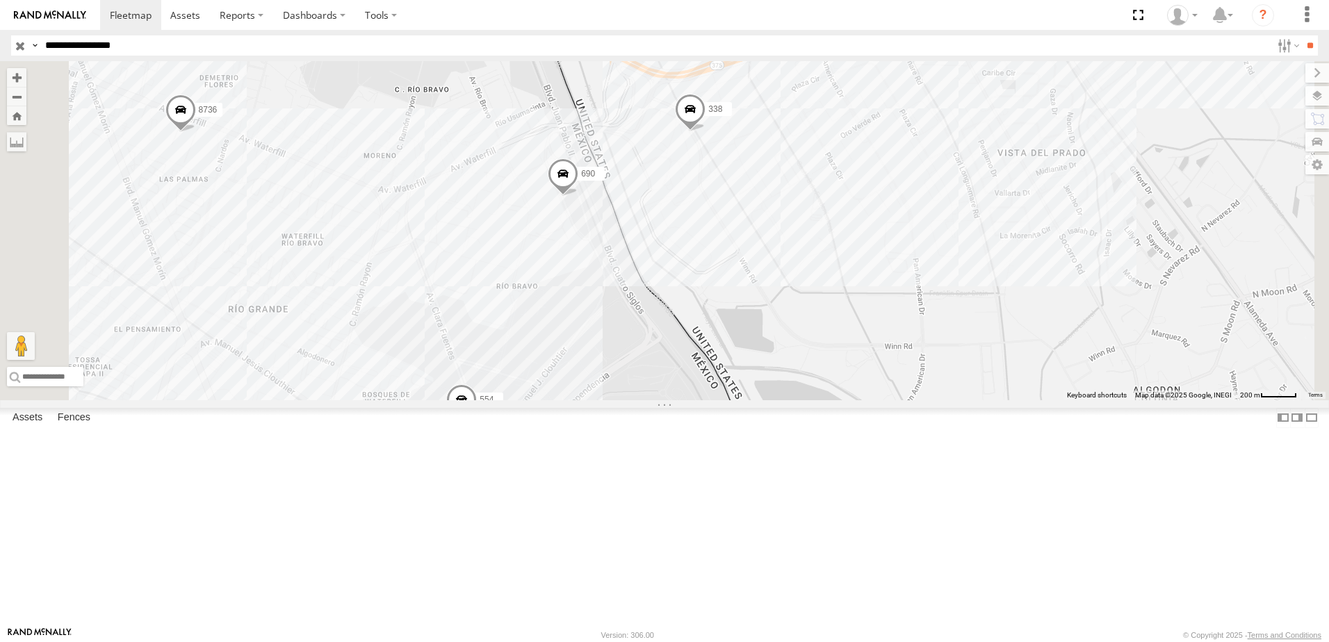
select select "**********"
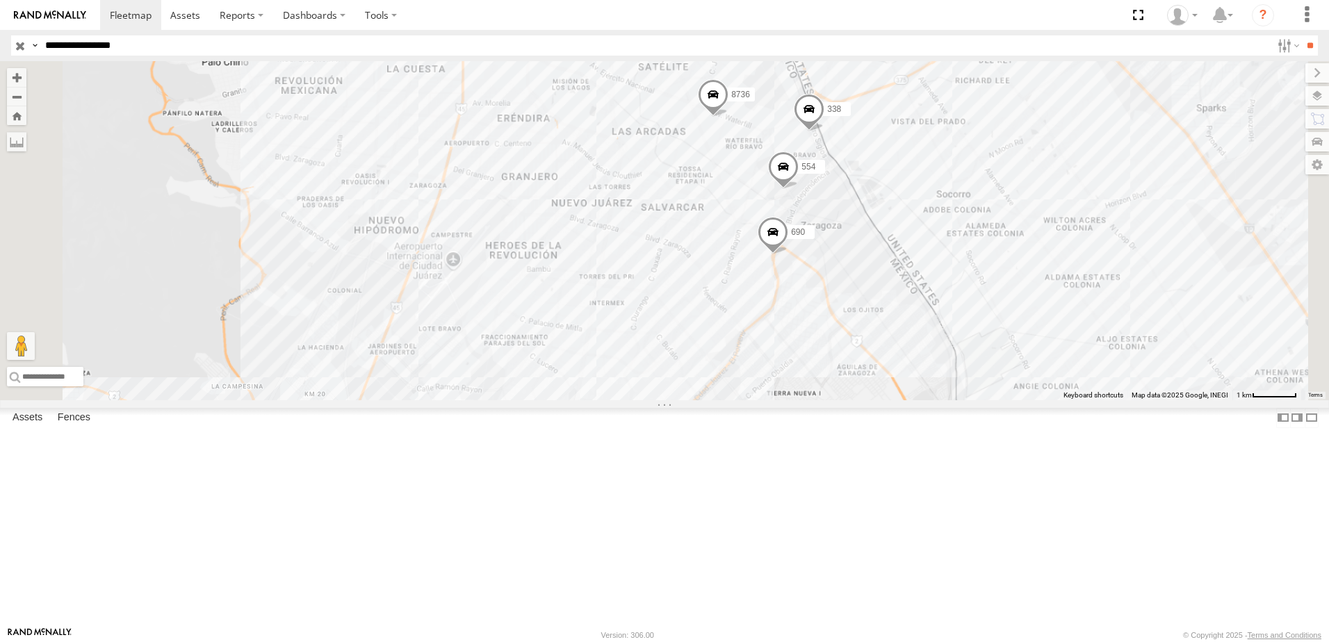
drag, startPoint x: 977, startPoint y: 503, endPoint x: 1009, endPoint y: 334, distance: 172.5
click at [1009, 334] on div "690 8736 338 554" at bounding box center [664, 230] width 1329 height 339
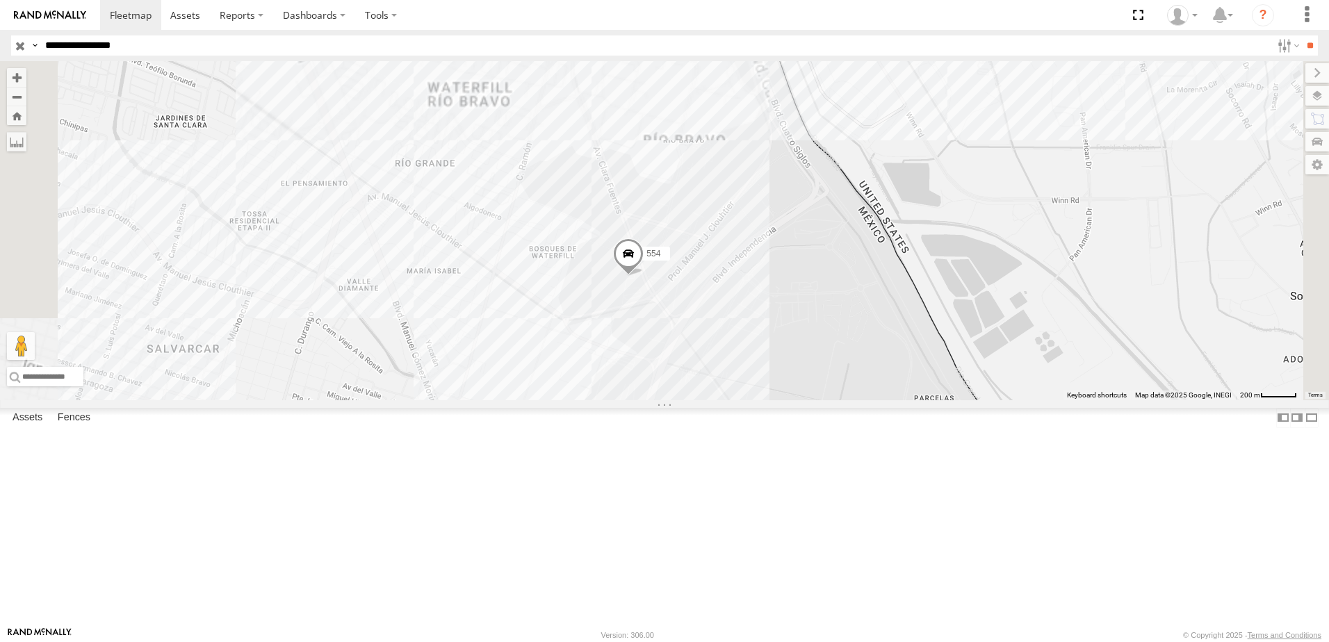
drag, startPoint x: 956, startPoint y: 274, endPoint x: 954, endPoint y: 336, distance: 62.6
click at [956, 330] on div "690 8736 338 554" at bounding box center [664, 230] width 1329 height 339
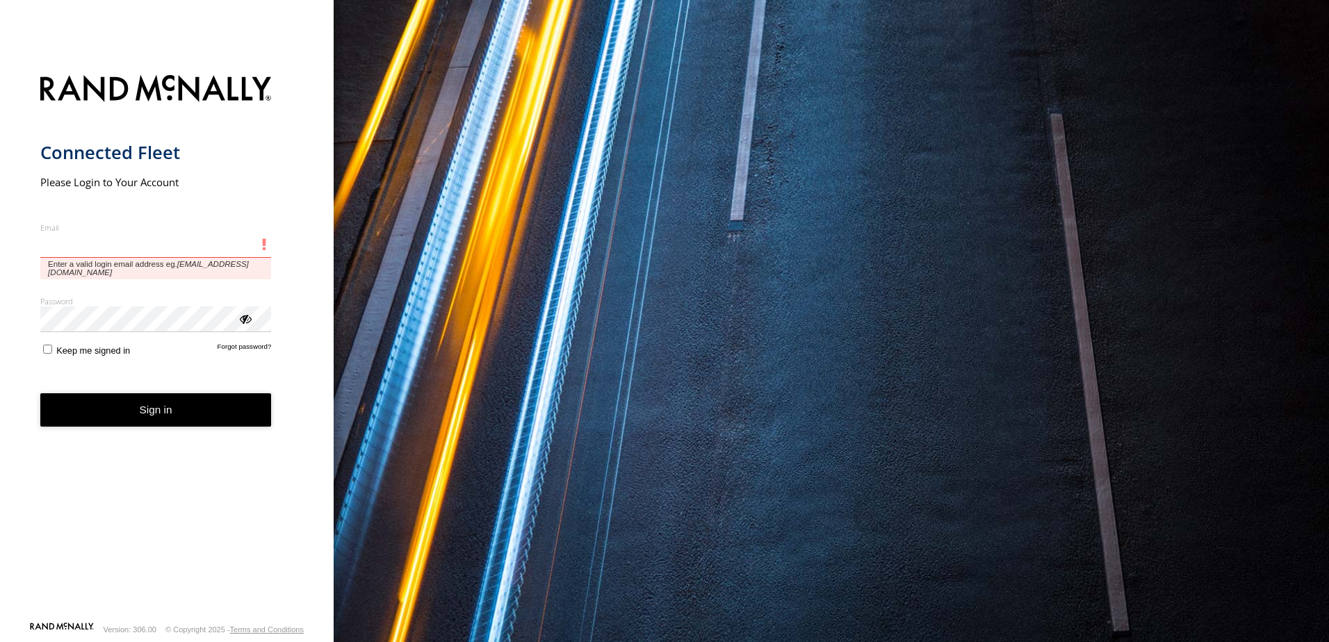
type input "**********"
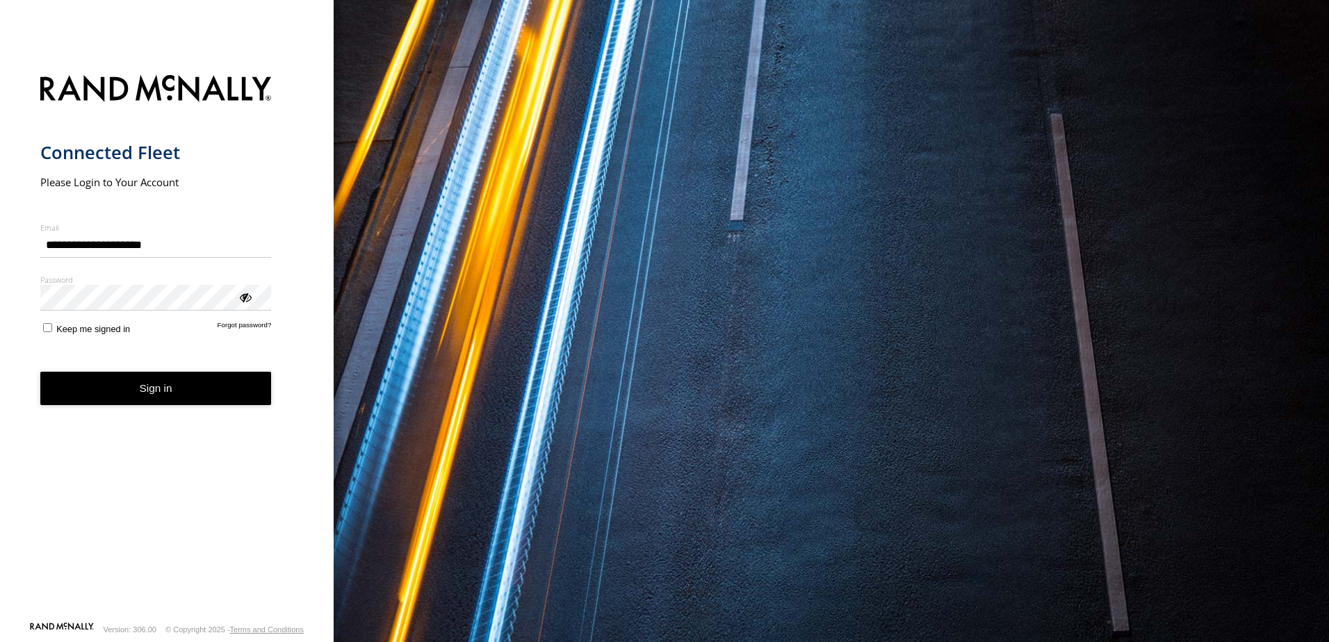
click at [195, 413] on form "**********" at bounding box center [167, 344] width 254 height 555
click at [195, 384] on button "Sign in" at bounding box center [156, 389] width 232 height 34
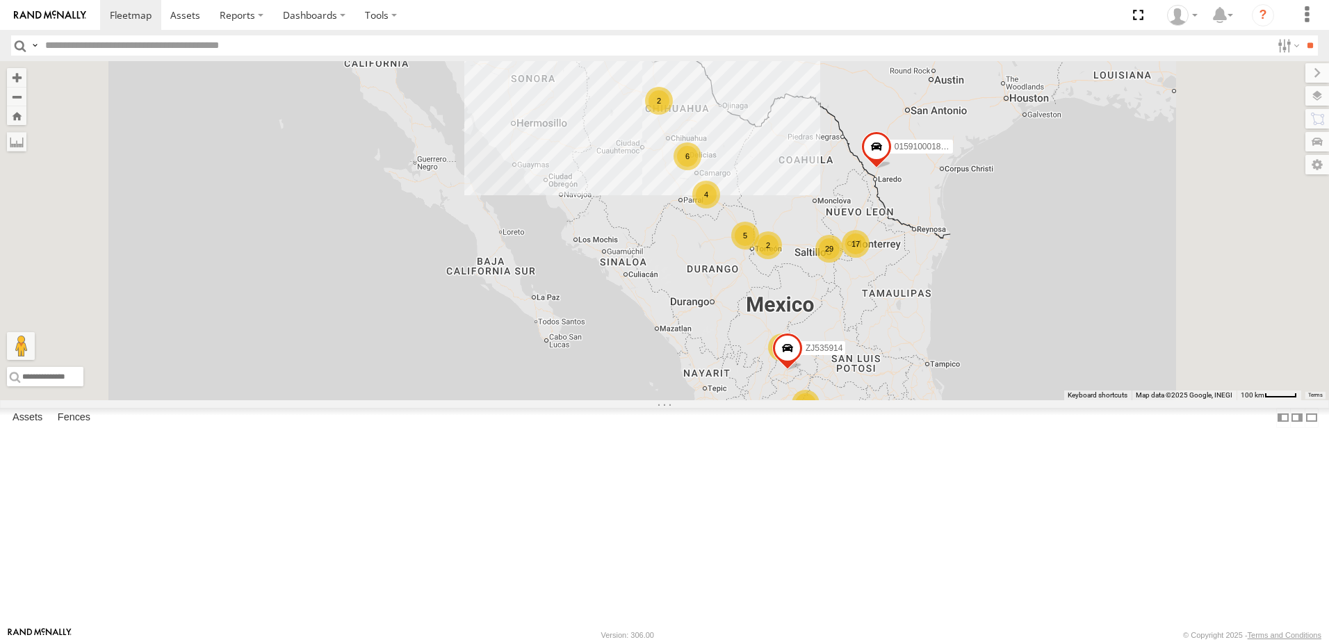
click at [206, 41] on input "text" at bounding box center [656, 45] width 1232 height 20
click at [1302, 35] on input "**" at bounding box center [1310, 45] width 16 height 20
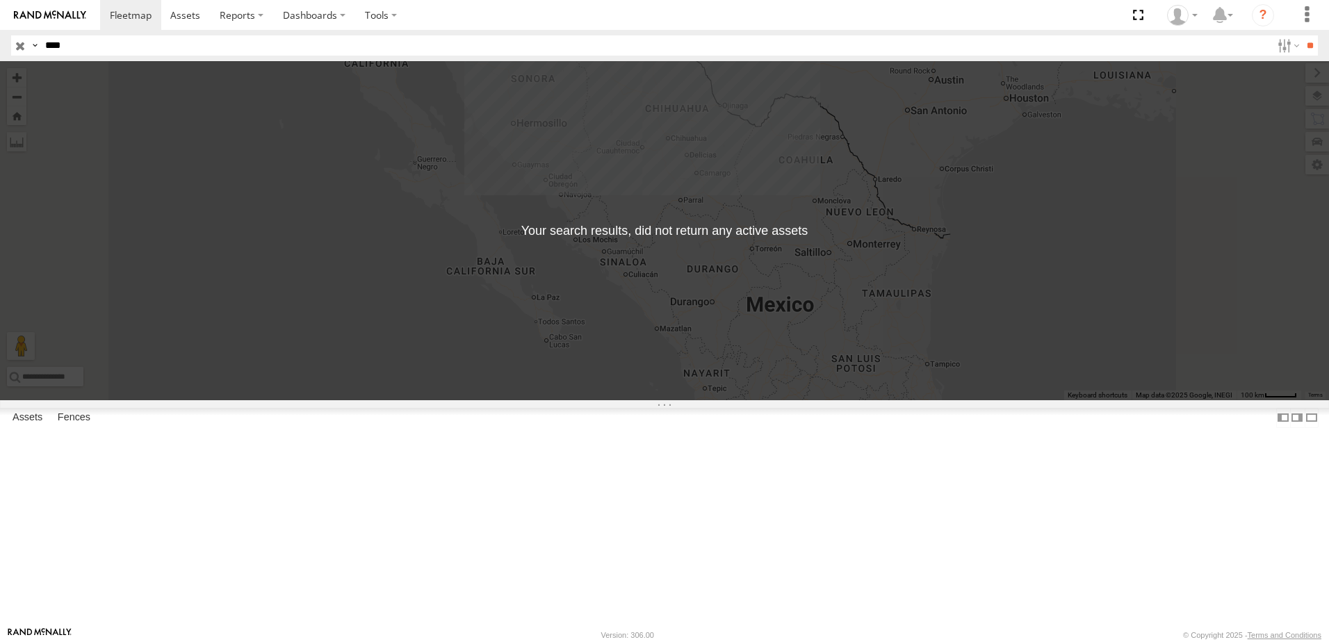
click at [79, 49] on input "****" at bounding box center [656, 45] width 1232 height 20
type input "***"
click at [1302, 35] on input "**" at bounding box center [1310, 45] width 16 height 20
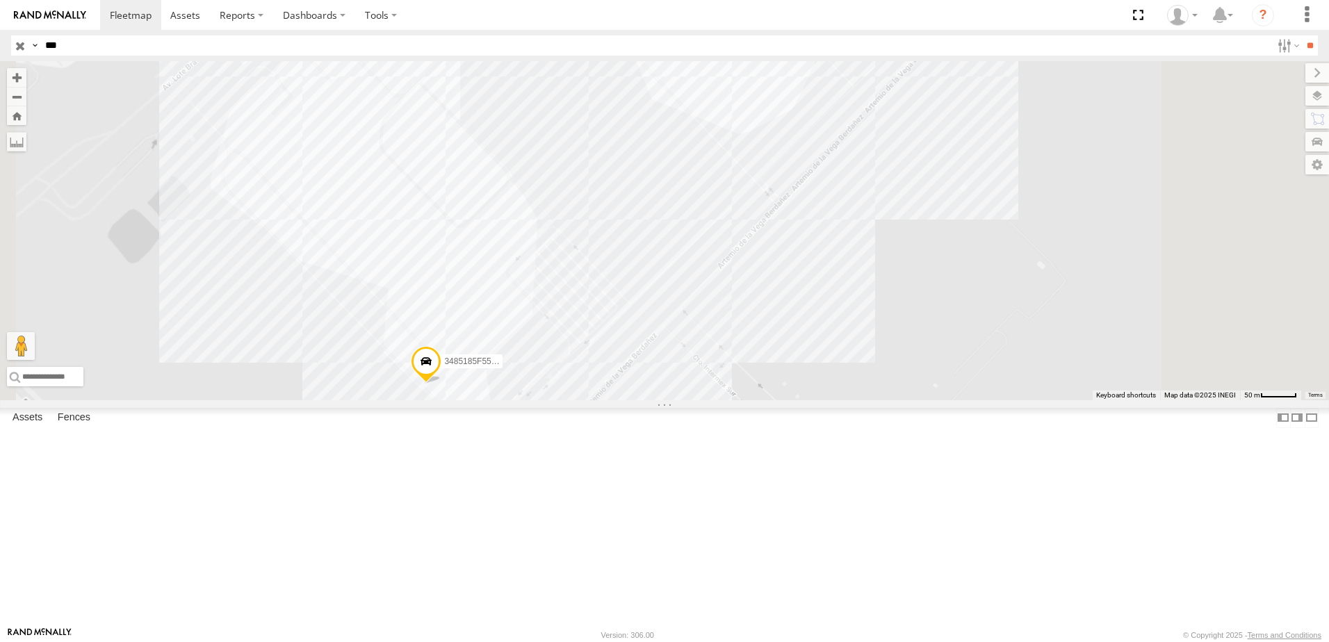
drag, startPoint x: 662, startPoint y: 535, endPoint x: 811, endPoint y: 419, distance: 189.7
click at [811, 400] on div "3485185F5548 AN535545 554" at bounding box center [664, 230] width 1329 height 339
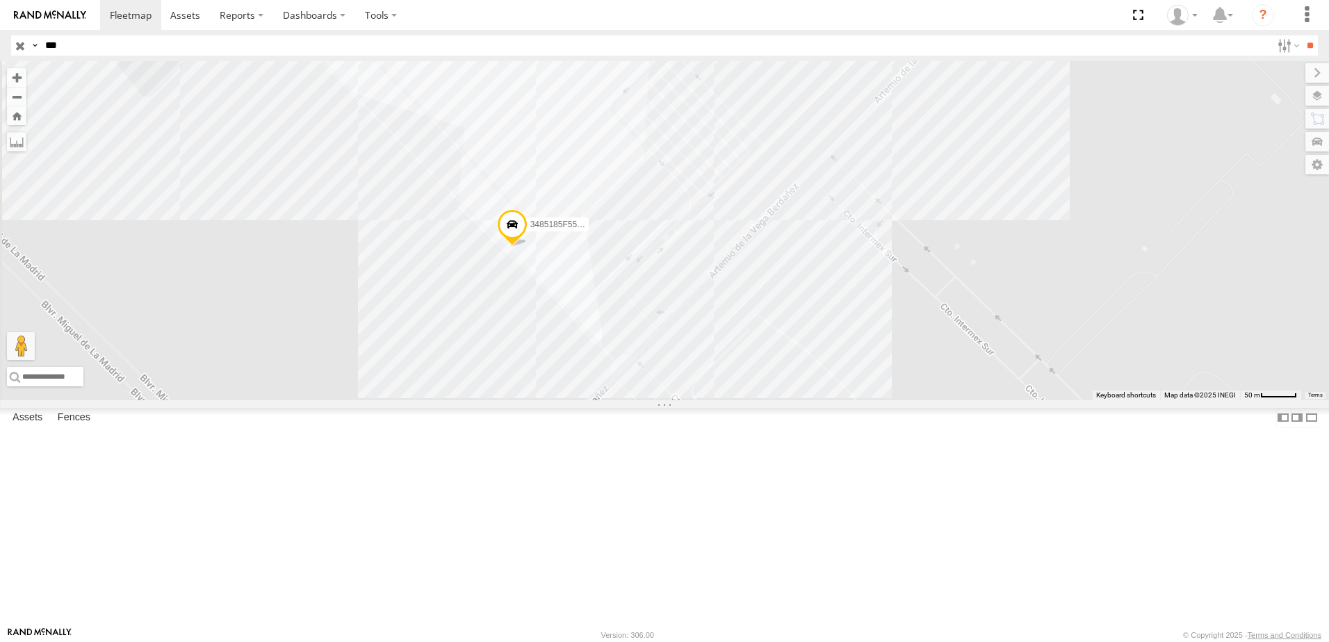
click at [0, 0] on div "554" at bounding box center [0, 0] width 0 height 0
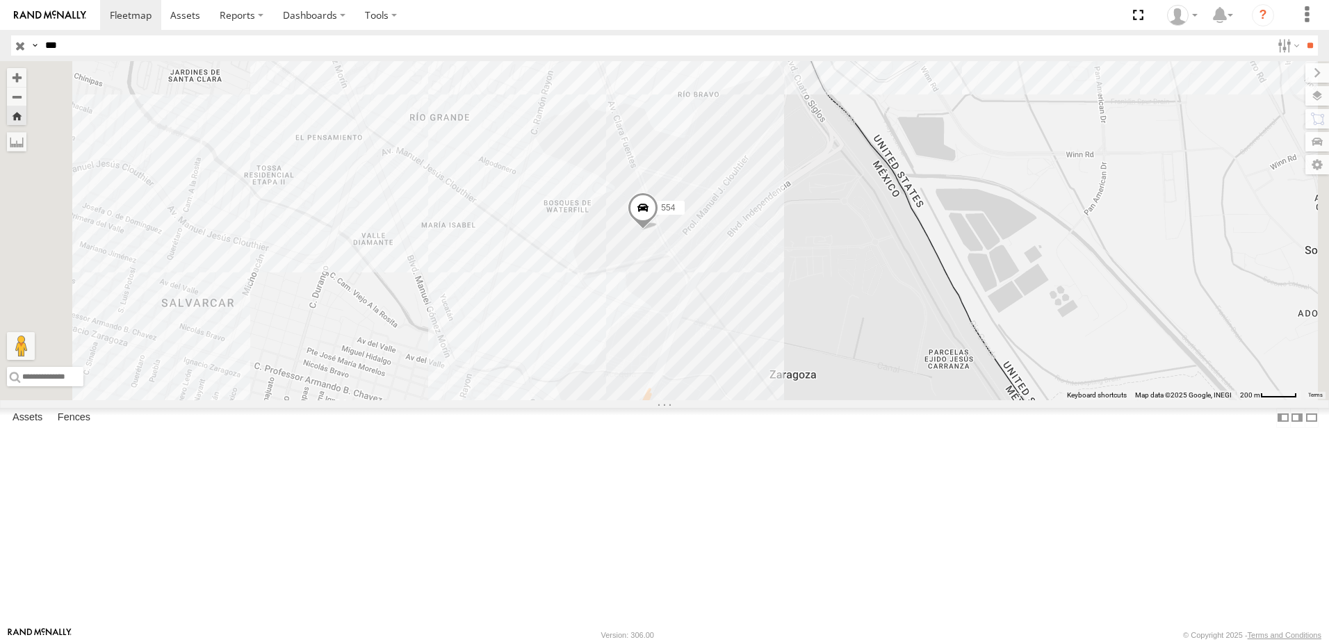
drag, startPoint x: 92, startPoint y: 49, endPoint x: 1, endPoint y: 48, distance: 90.4
click at [1, 48] on header "Search Query Asset ID Asset Label Registration Manufacturer Model VIN Job ID IP" at bounding box center [664, 45] width 1329 height 31
type input "***"
click at [1302, 35] on input "**" at bounding box center [1310, 45] width 16 height 20
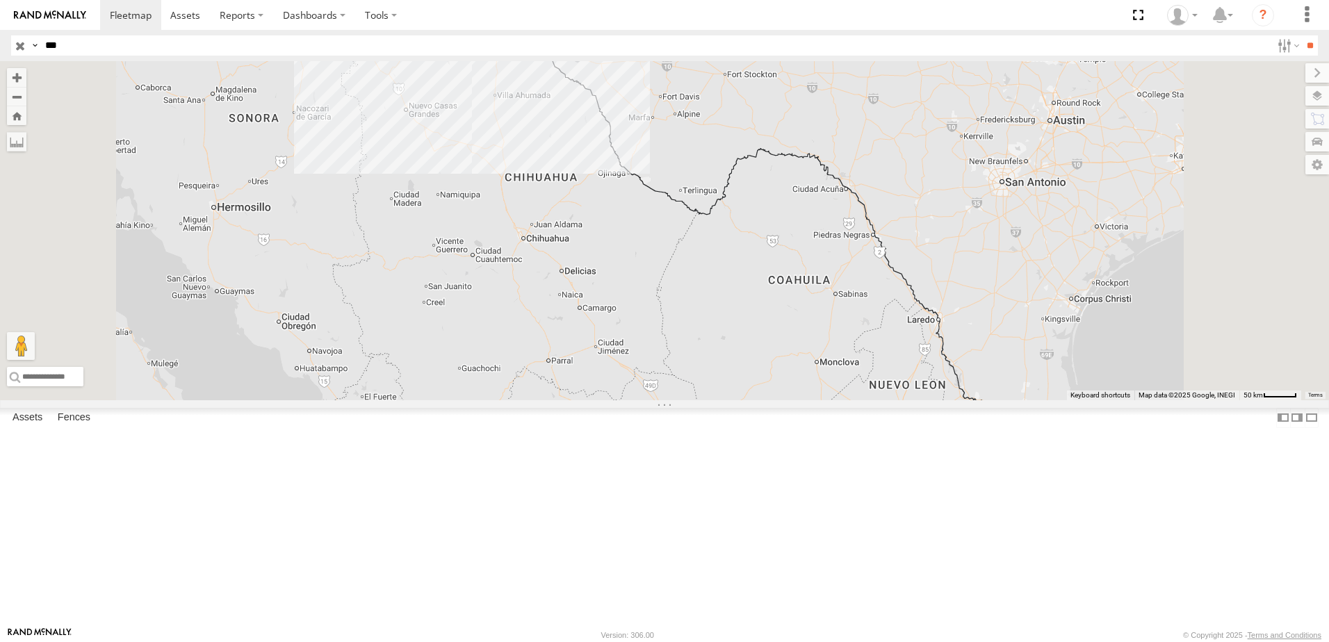
click at [576, 400] on div "60 34851866FA40 AN538690" at bounding box center [664, 230] width 1329 height 339
drag, startPoint x: 268, startPoint y: 49, endPoint x: 77, endPoint y: 44, distance: 190.6
click at [77, 44] on input "***" at bounding box center [656, 45] width 1232 height 20
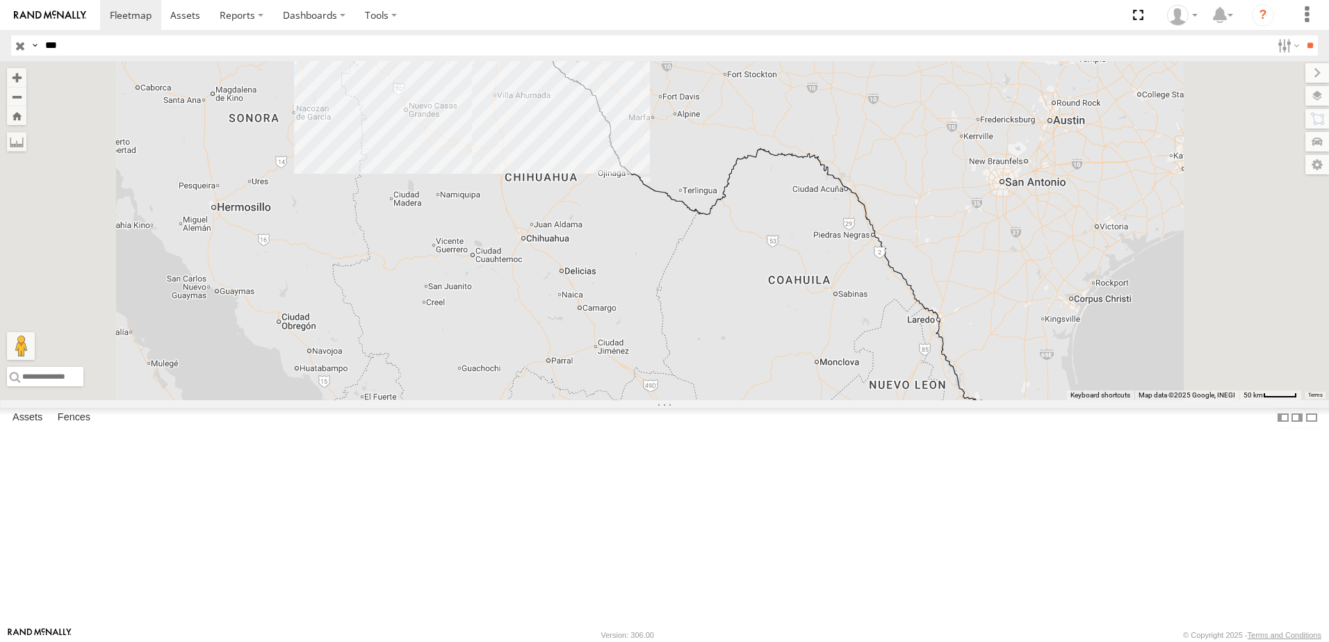
type input "***"
click at [1302, 35] on input "**" at bounding box center [1310, 45] width 16 height 20
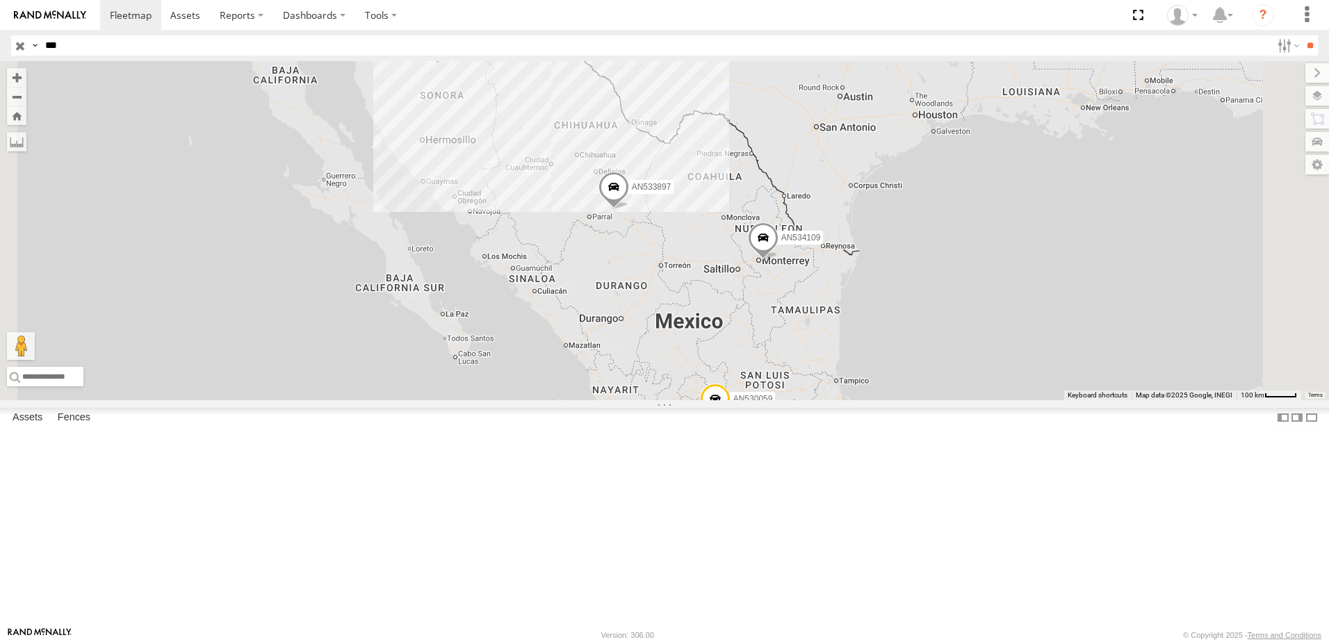
click at [0, 0] on div "Cruce" at bounding box center [0, 0] width 0 height 0
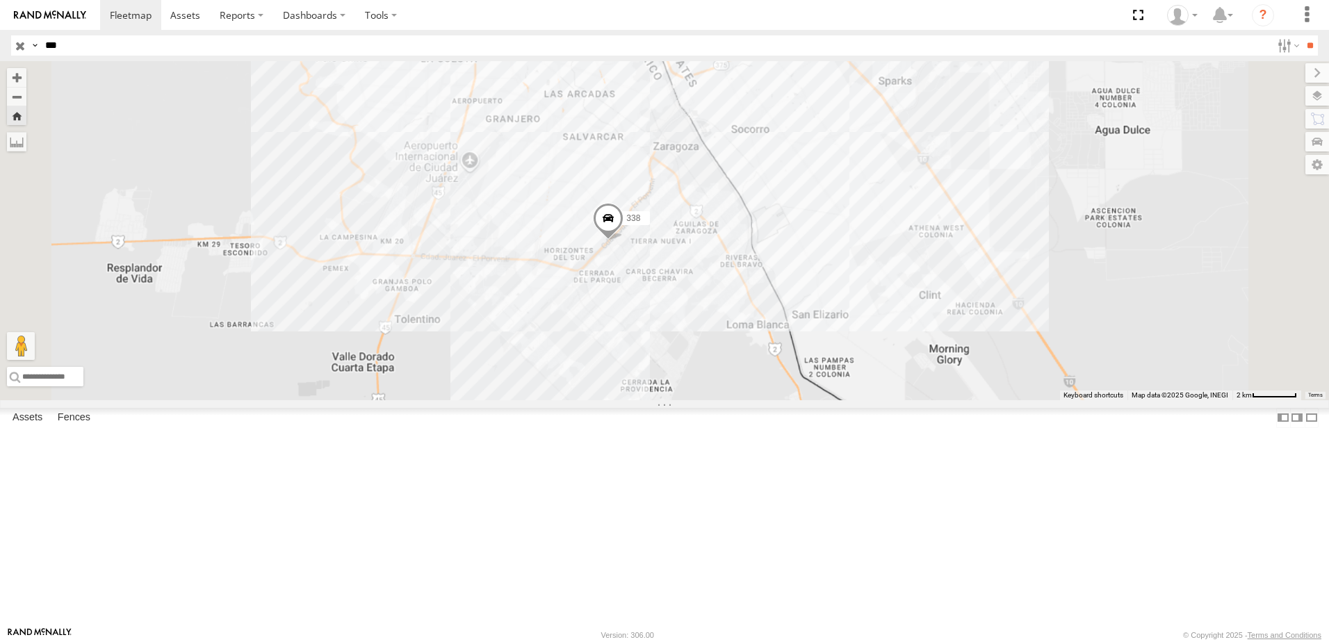
drag, startPoint x: 783, startPoint y: 493, endPoint x: 786, endPoint y: 432, distance: 60.5
click at [786, 400] on div "338" at bounding box center [664, 230] width 1329 height 339
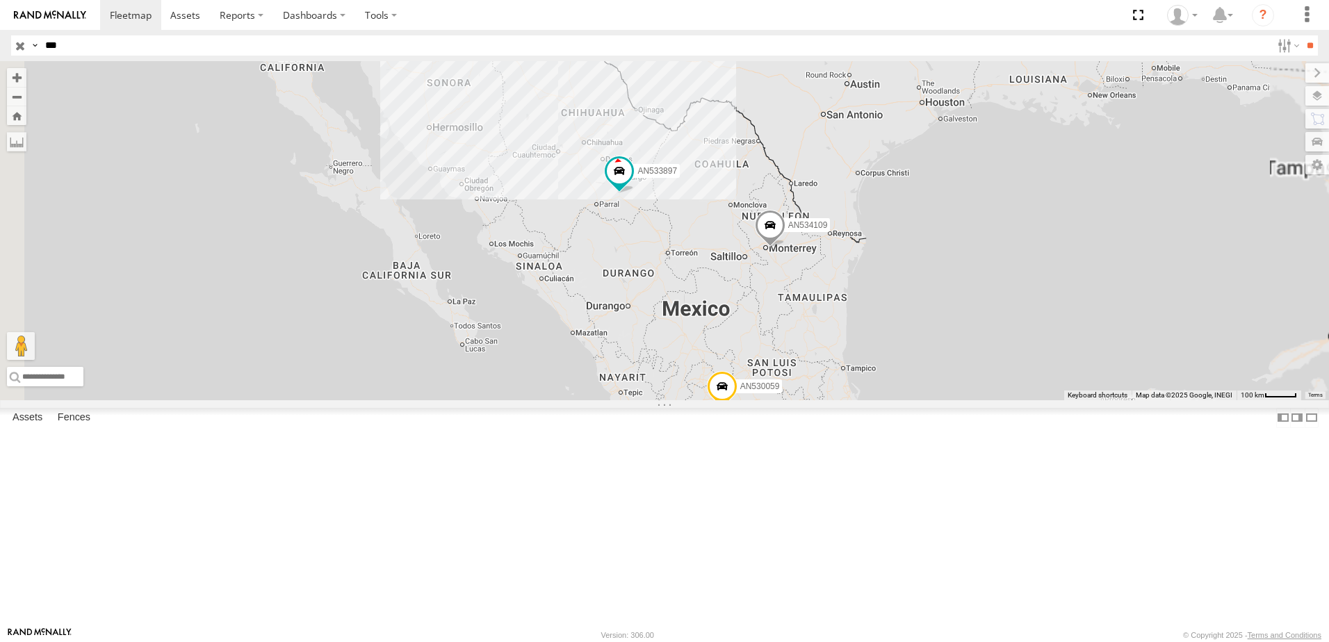
click at [124, 42] on input "***" at bounding box center [656, 45] width 1232 height 20
type input "*"
type input "***"
click at [1302, 35] on input "**" at bounding box center [1310, 45] width 16 height 20
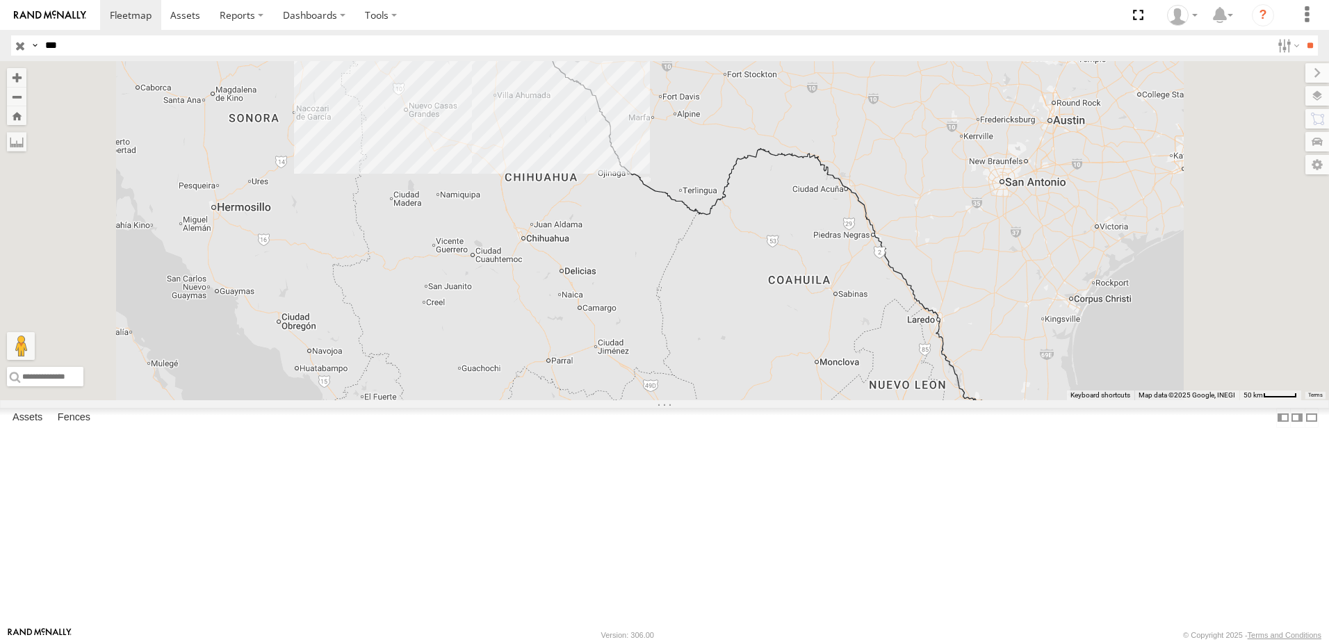
click at [107, 44] on input "***" at bounding box center [656, 45] width 1232 height 20
click at [1302, 35] on input "**" at bounding box center [1310, 45] width 16 height 20
click at [0, 0] on div "EATON" at bounding box center [0, 0] width 0 height 0
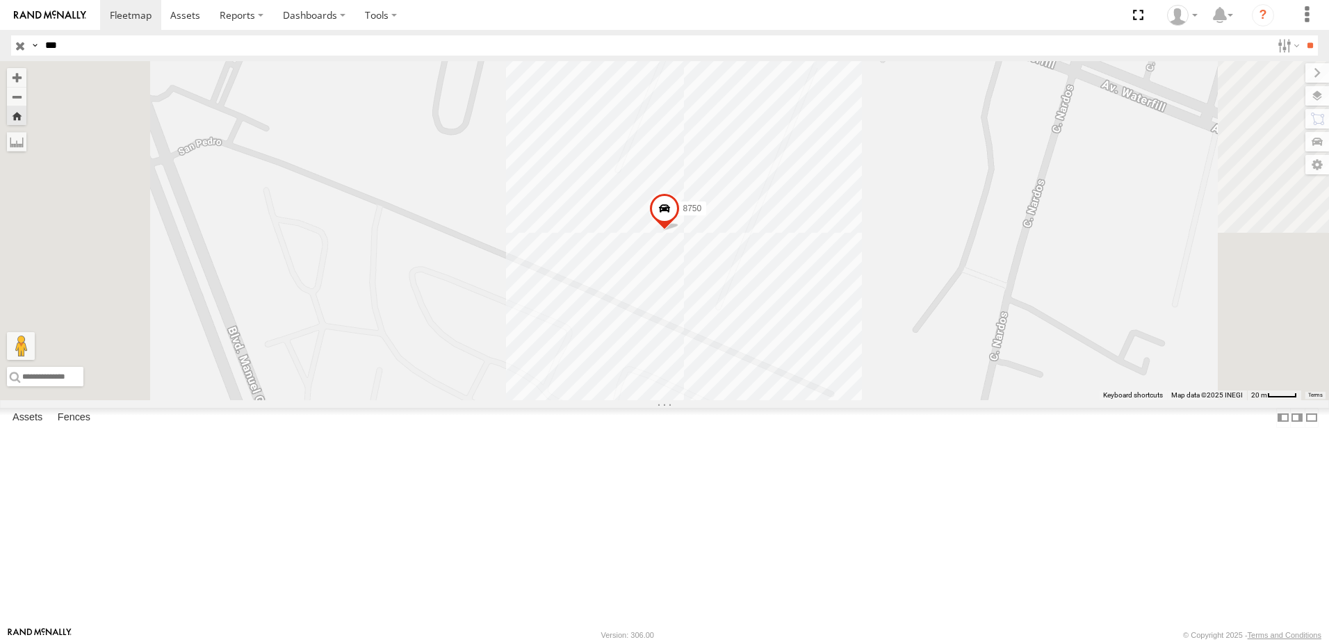
scroll to position [653, 0]
click at [0, 0] on div "690" at bounding box center [0, 0] width 0 height 0
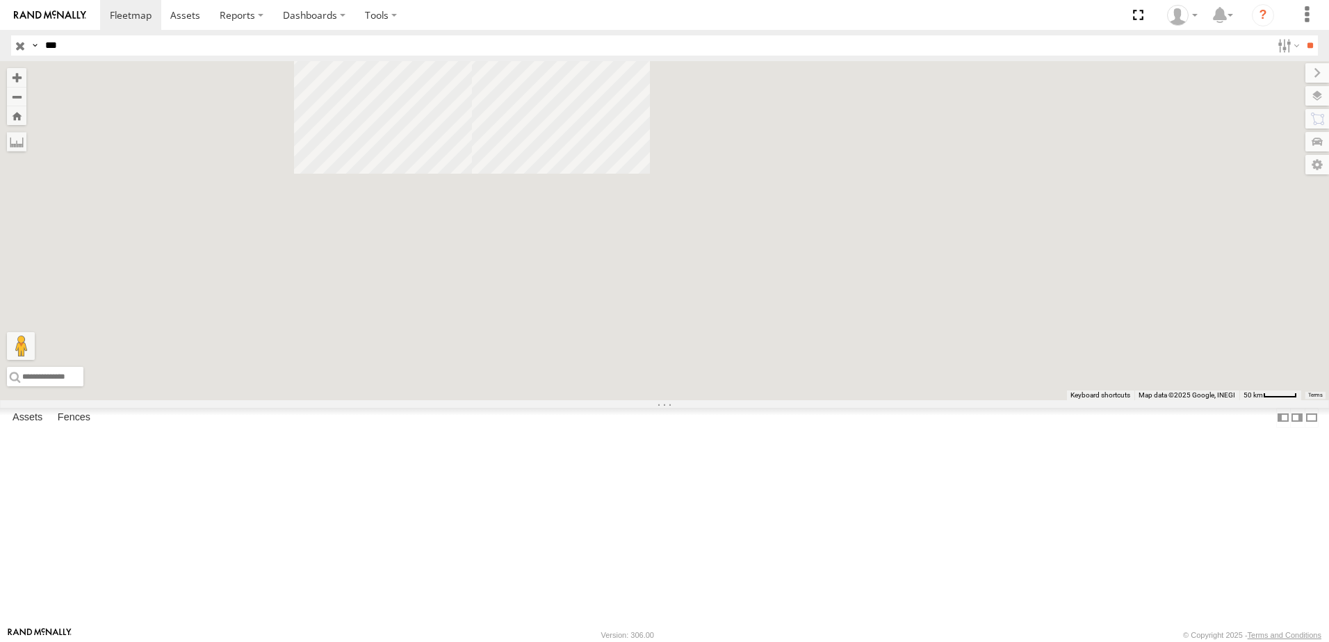
scroll to position [0, 0]
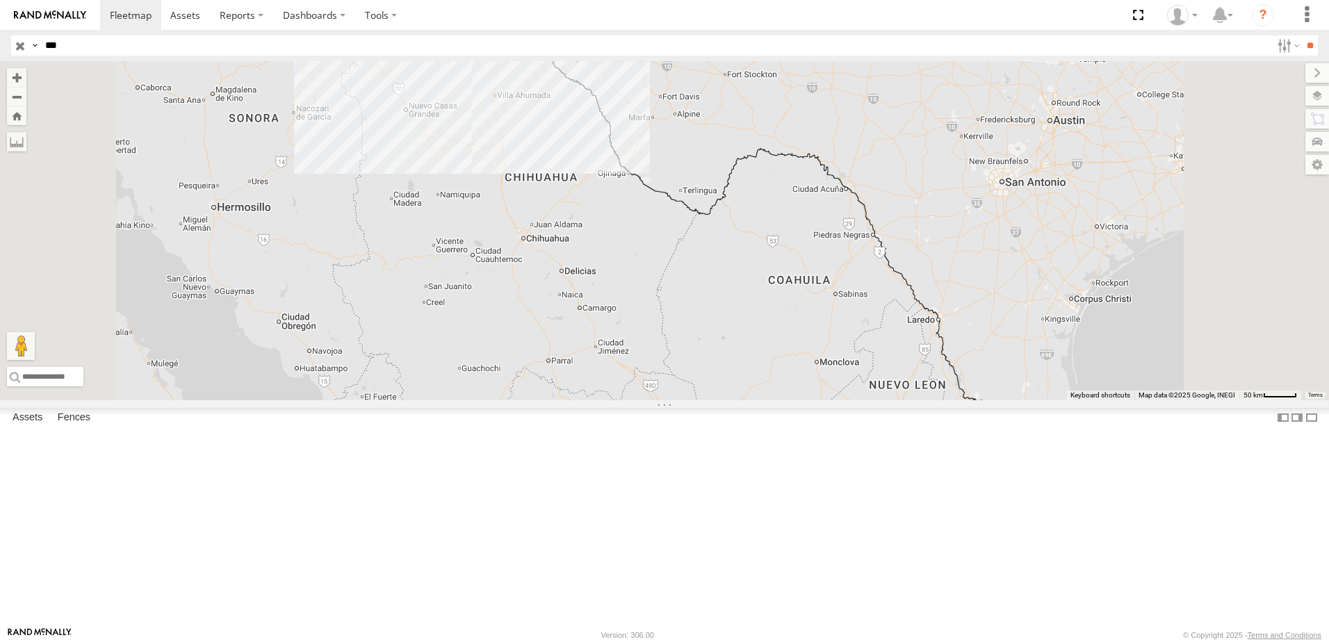
click at [0, 0] on div "Asset Current Location" at bounding box center [0, 0] width 0 height 0
click at [84, 49] on input "***" at bounding box center [656, 45] width 1232 height 20
click at [1302, 35] on input "**" at bounding box center [1310, 45] width 16 height 20
click at [0, 0] on div "690 FLEX SUR" at bounding box center [0, 0] width 0 height 0
